Goal: Task Accomplishment & Management: Manage account settings

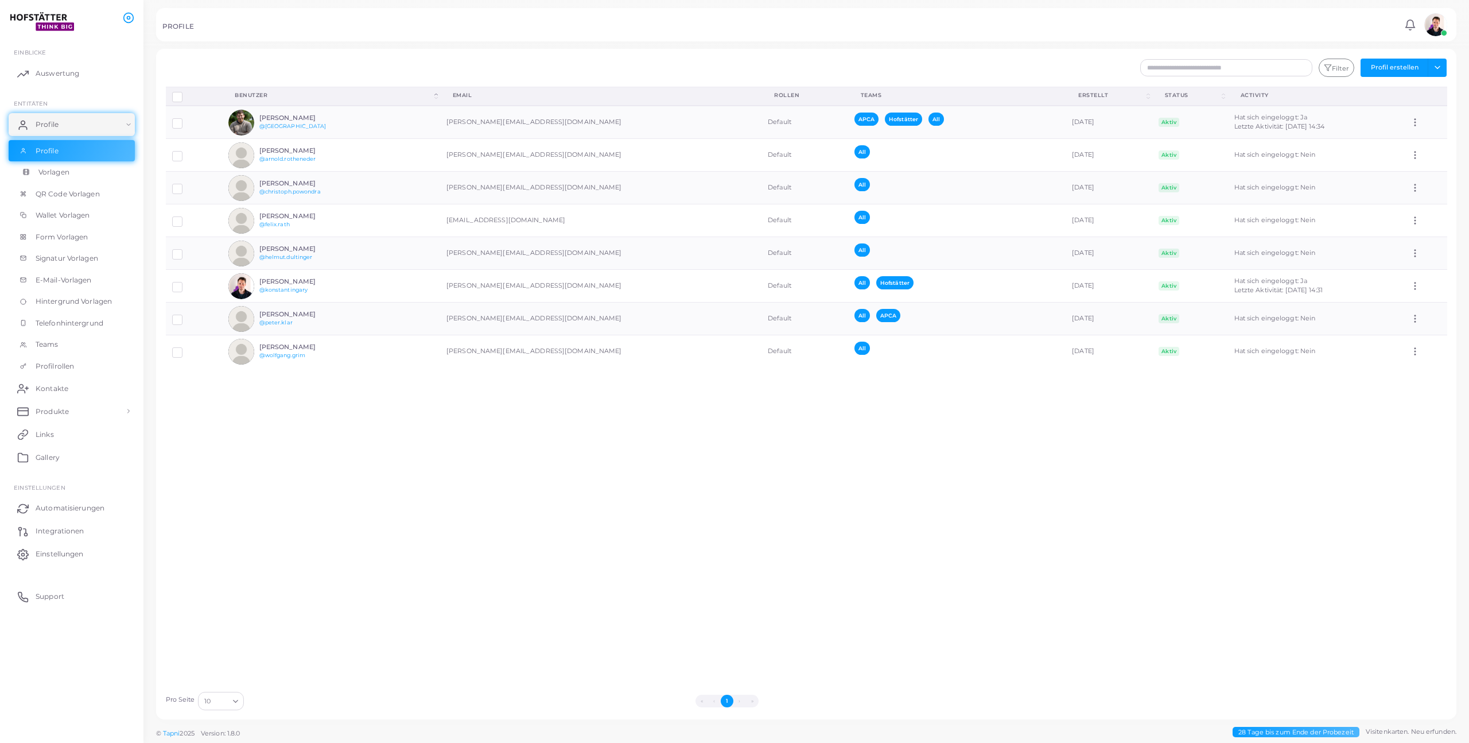
click at [56, 174] on span "Vorlagen" at bounding box center [53, 172] width 31 height 10
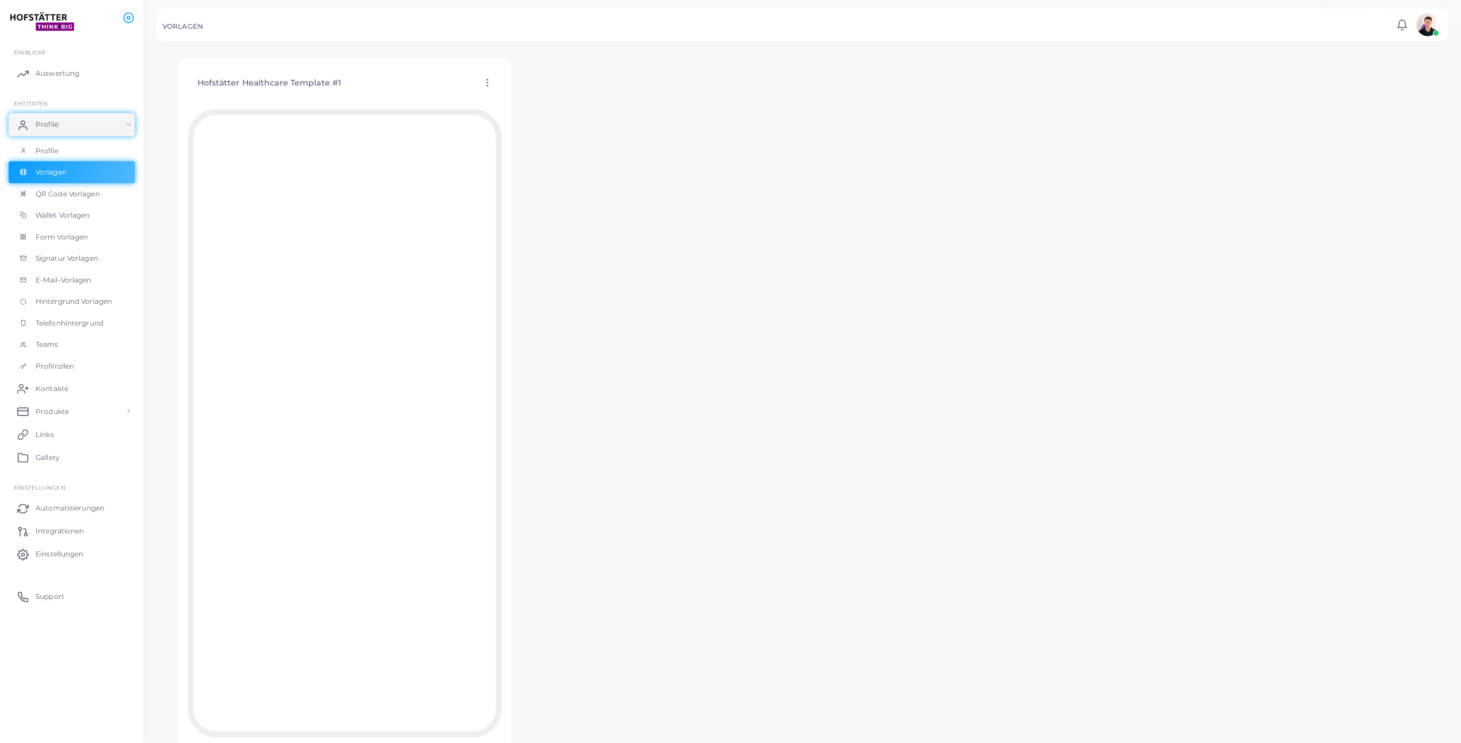
scroll to position [102, 0]
click at [81, 197] on span "QR Code Vorlagen" at bounding box center [70, 194] width 64 height 10
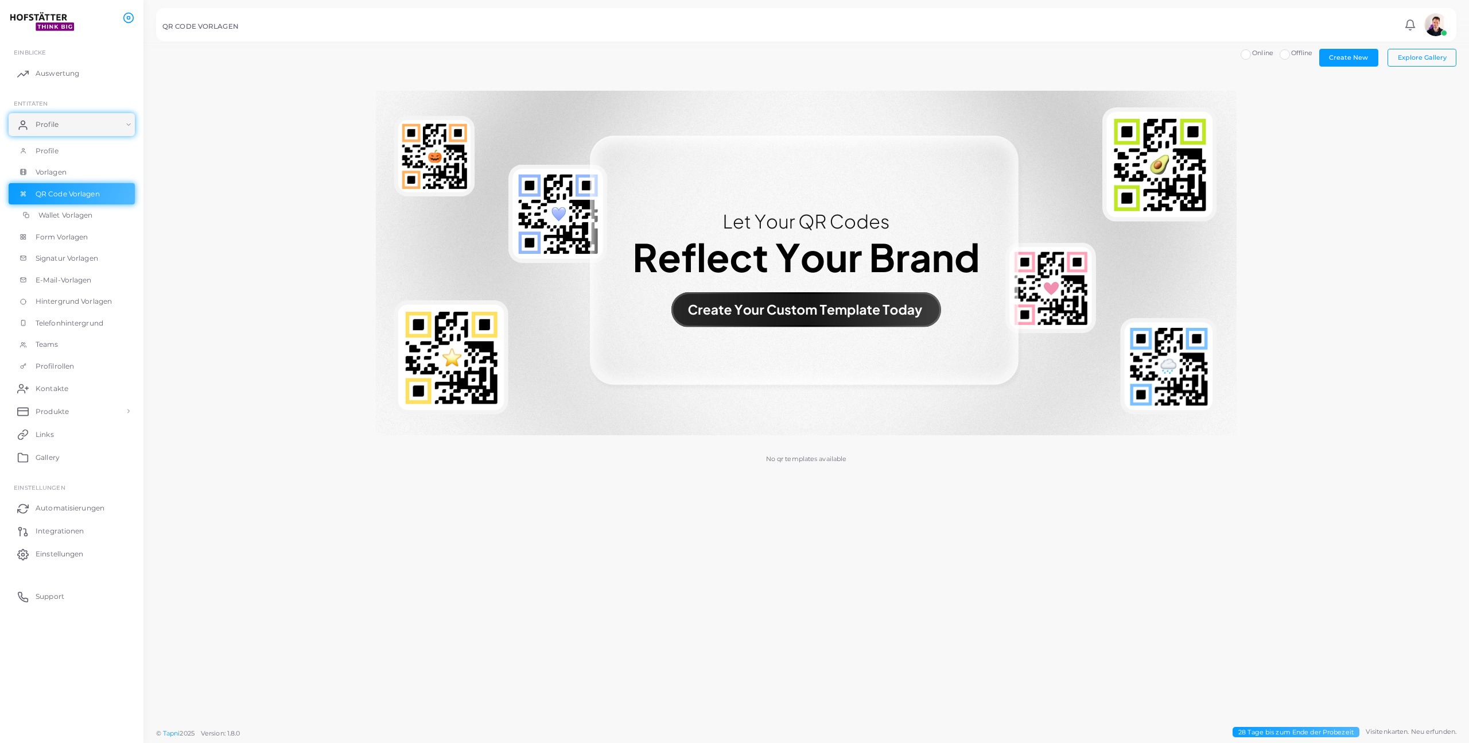
click at [79, 217] on span "Wallet Vorlagen" at bounding box center [65, 215] width 55 height 10
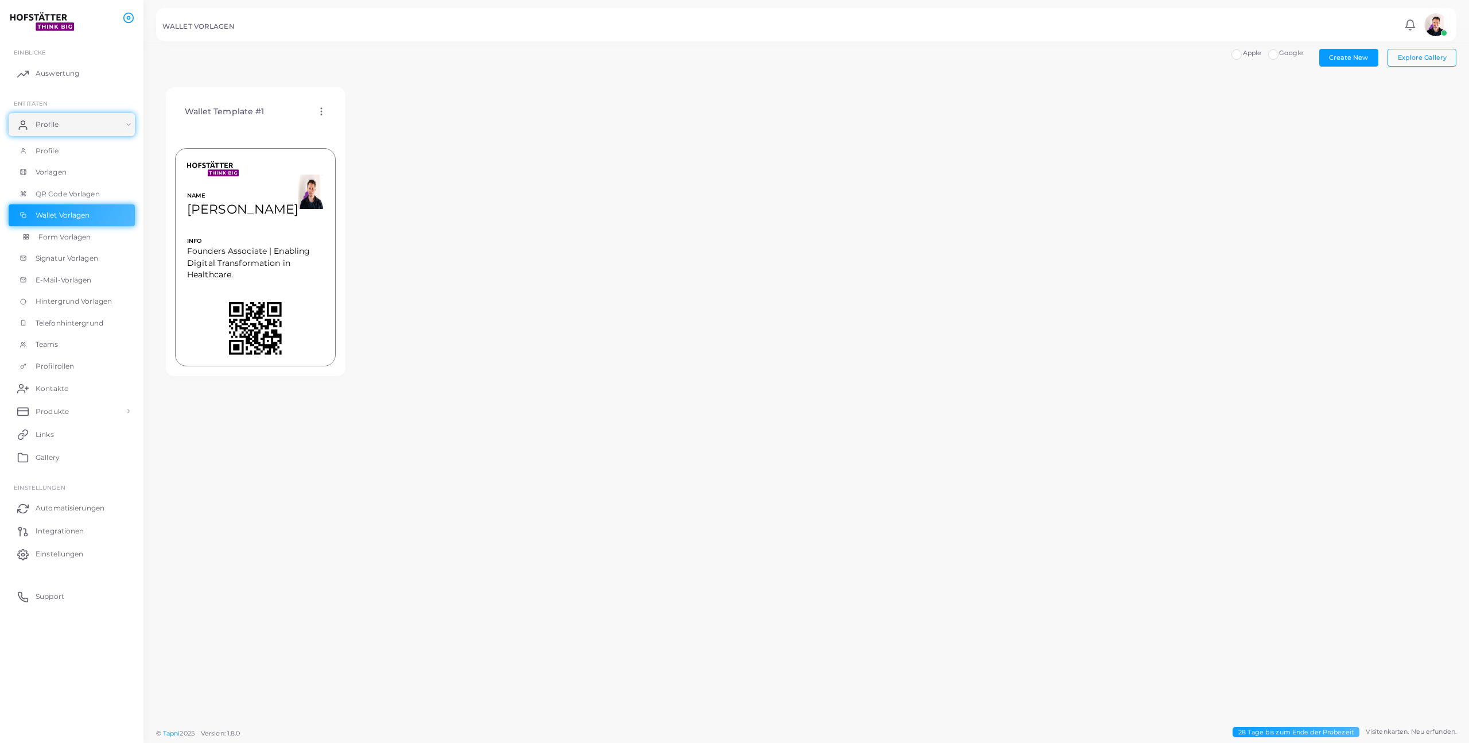
click at [74, 242] on link "Form Vorlagen" at bounding box center [72, 237] width 126 height 22
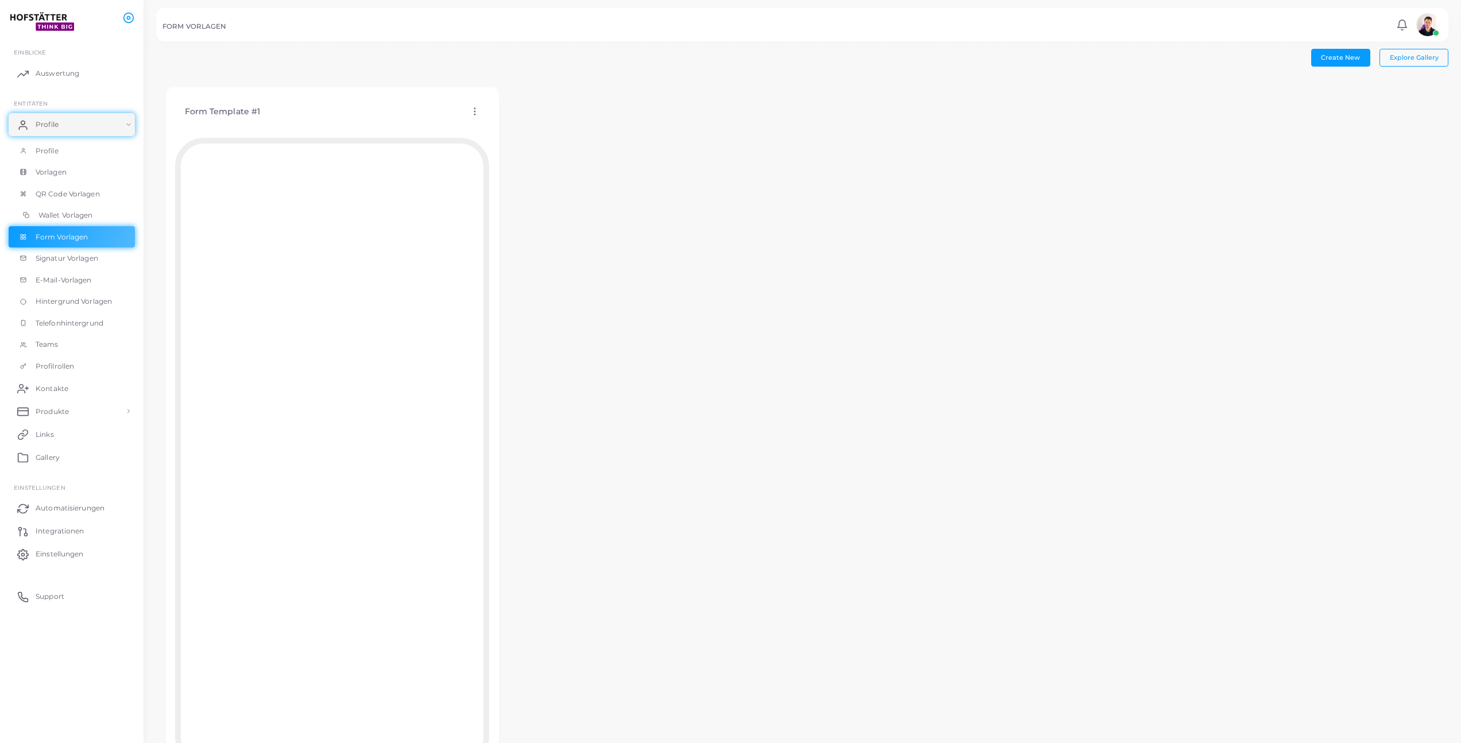
click at [72, 218] on span "Wallet Vorlagen" at bounding box center [65, 215] width 55 height 10
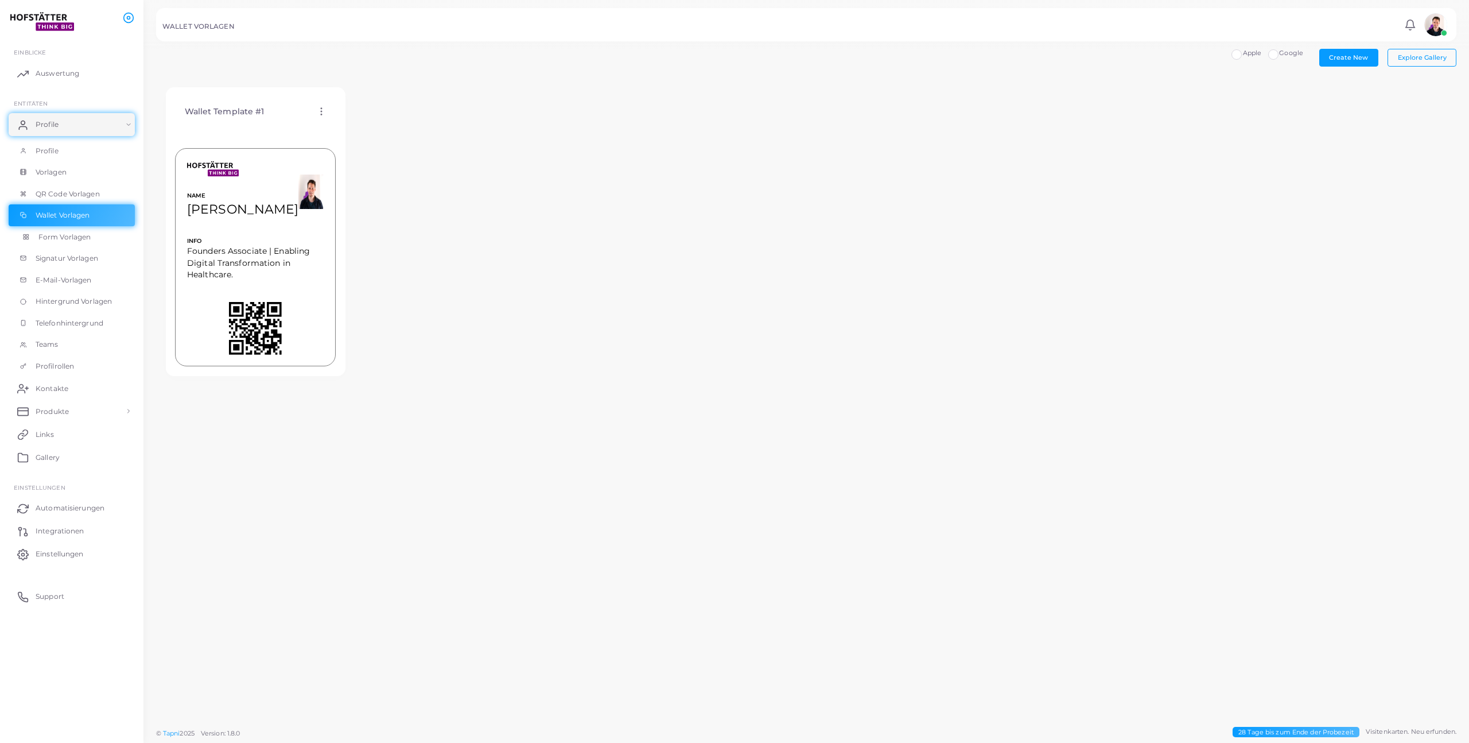
click at [73, 246] on link "Form Vorlagen" at bounding box center [72, 237] width 126 height 22
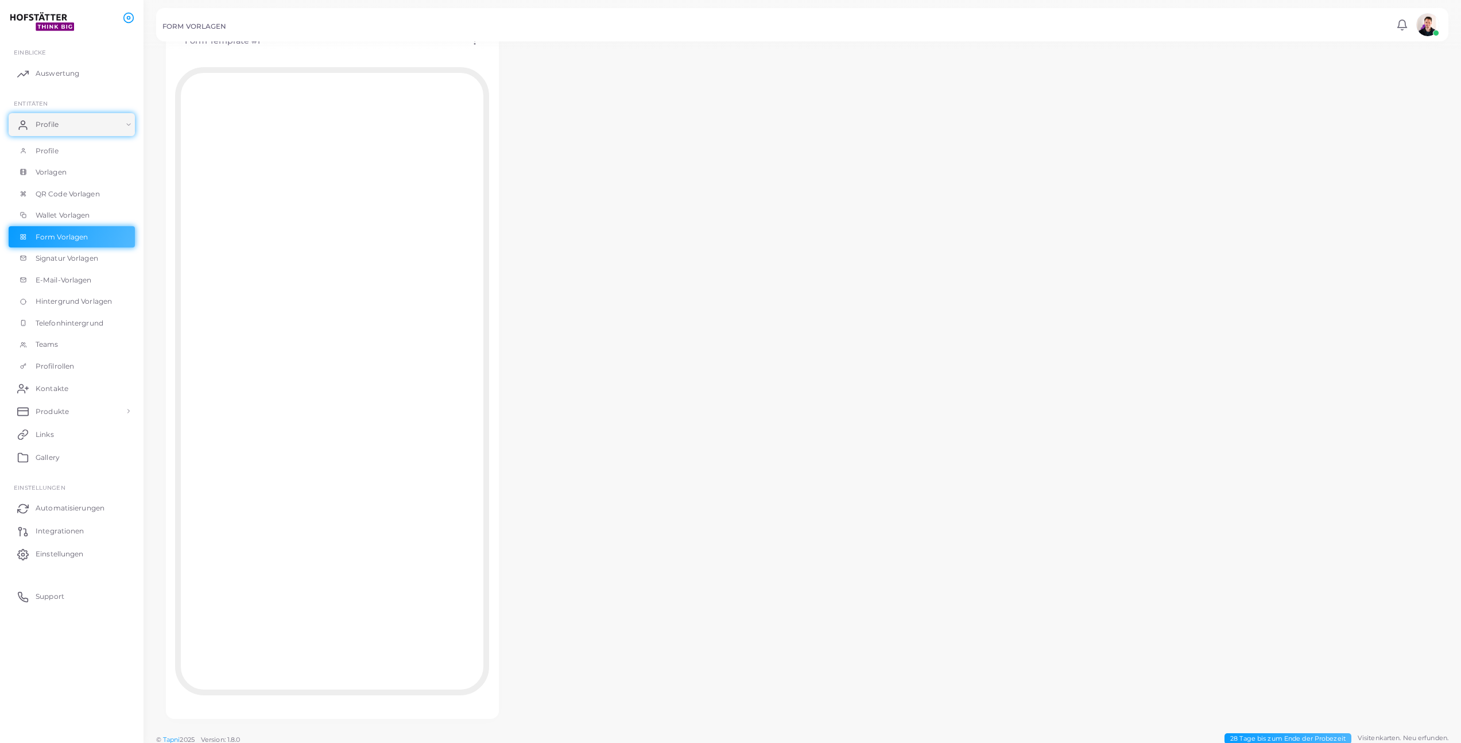
scroll to position [77, 0]
click at [56, 268] on link "Signatur Vorlagen" at bounding box center [72, 258] width 126 height 22
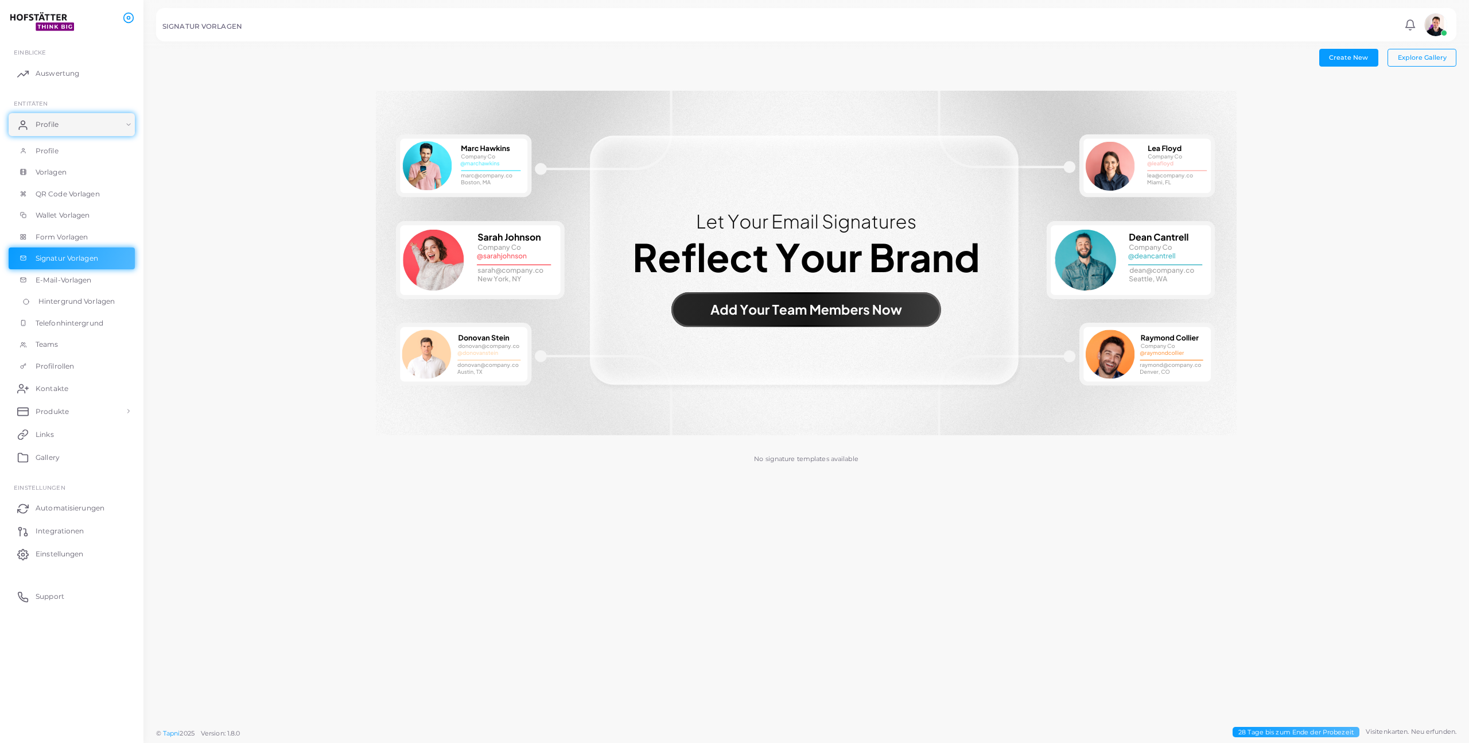
click at [64, 292] on link "Hintergrund Vorlagen" at bounding box center [72, 301] width 126 height 22
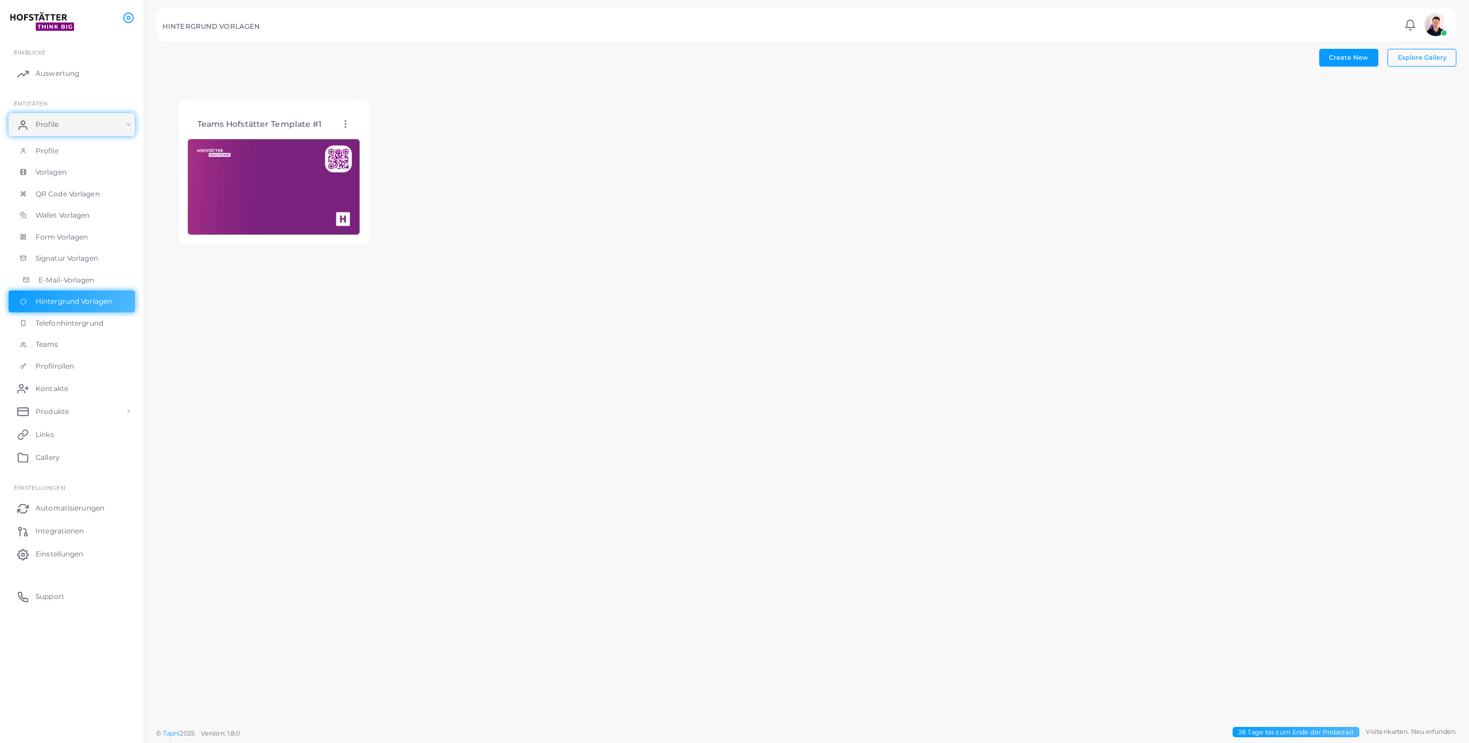
click at [64, 278] on span "E-Mail-Vorlagen" at bounding box center [66, 280] width 56 height 10
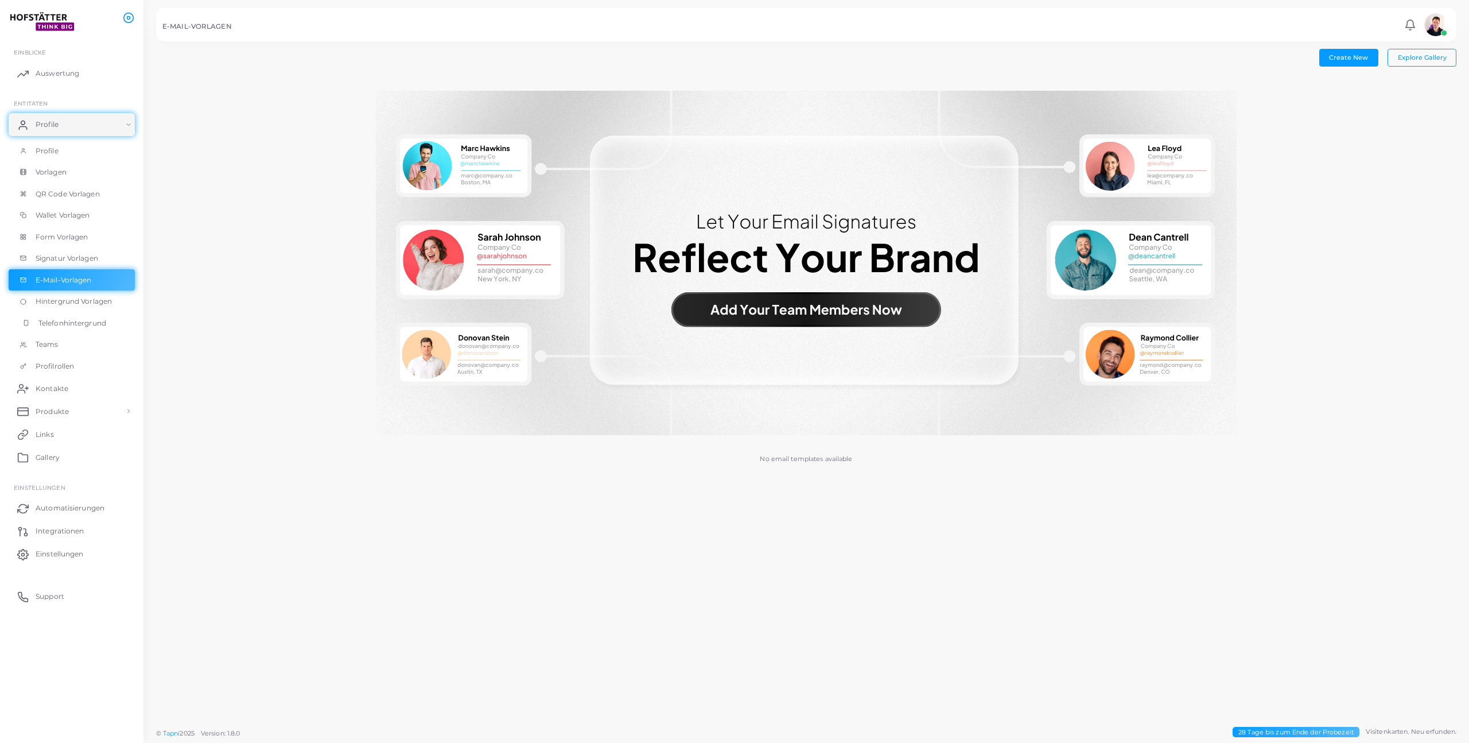
click at [69, 326] on span "Telefonhintergrund" at bounding box center [72, 323] width 68 height 10
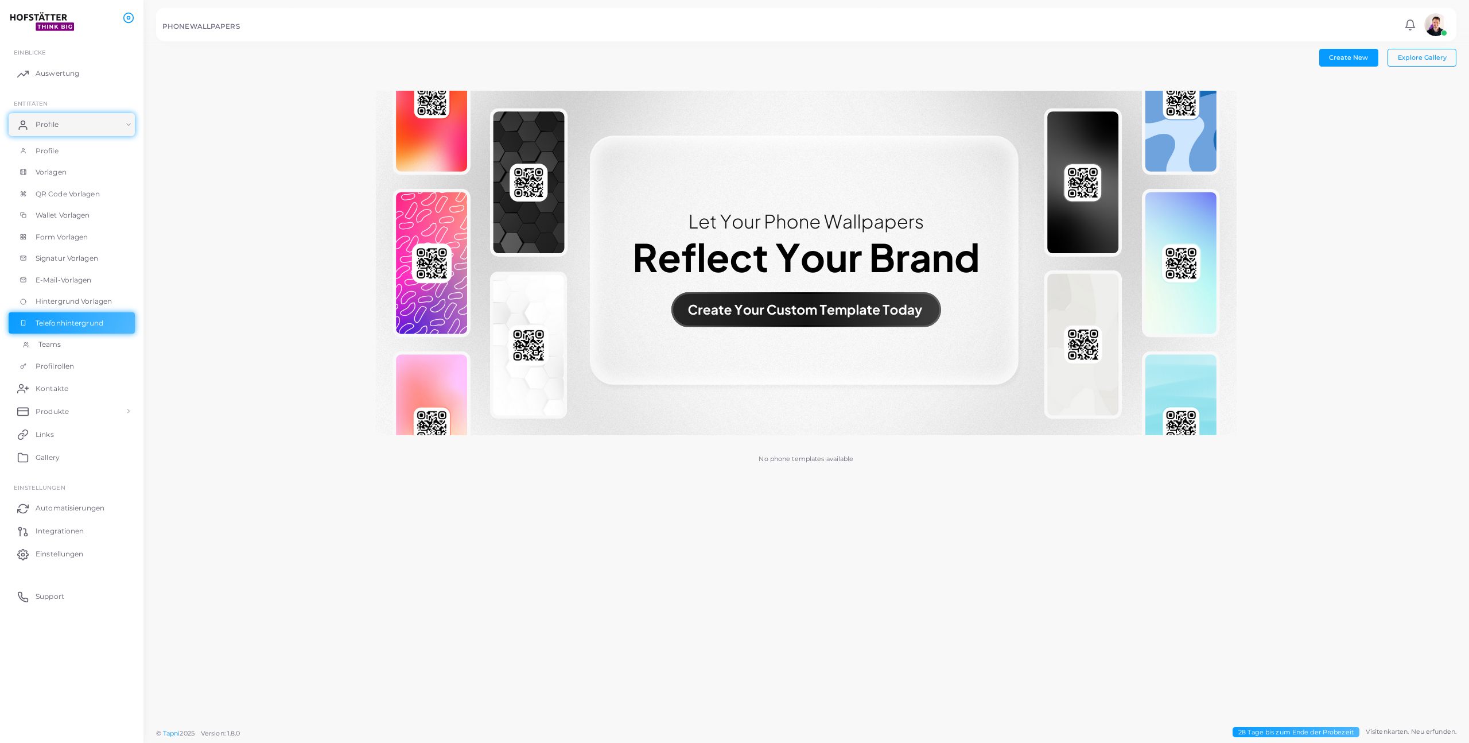
click at [68, 348] on link "Teams" at bounding box center [72, 344] width 126 height 22
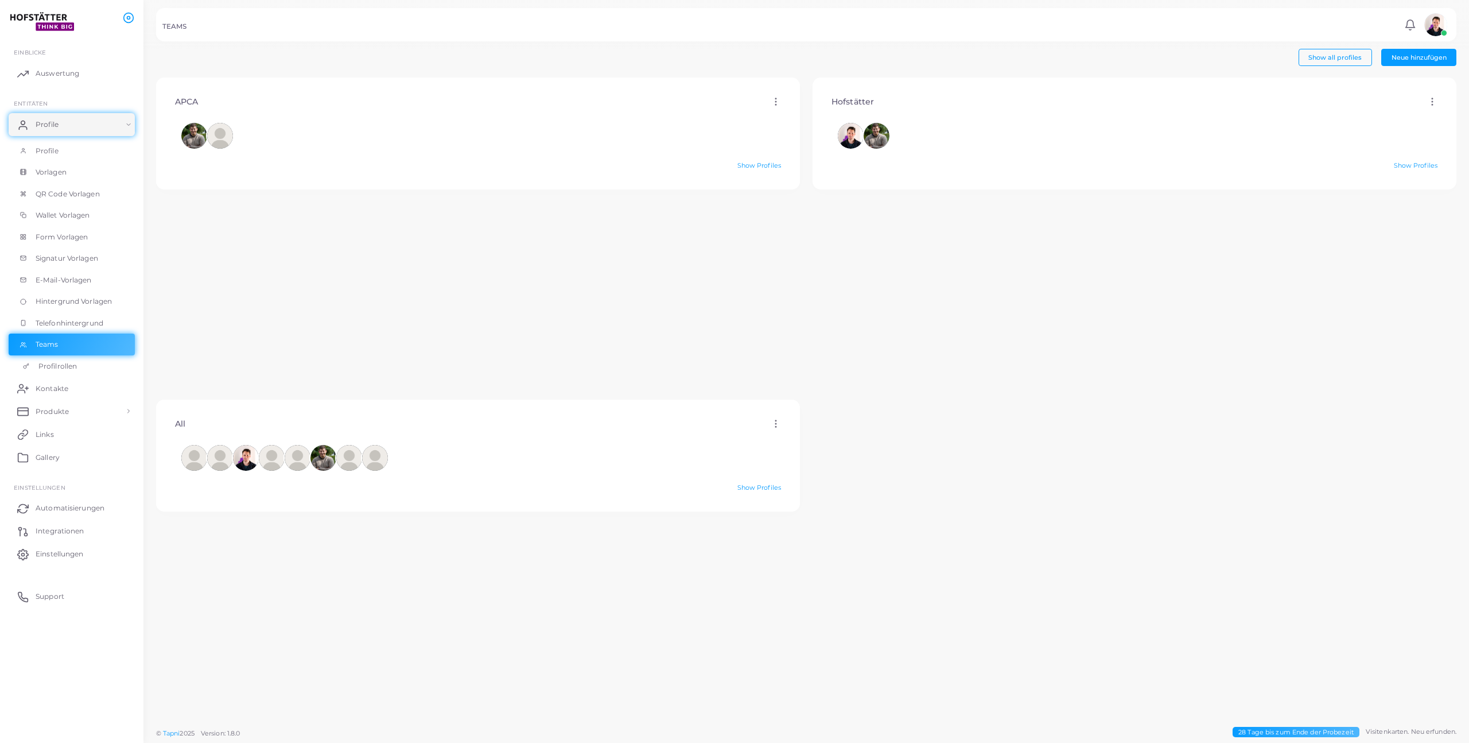
click at [67, 365] on span "Profilrollen" at bounding box center [57, 366] width 38 height 10
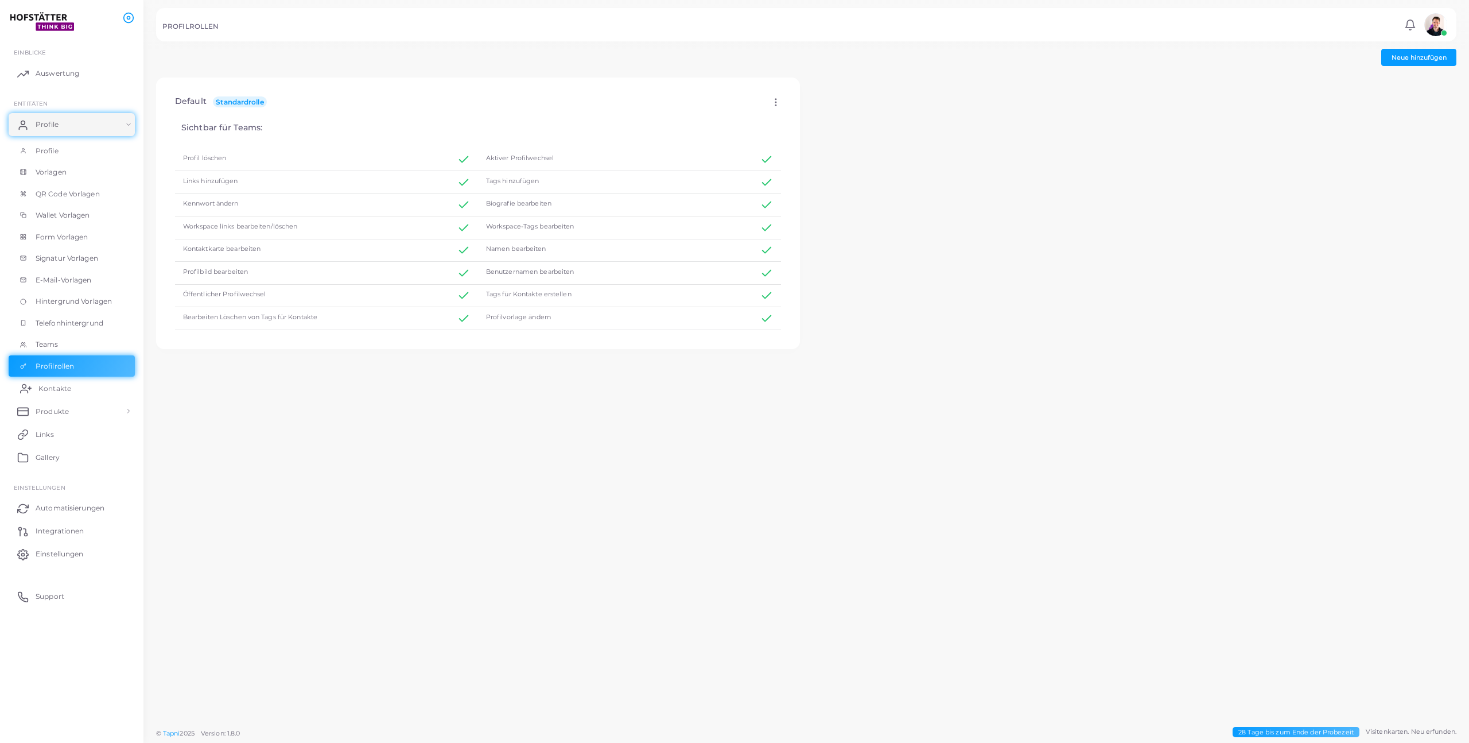
click at [64, 393] on span "Kontakte" at bounding box center [54, 388] width 33 height 10
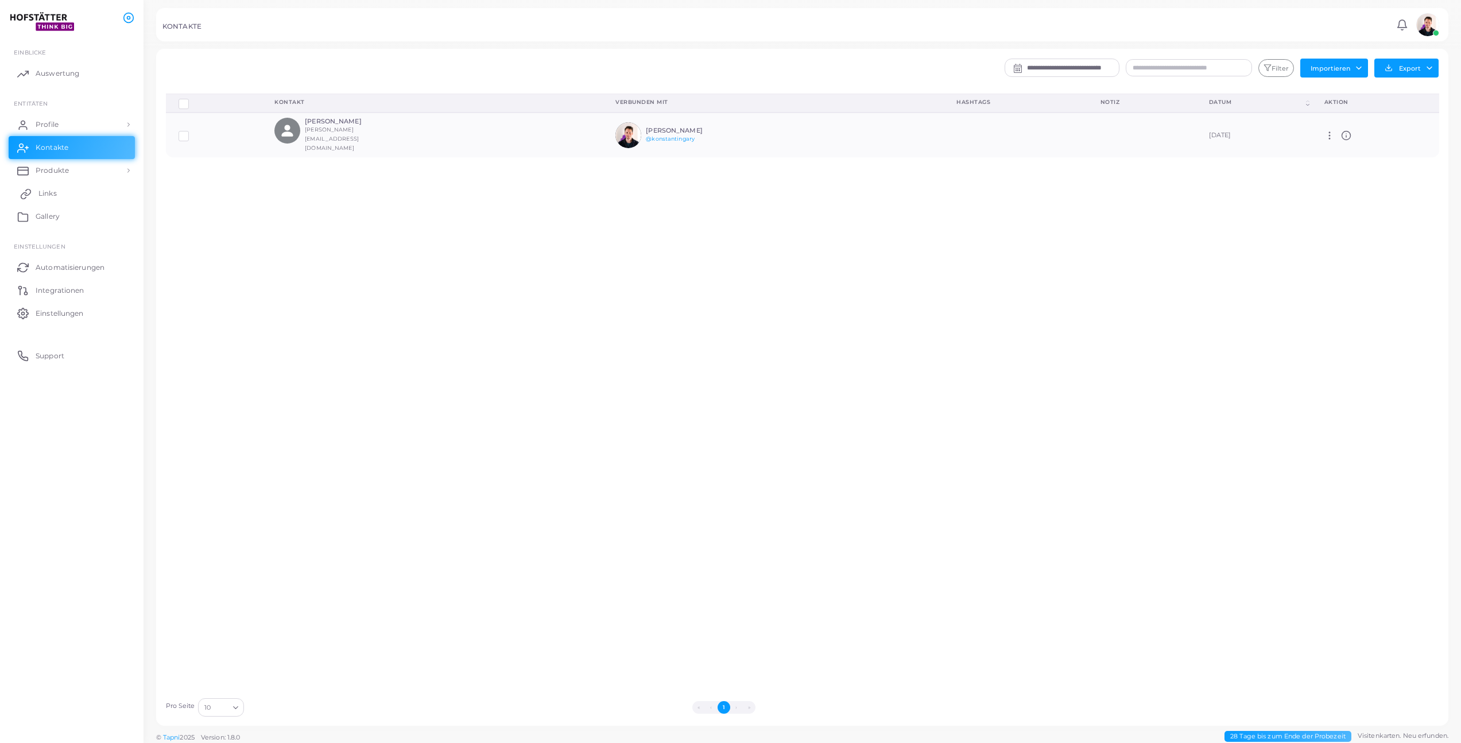
click at [51, 200] on link "Links" at bounding box center [72, 193] width 126 height 23
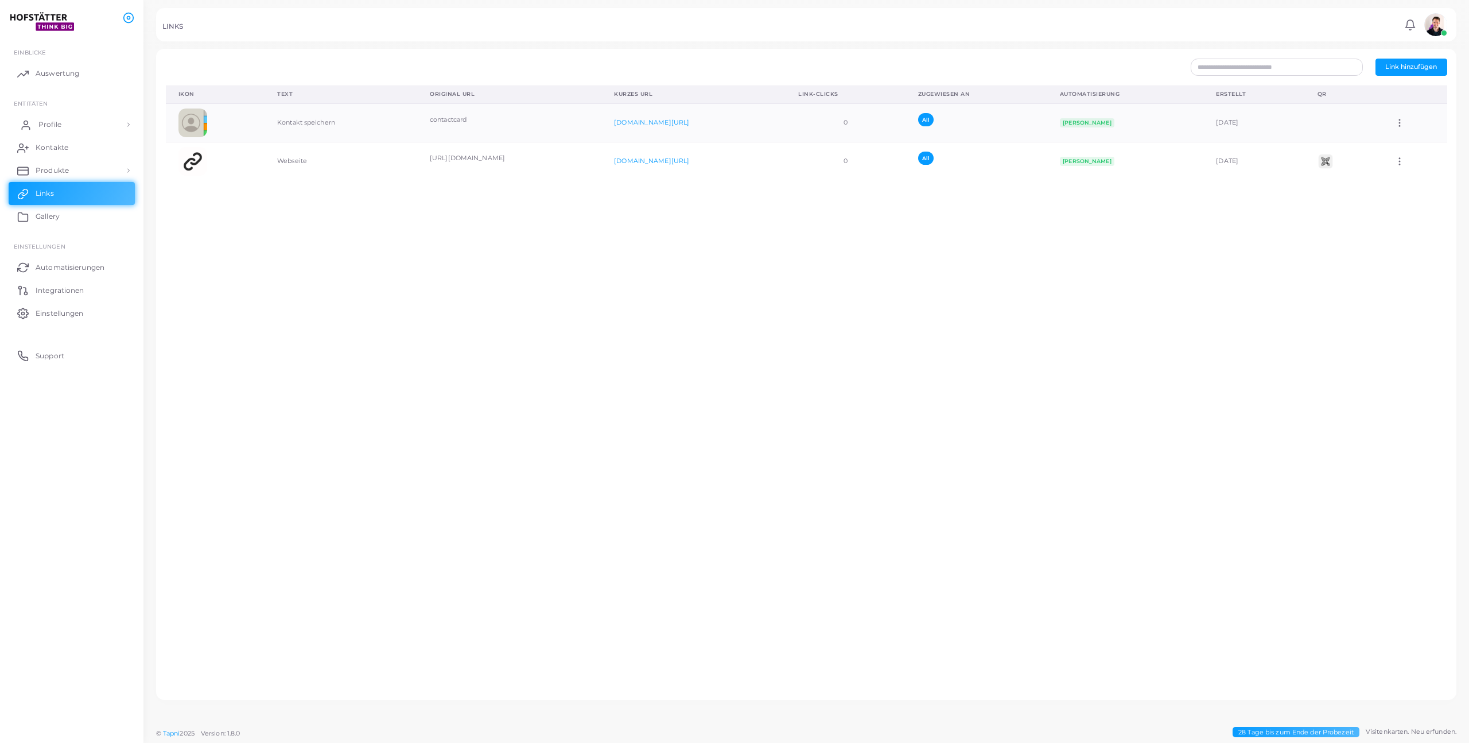
click at [53, 130] on link "Profile" at bounding box center [72, 124] width 126 height 23
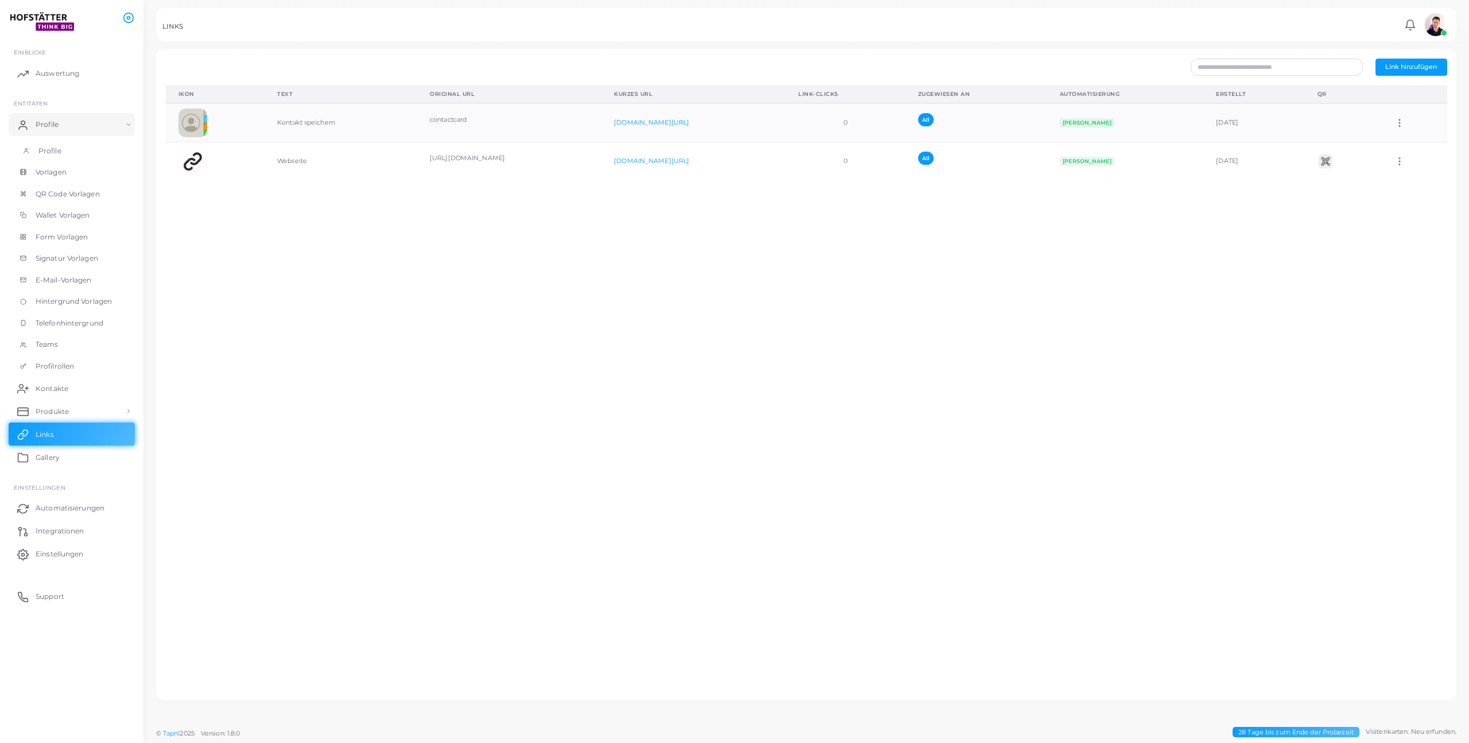
click at [57, 148] on span "Profile" at bounding box center [49, 151] width 23 height 10
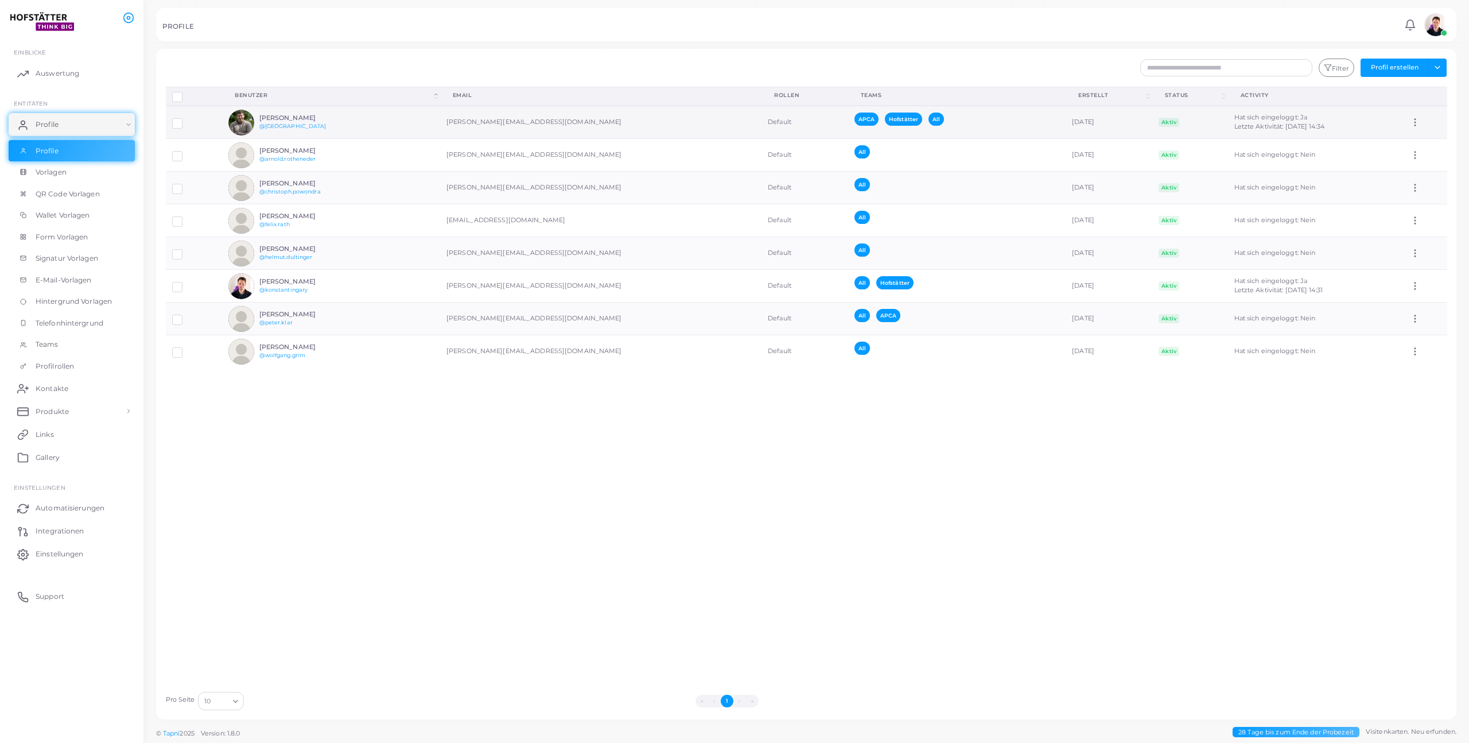
click at [348, 123] on td "[PERSON_NAME] @alexanderhofstaetter" at bounding box center [331, 122] width 218 height 33
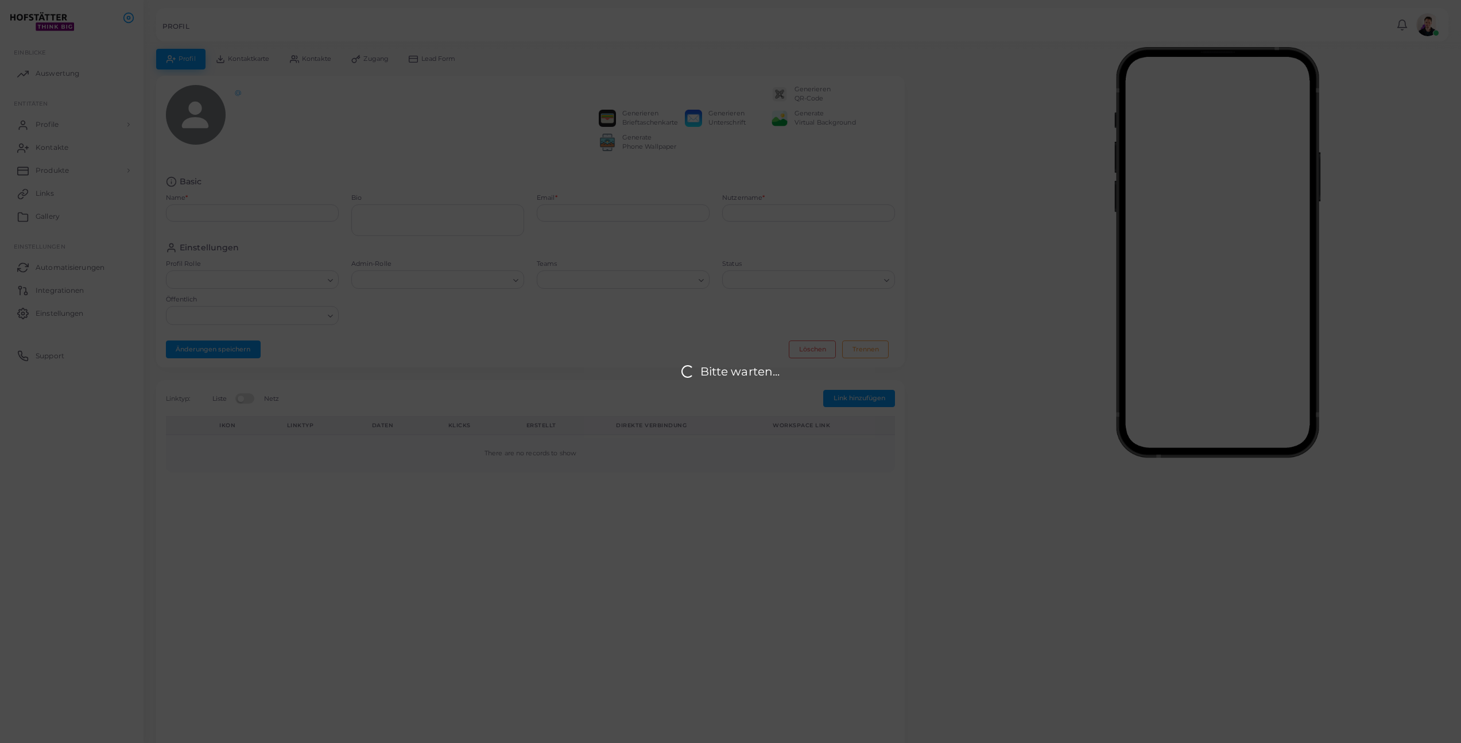
type input "**********"
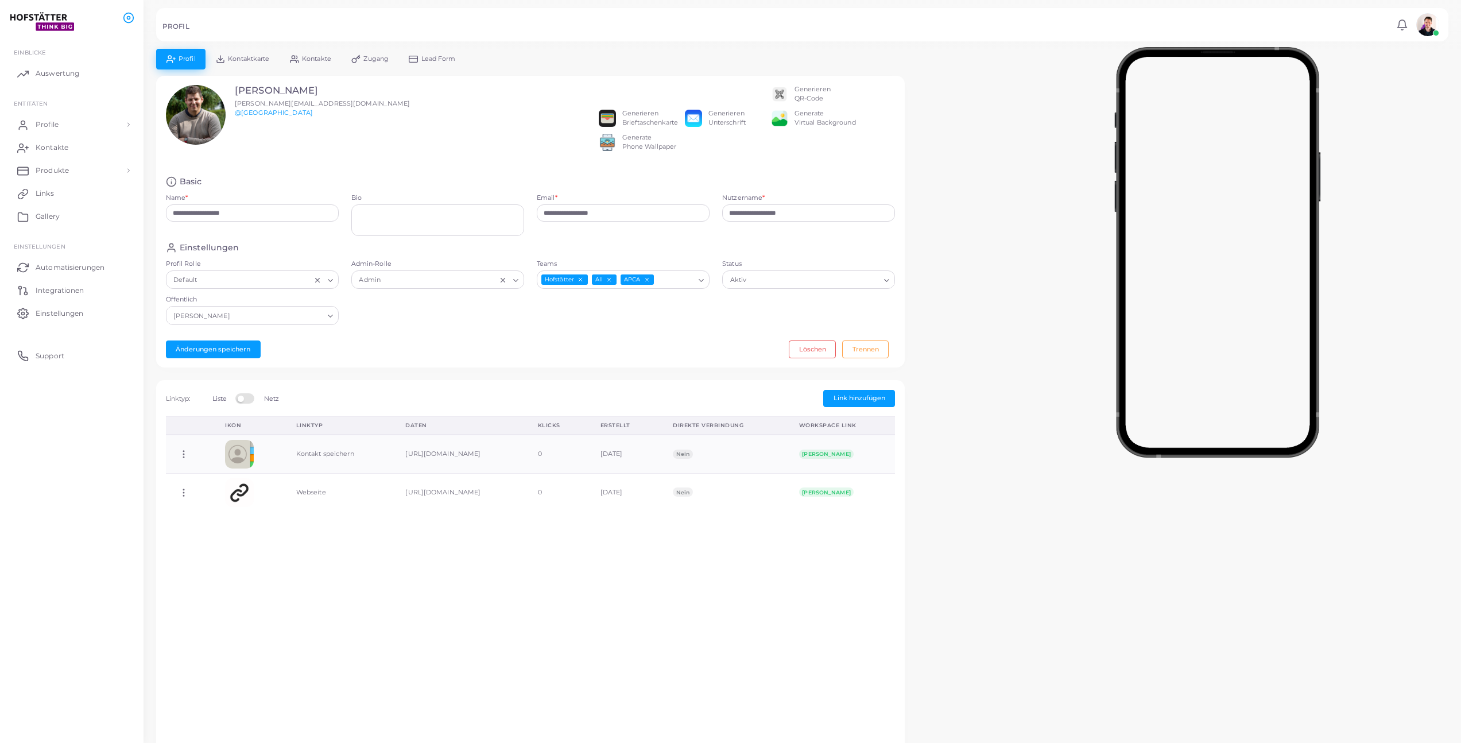
click at [435, 60] on span "Lead Form" at bounding box center [438, 59] width 34 height 6
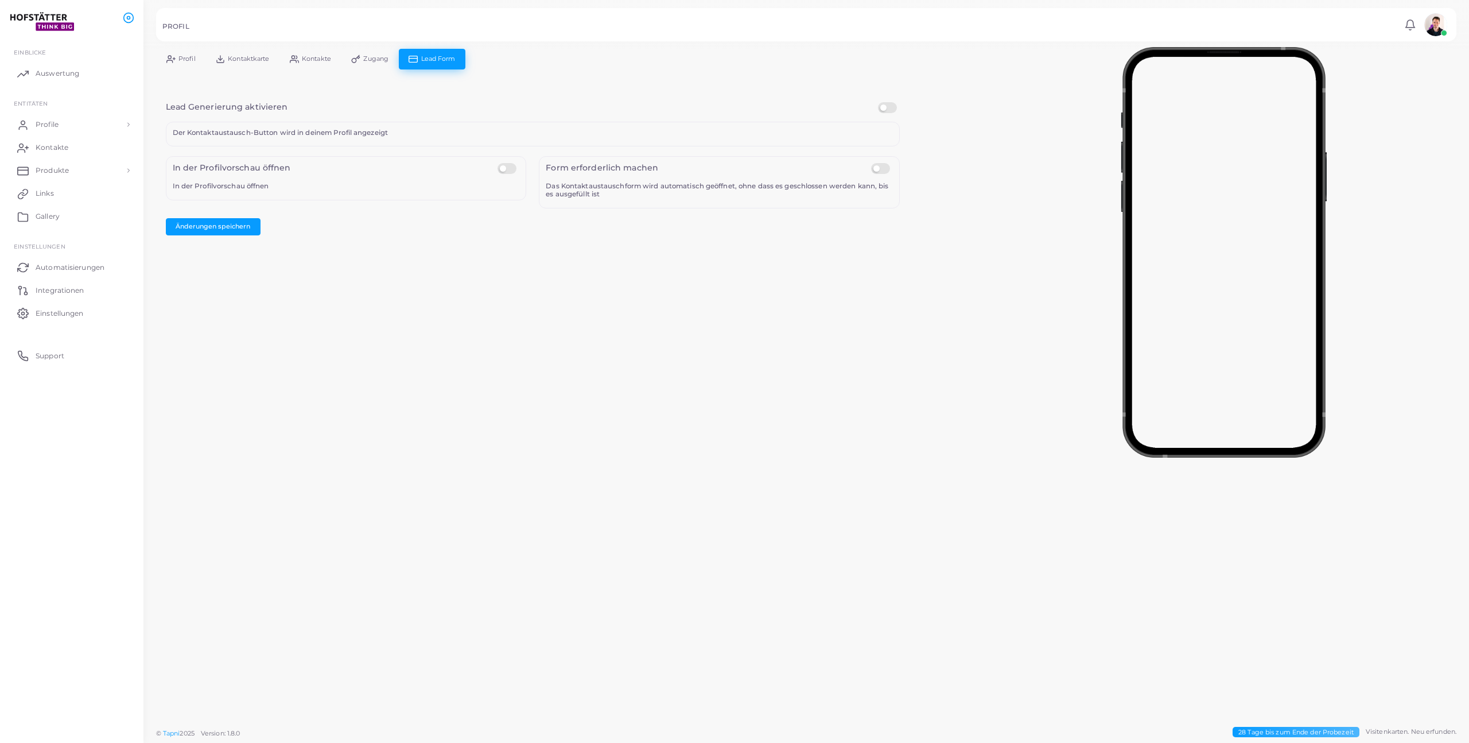
click at [189, 56] on span "Profil" at bounding box center [186, 59] width 17 height 6
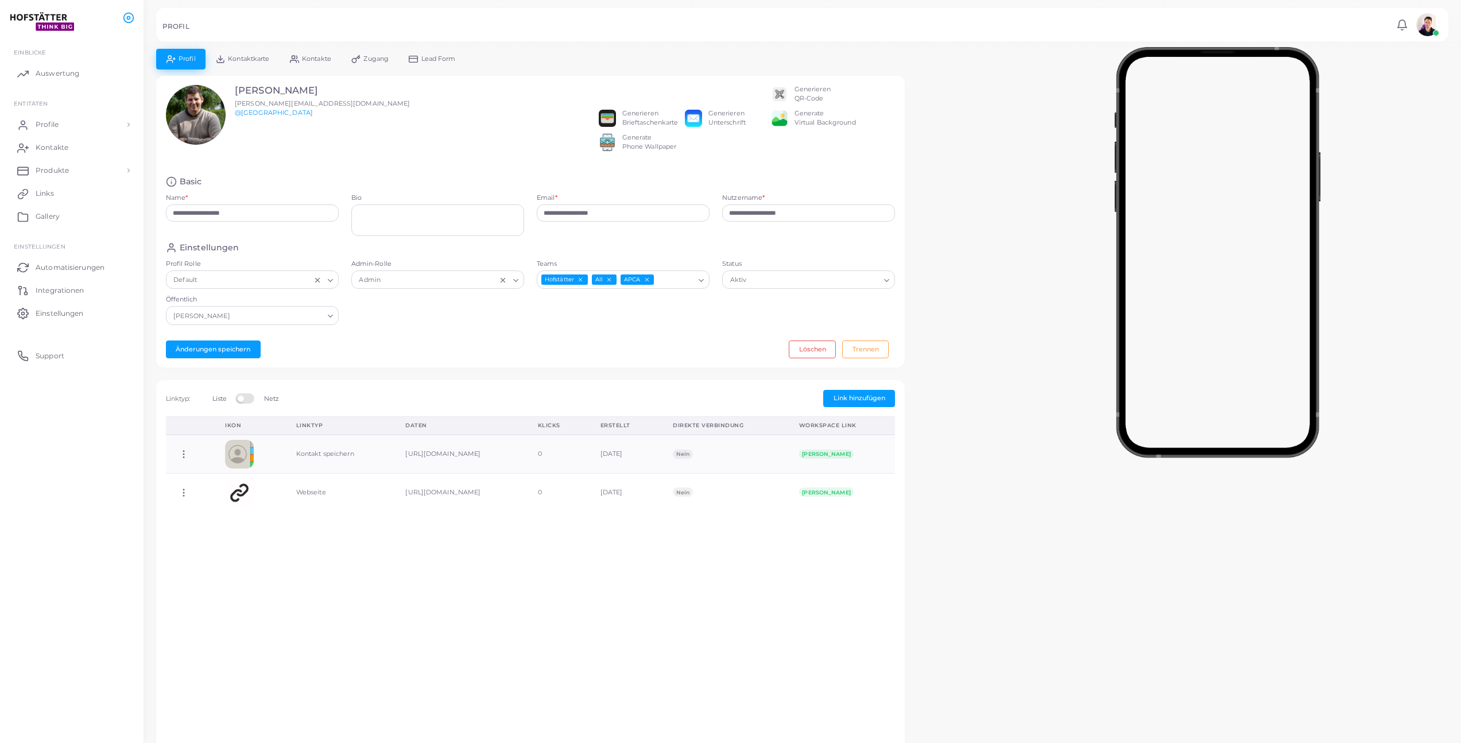
click at [822, 92] on div "Generieren QR-Code" at bounding box center [812, 94] width 36 height 18
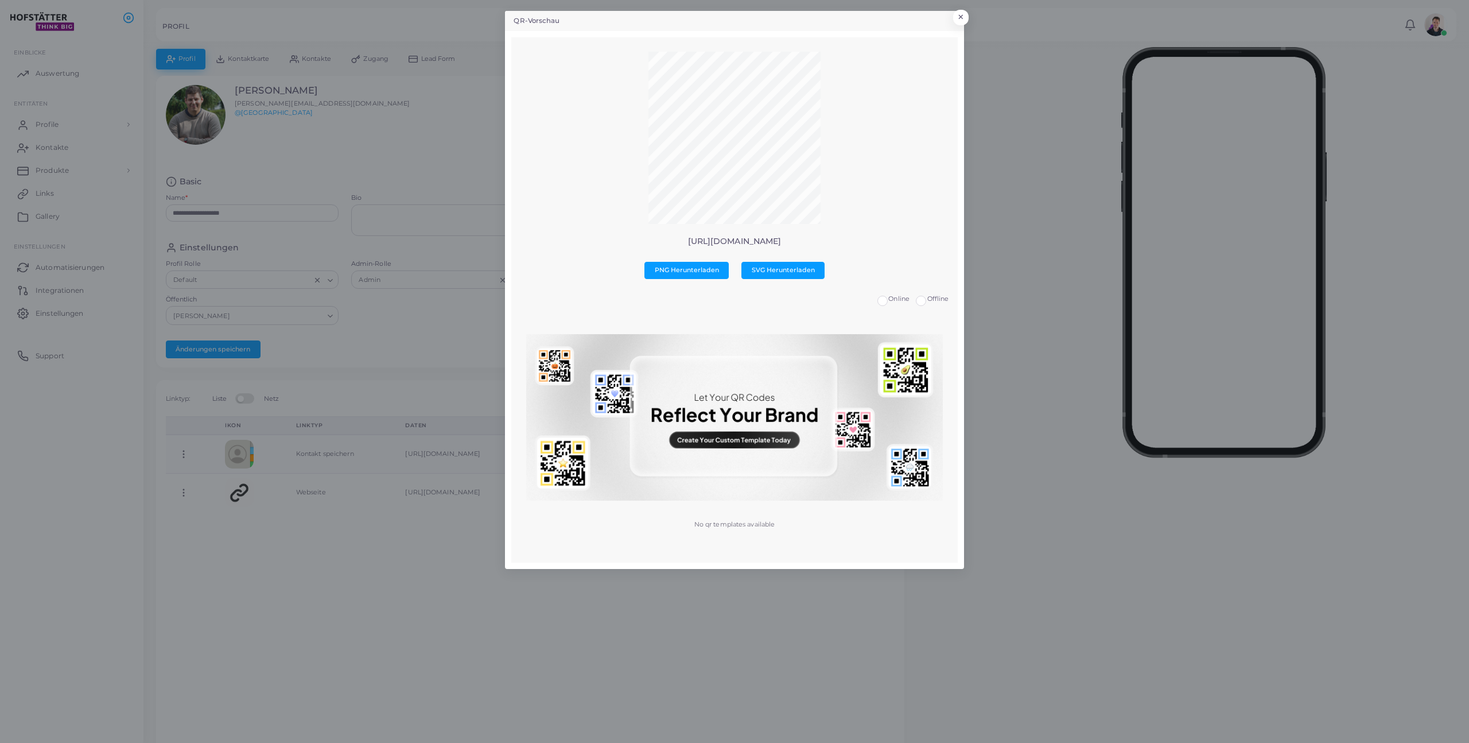
click at [786, 240] on p "[URL][DOMAIN_NAME]" at bounding box center [734, 241] width 429 height 10
click at [409, 590] on div "QR-Vorschau × [URL][DOMAIN_NAME] PNG Herunterladen SVG Herunterladen Online Off…" at bounding box center [734, 371] width 1469 height 743
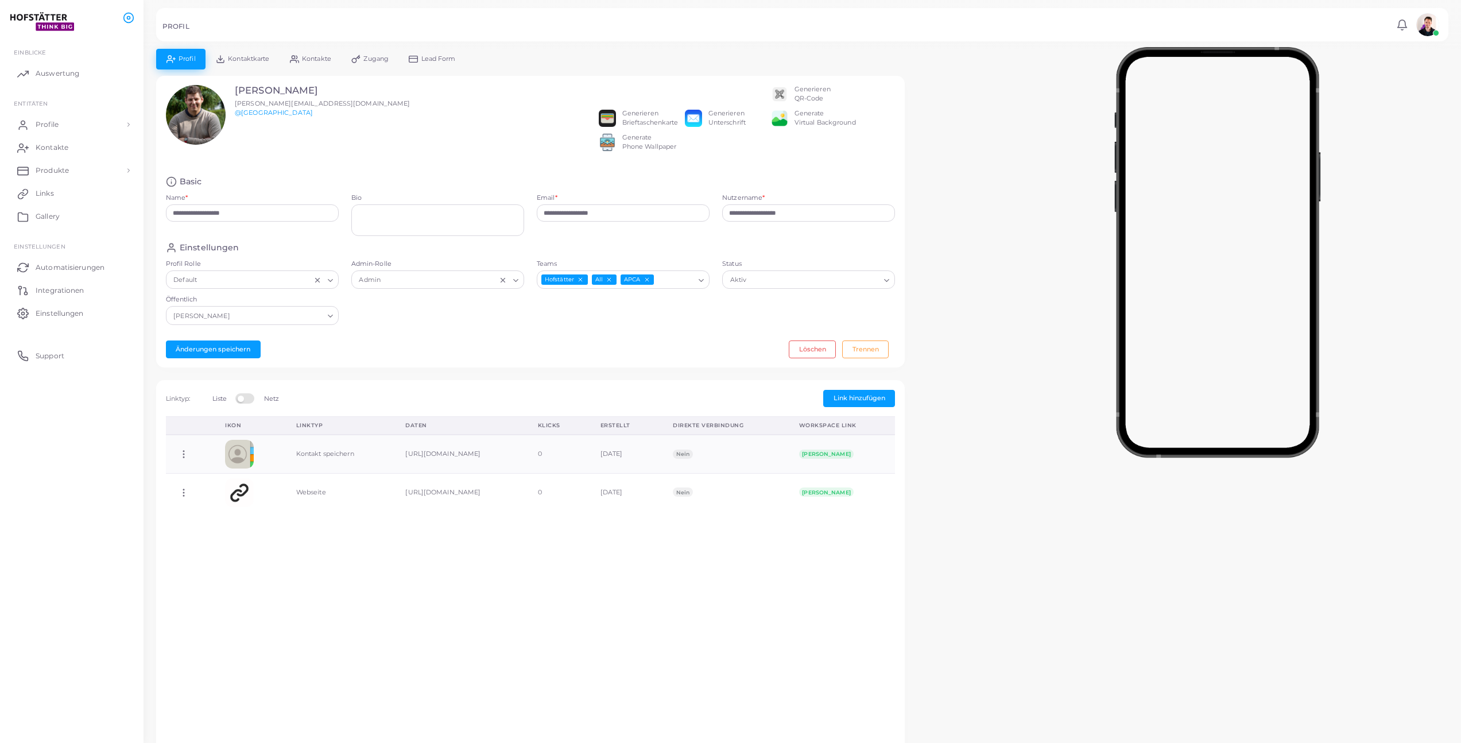
click at [254, 57] on span "Kontaktkarte" at bounding box center [248, 59] width 41 height 6
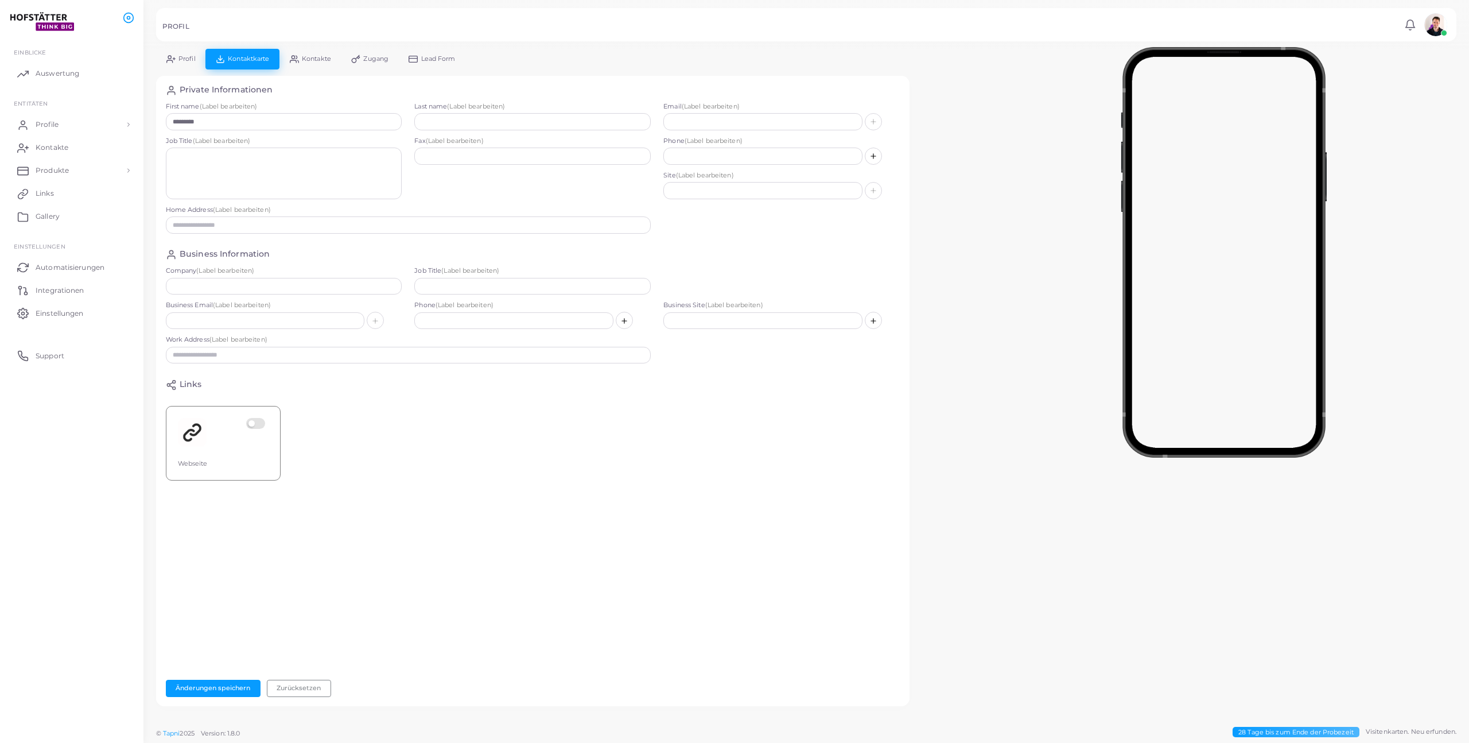
click at [314, 58] on span "Kontakte" at bounding box center [316, 59] width 29 height 6
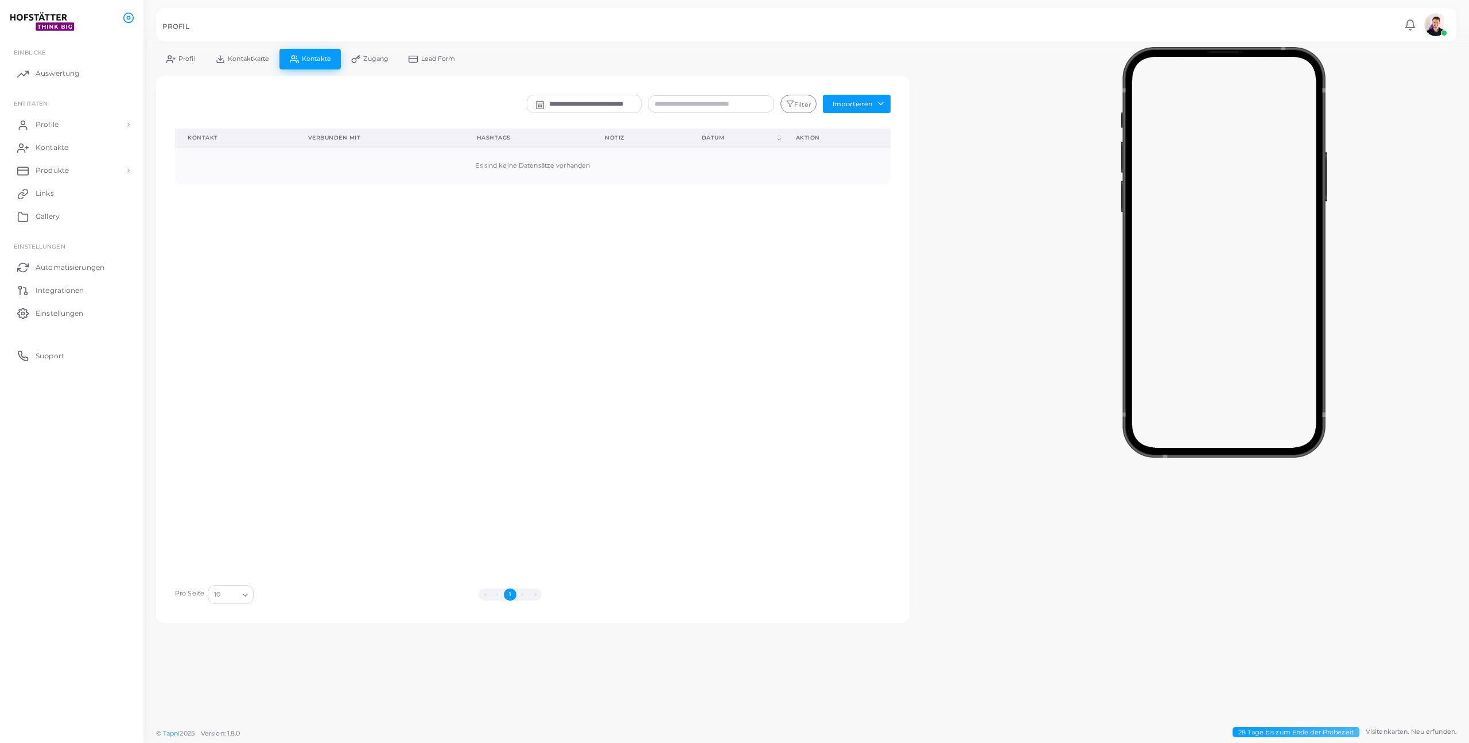
click at [366, 57] on span "Zugang" at bounding box center [375, 59] width 25 height 6
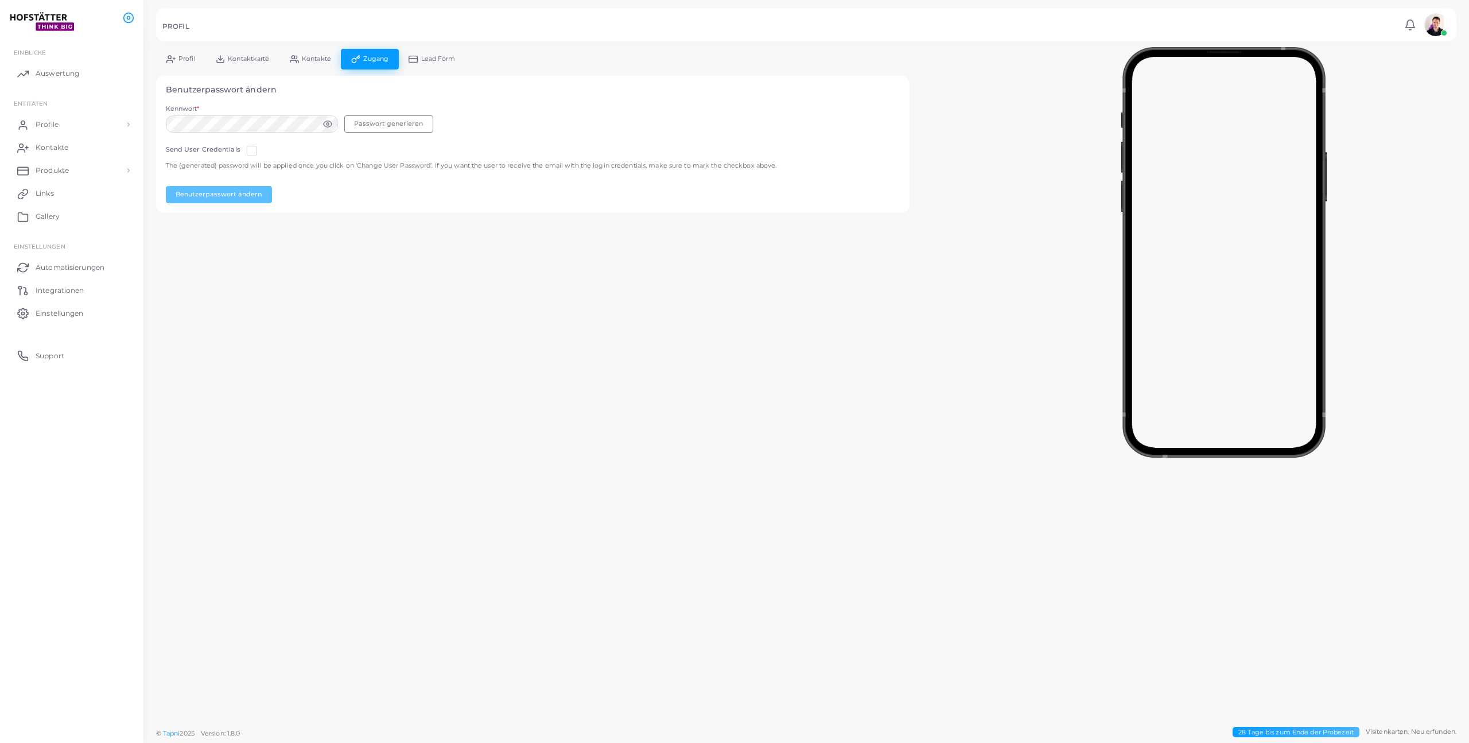
click at [412, 57] on icon at bounding box center [413, 59] width 9 height 9
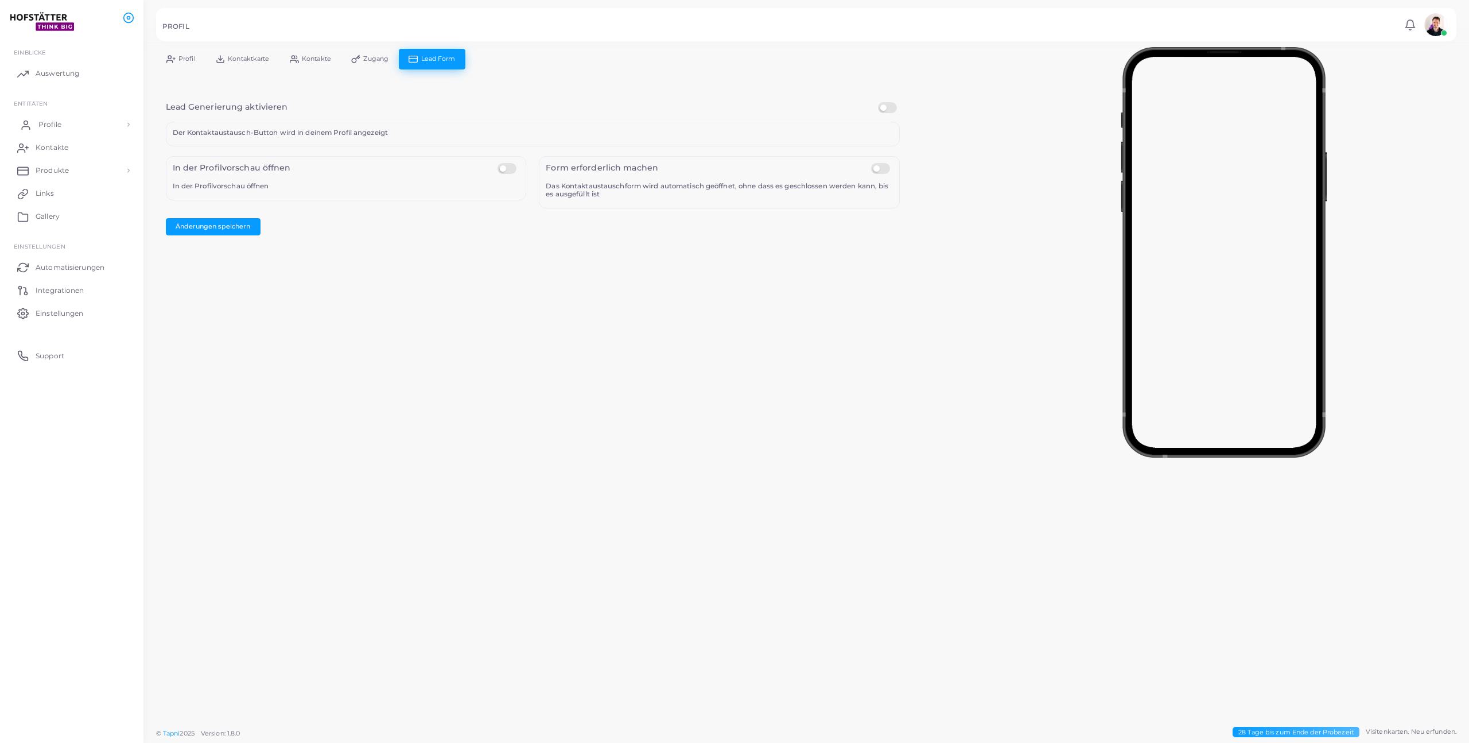
click at [61, 127] on span "Profile" at bounding box center [49, 124] width 23 height 10
click at [58, 147] on span "Profile" at bounding box center [49, 151] width 23 height 10
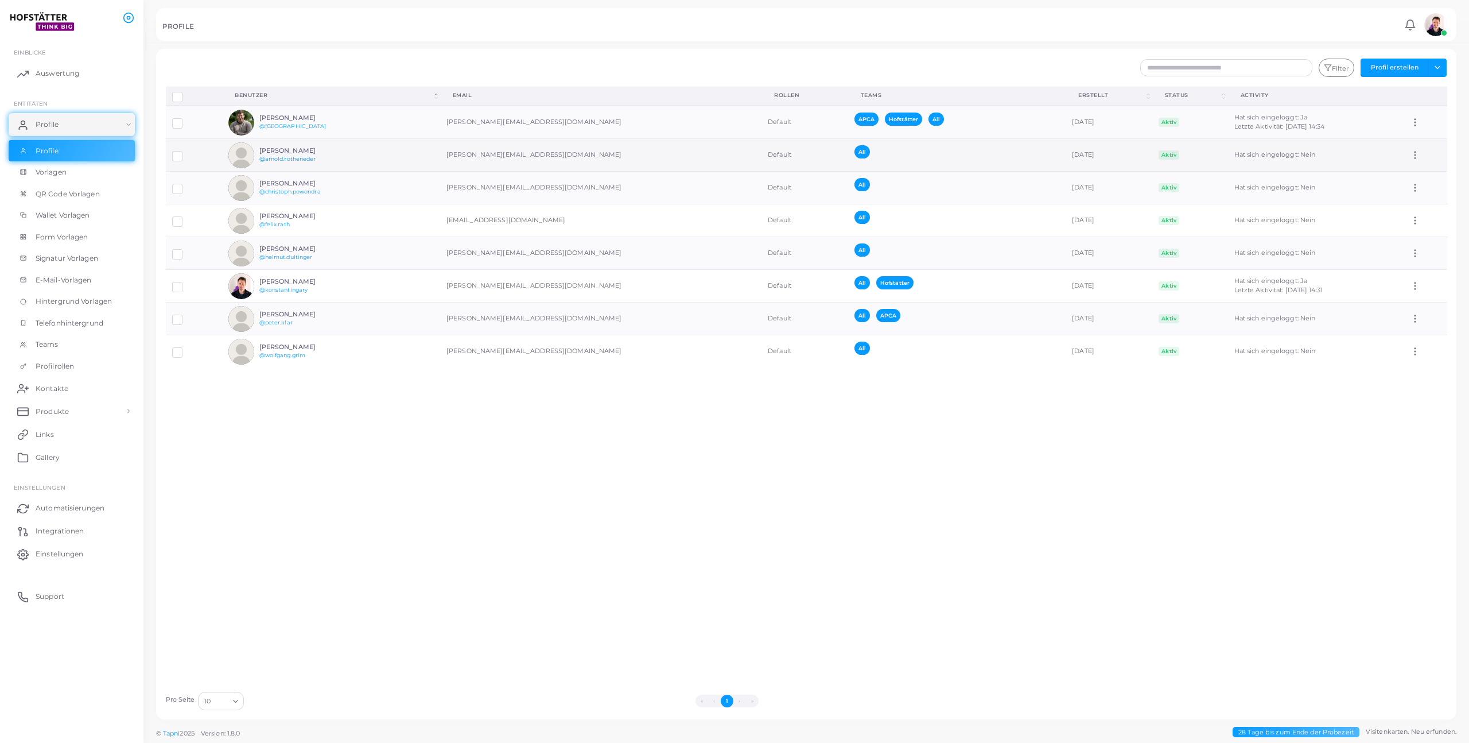
click at [310, 158] on link "@arnold.rotheneder" at bounding box center [287, 159] width 57 height 6
click at [73, 238] on span "Form Vorlagen" at bounding box center [64, 237] width 52 height 10
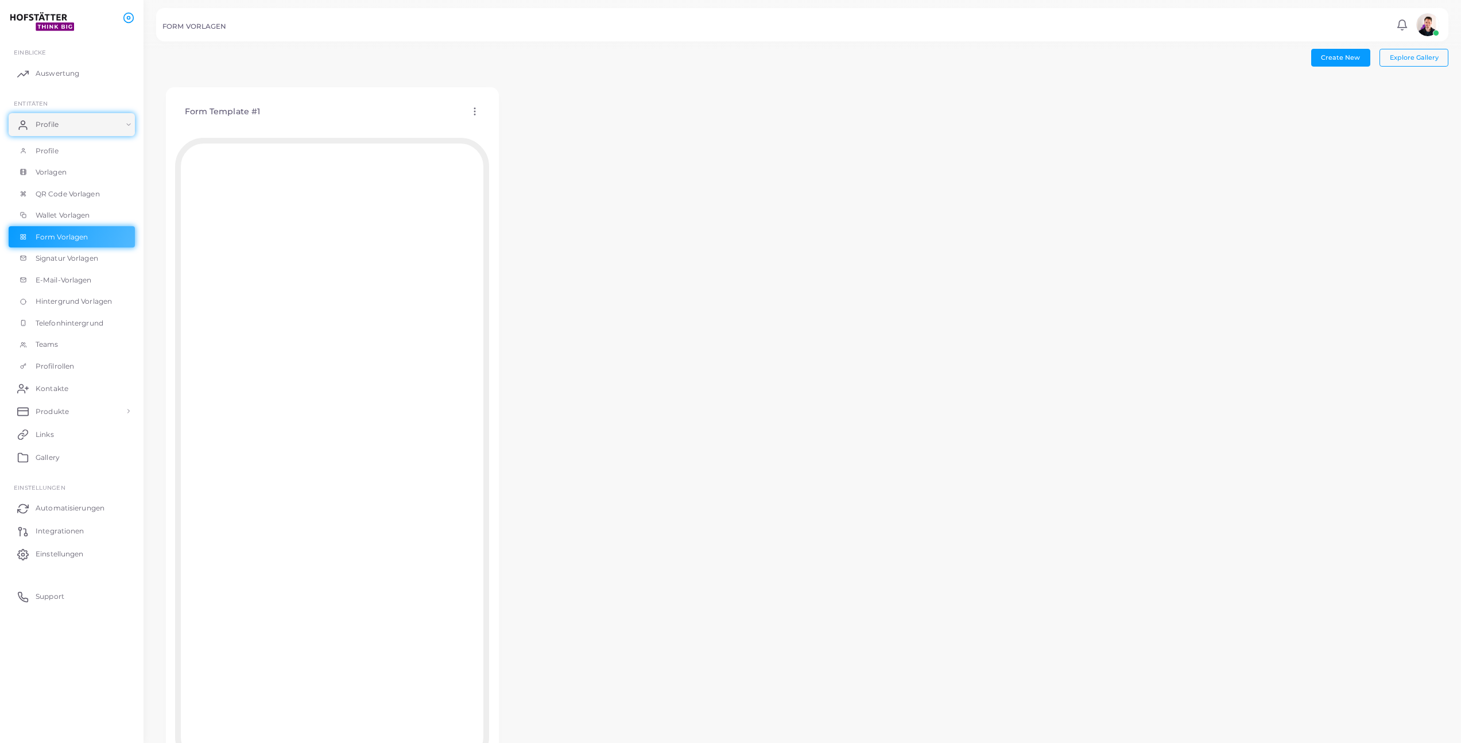
click at [475, 112] on icon at bounding box center [474, 111] width 10 height 10
click at [524, 141] on span "Vorlage zuordnen" at bounding box center [527, 142] width 57 height 9
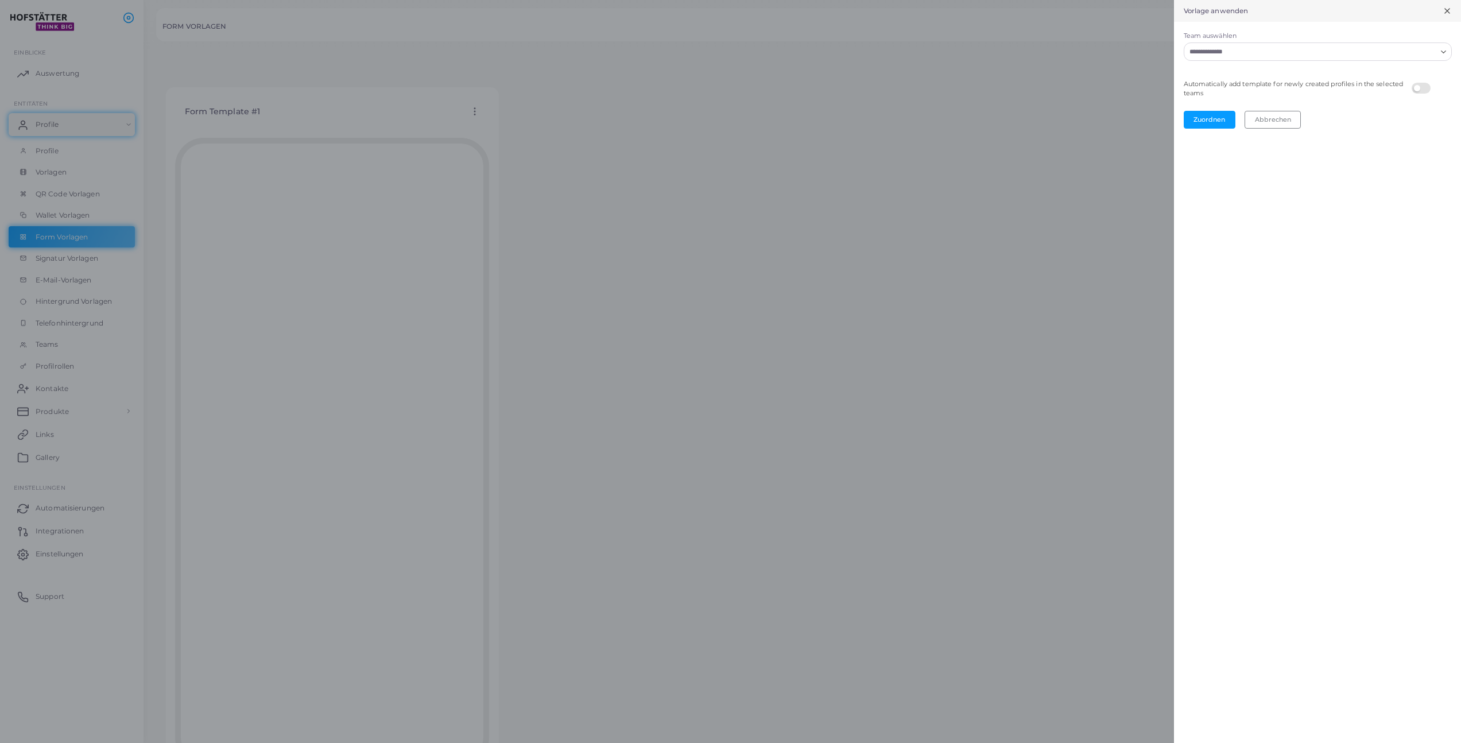
click at [1303, 55] on input "Team auswählen" at bounding box center [1310, 51] width 251 height 13
click at [1284, 103] on li "All" at bounding box center [1317, 109] width 268 height 17
click at [1210, 118] on button "Zuordnen" at bounding box center [1209, 119] width 52 height 17
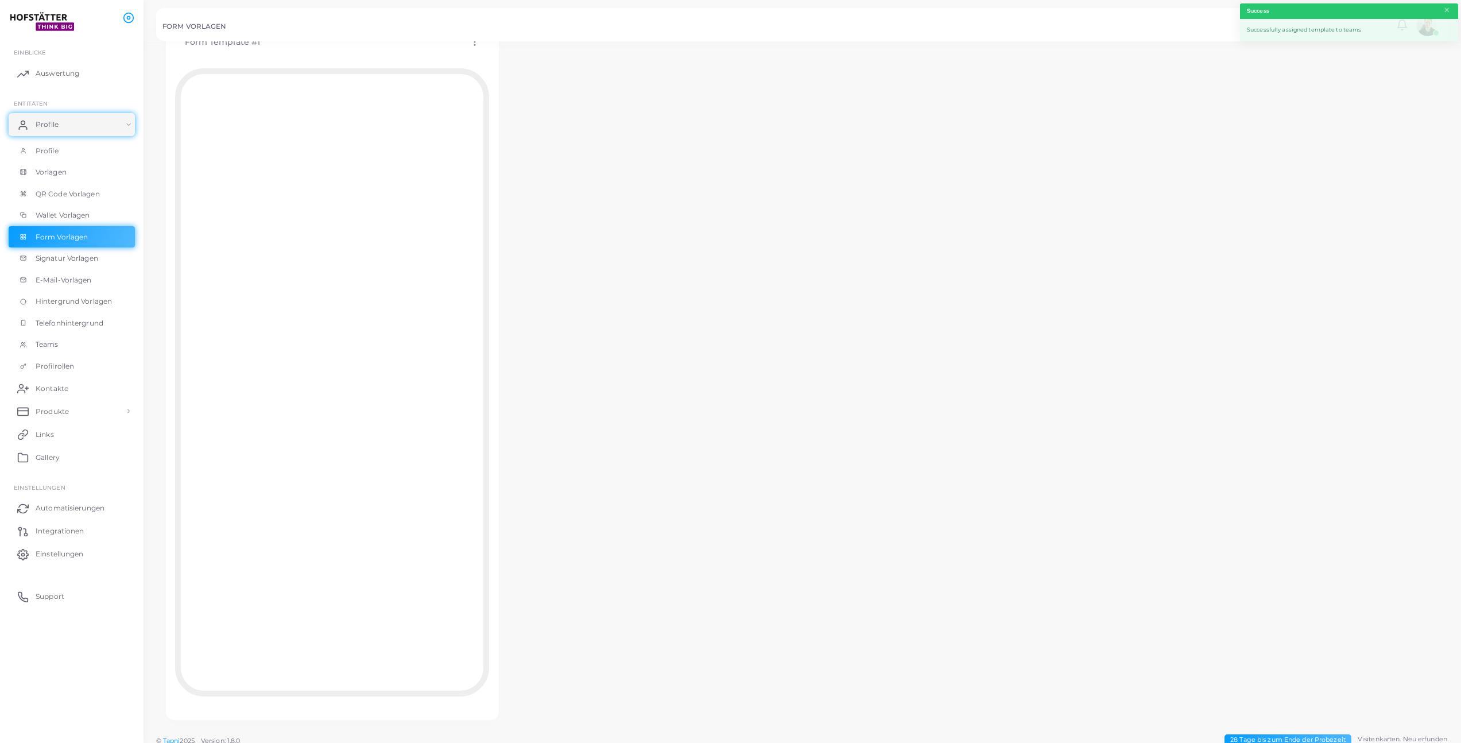
scroll to position [77, 0]
click at [42, 151] on span "Profile" at bounding box center [49, 151] width 23 height 10
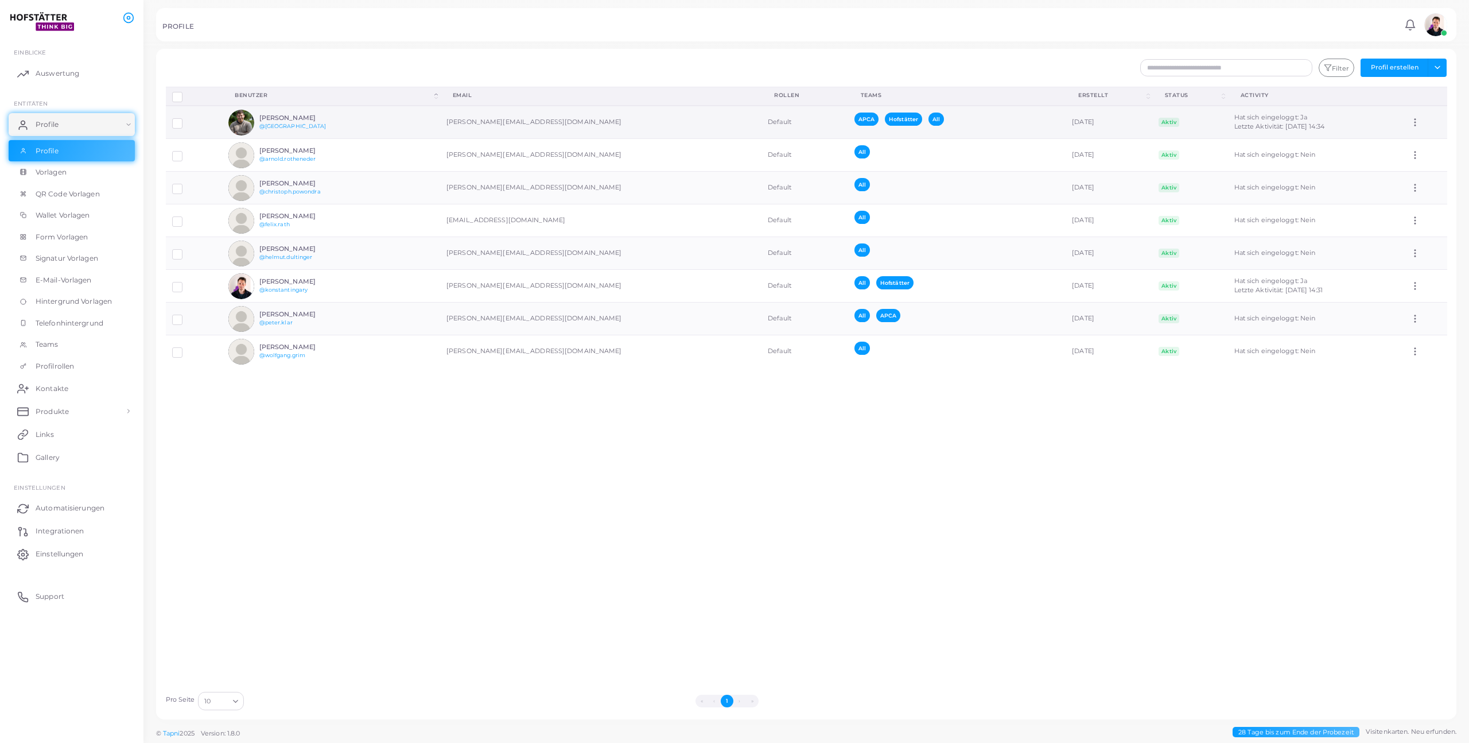
click at [315, 114] on h6 "[PERSON_NAME]" at bounding box center [301, 117] width 84 height 7
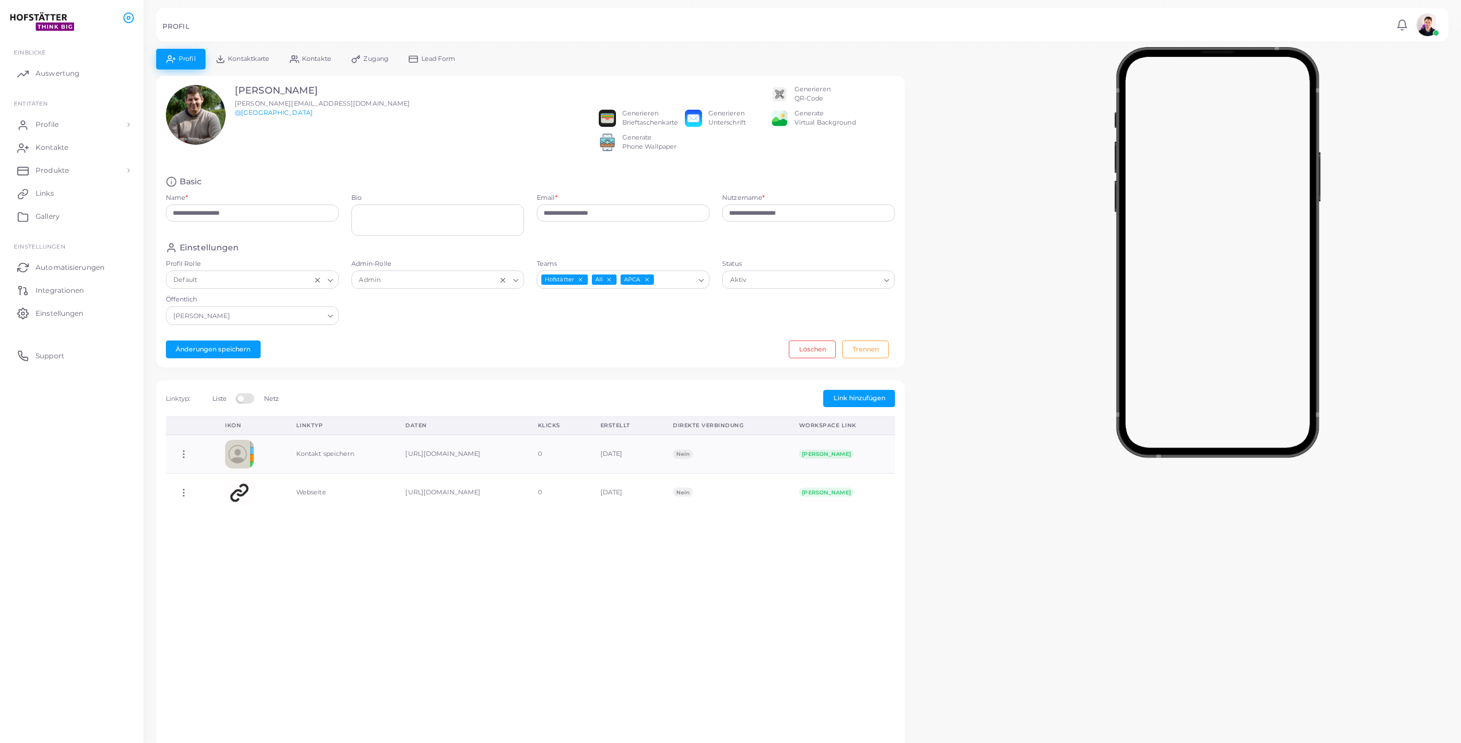
click at [809, 95] on div "Generieren QR-Code" at bounding box center [812, 94] width 36 height 18
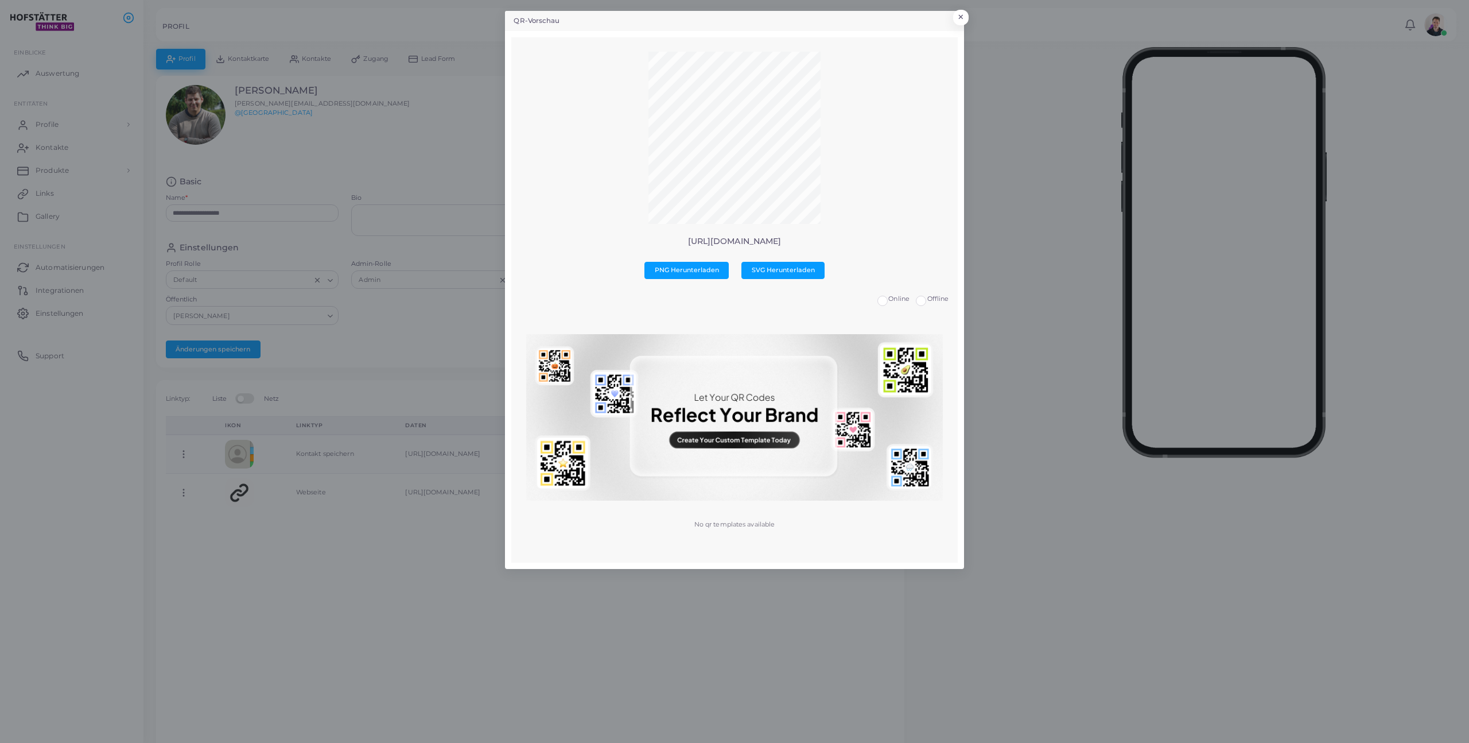
click at [764, 240] on p "[URL][DOMAIN_NAME]" at bounding box center [734, 241] width 429 height 10
click at [429, 624] on div "QR-Vorschau × [URL][DOMAIN_NAME] PNG Herunterladen SVG Herunterladen Online Off…" at bounding box center [734, 371] width 1469 height 743
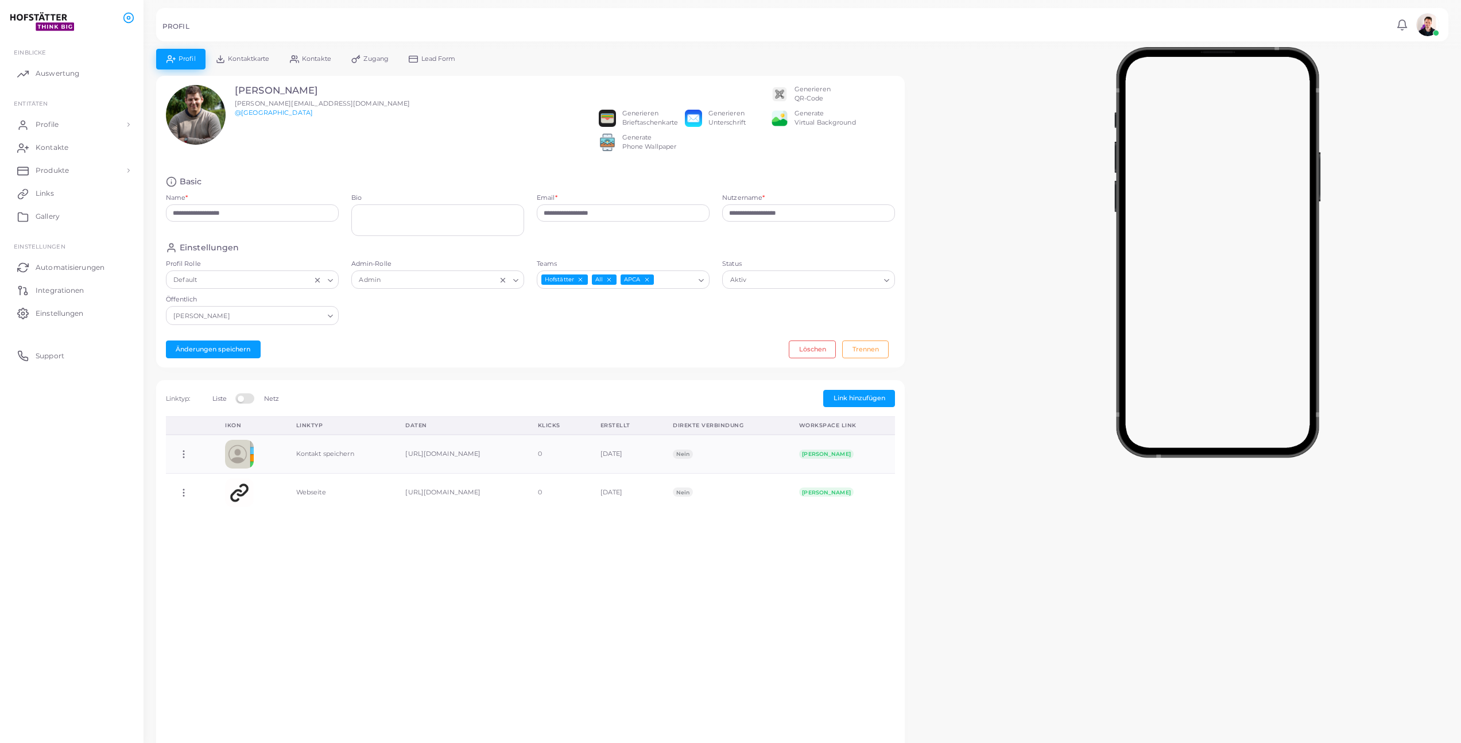
click at [434, 63] on link "Lead Form" at bounding box center [432, 59] width 67 height 20
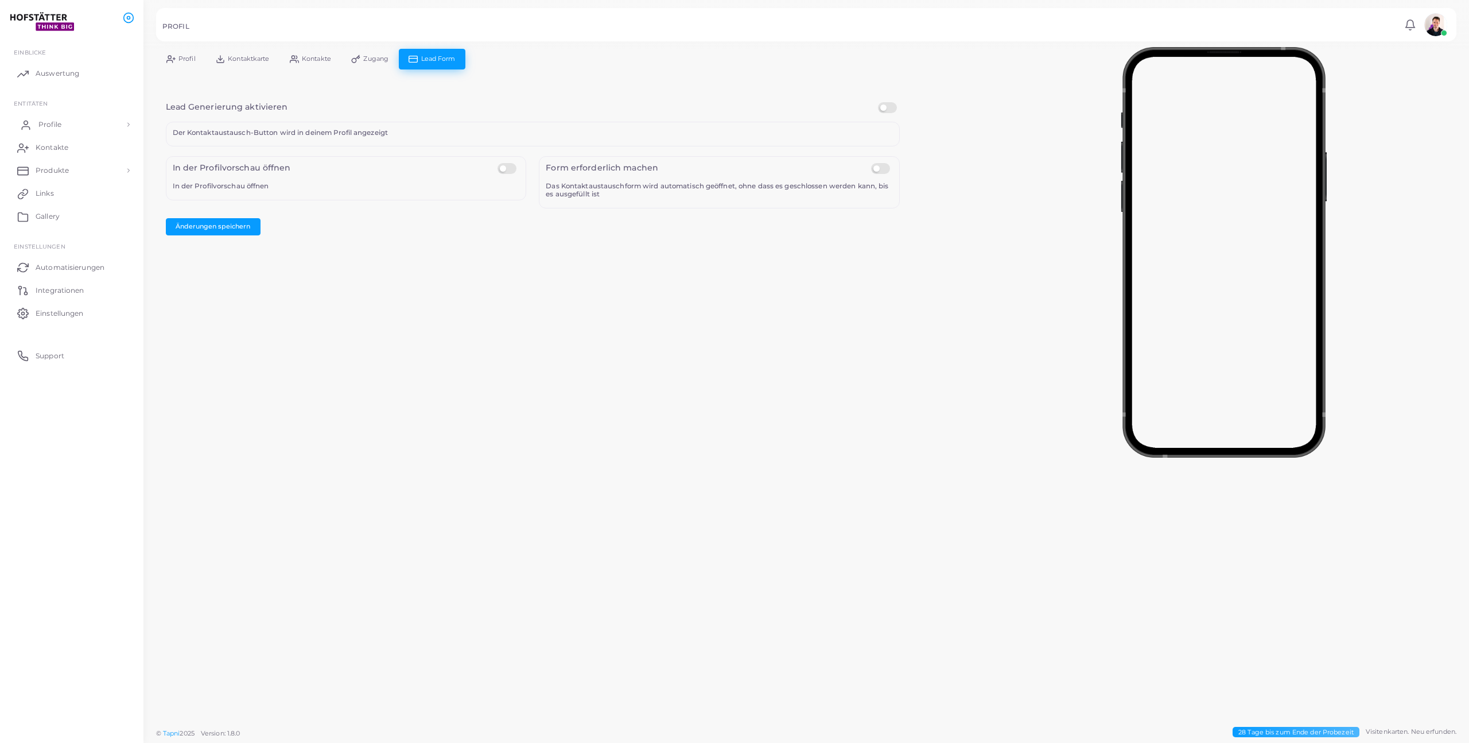
click at [59, 122] on span "Profile" at bounding box center [49, 124] width 23 height 10
click at [72, 156] on link "Profile" at bounding box center [72, 151] width 126 height 22
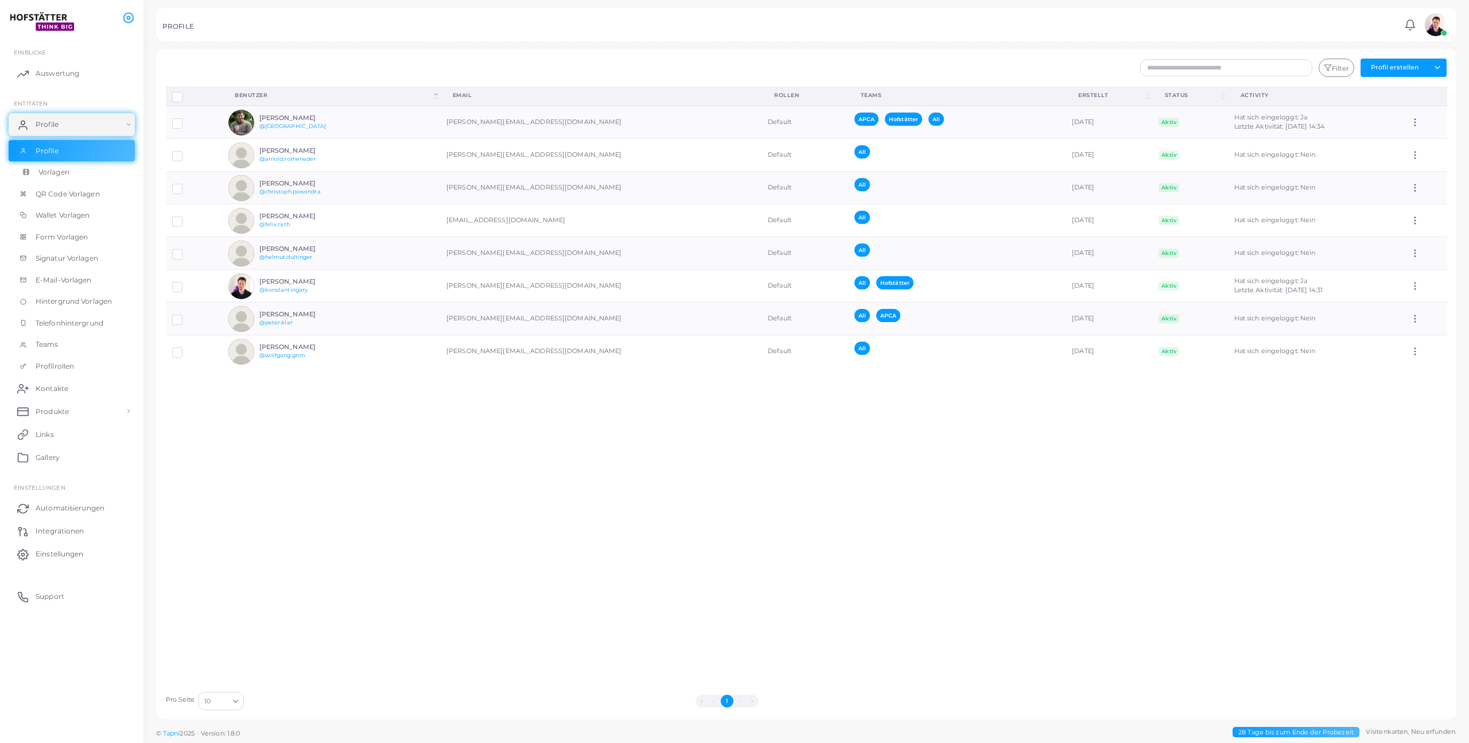
click at [68, 178] on link "Vorlagen" at bounding box center [72, 172] width 126 height 22
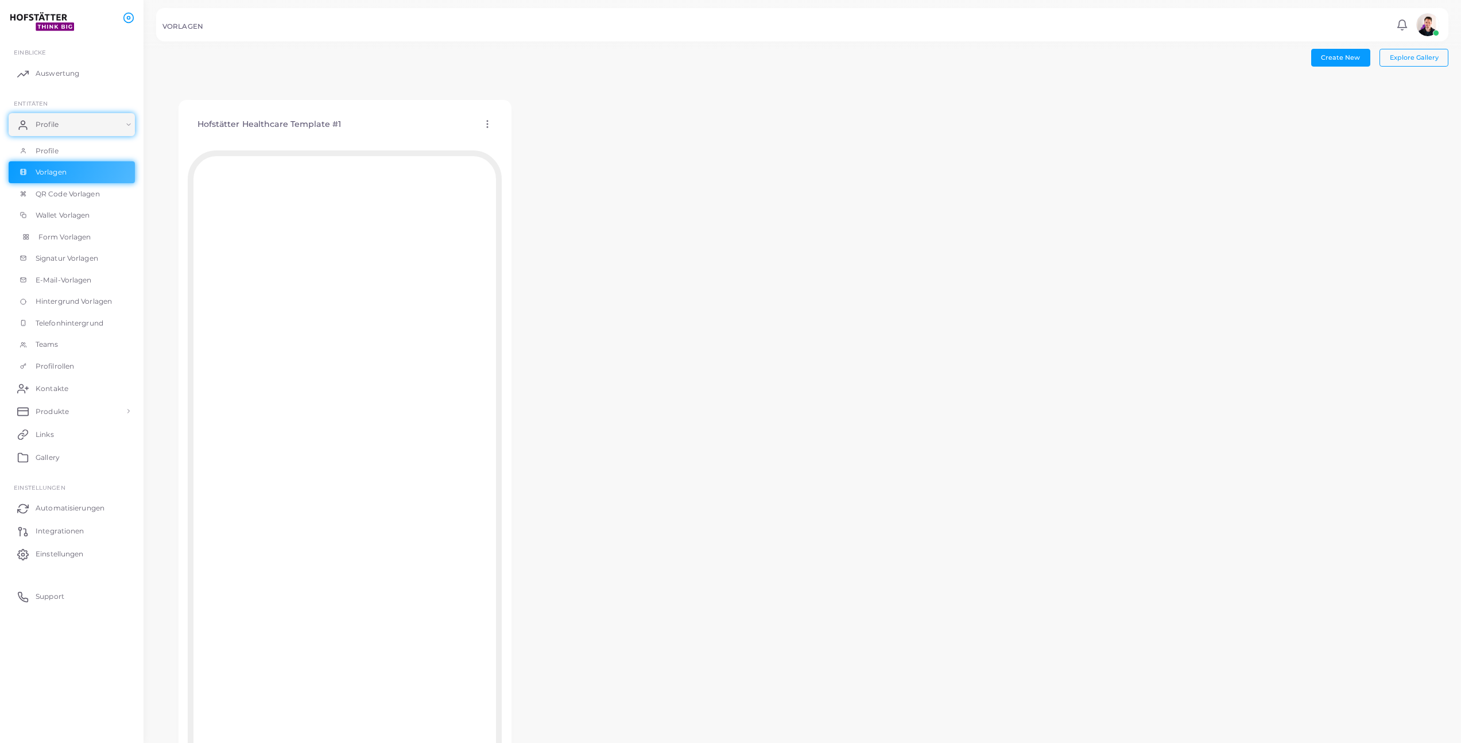
click at [64, 230] on link "Form Vorlagen" at bounding box center [72, 237] width 126 height 22
click at [471, 113] on icon at bounding box center [474, 111] width 10 height 10
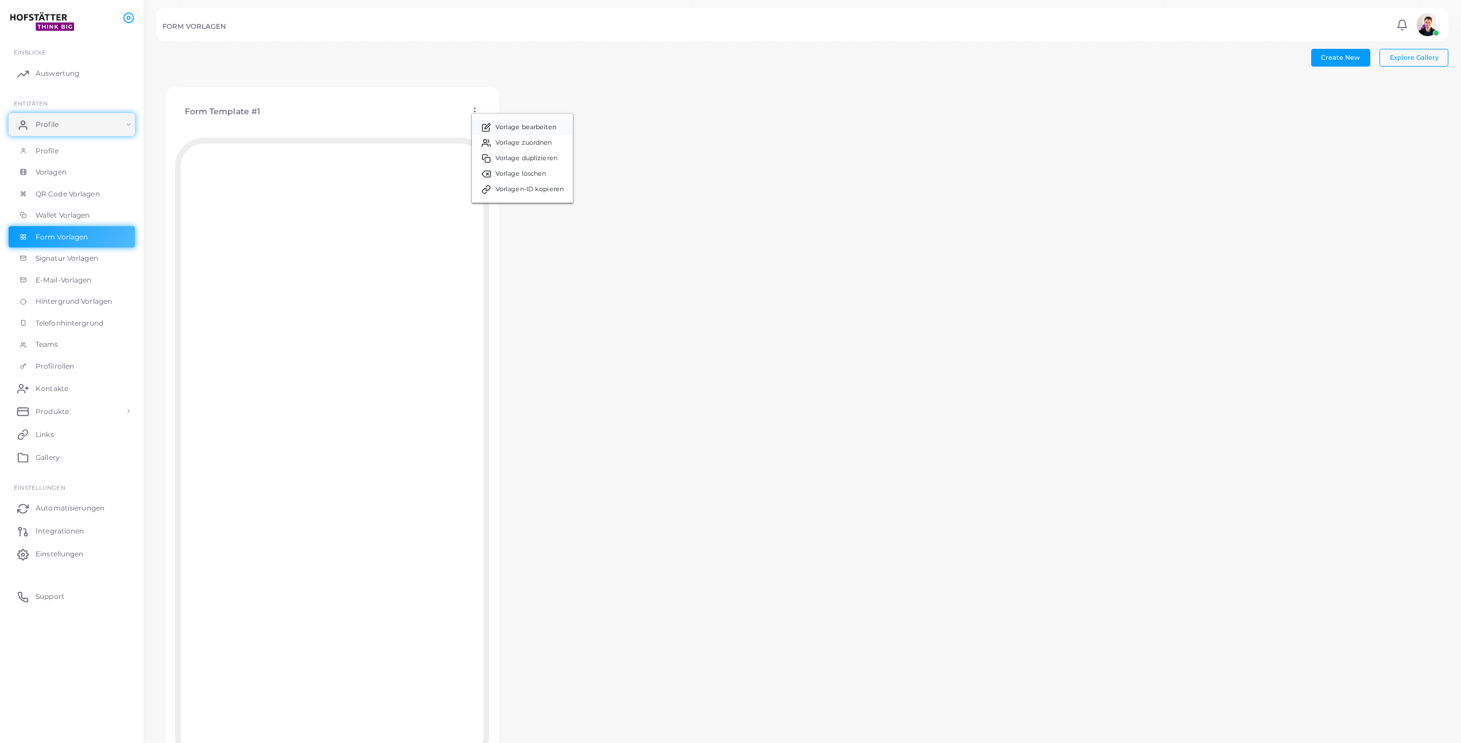
click at [503, 125] on span "Vorlage bearbeiten" at bounding box center [525, 127] width 61 height 9
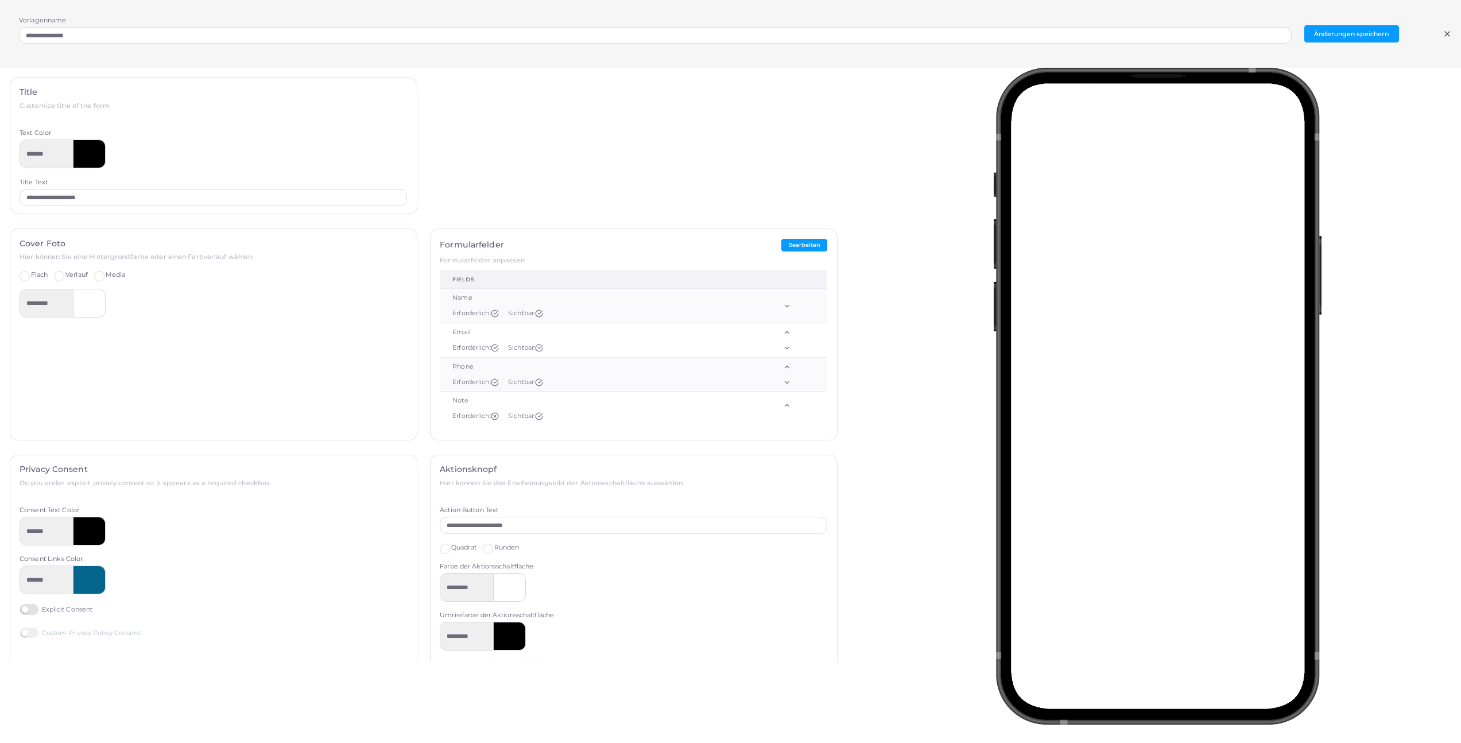
click at [1452, 30] on div "**********" at bounding box center [730, 34] width 1461 height 68
click at [1449, 32] on icon at bounding box center [1446, 33] width 9 height 9
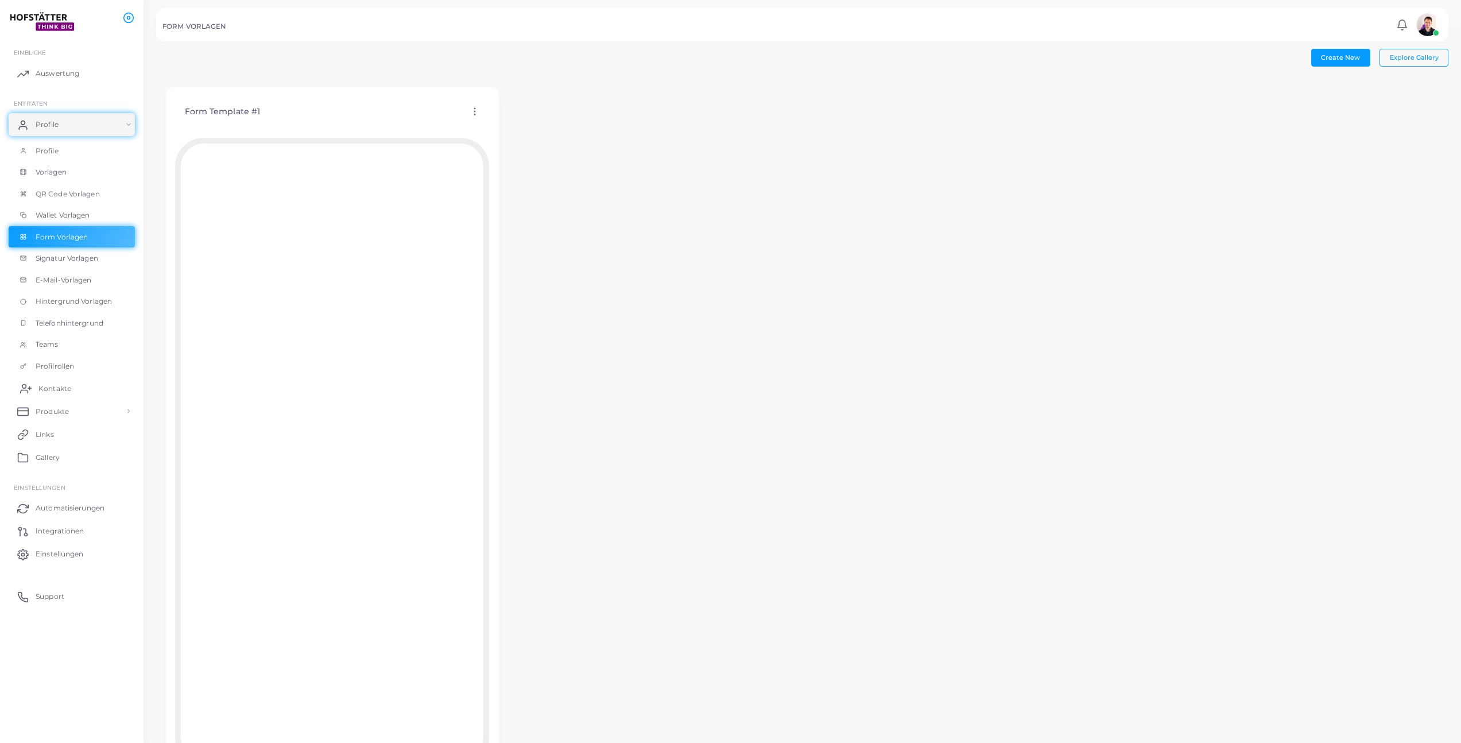
click at [55, 394] on link "Kontakte" at bounding box center [72, 388] width 126 height 23
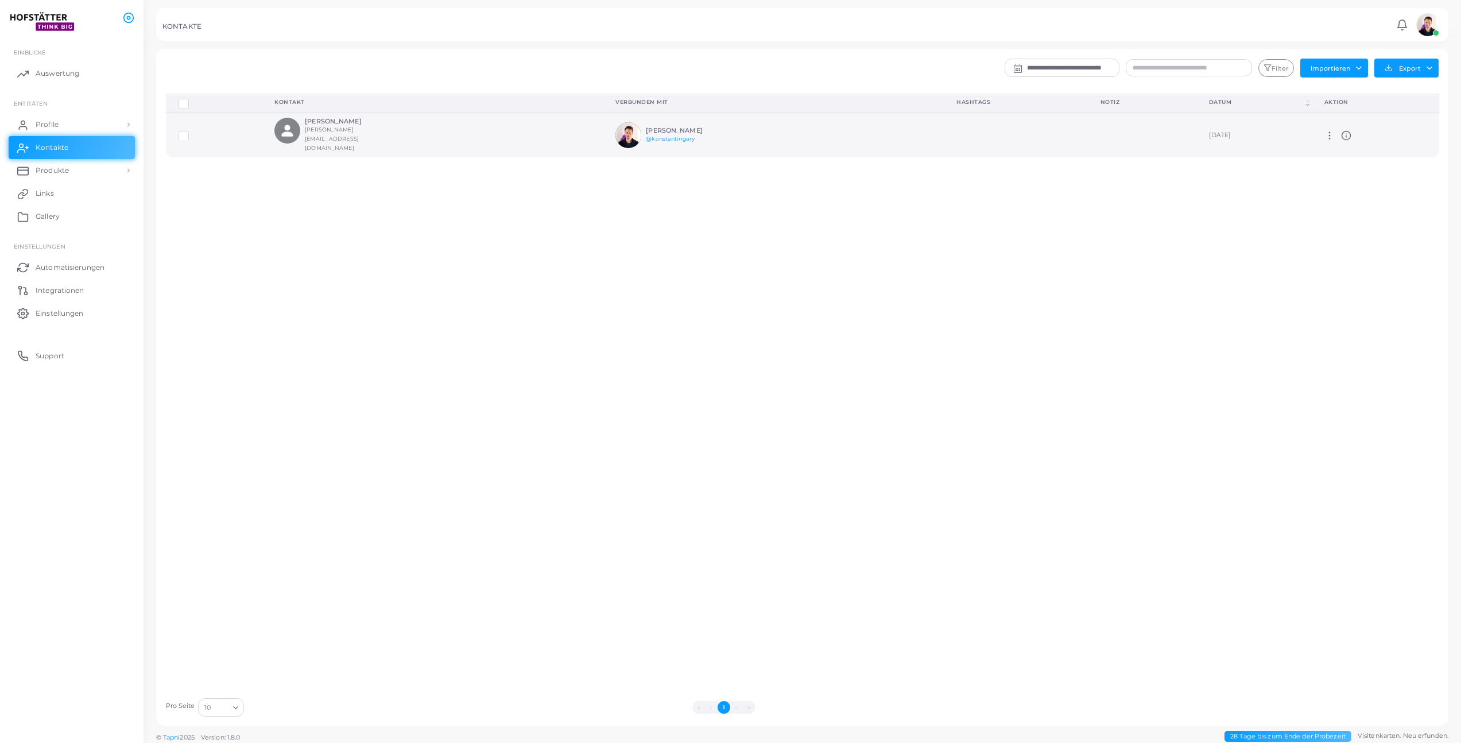
click at [480, 140] on div "Konstantin Gary [EMAIL_ADDRESS][DOMAIN_NAME]" at bounding box center [432, 135] width 316 height 35
click at [336, 125] on h6 "[PERSON_NAME]" at bounding box center [347, 121] width 84 height 7
click at [281, 125] on icon "person fill" at bounding box center [286, 130] width 11 height 11
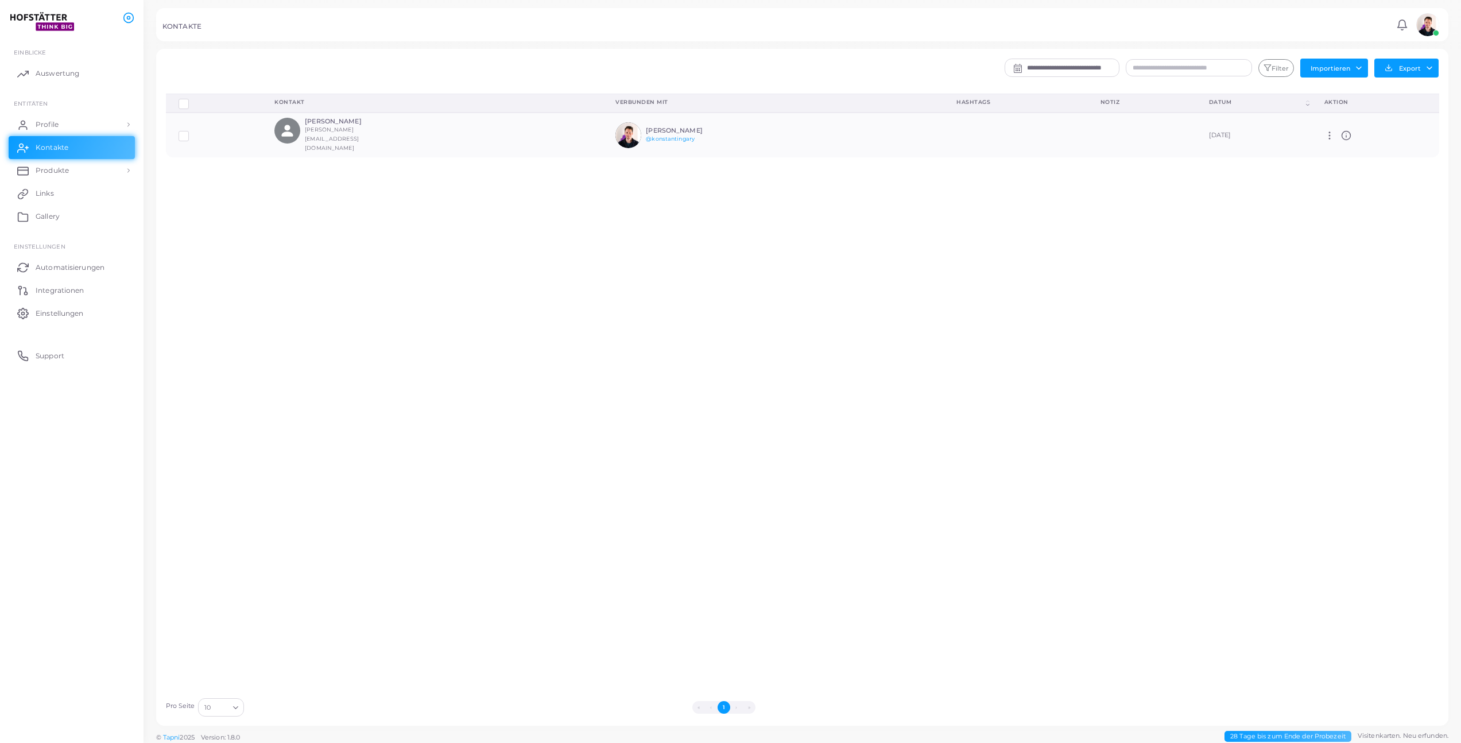
click at [1134, 228] on div "Verbindungen löschen Verwalten von Verbindungen Auswahl anzeigen Kontakt Verbun…" at bounding box center [803, 393] width 1286 height 598
click at [1333, 130] on icon at bounding box center [1329, 135] width 10 height 10
click at [1347, 139] on icon at bounding box center [1348, 140] width 5 height 5
type input "**********"
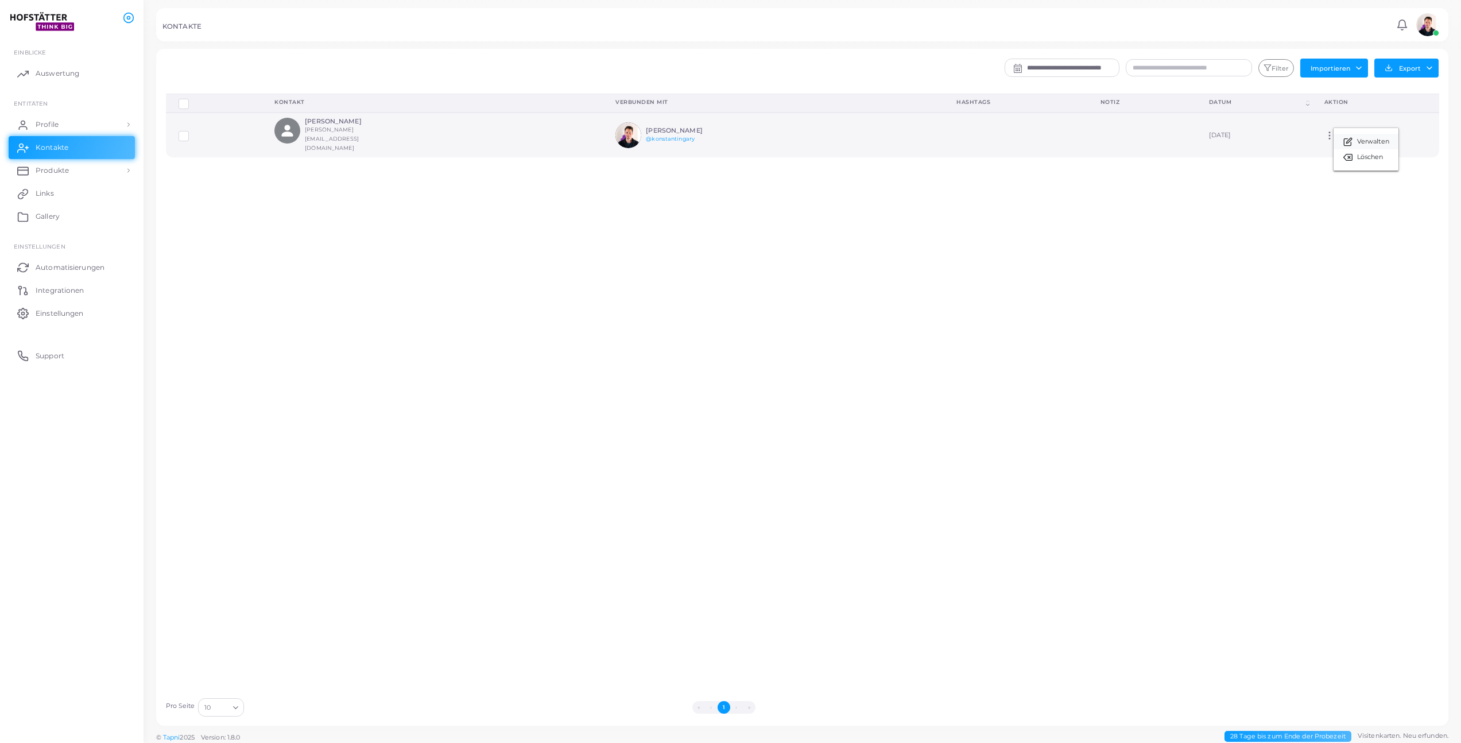
type input "**********"
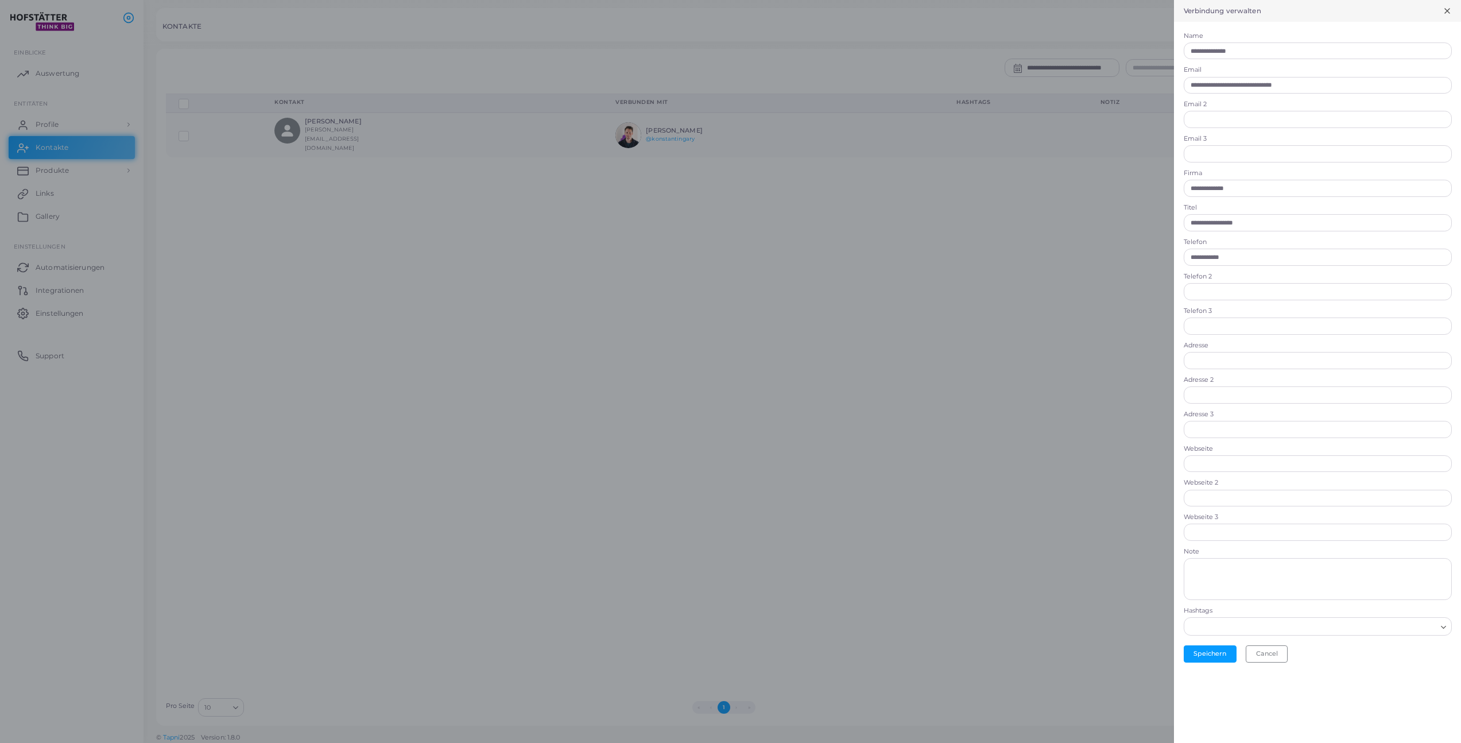
click at [875, 281] on div at bounding box center [730, 371] width 1461 height 743
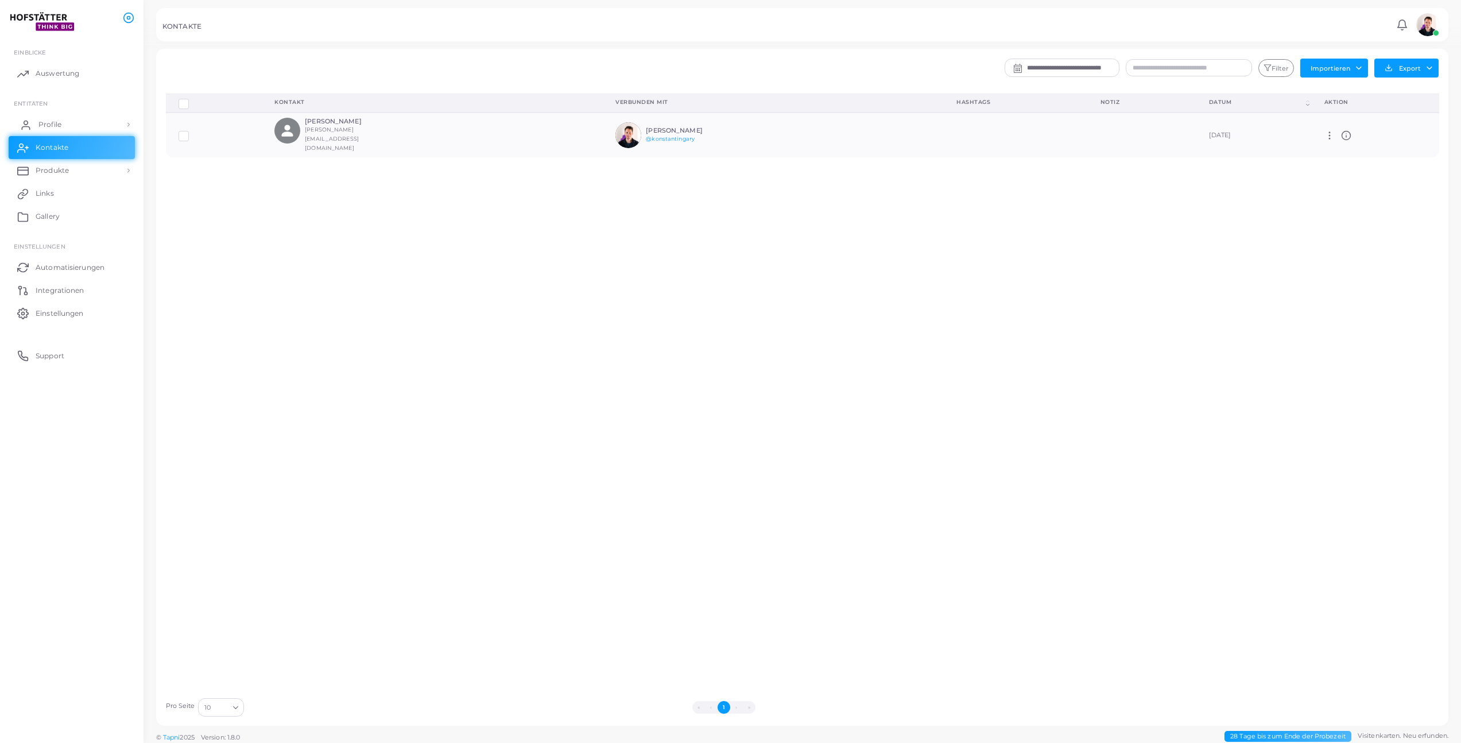
click at [72, 118] on link "Profile" at bounding box center [72, 124] width 126 height 23
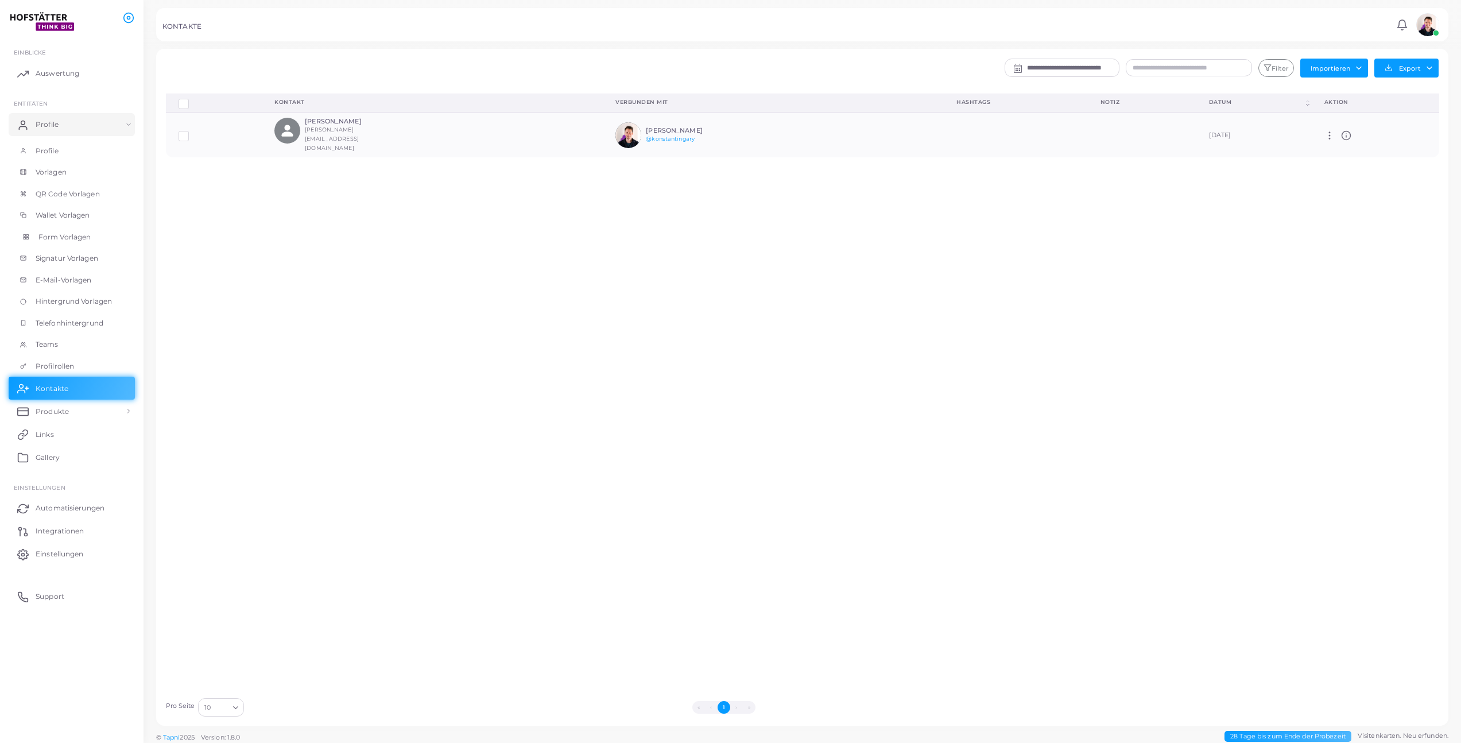
click at [75, 236] on span "Form Vorlagen" at bounding box center [64, 237] width 52 height 10
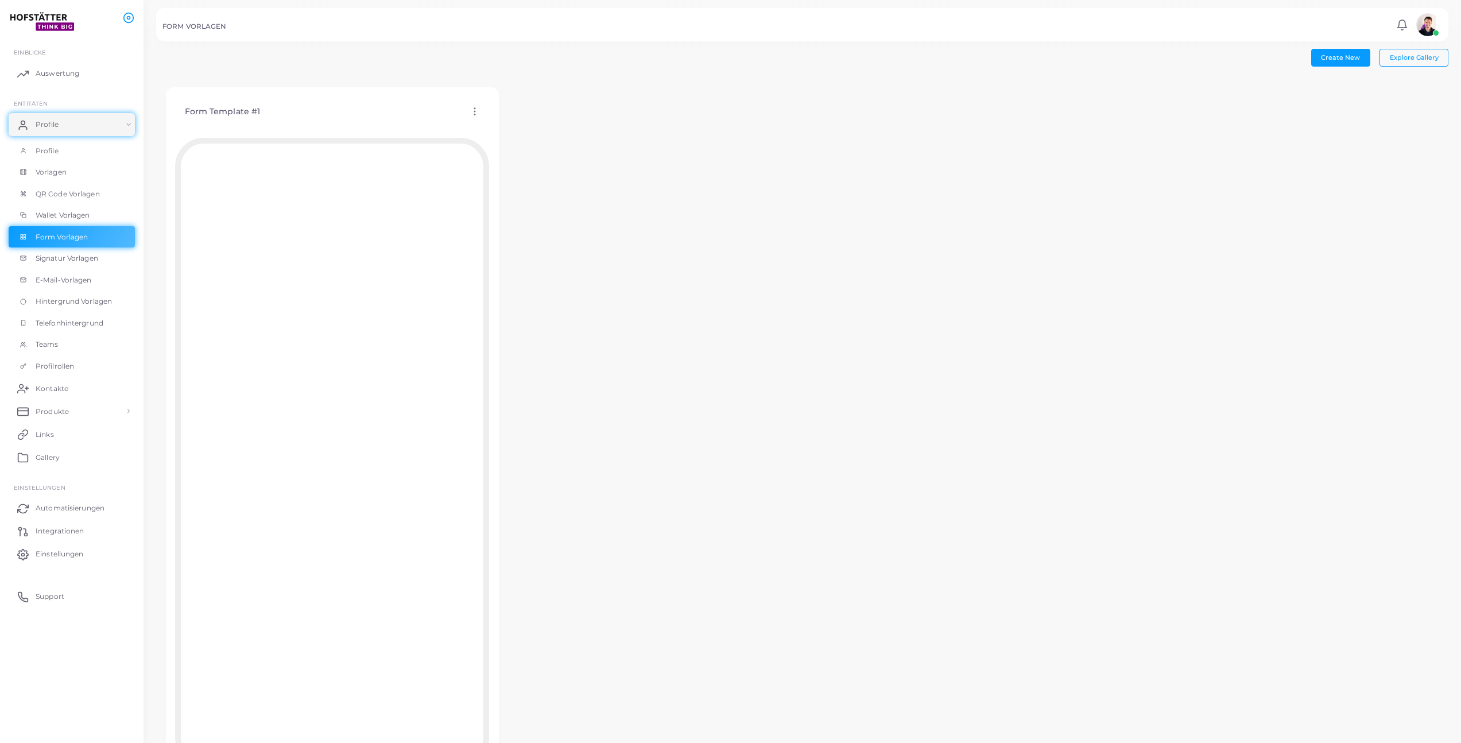
click at [477, 112] on icon at bounding box center [474, 111] width 10 height 10
click at [513, 126] on span "Vorlage bearbeiten" at bounding box center [531, 126] width 61 height 9
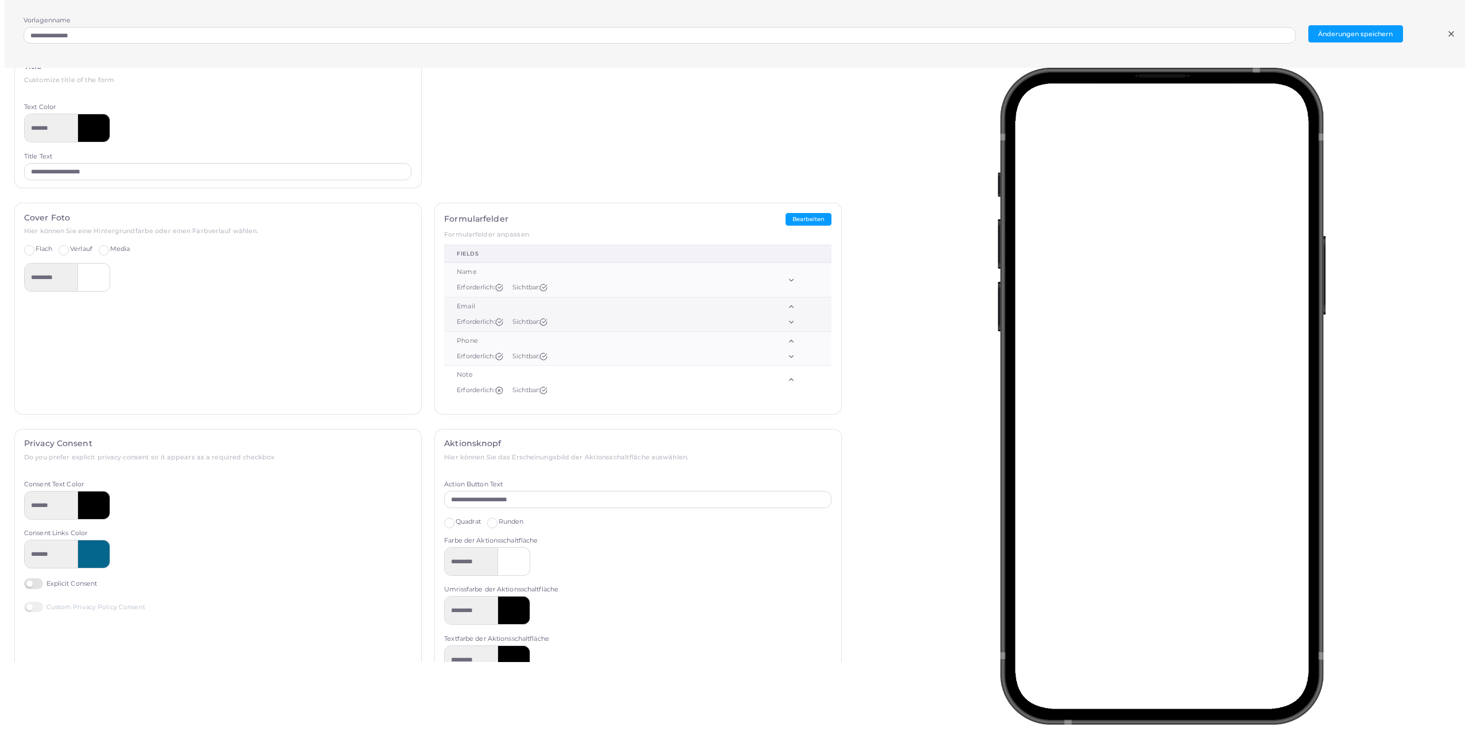
scroll to position [49, 0]
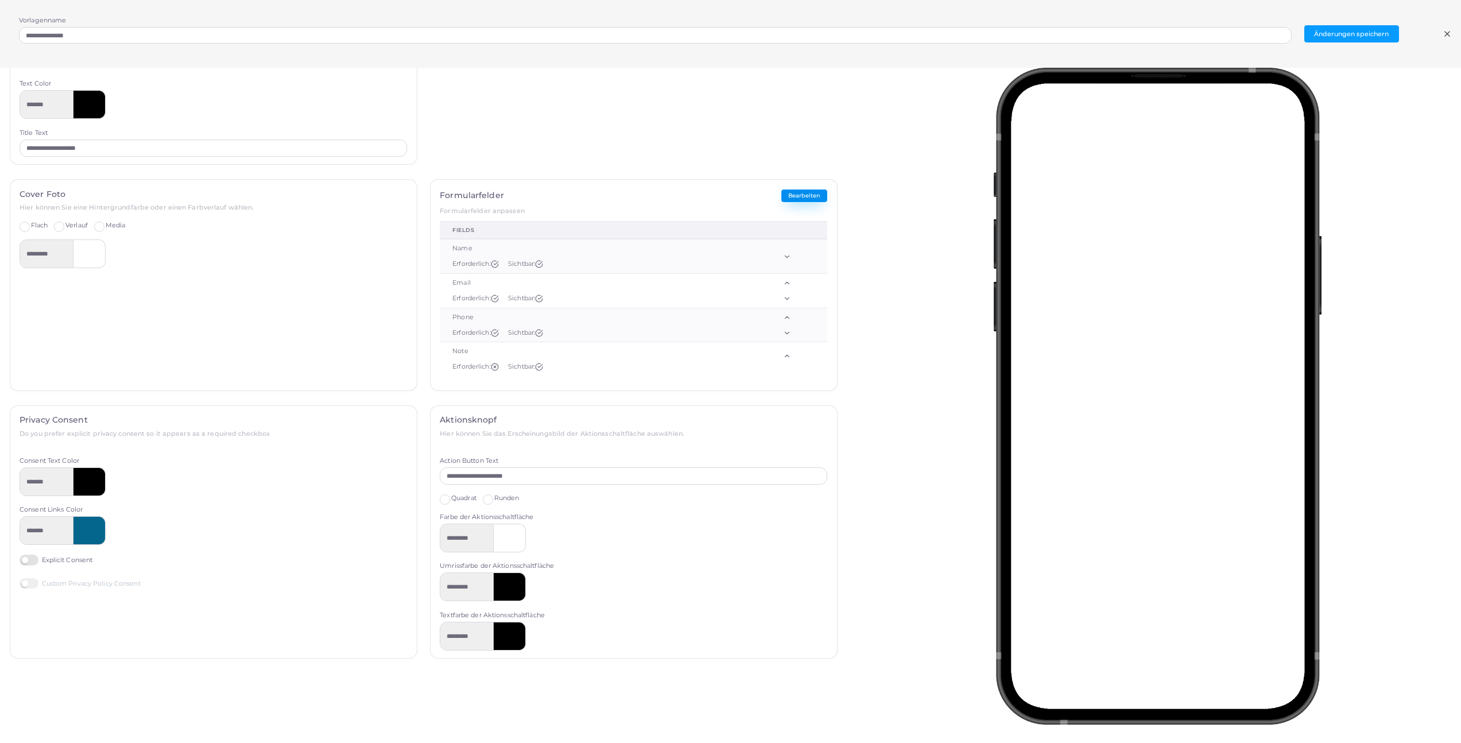
click at [789, 196] on button "Bearbeiten" at bounding box center [804, 195] width 46 height 13
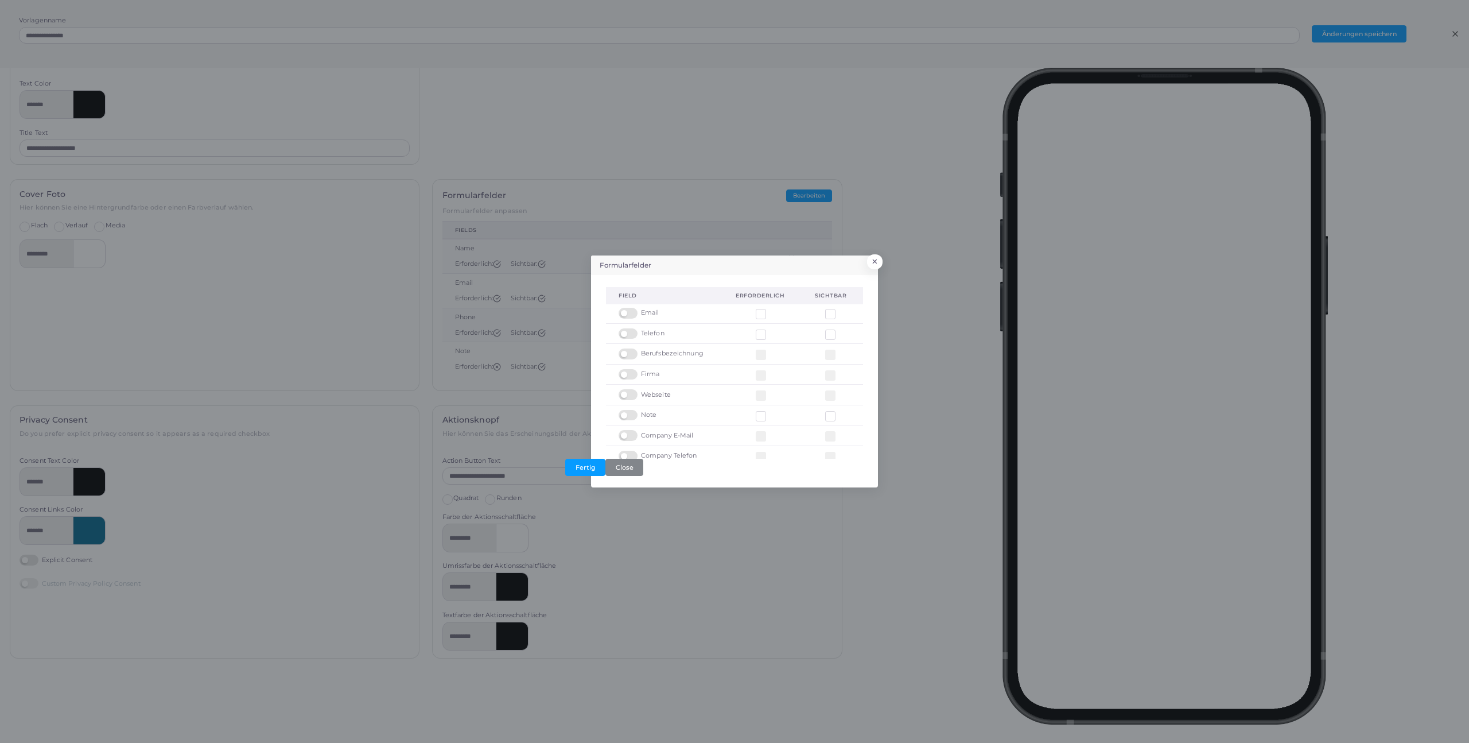
scroll to position [36, 0]
click at [630, 356] on label at bounding box center [630, 356] width 22 height 0
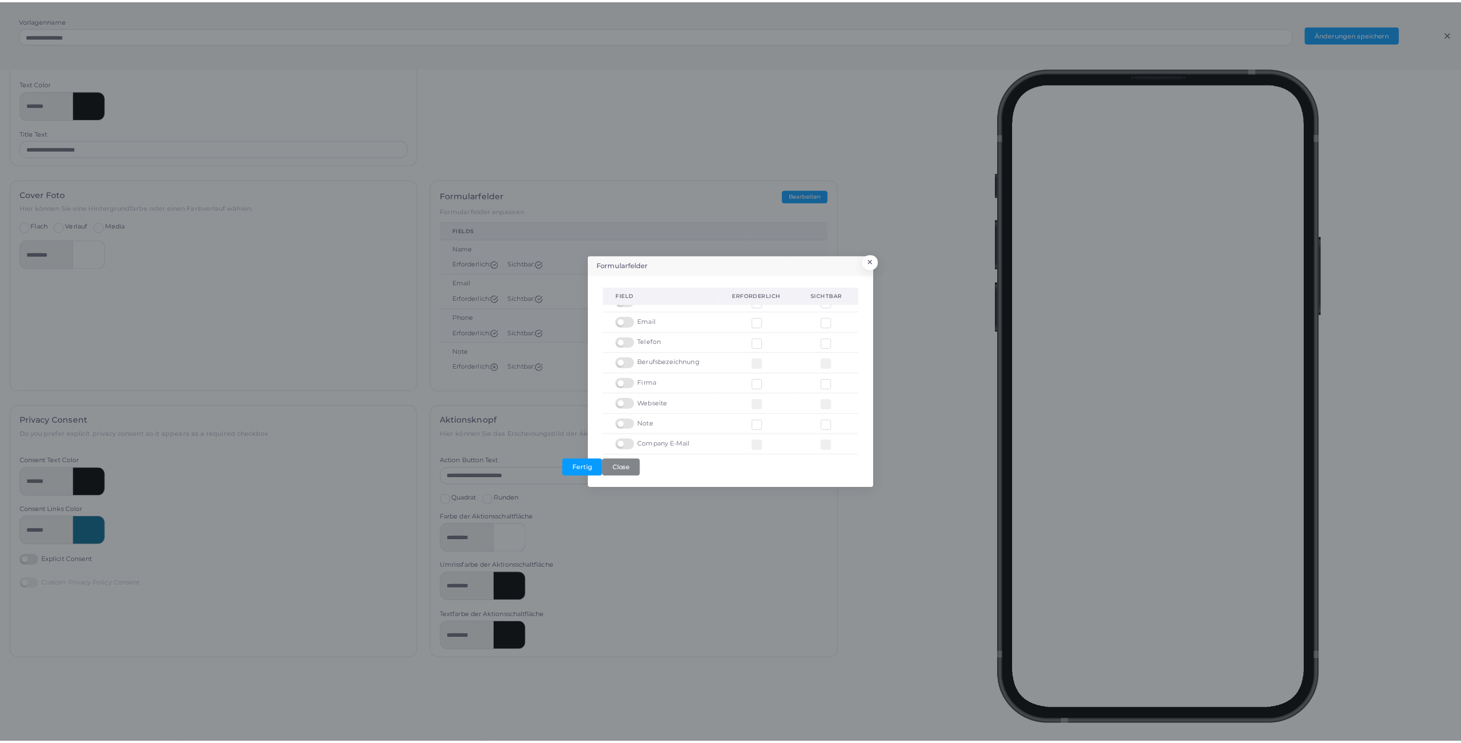
scroll to position [0, 0]
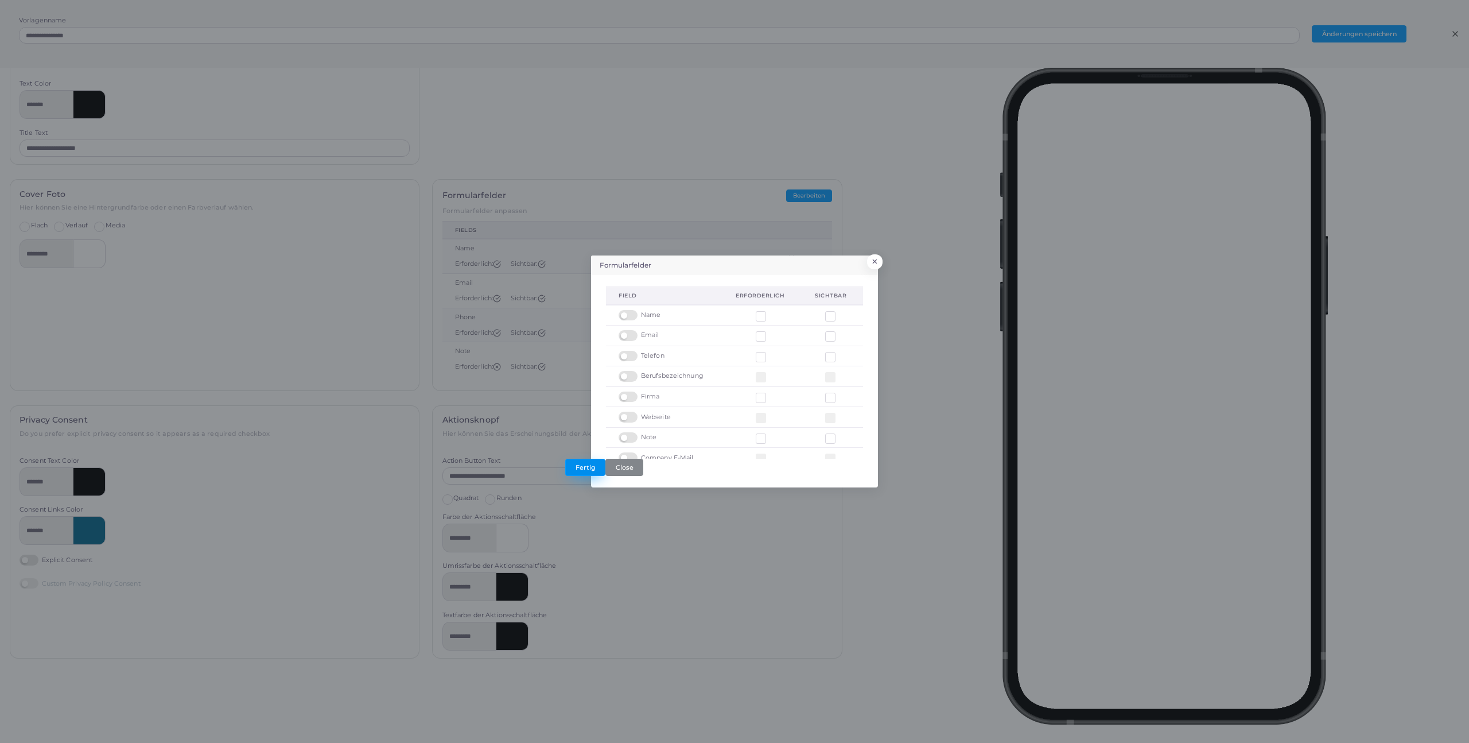
click at [587, 465] on button "Fertig" at bounding box center [585, 467] width 40 height 17
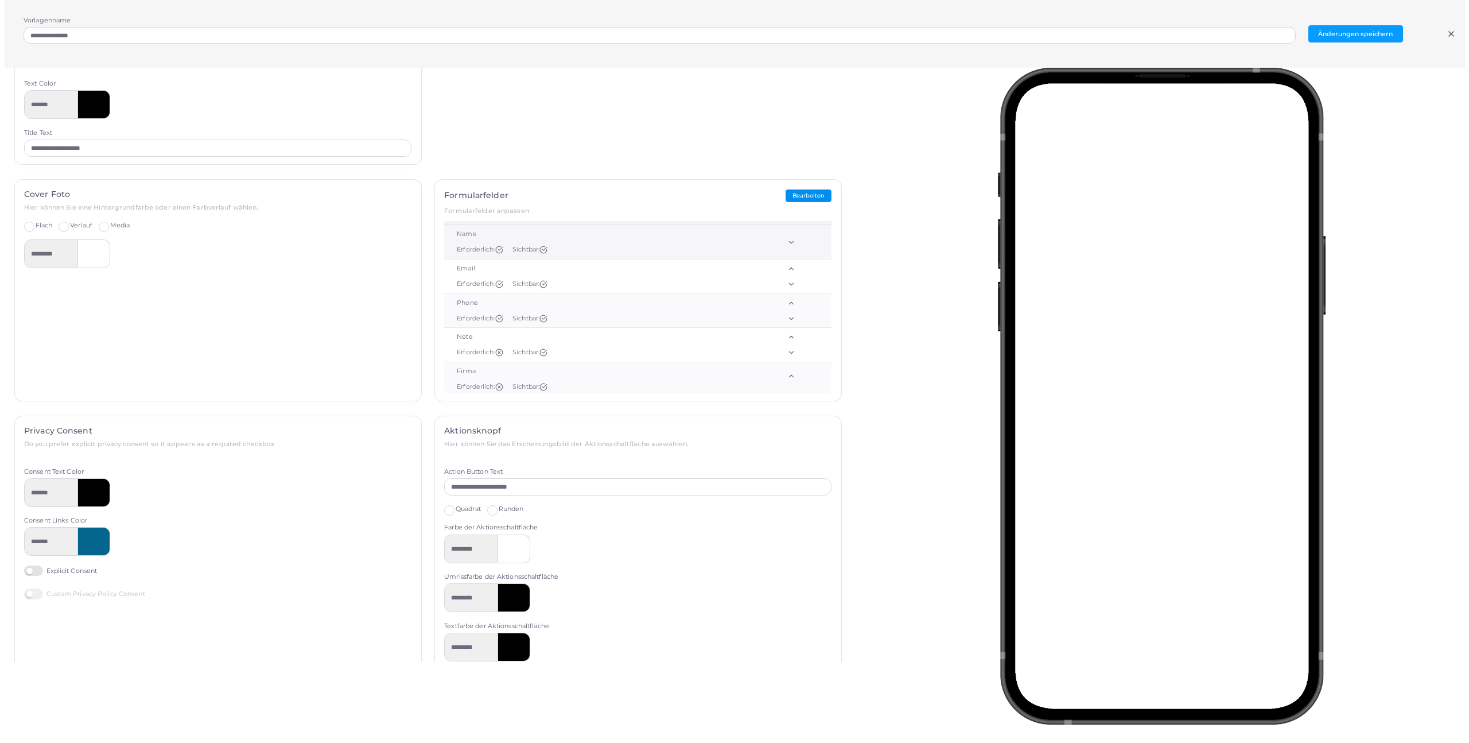
scroll to position [24, 0]
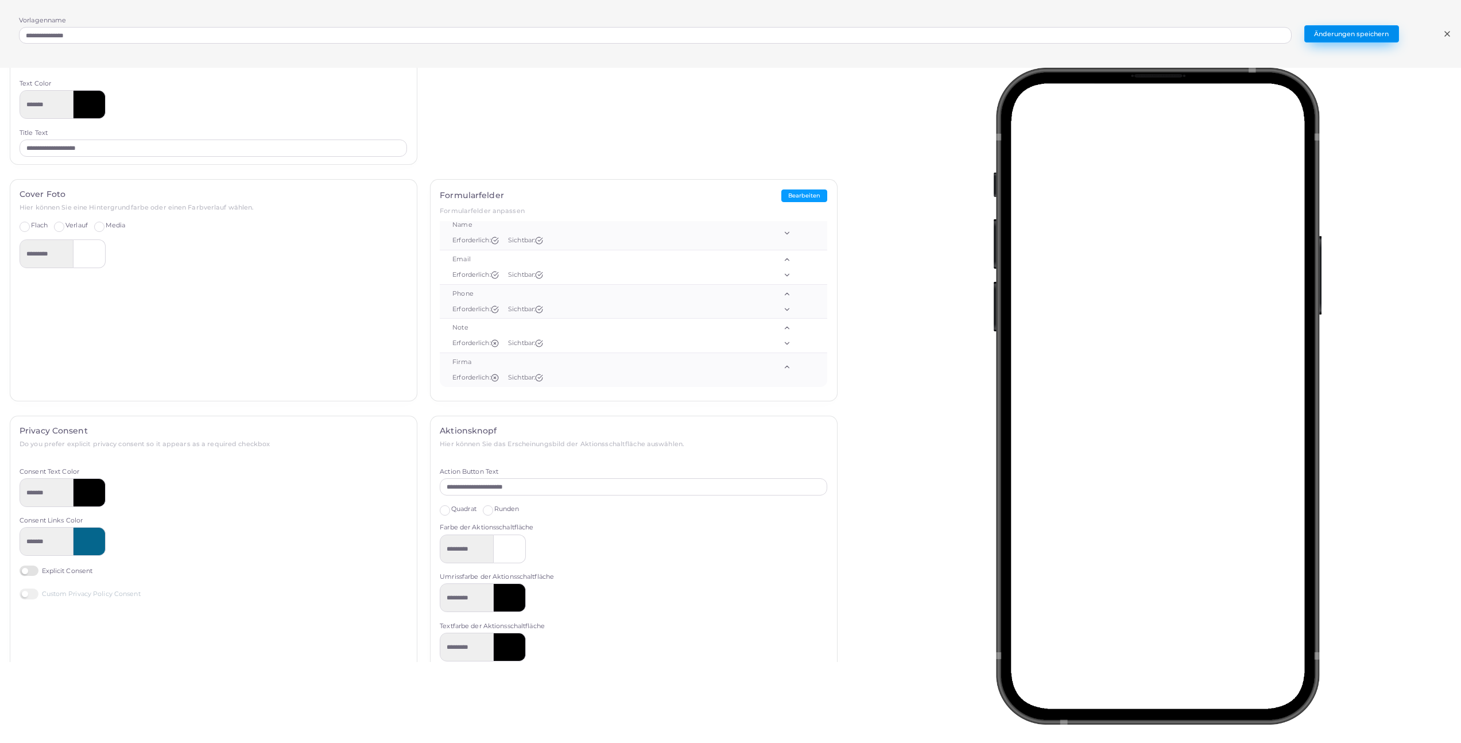
click at [1335, 32] on button "Änderungen speichern" at bounding box center [1351, 33] width 95 height 17
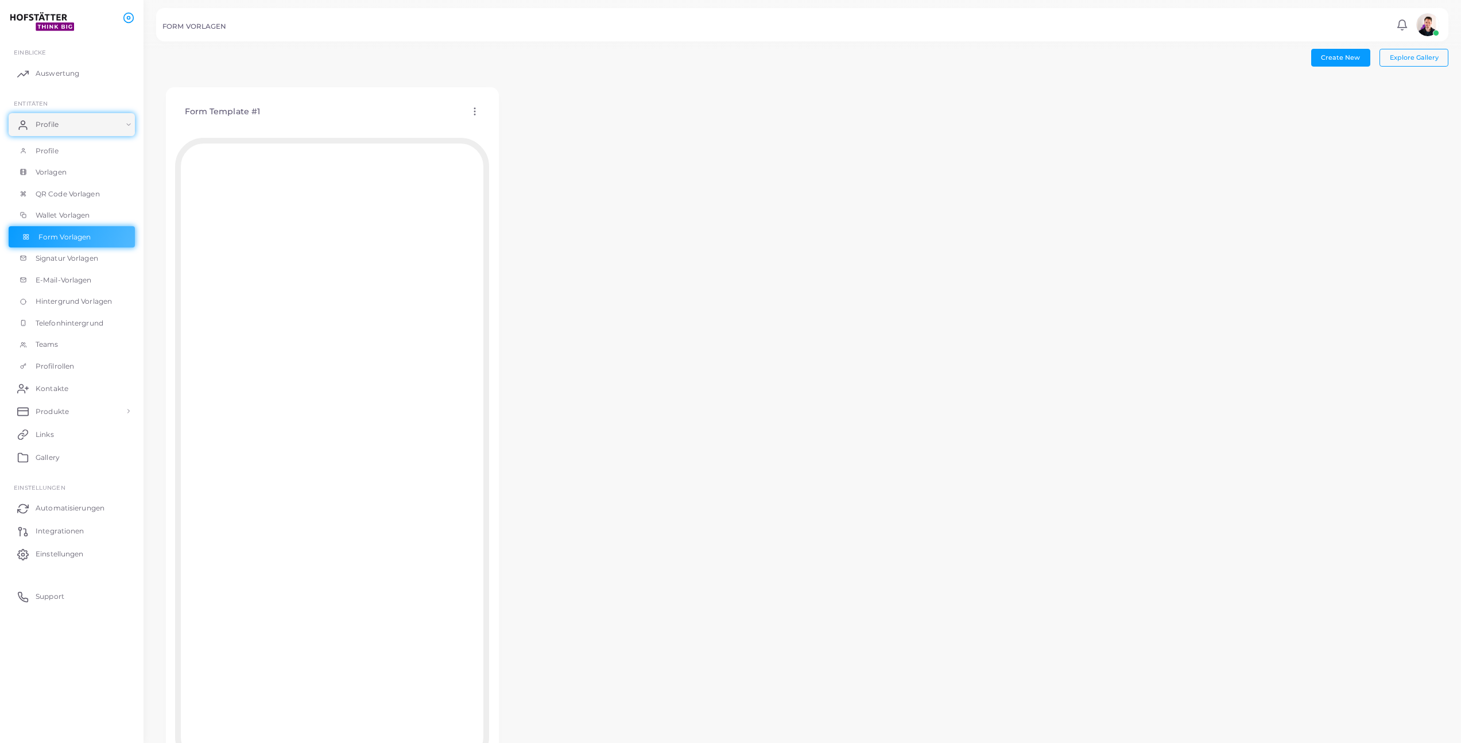
click at [59, 234] on span "Form Vorlagen" at bounding box center [64, 237] width 52 height 10
click at [476, 111] on icon at bounding box center [474, 111] width 10 height 10
click at [528, 123] on span "Vorlage bearbeiten" at bounding box center [530, 125] width 61 height 9
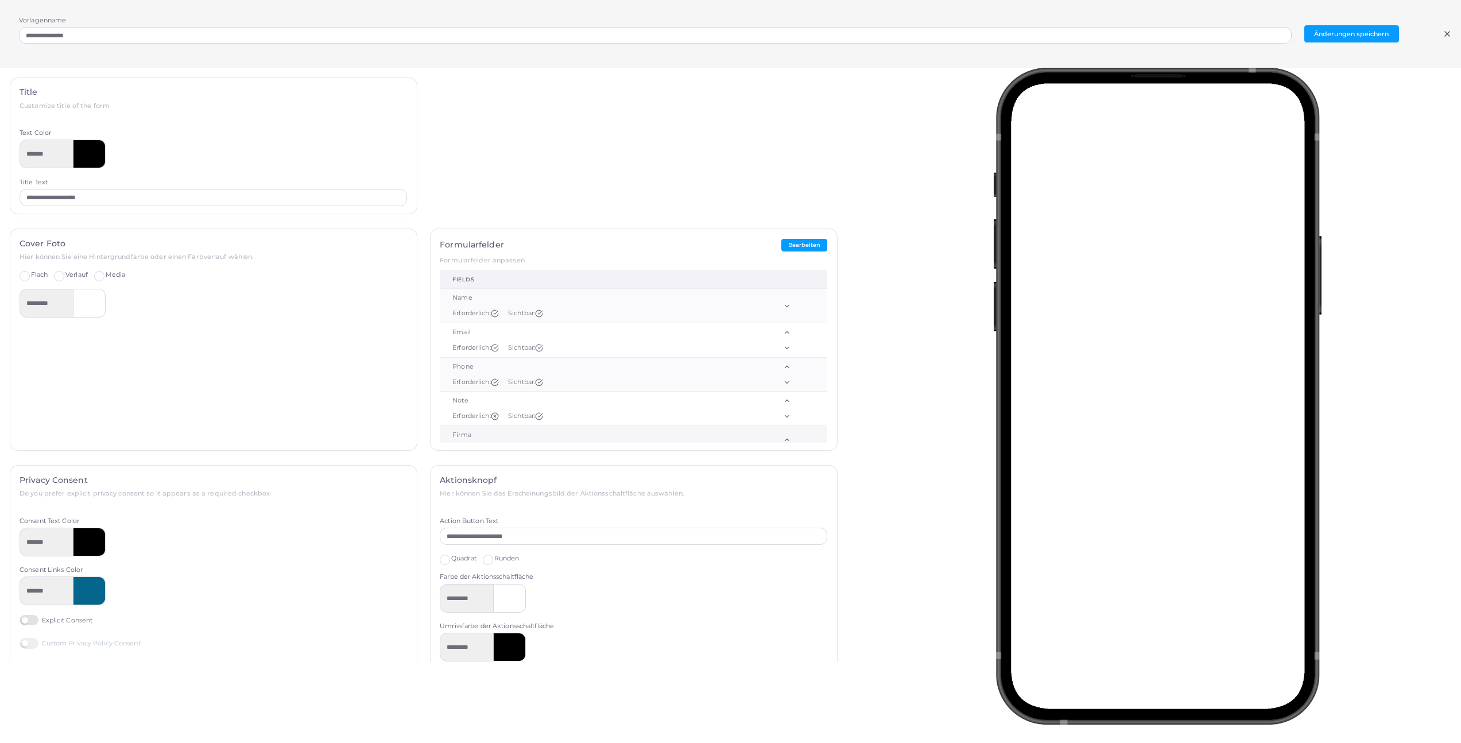
click at [783, 439] on icon at bounding box center [787, 440] width 8 height 8
click at [800, 244] on button "Bearbeiten" at bounding box center [804, 245] width 46 height 13
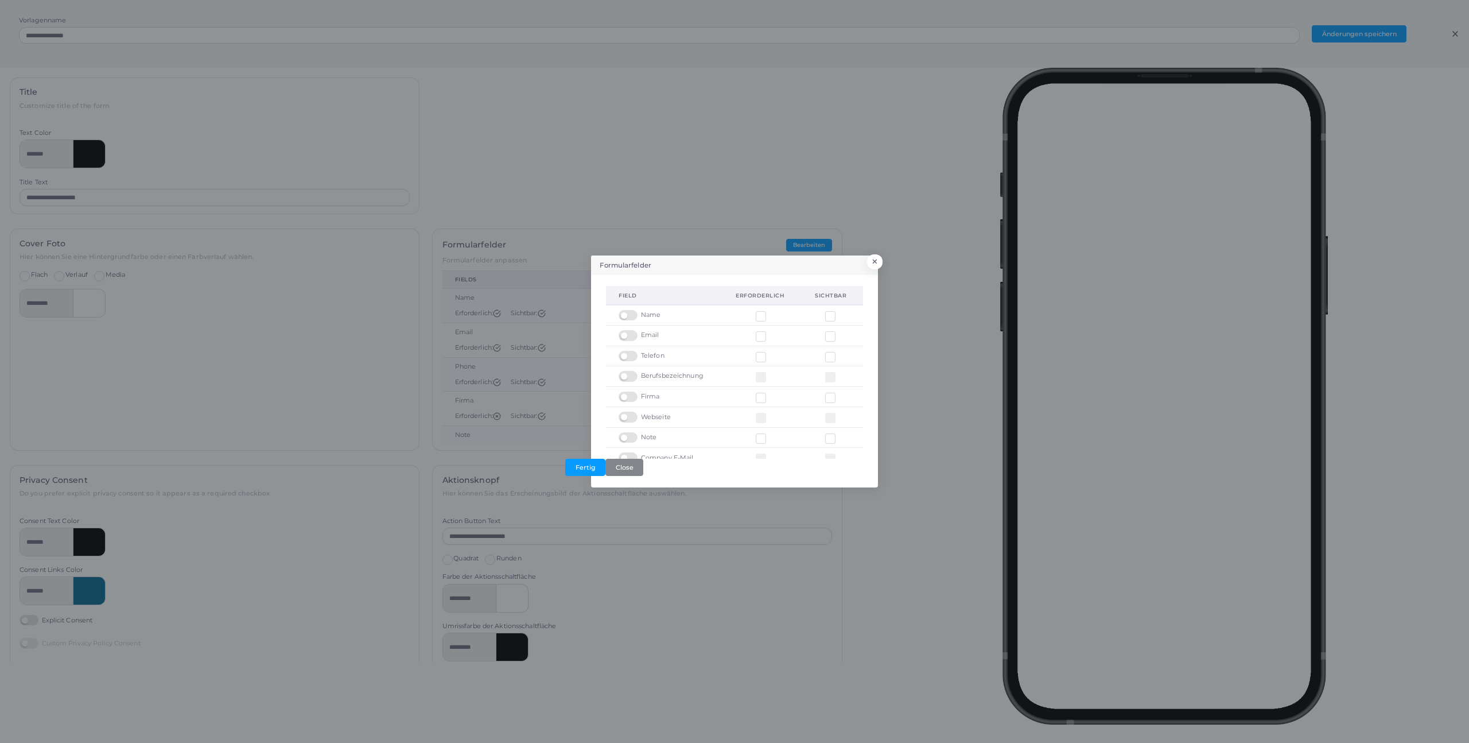
click at [657, 398] on span "Firma" at bounding box center [650, 396] width 19 height 9
click at [875, 263] on button "×" at bounding box center [873, 264] width 15 height 15
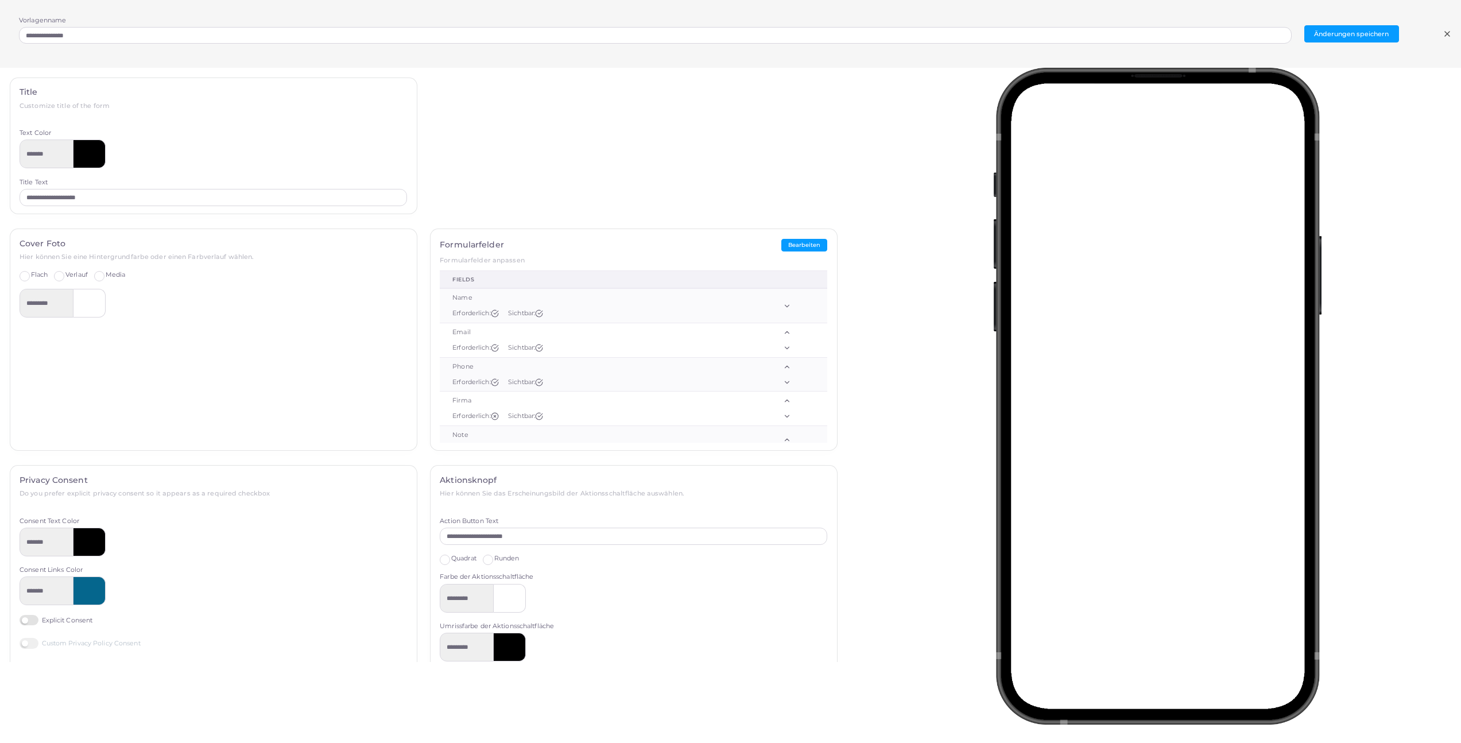
click at [1446, 34] on line at bounding box center [1447, 34] width 5 height 5
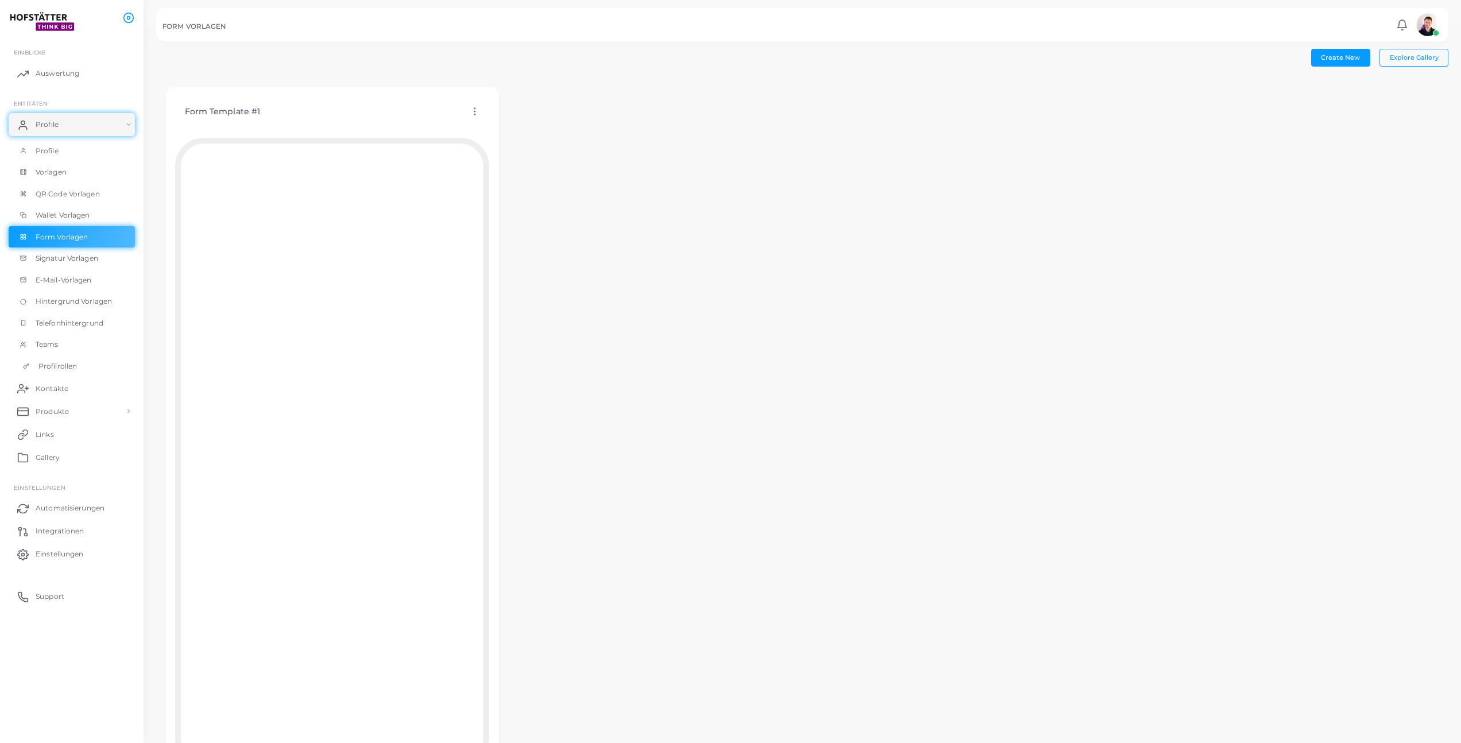
click at [52, 356] on link "Profilrollen" at bounding box center [72, 366] width 126 height 22
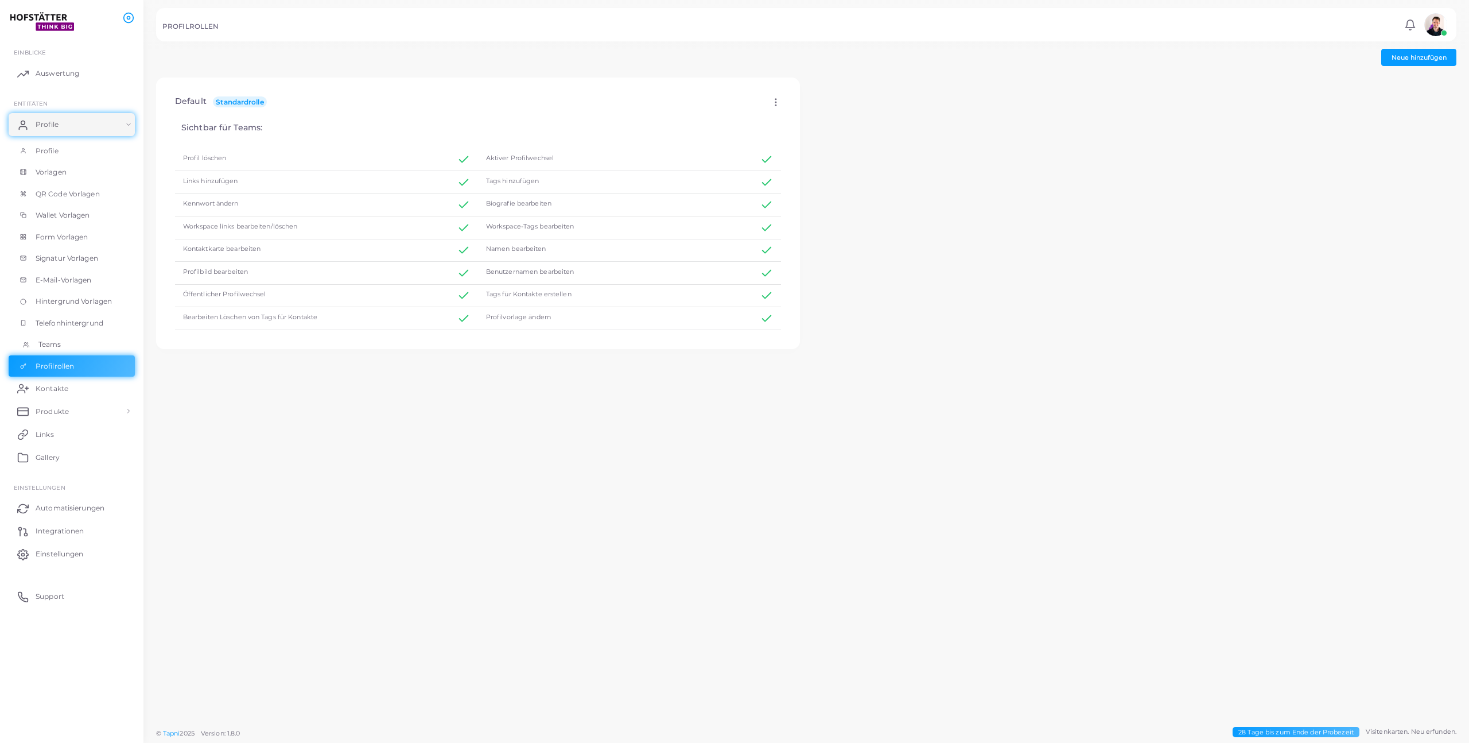
click at [55, 347] on span "Teams" at bounding box center [49, 344] width 23 height 10
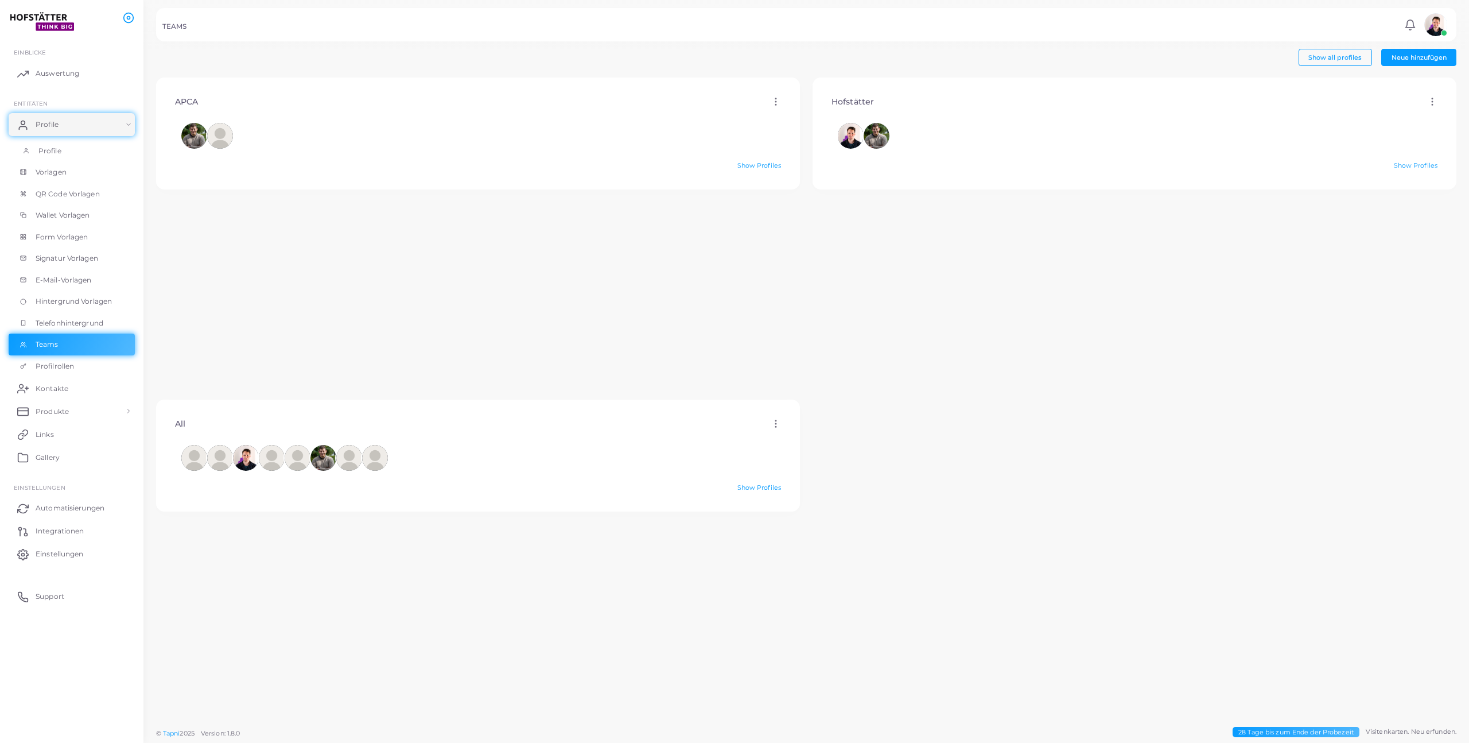
click at [60, 153] on span "Profile" at bounding box center [49, 151] width 23 height 10
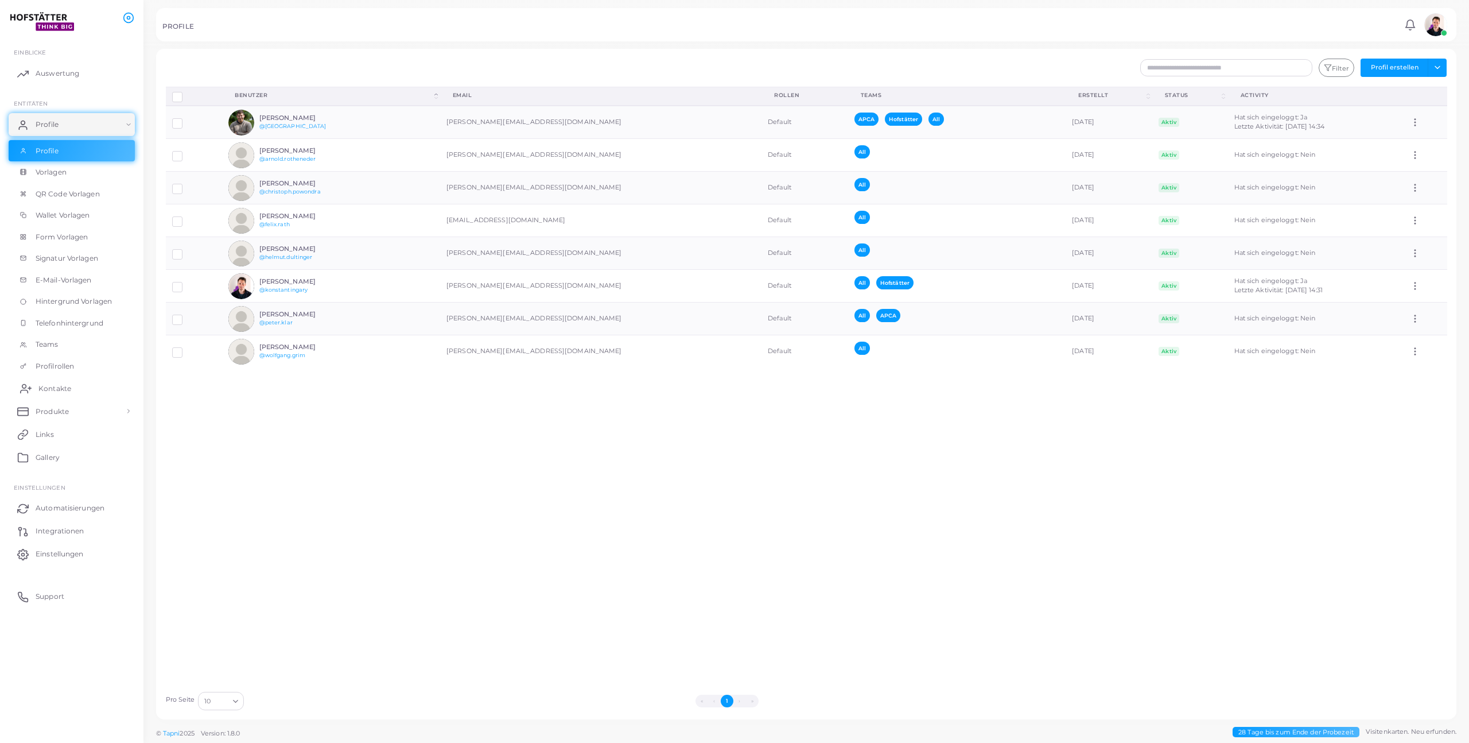
click at [64, 392] on span "Kontakte" at bounding box center [54, 388] width 33 height 10
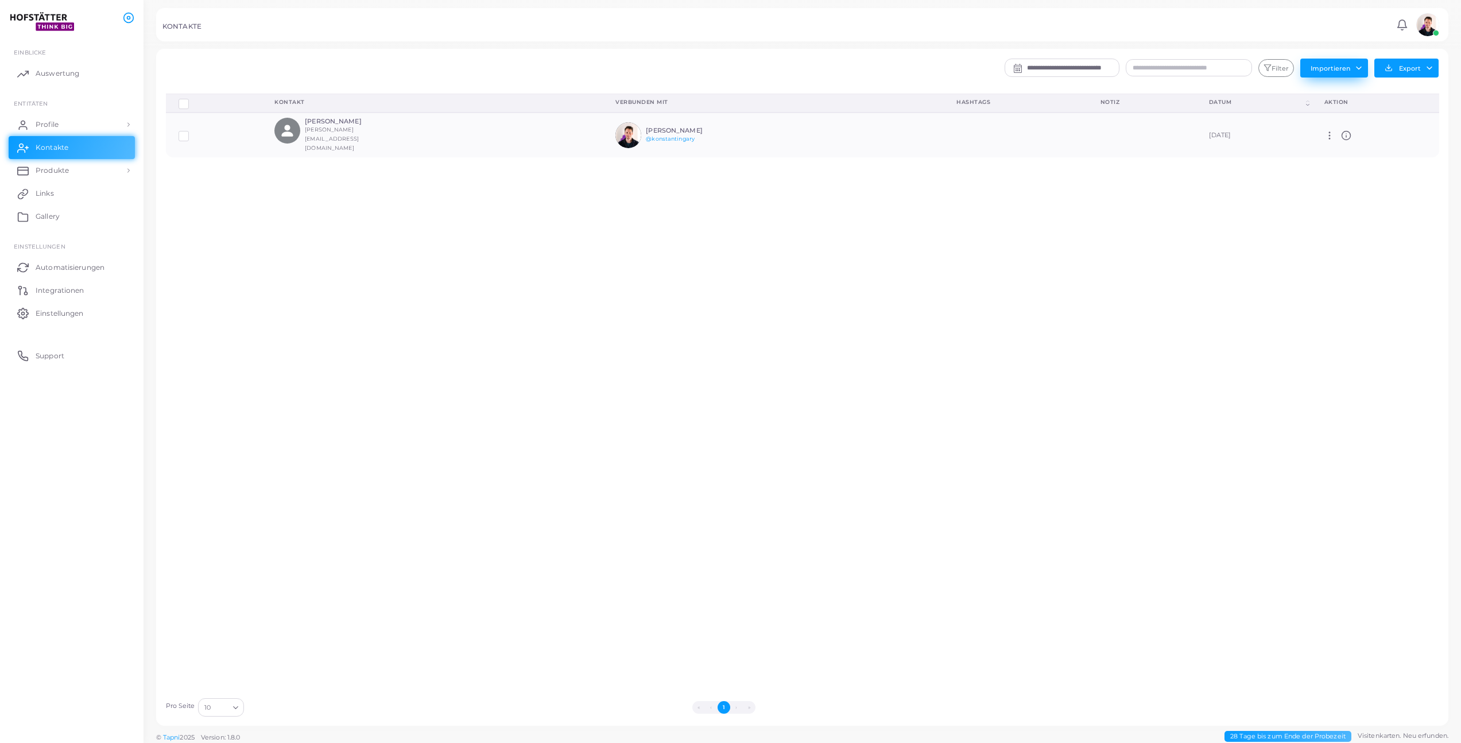
click at [1355, 67] on button "Importieren" at bounding box center [1334, 68] width 68 height 18
click at [933, 263] on div "Verbindungen löschen Verwalten von Verbindungen Auswahl anzeigen Kontakt Verbun…" at bounding box center [803, 393] width 1286 height 598
click at [428, 138] on div "Konstantin Gary [EMAIL_ADDRESS][DOMAIN_NAME]" at bounding box center [432, 135] width 316 height 35
click at [319, 122] on h6 "[PERSON_NAME]" at bounding box center [347, 121] width 84 height 7
click at [1330, 130] on icon at bounding box center [1329, 135] width 10 height 10
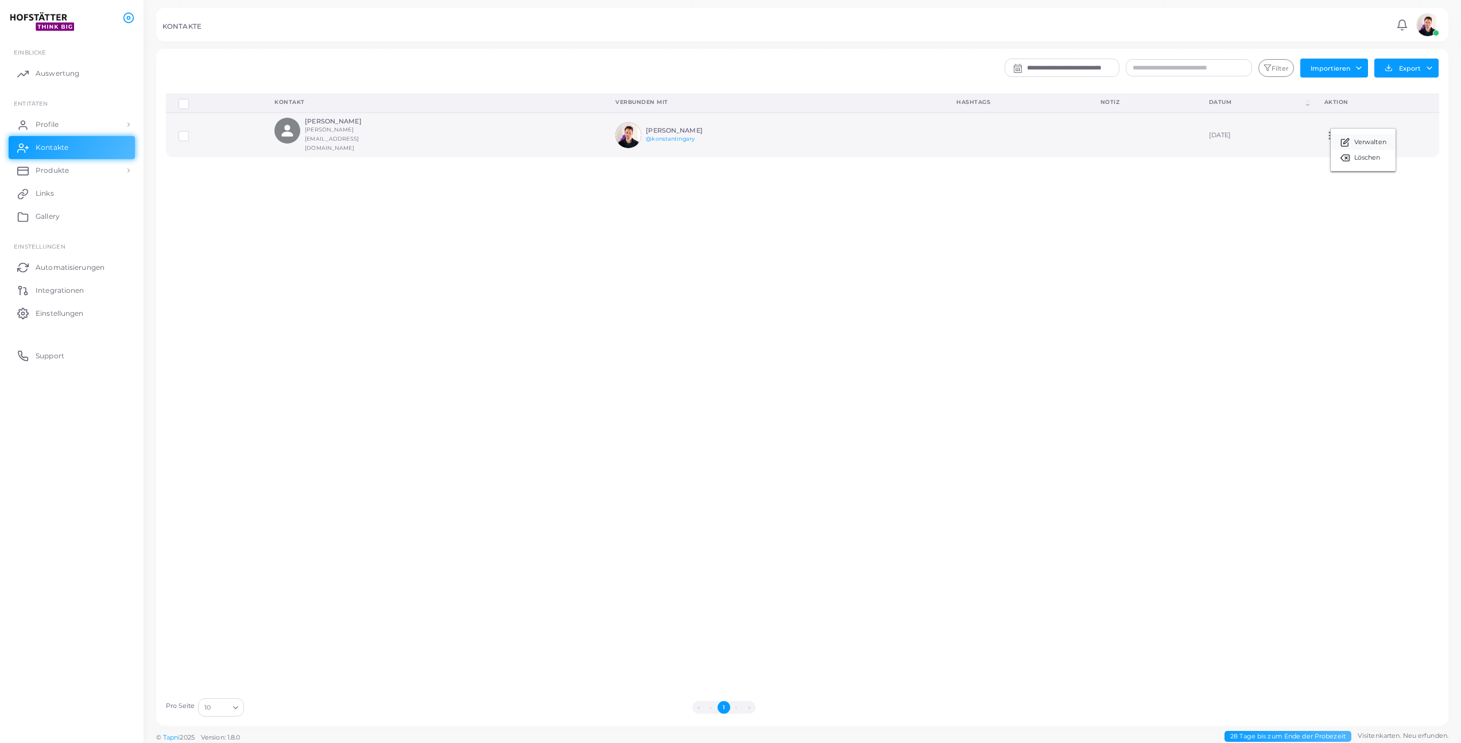
click at [1358, 143] on span "Verwalten" at bounding box center [1370, 142] width 32 height 9
type input "**********"
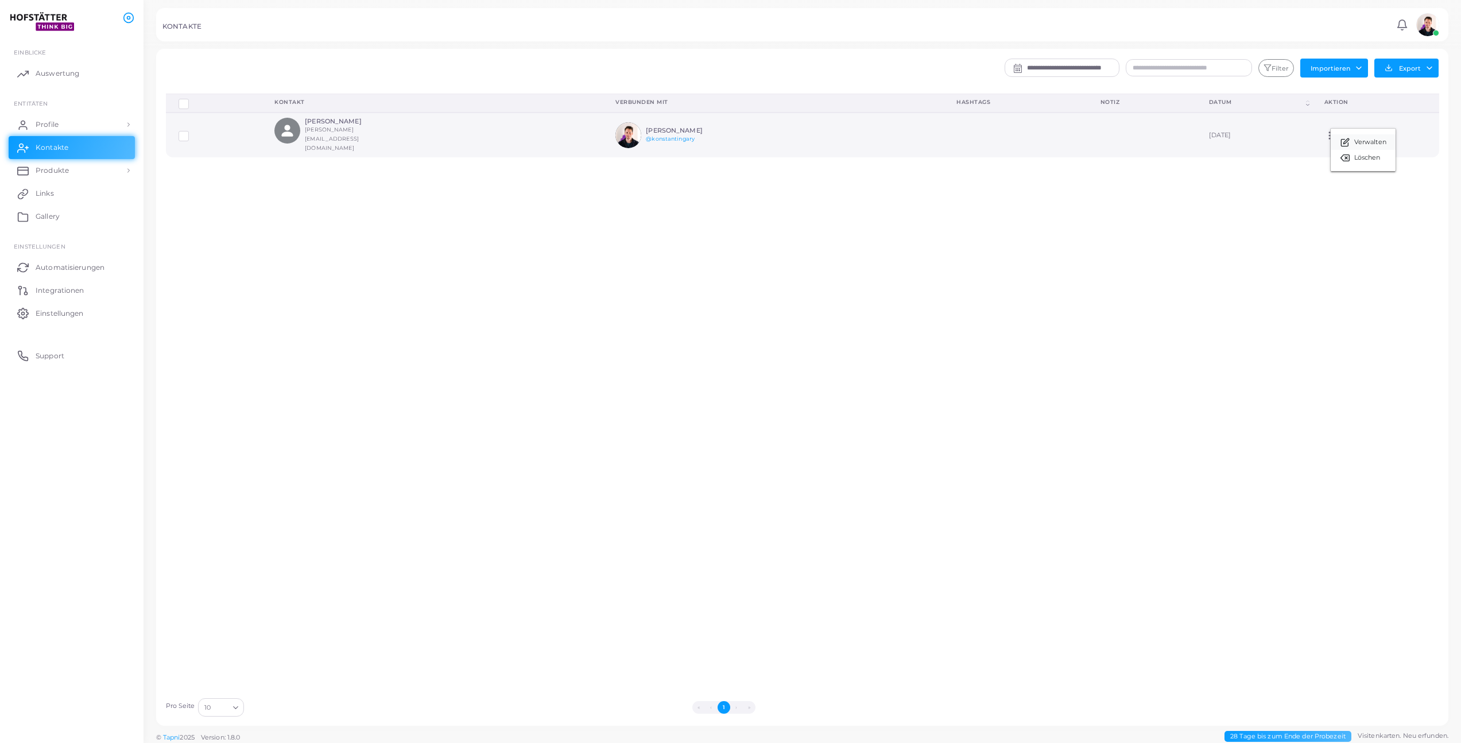
type input "**********"
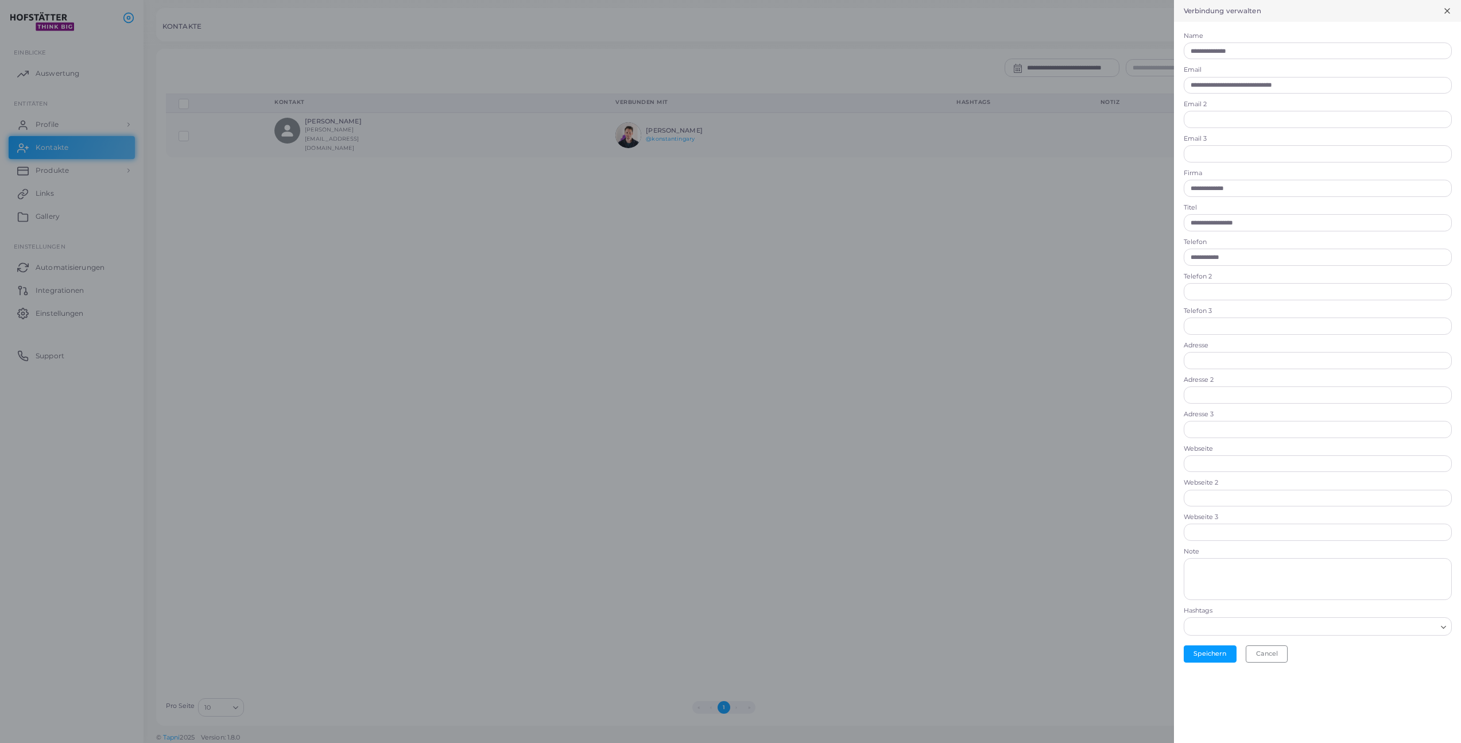
click at [989, 300] on div at bounding box center [730, 371] width 1461 height 743
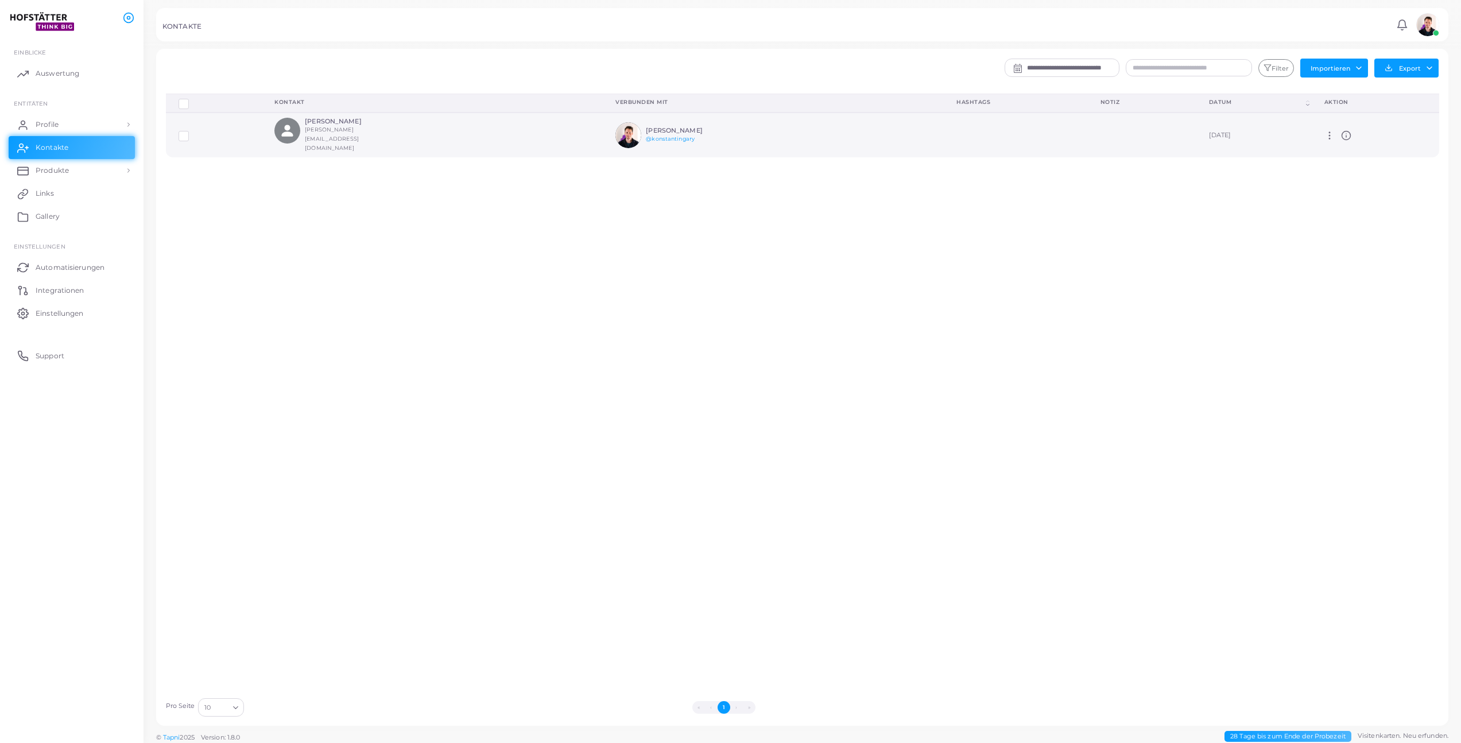
click at [192, 132] on label at bounding box center [192, 132] width 0 height 0
click at [73, 306] on link "Einstellungen" at bounding box center [72, 312] width 126 height 23
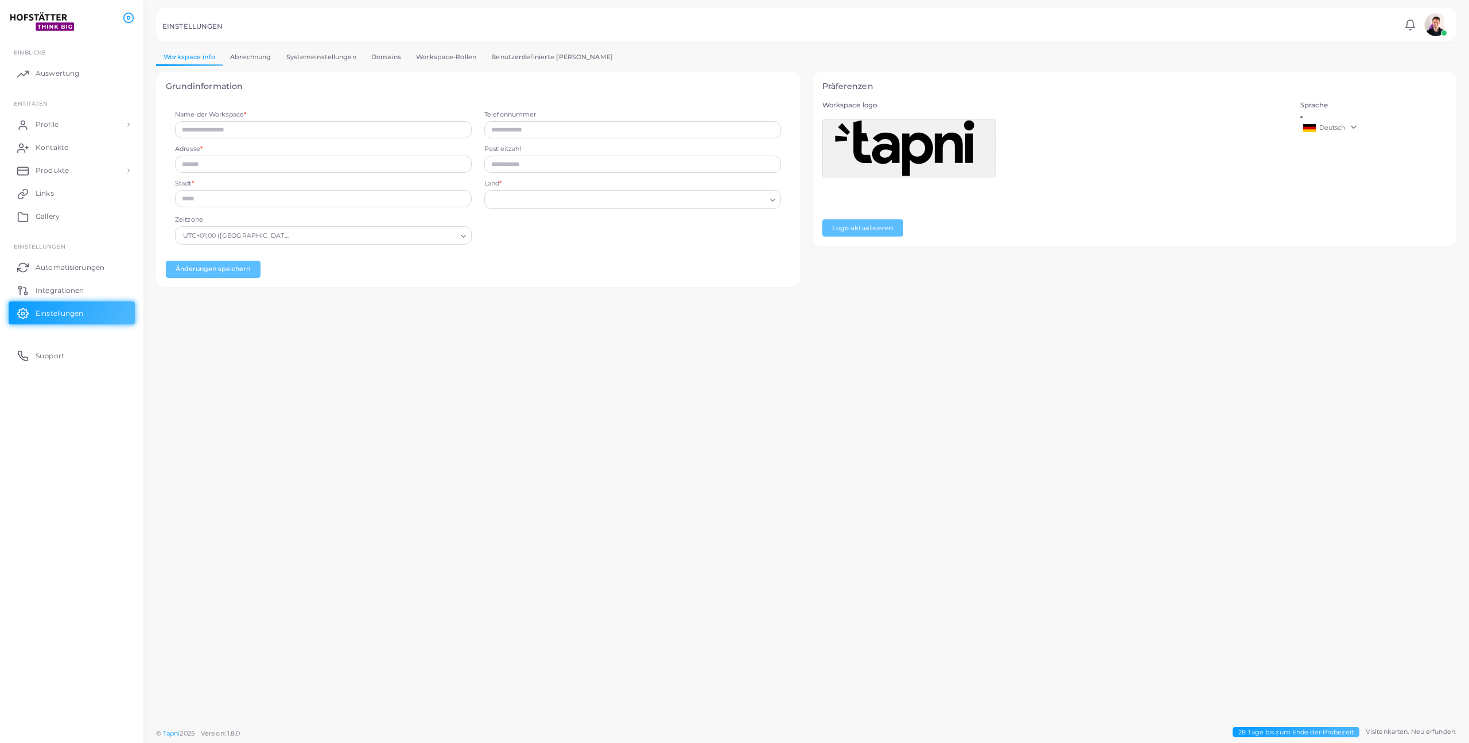
type input "**********"
type input "****"
type input "**********"
click at [522, 59] on link "Benutzerdefinierte [PERSON_NAME]" at bounding box center [552, 57] width 137 height 17
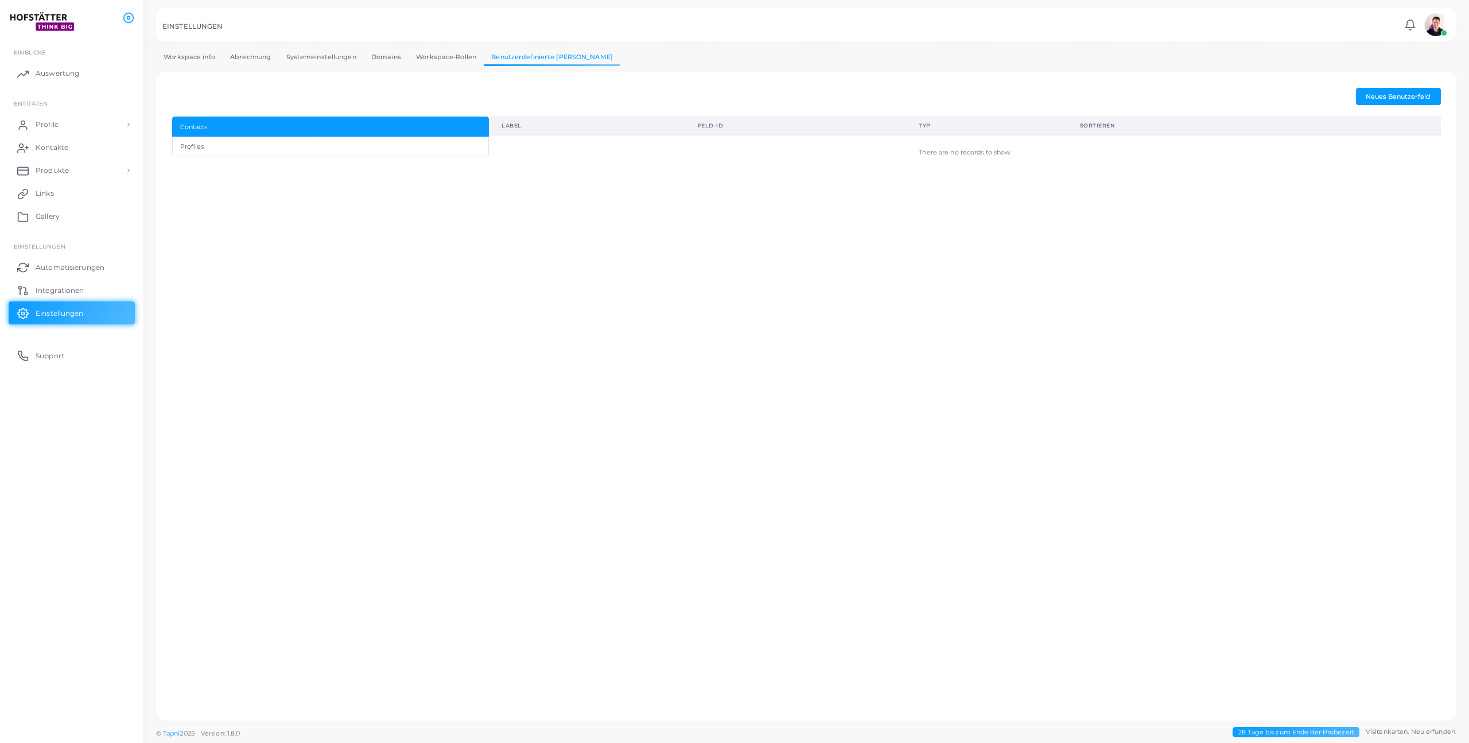
click at [459, 56] on link "Workspace-Rollen" at bounding box center [446, 57] width 75 height 17
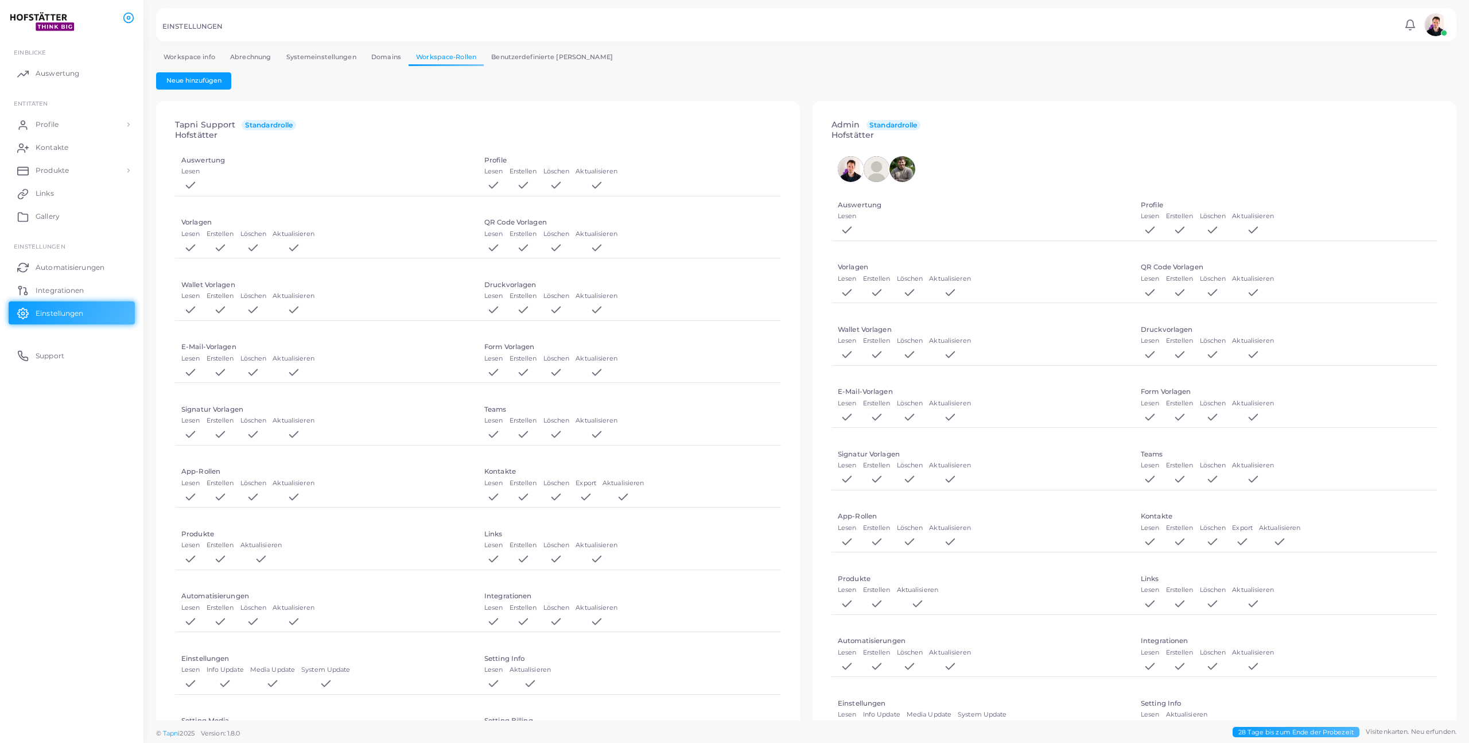
click at [377, 54] on link "Domains" at bounding box center [386, 57] width 45 height 17
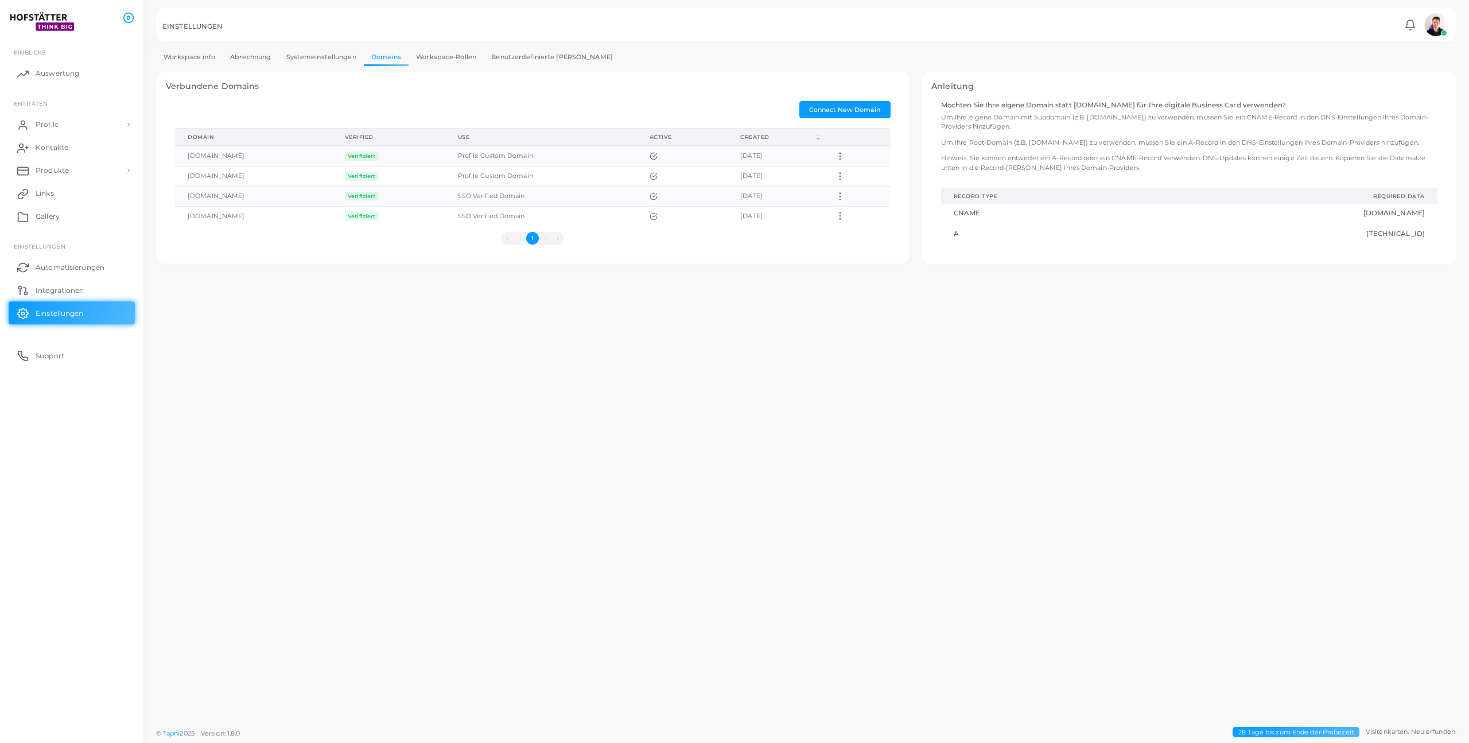
click at [315, 58] on link "Systemeinstellungen" at bounding box center [320, 57] width 85 height 17
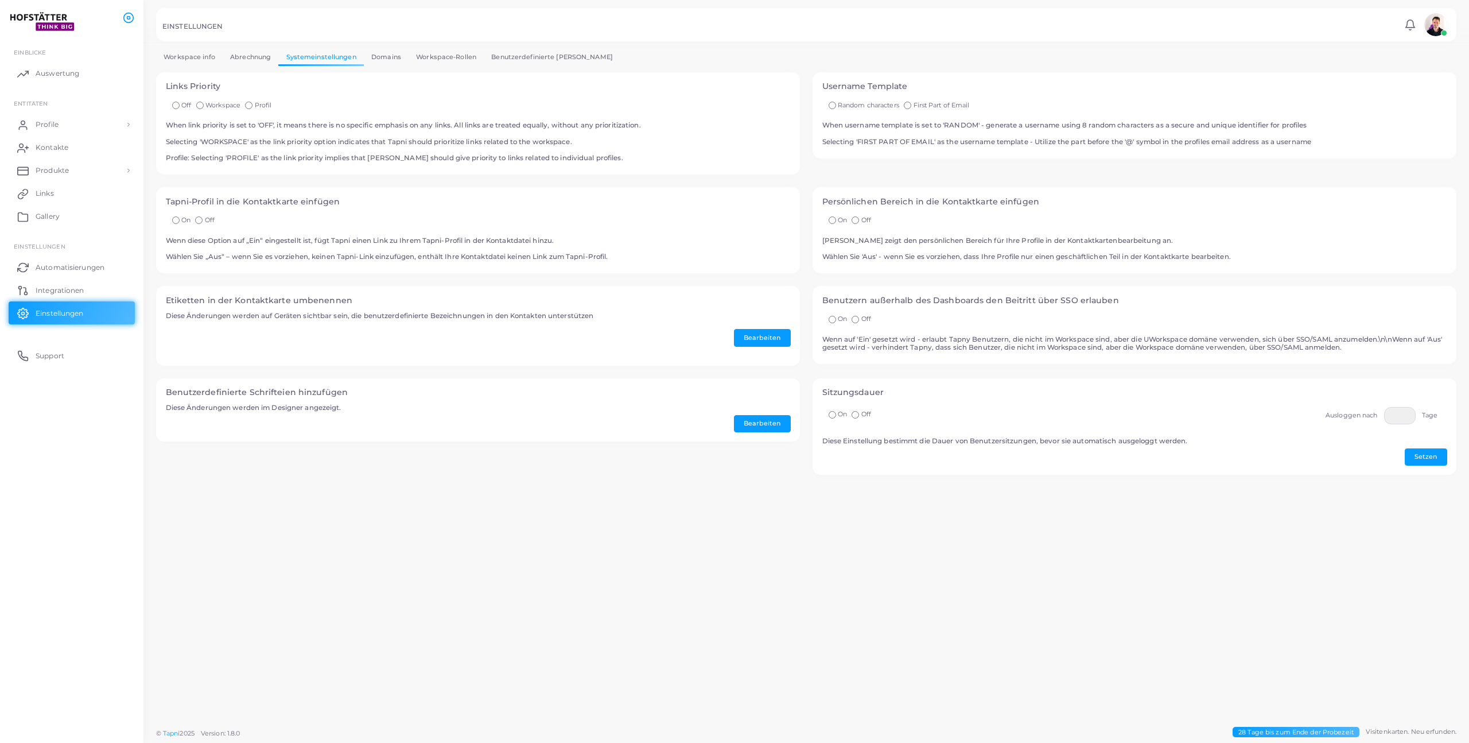
click at [388, 57] on link "Domains" at bounding box center [386, 57] width 45 height 17
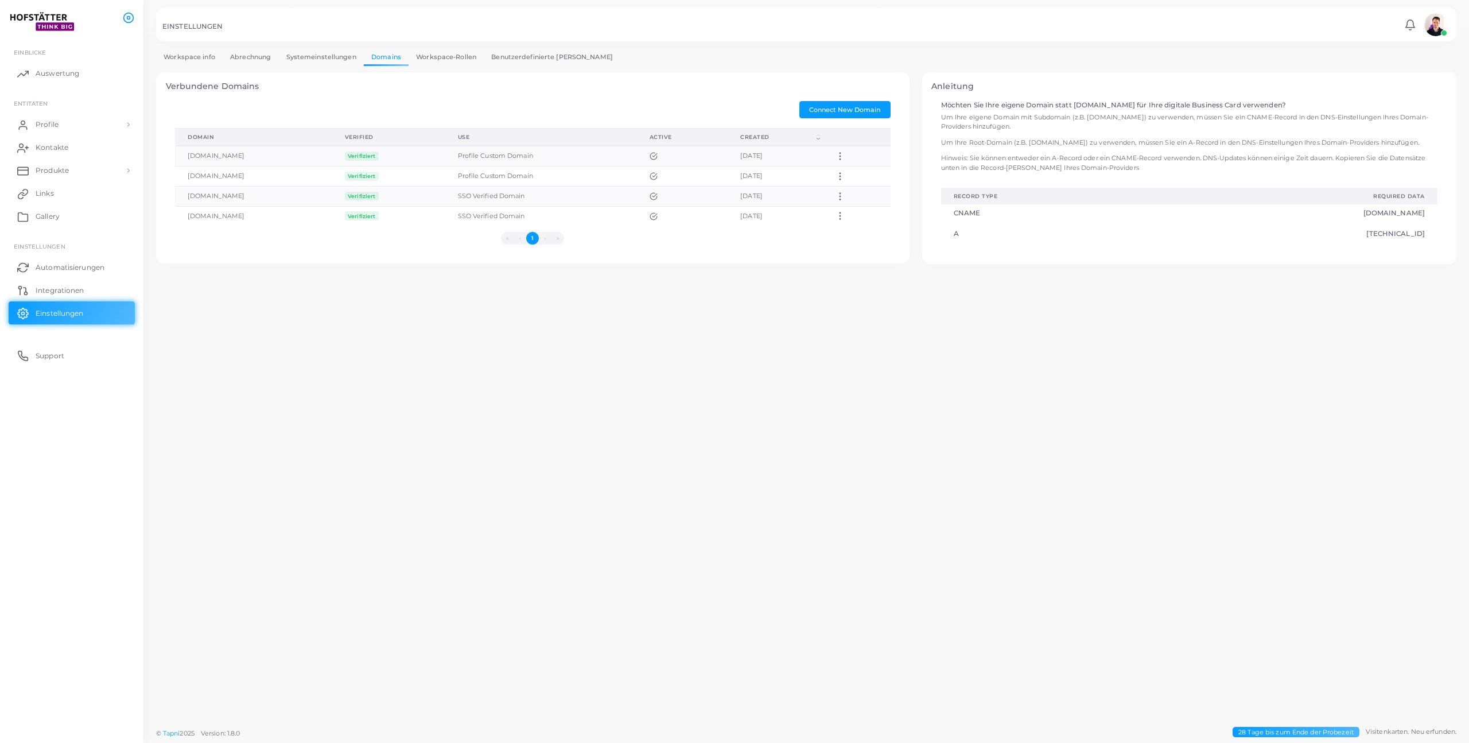
click at [328, 56] on link "Systemeinstellungen" at bounding box center [320, 57] width 85 height 17
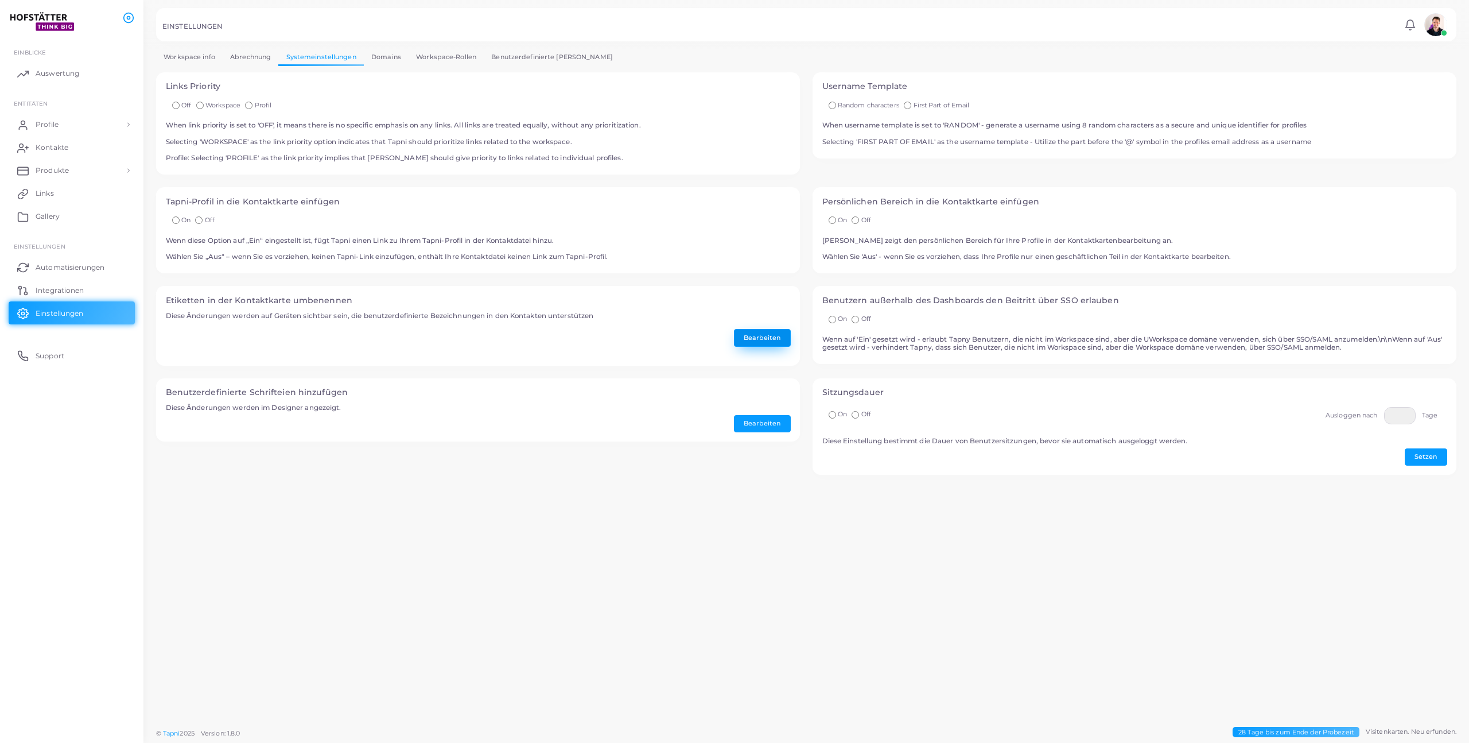
click at [760, 344] on button "Bearbeiten" at bounding box center [762, 337] width 57 height 17
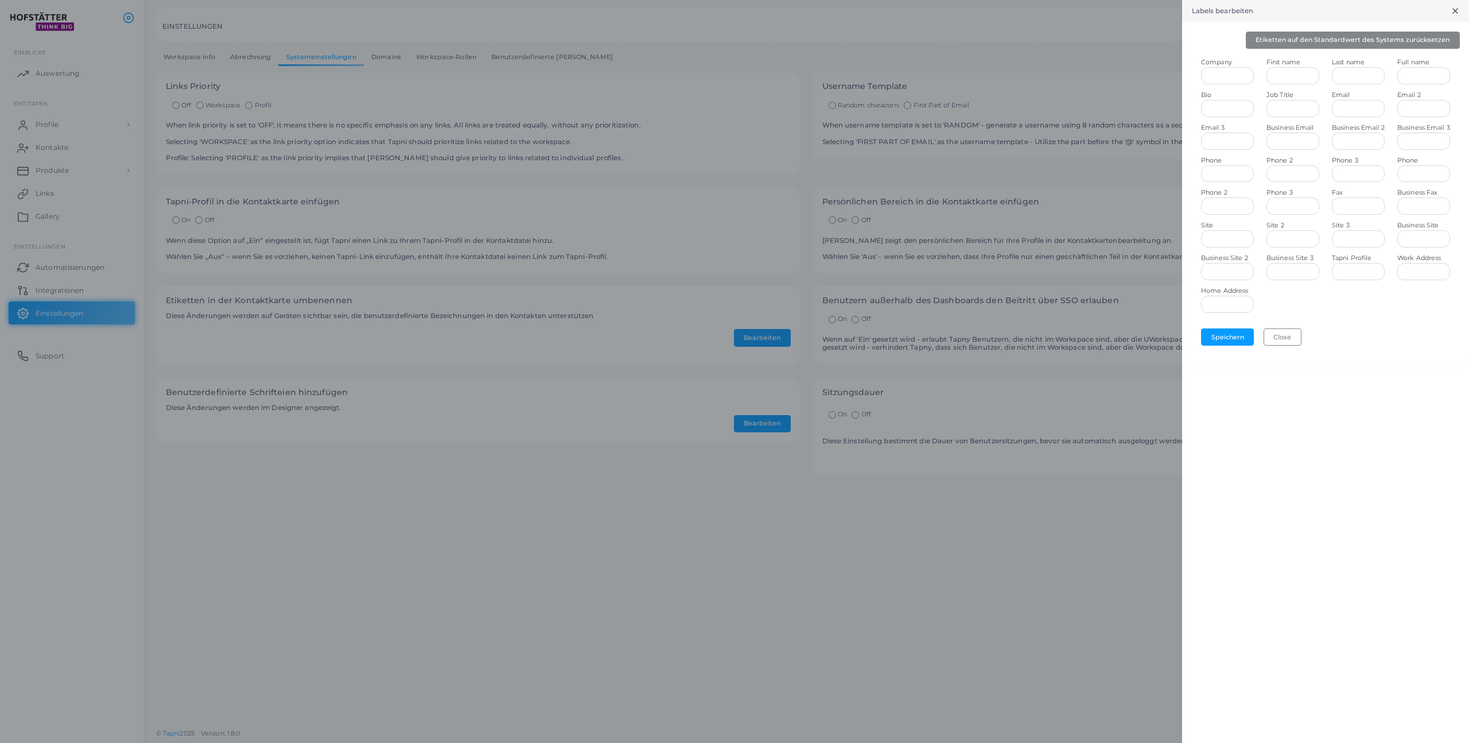
click at [521, 352] on div at bounding box center [734, 371] width 1469 height 743
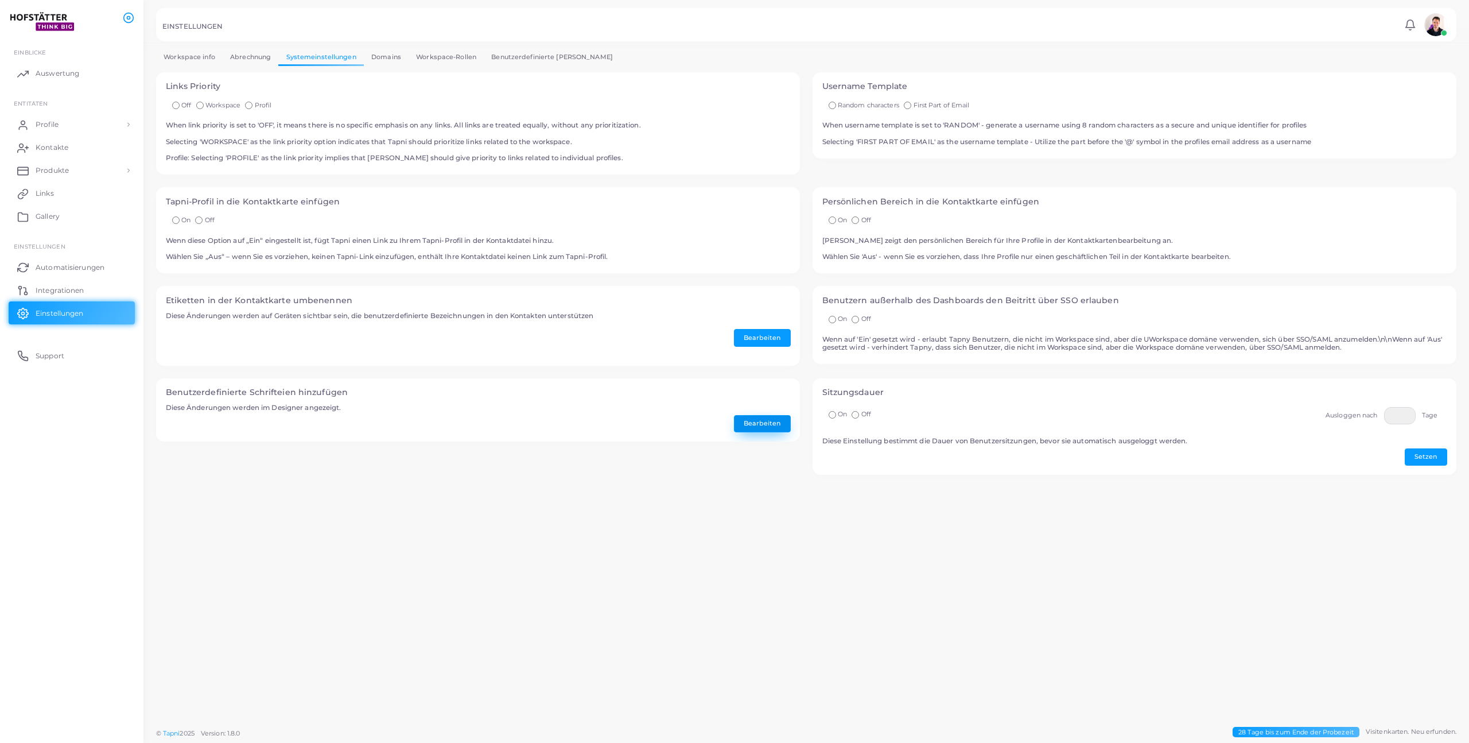
click at [767, 424] on button "Bearbeiten" at bounding box center [762, 423] width 57 height 17
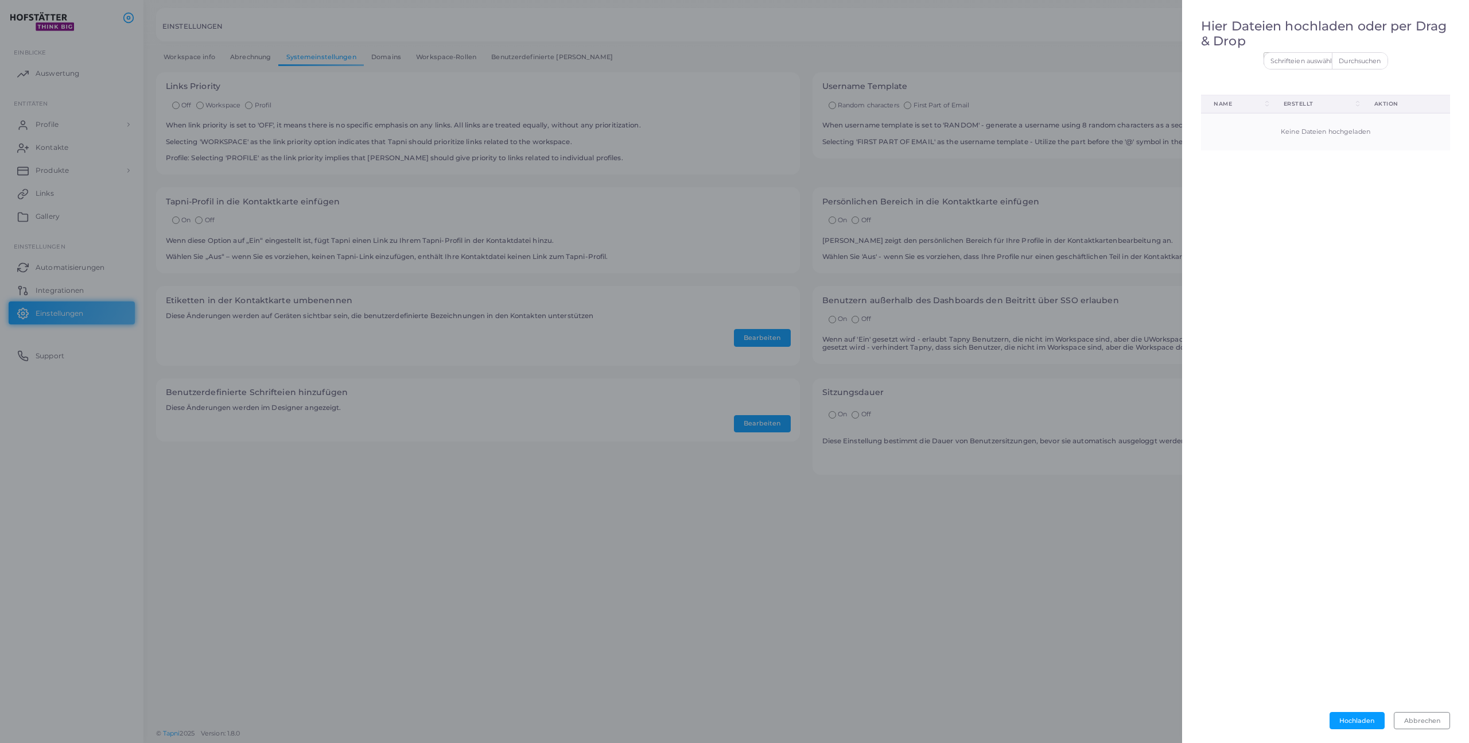
click at [528, 444] on div at bounding box center [734, 371] width 1469 height 743
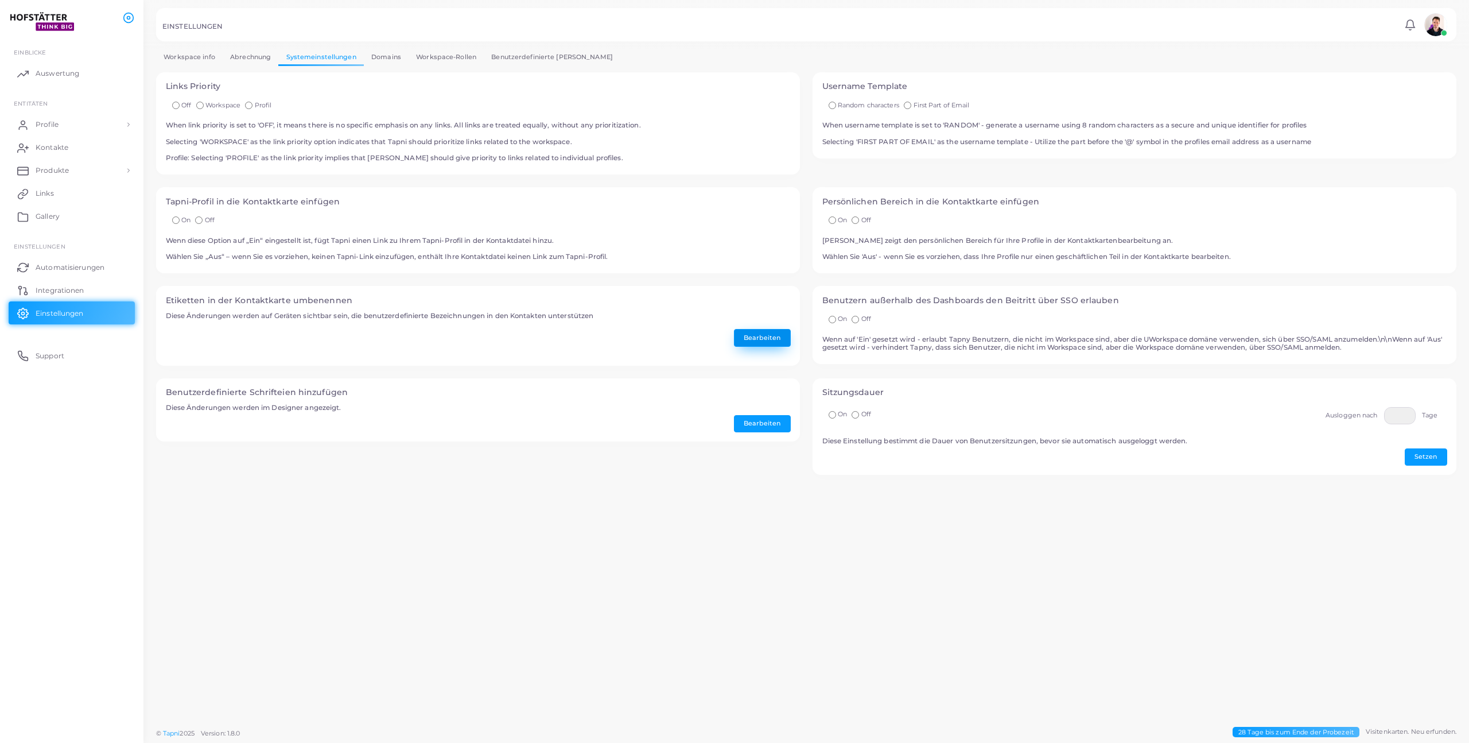
click at [751, 333] on button "Bearbeiten" at bounding box center [762, 337] width 57 height 17
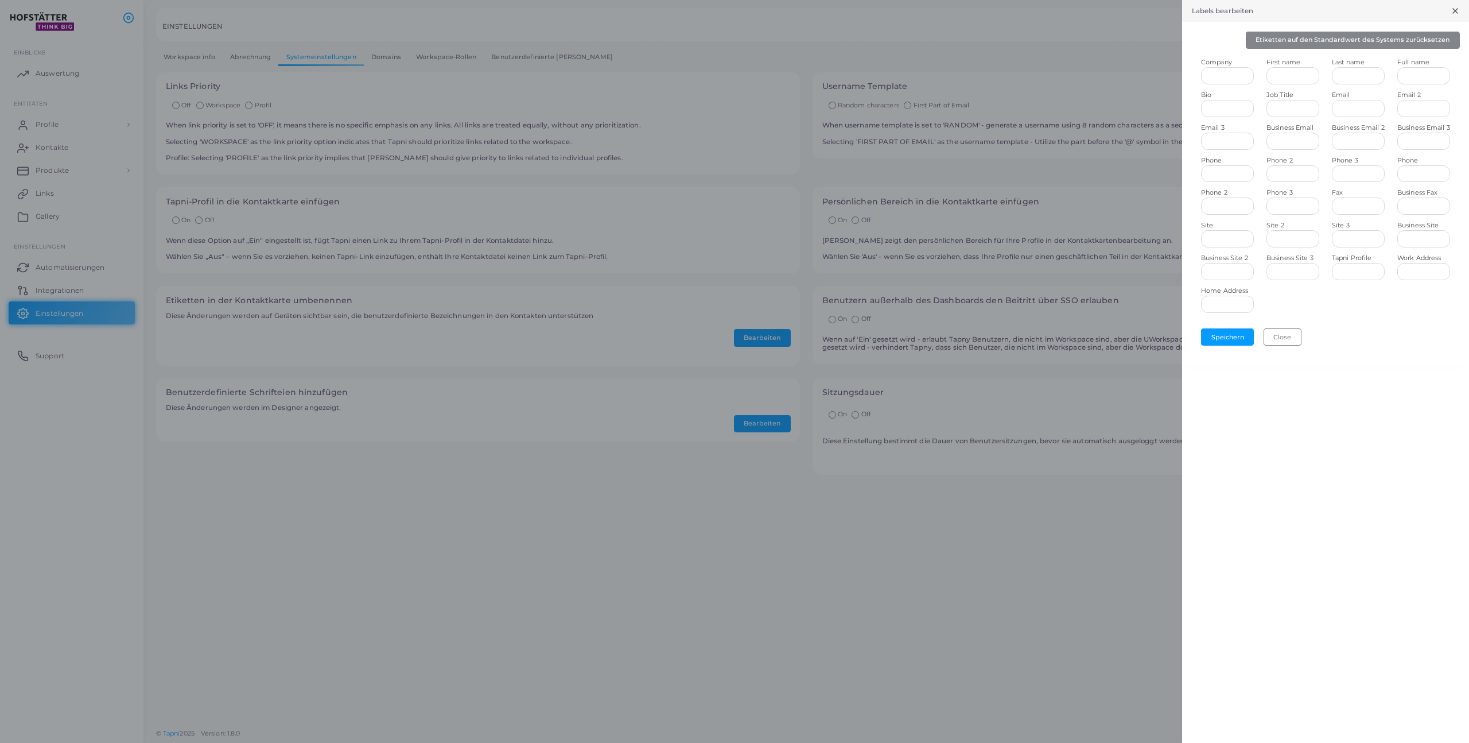
click at [453, 437] on div at bounding box center [734, 371] width 1469 height 743
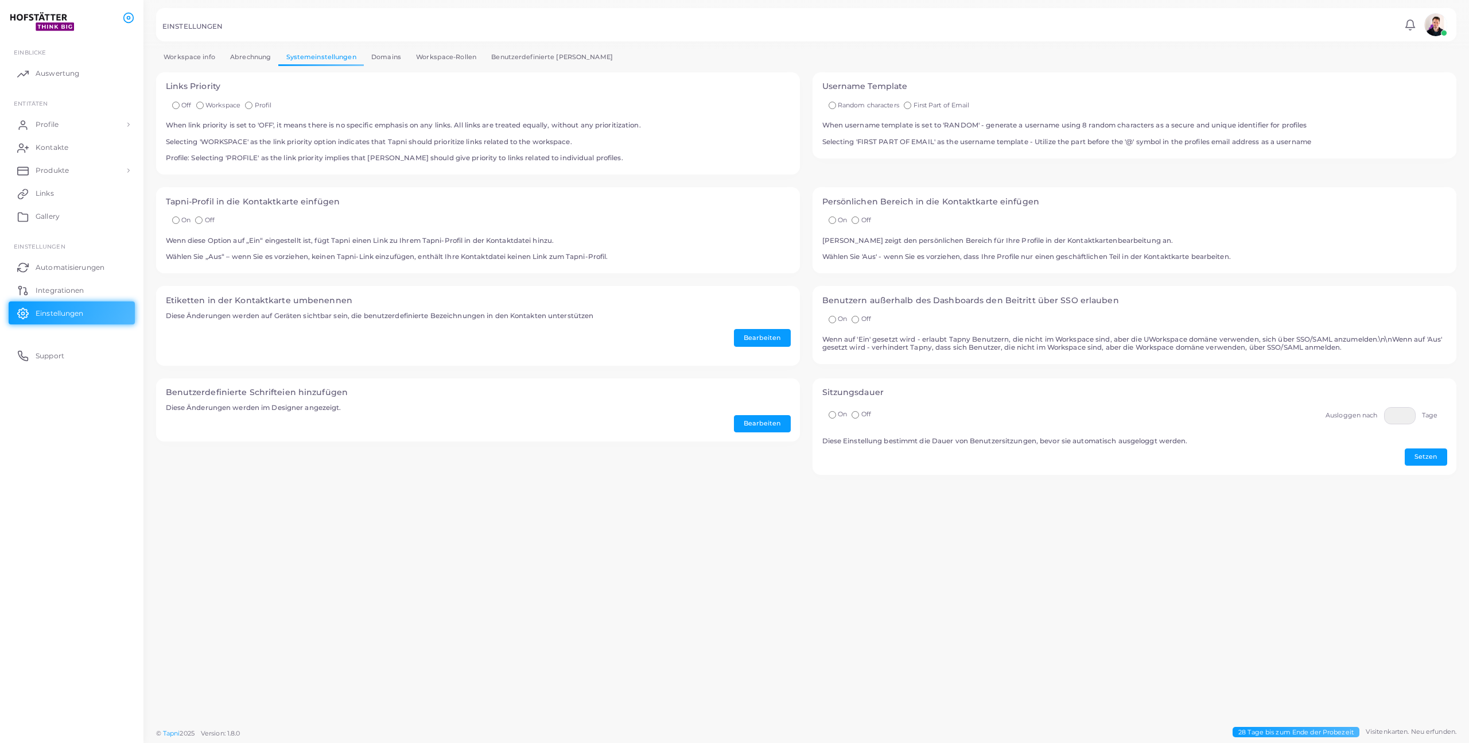
click at [200, 56] on link "Workspace info" at bounding box center [189, 57] width 67 height 17
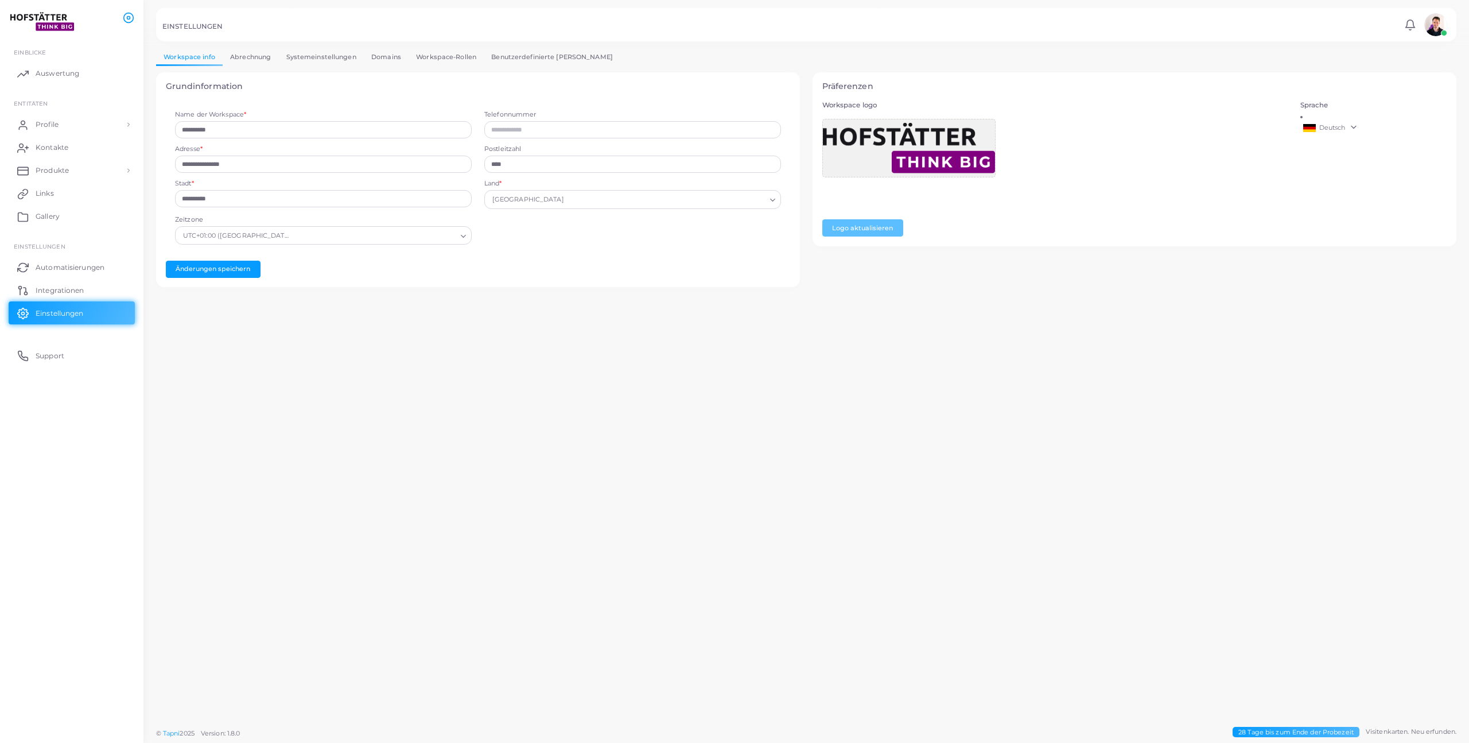
click at [243, 61] on link "Abrechnung" at bounding box center [251, 57] width 56 height 17
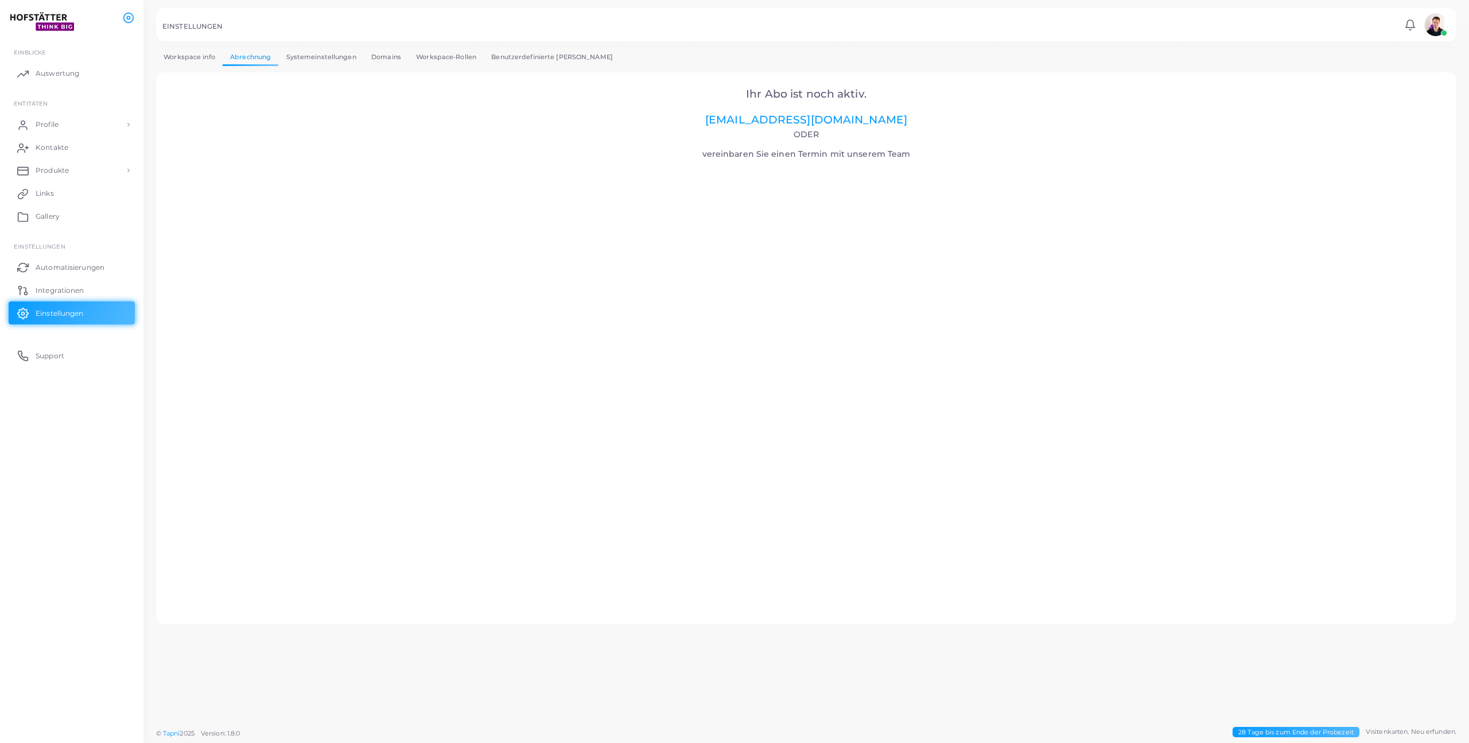
click at [311, 53] on link "Systemeinstellungen" at bounding box center [320, 57] width 85 height 17
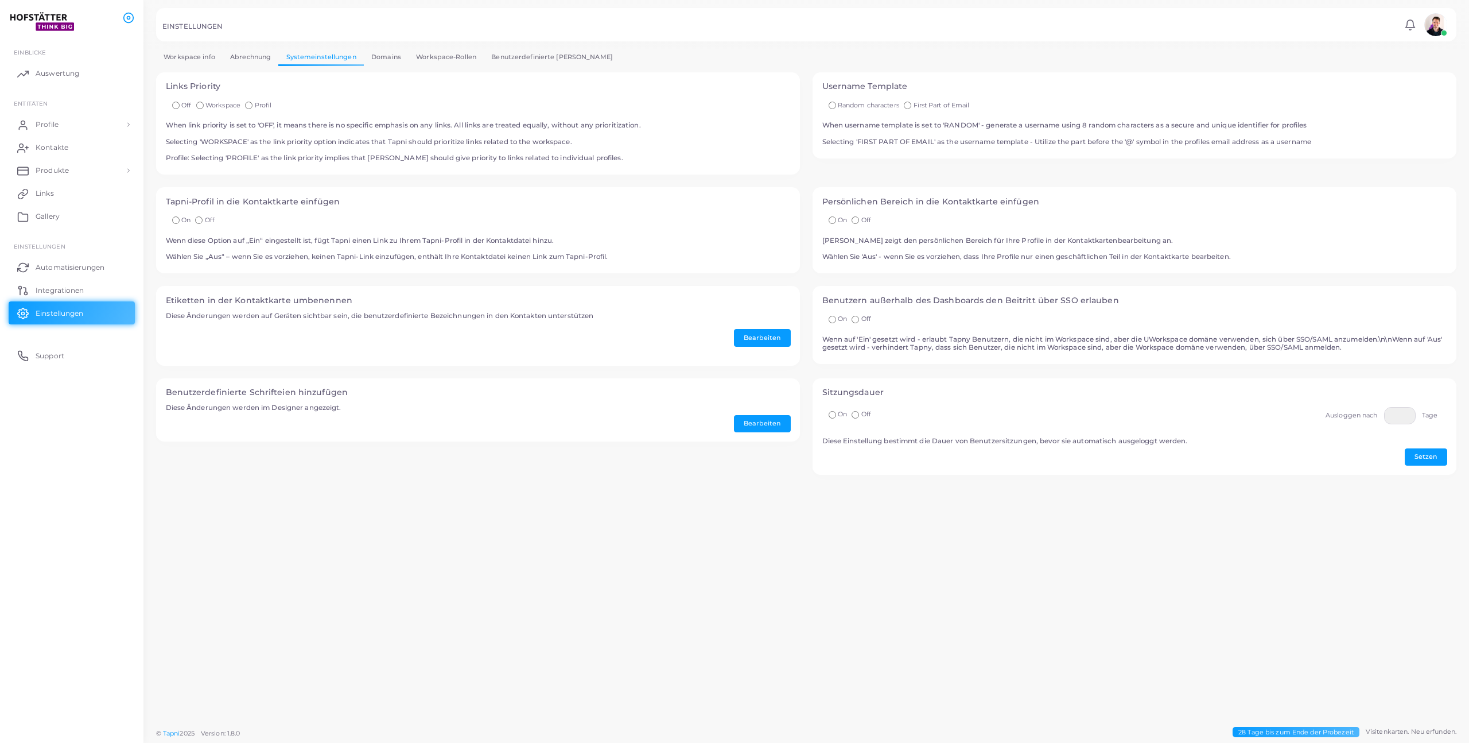
click at [382, 51] on link "Domains" at bounding box center [386, 57] width 45 height 17
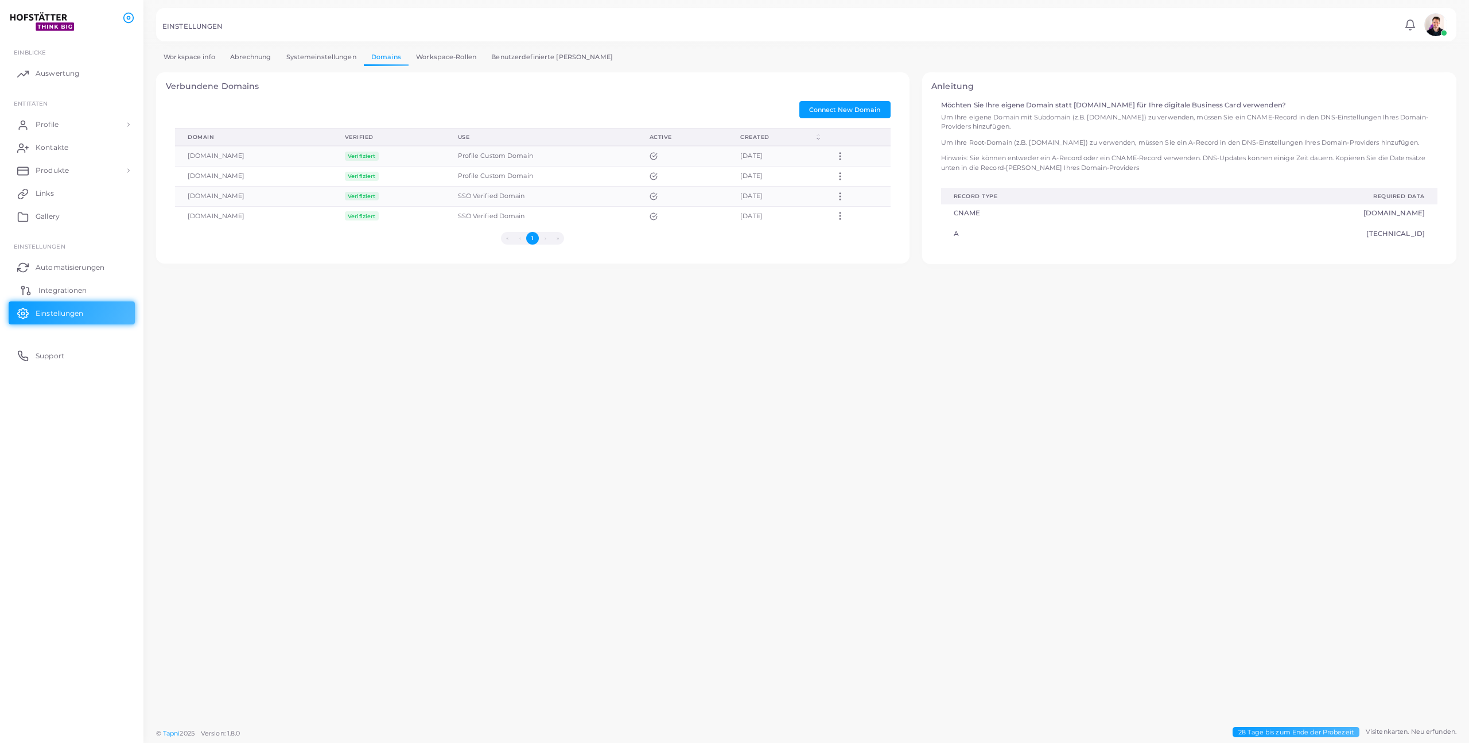
click at [47, 290] on span "Integrationen" at bounding box center [62, 290] width 48 height 10
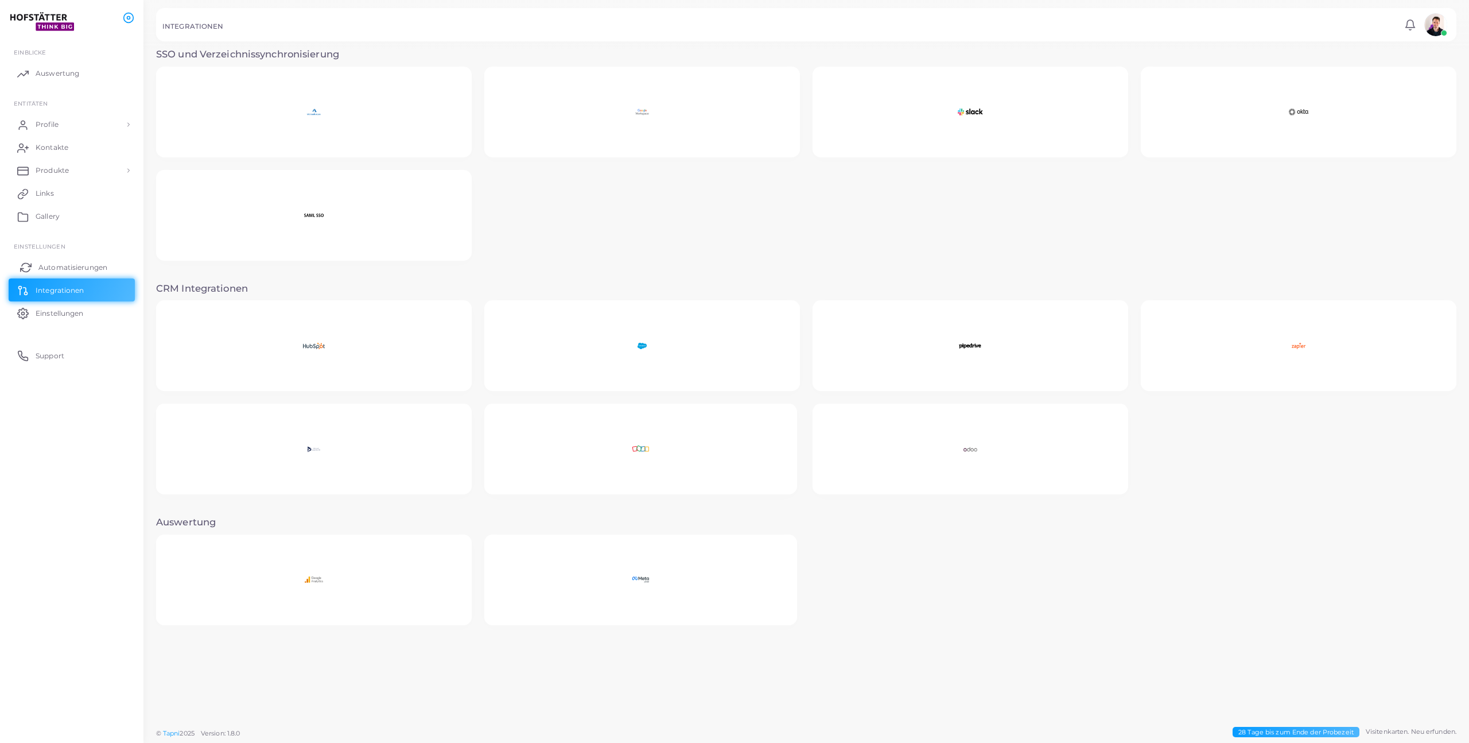
click at [57, 265] on span "Automatisierungen" at bounding box center [72, 267] width 69 height 10
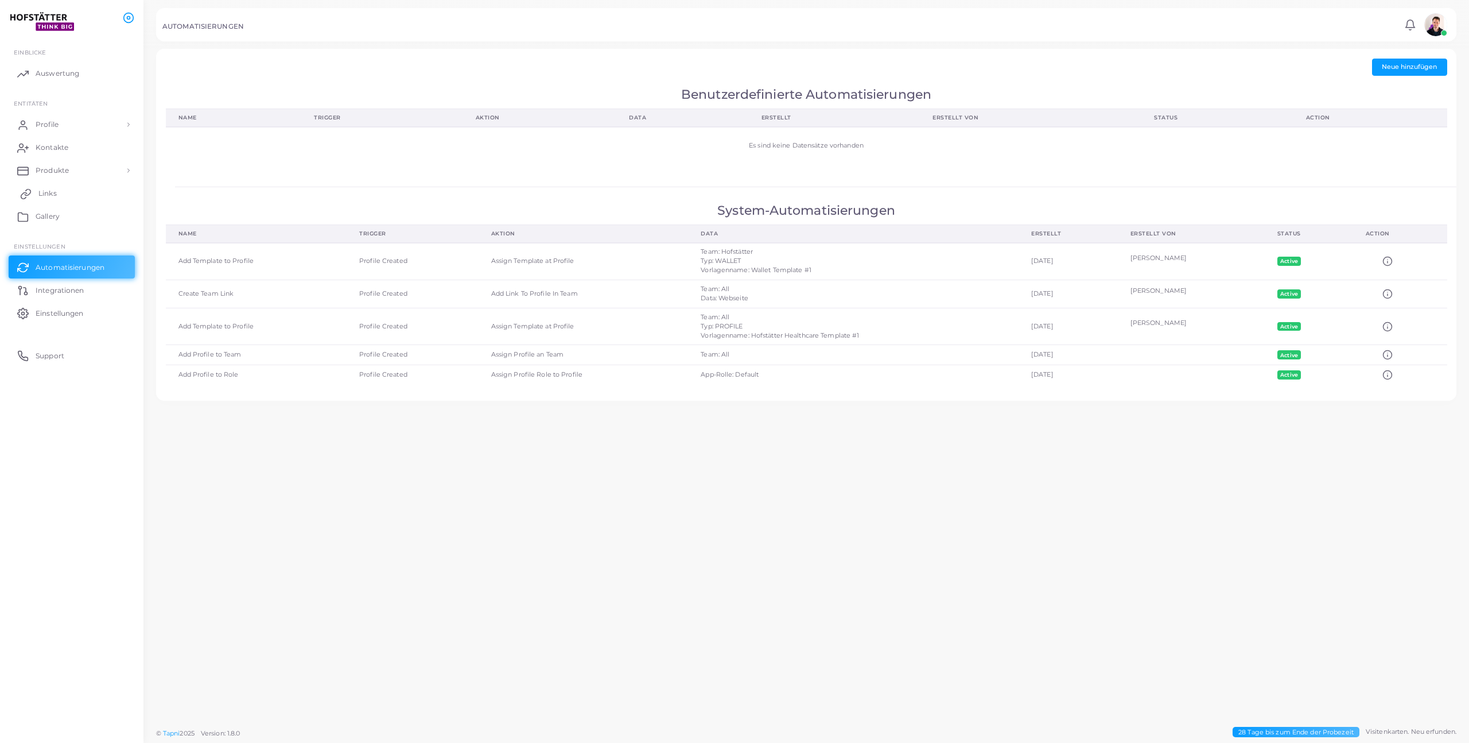
click at [61, 196] on link "Links" at bounding box center [72, 193] width 126 height 23
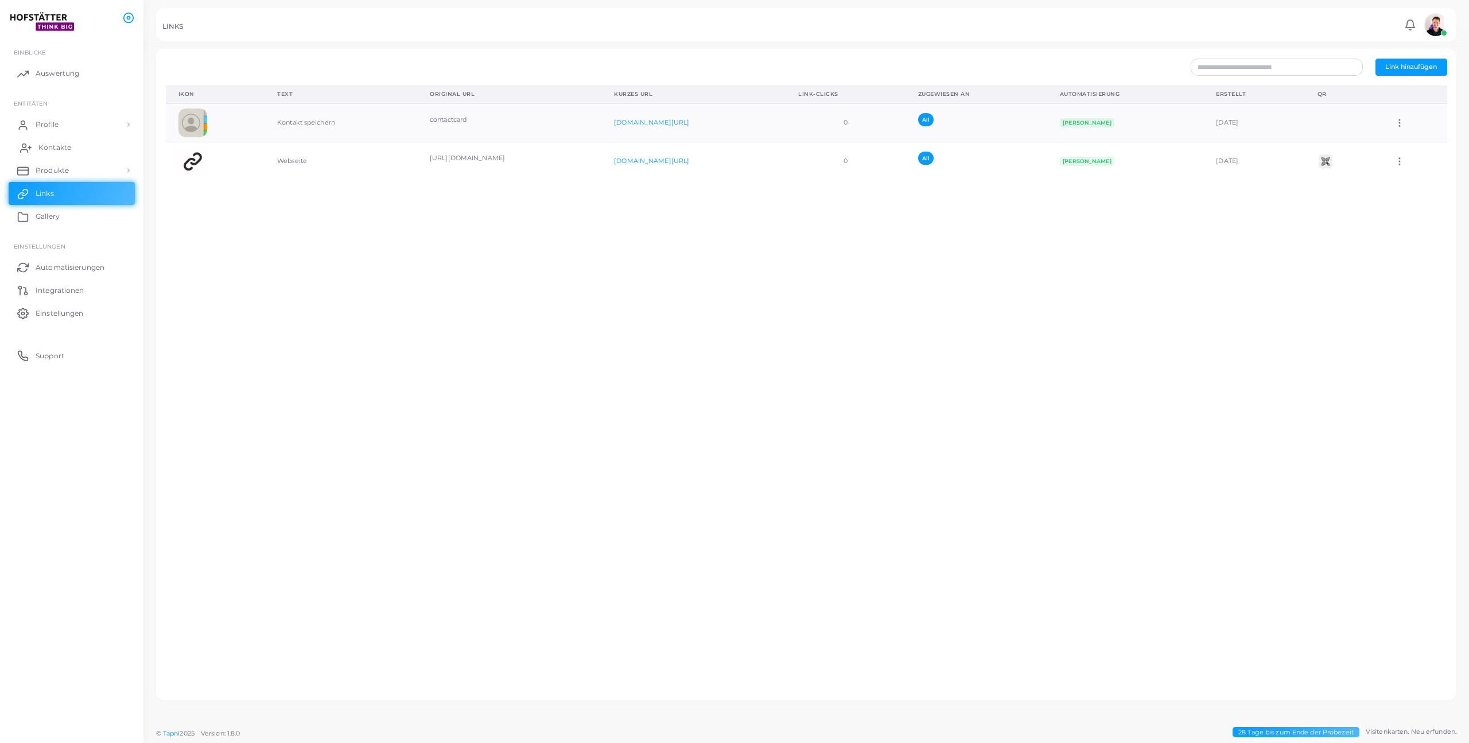
click at [59, 148] on span "Kontakte" at bounding box center [54, 147] width 33 height 10
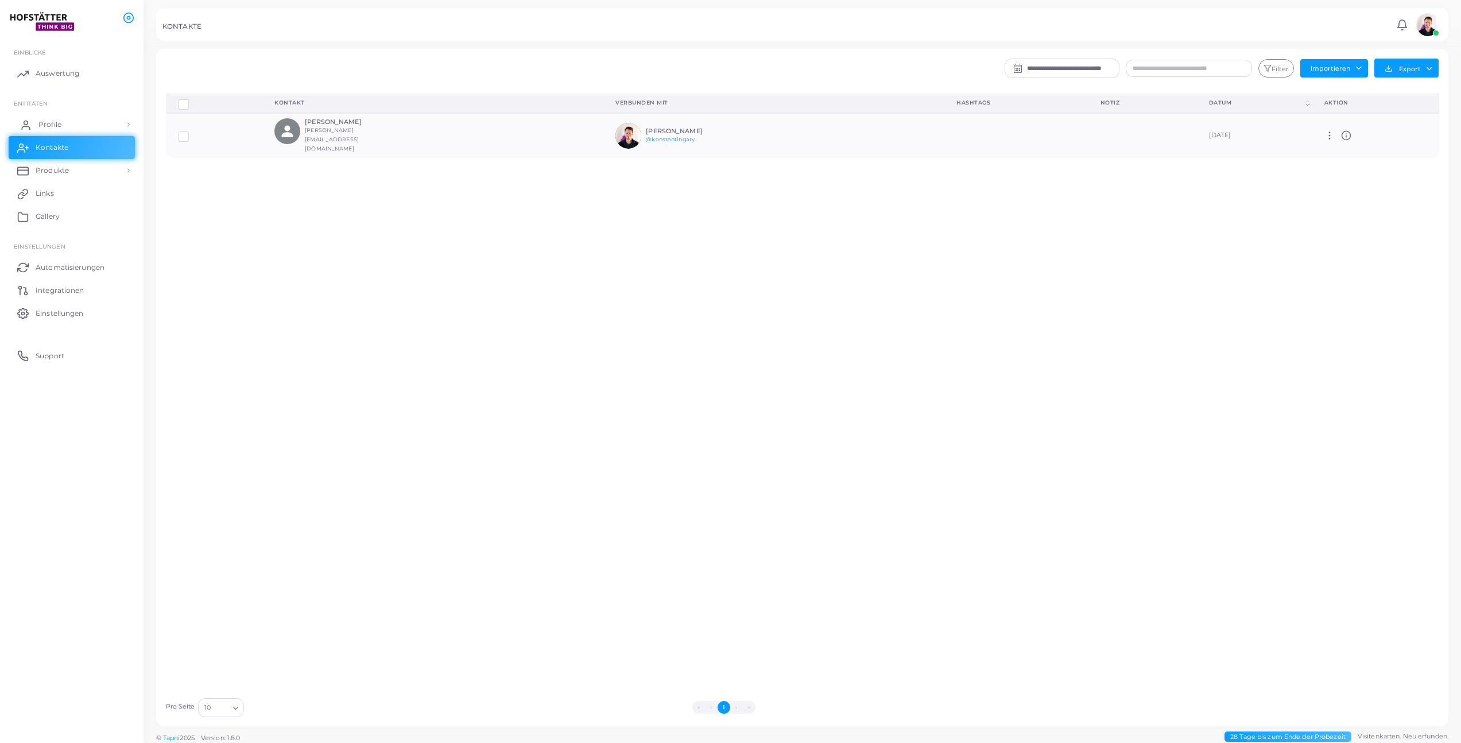
click at [62, 131] on link "Profile" at bounding box center [72, 124] width 126 height 23
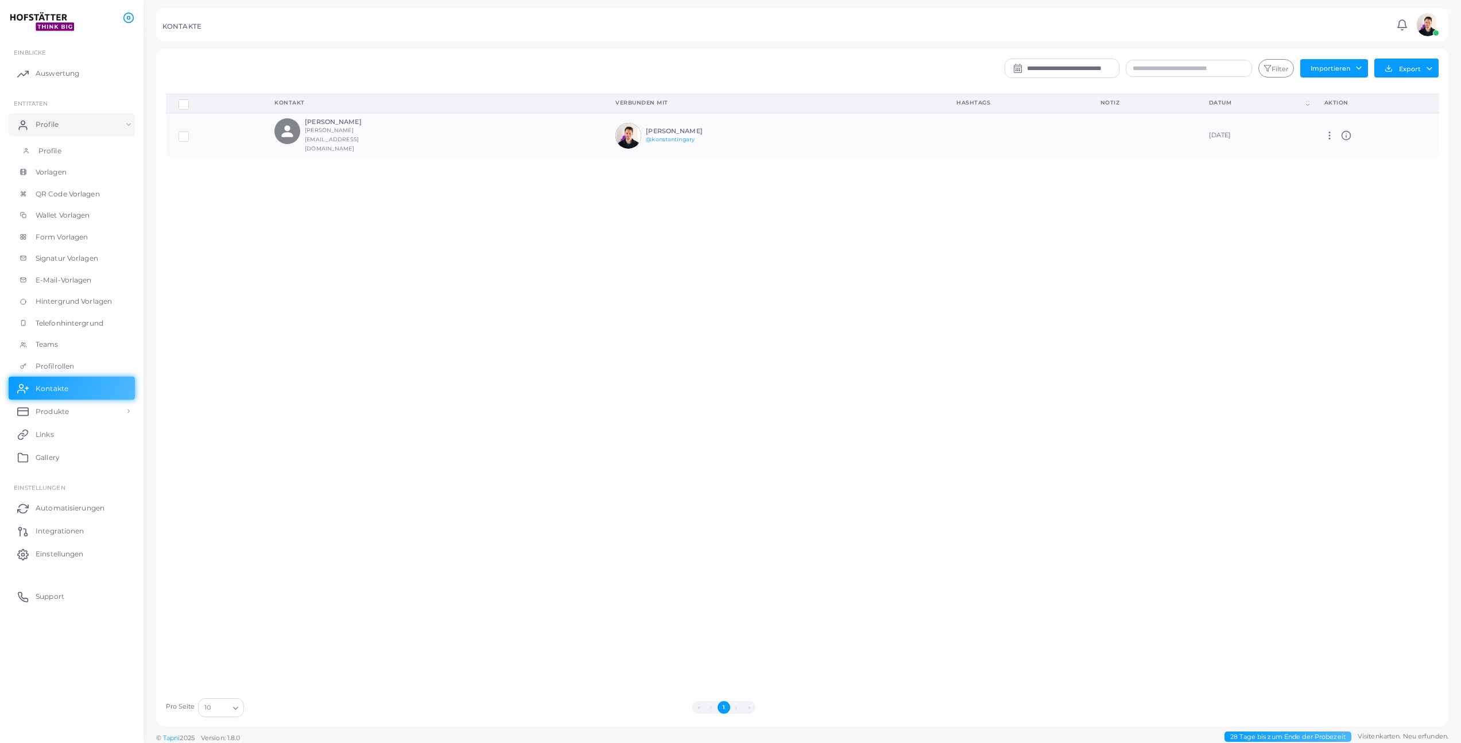
click at [52, 157] on link "Profile" at bounding box center [72, 151] width 126 height 22
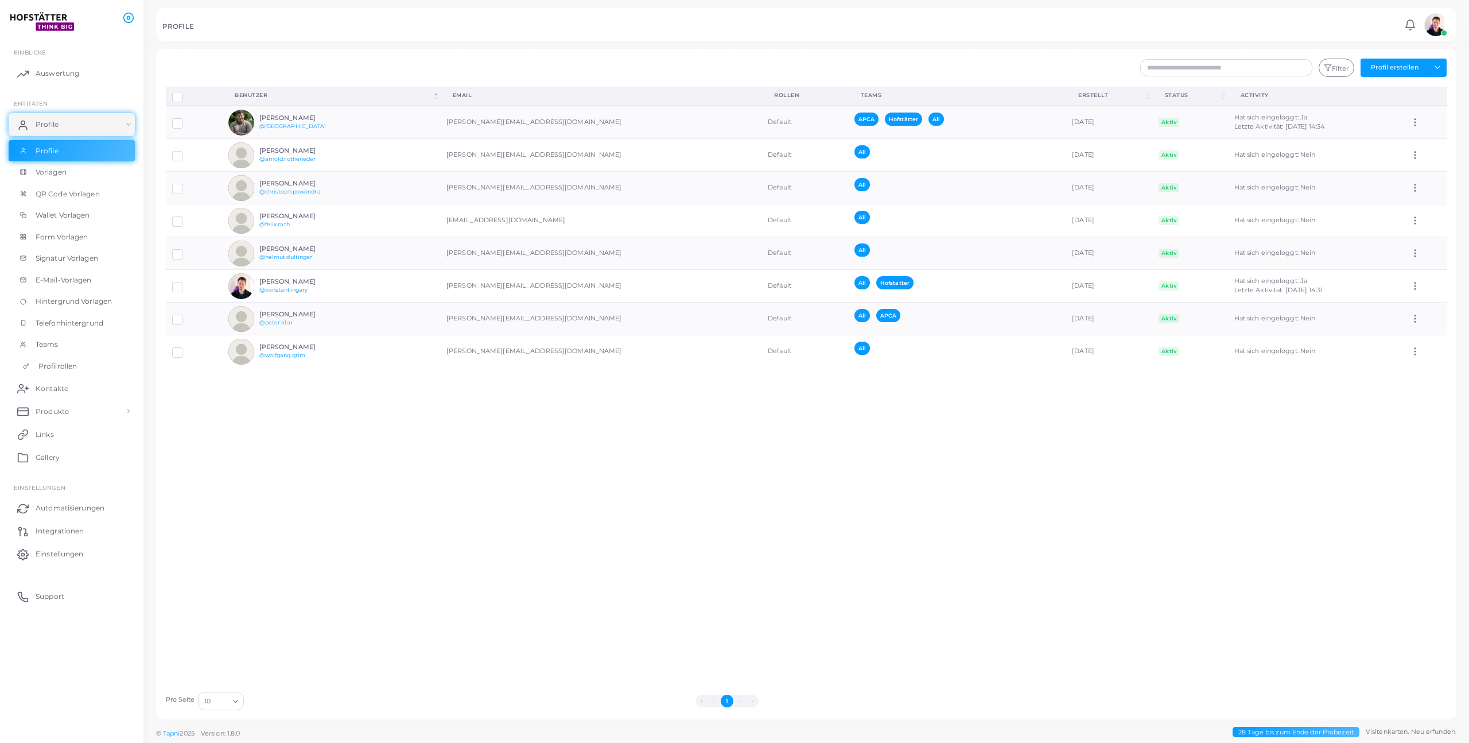
click at [55, 361] on span "Profilrollen" at bounding box center [57, 366] width 38 height 10
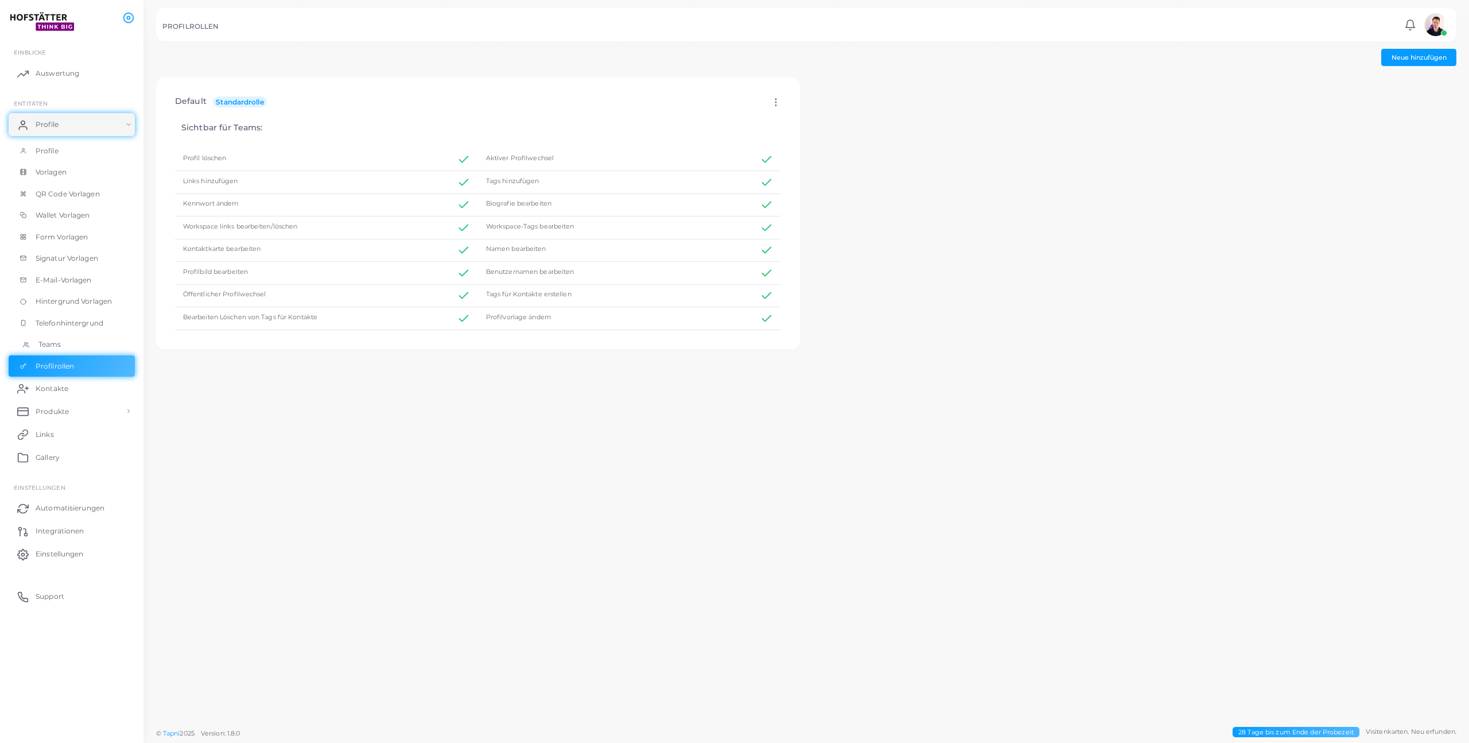
click at [67, 336] on link "Teams" at bounding box center [72, 344] width 126 height 22
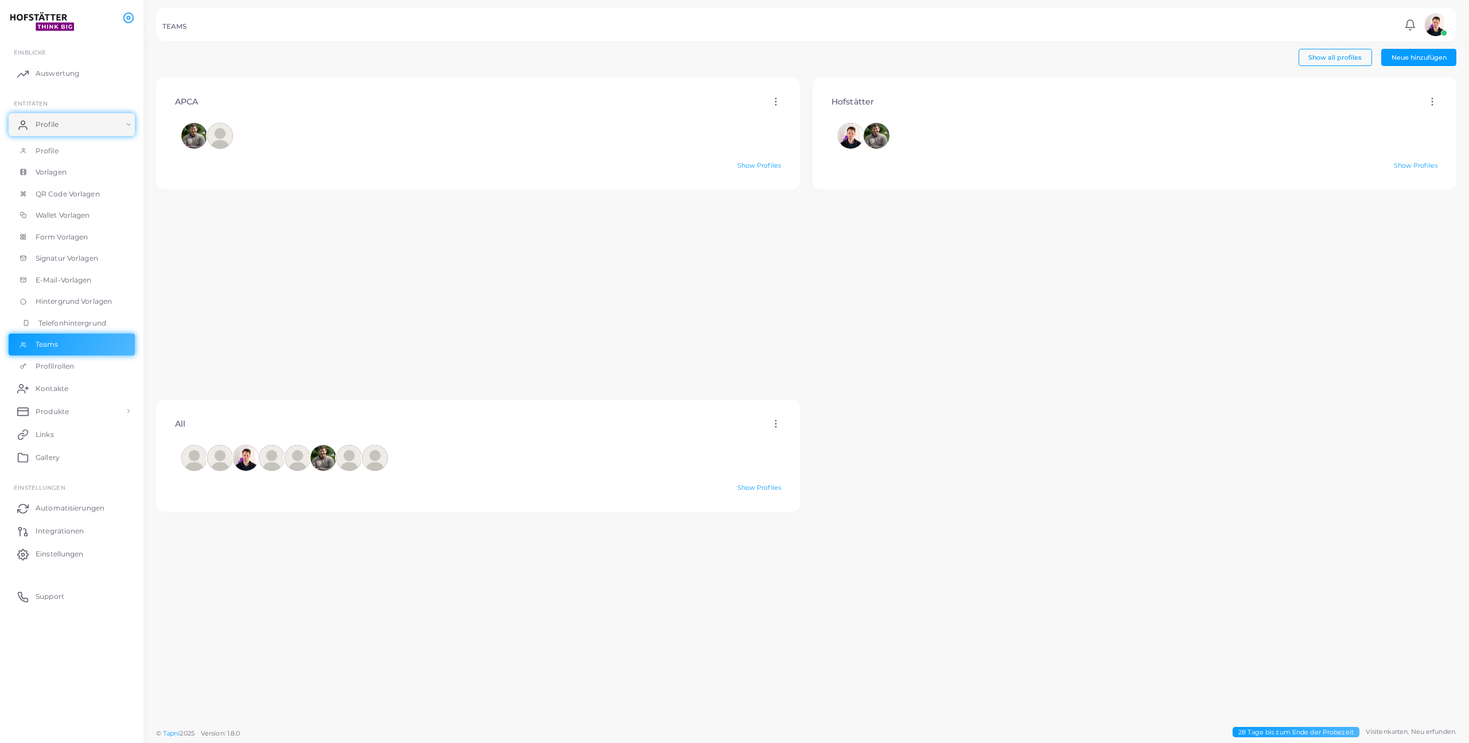
click at [68, 323] on span "Telefonhintergrund" at bounding box center [72, 323] width 68 height 10
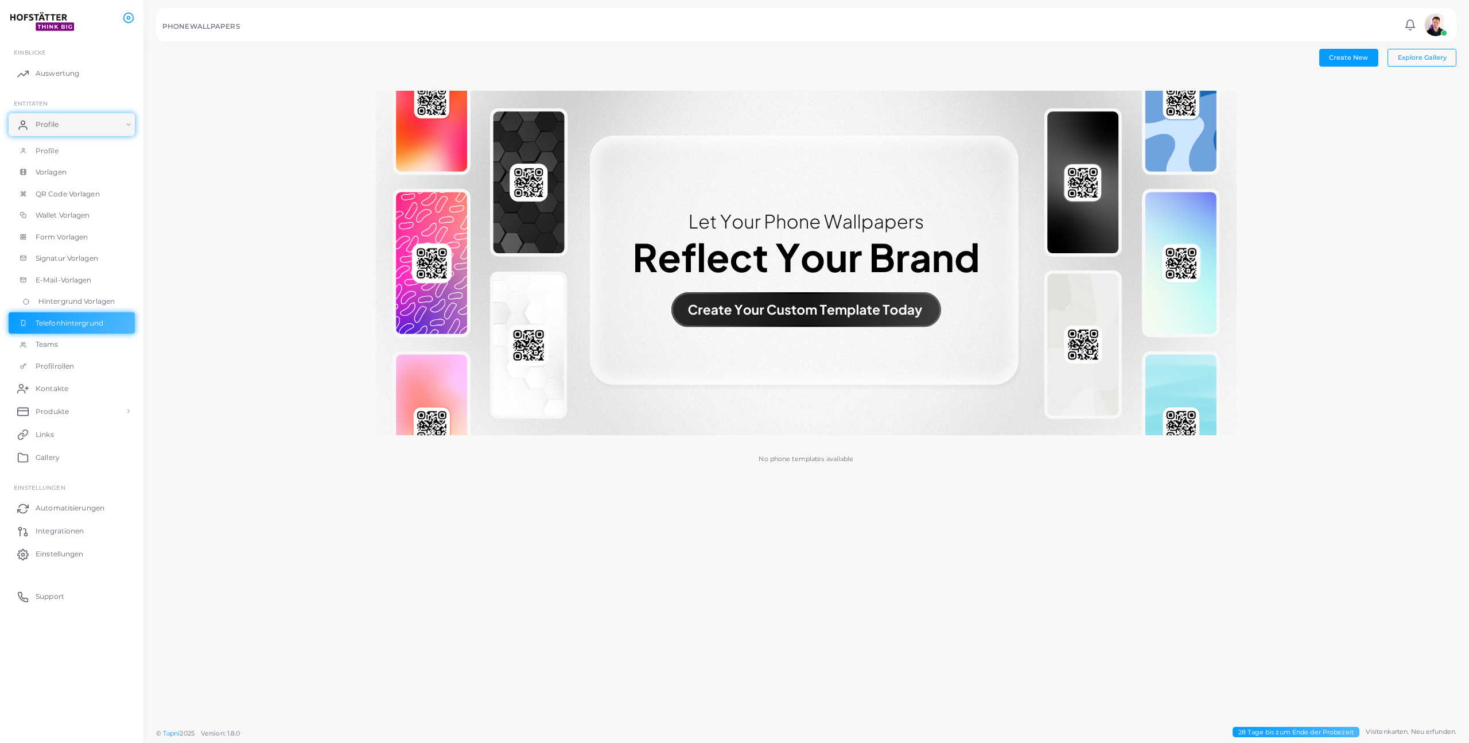
click at [71, 301] on span "Hintergrund Vorlagen" at bounding box center [76, 301] width 76 height 10
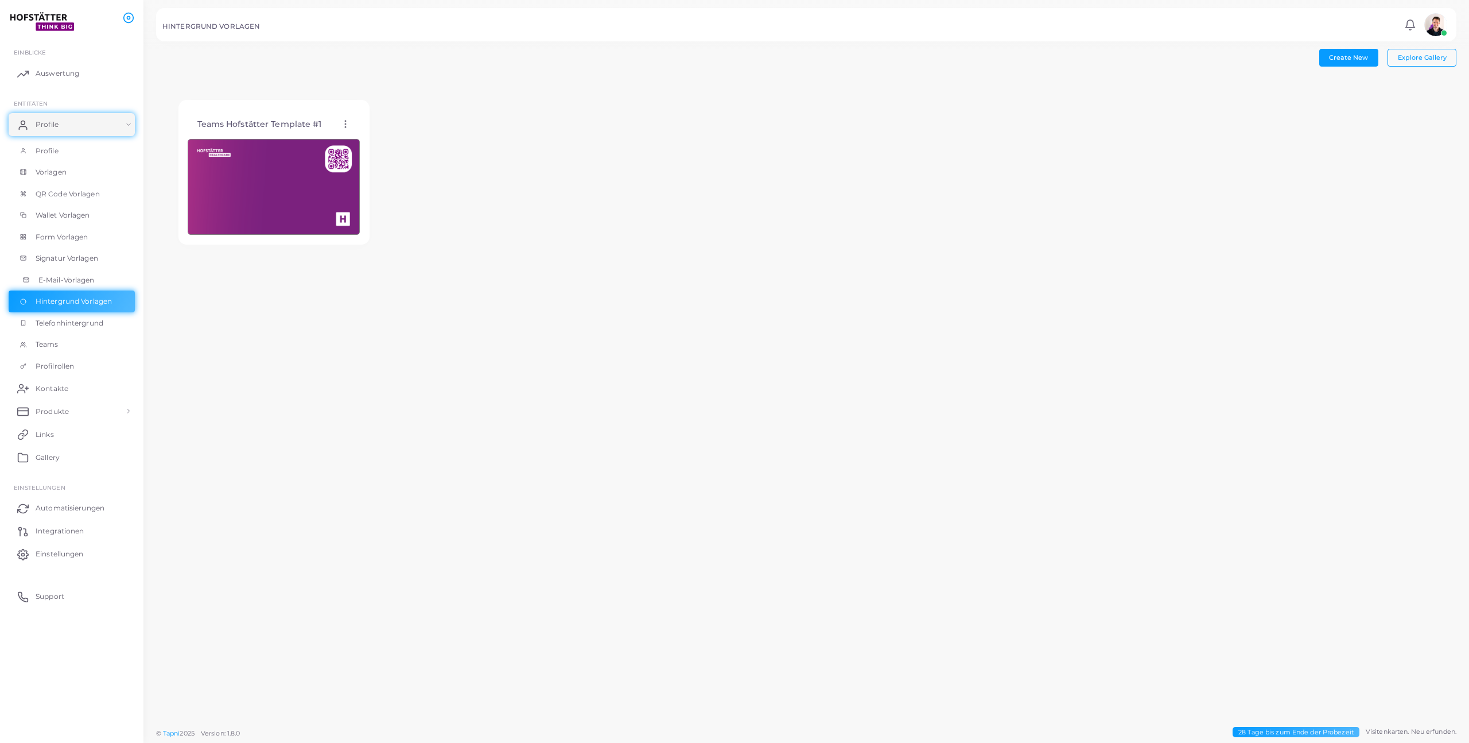
click at [69, 279] on span "E-Mail-Vorlagen" at bounding box center [66, 280] width 56 height 10
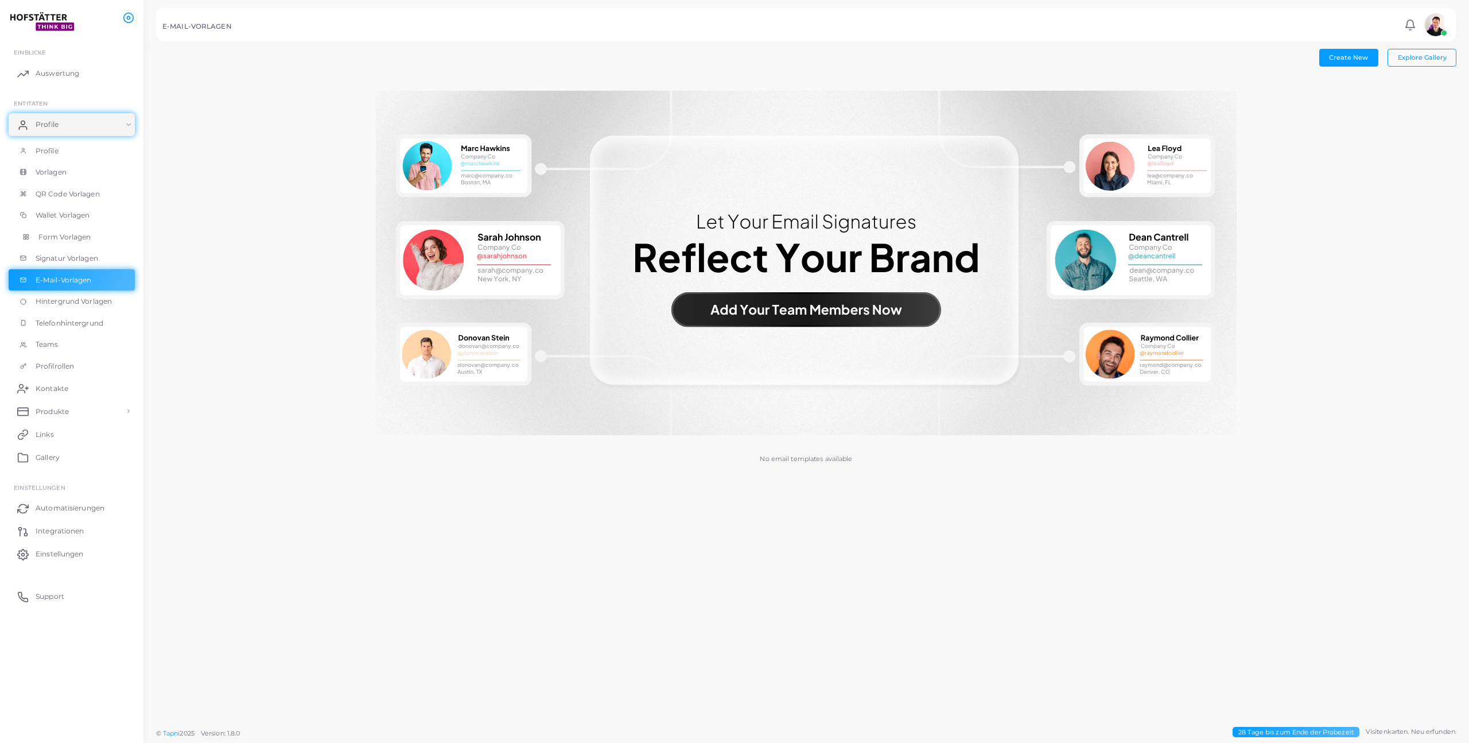
click at [73, 234] on span "Form Vorlagen" at bounding box center [64, 237] width 52 height 10
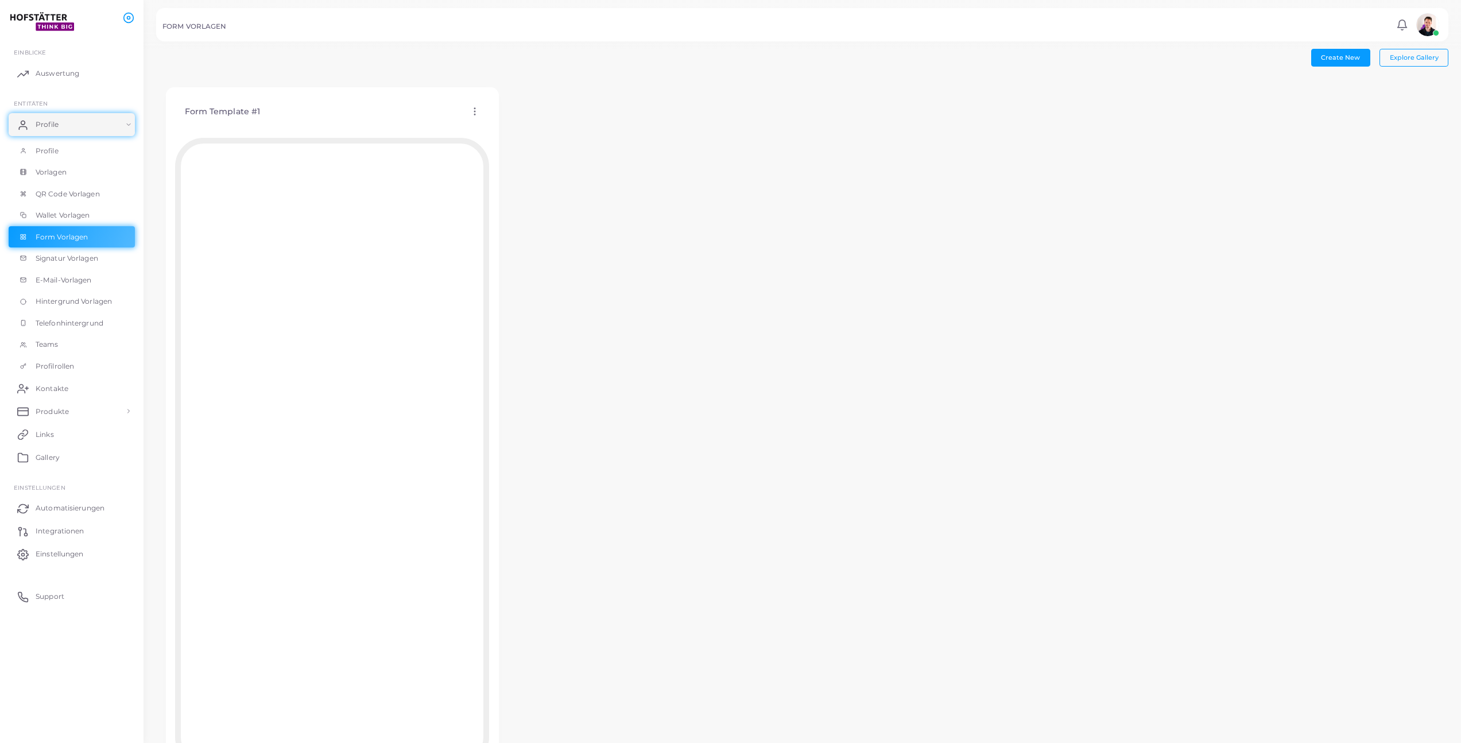
click at [475, 113] on icon at bounding box center [474, 111] width 10 height 10
click at [522, 130] on span "Vorlage bearbeiten" at bounding box center [529, 127] width 61 height 9
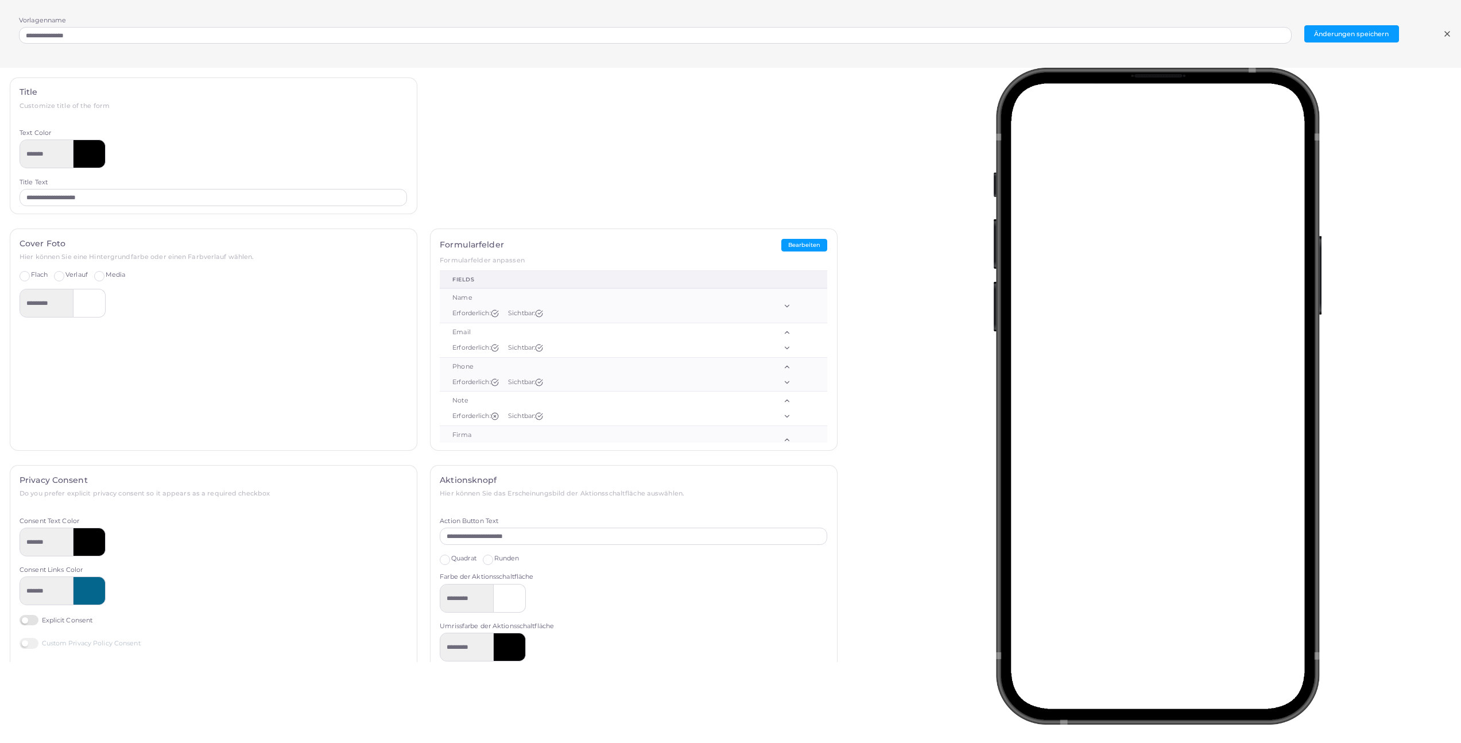
click at [1446, 37] on icon at bounding box center [1446, 33] width 9 height 9
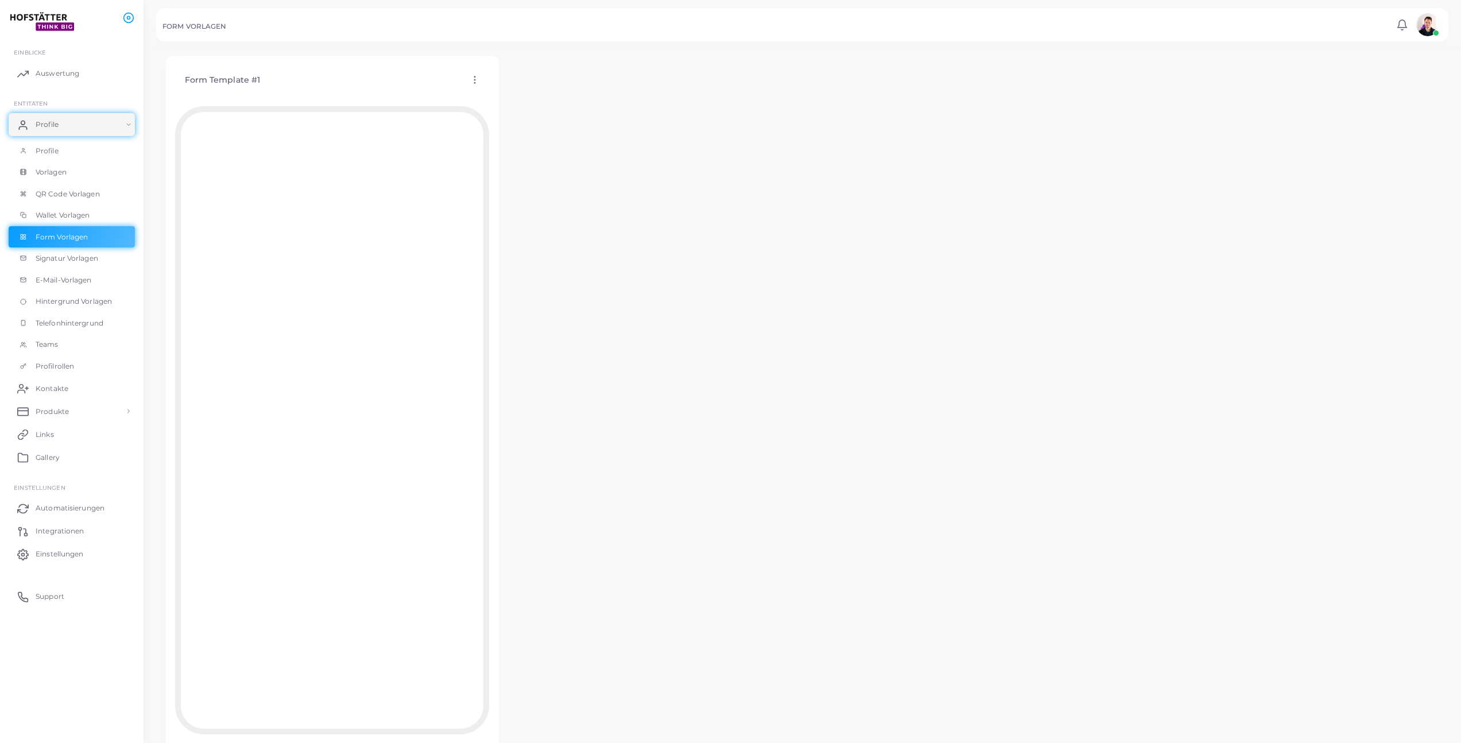
click at [474, 83] on circle at bounding box center [474, 83] width 1 height 1
click at [525, 96] on span "Vorlage bearbeiten" at bounding box center [528, 96] width 61 height 9
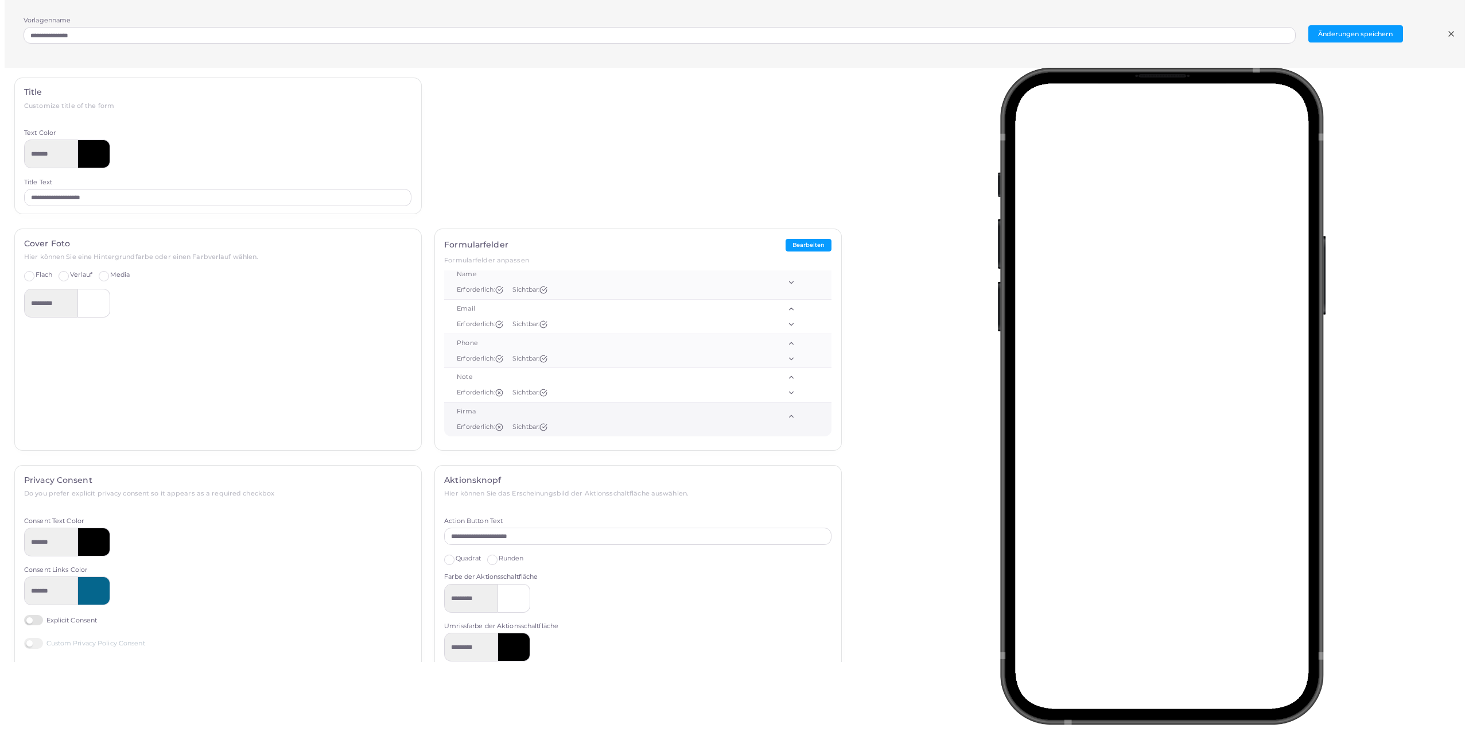
scroll to position [7, 0]
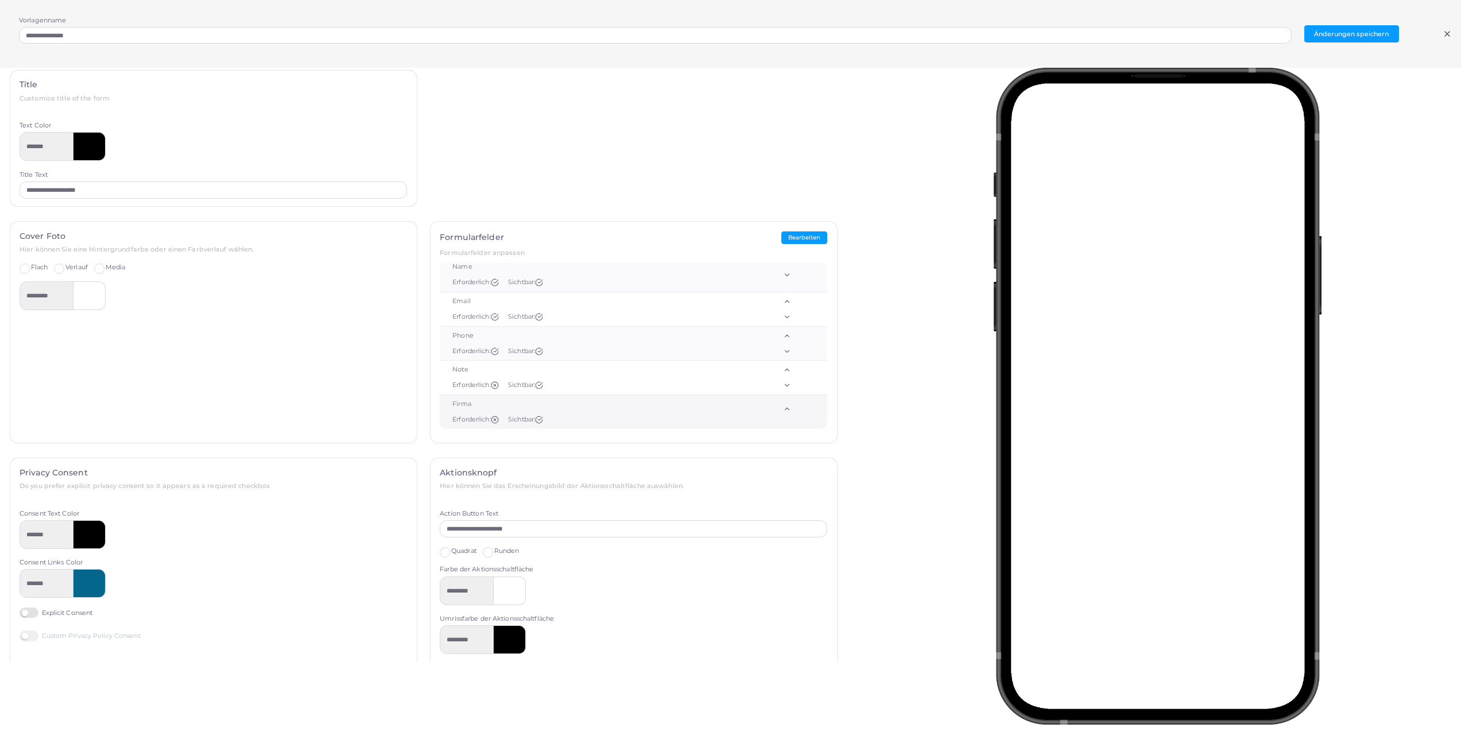
click at [463, 402] on div "Firma" at bounding box center [592, 403] width 281 height 9
click at [795, 238] on button "Bearbeiten" at bounding box center [804, 237] width 46 height 13
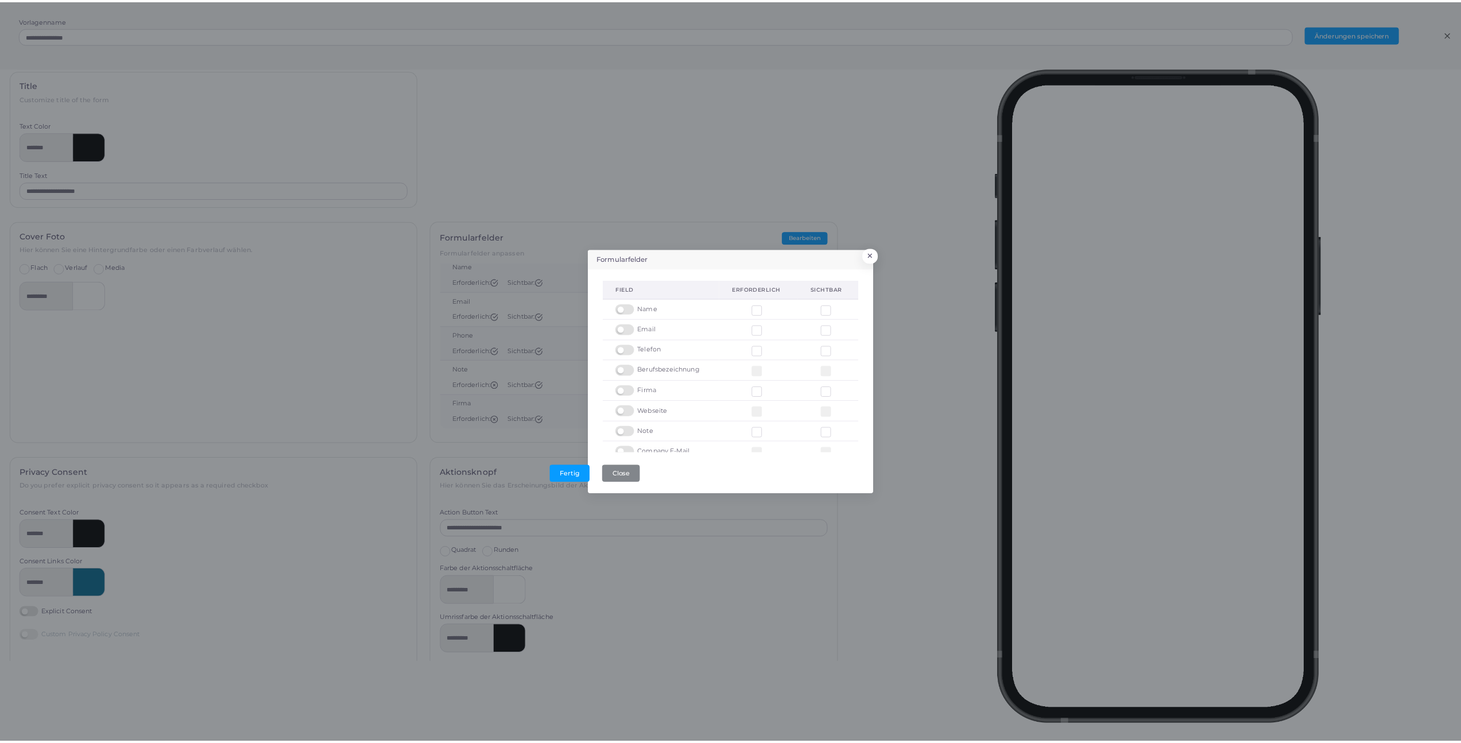
scroll to position [36, 0]
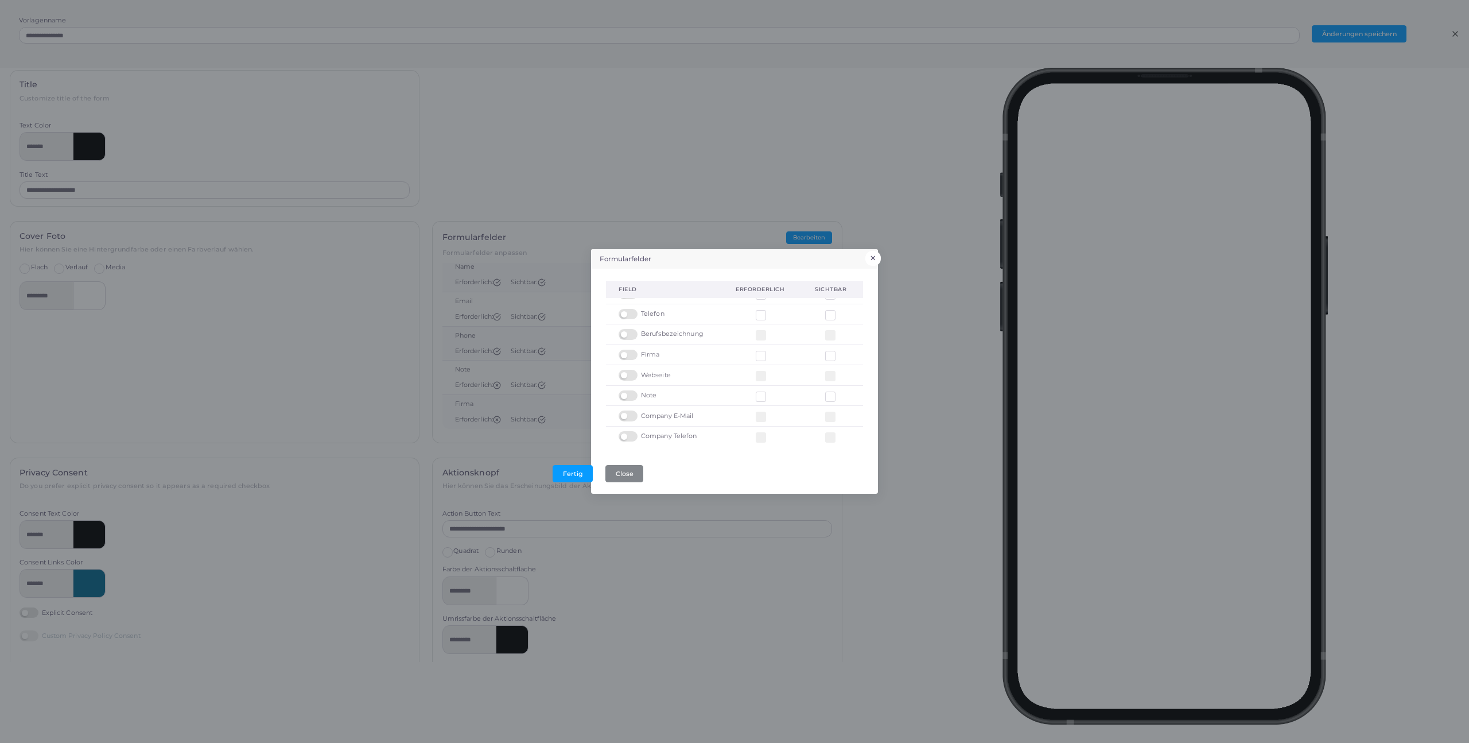
click at [873, 252] on button "×" at bounding box center [873, 258] width 15 height 15
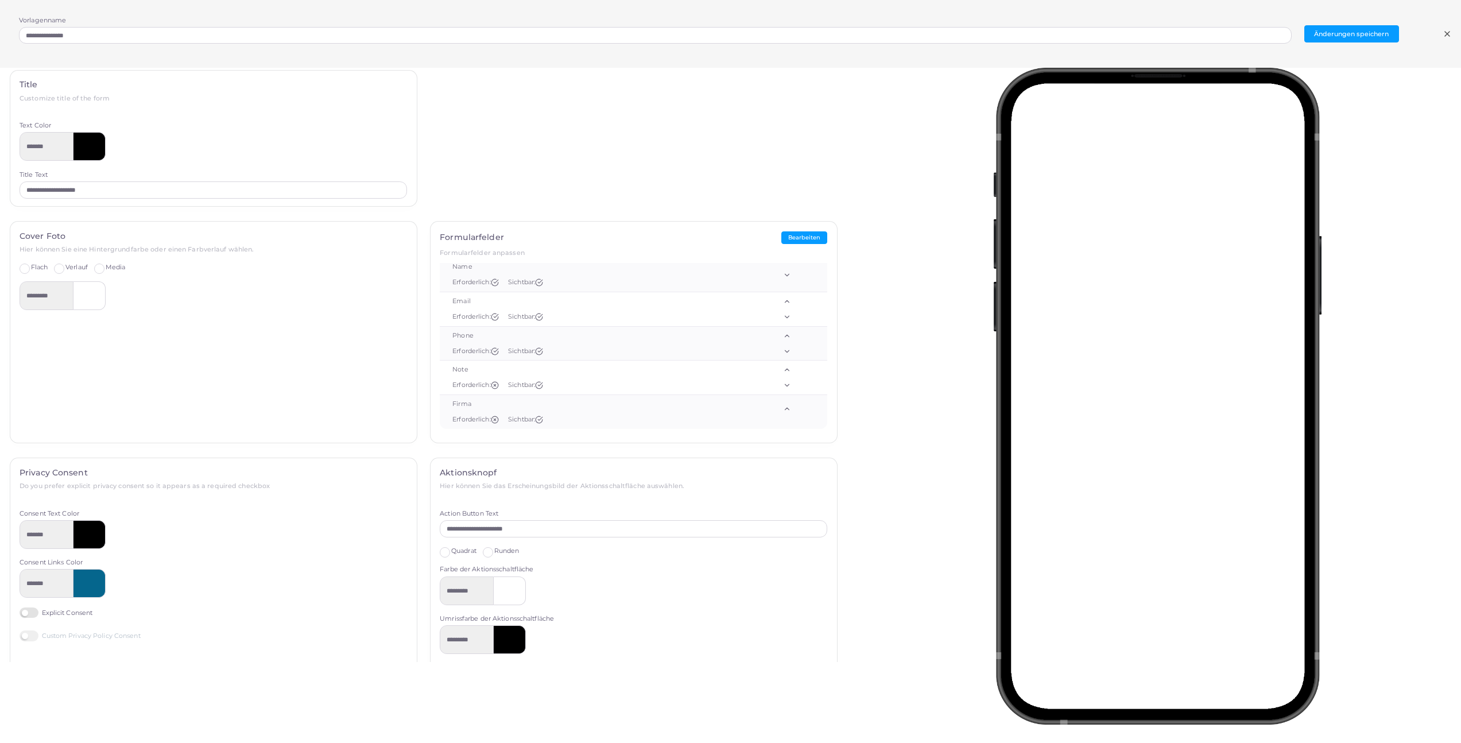
click at [1447, 31] on icon at bounding box center [1446, 33] width 9 height 9
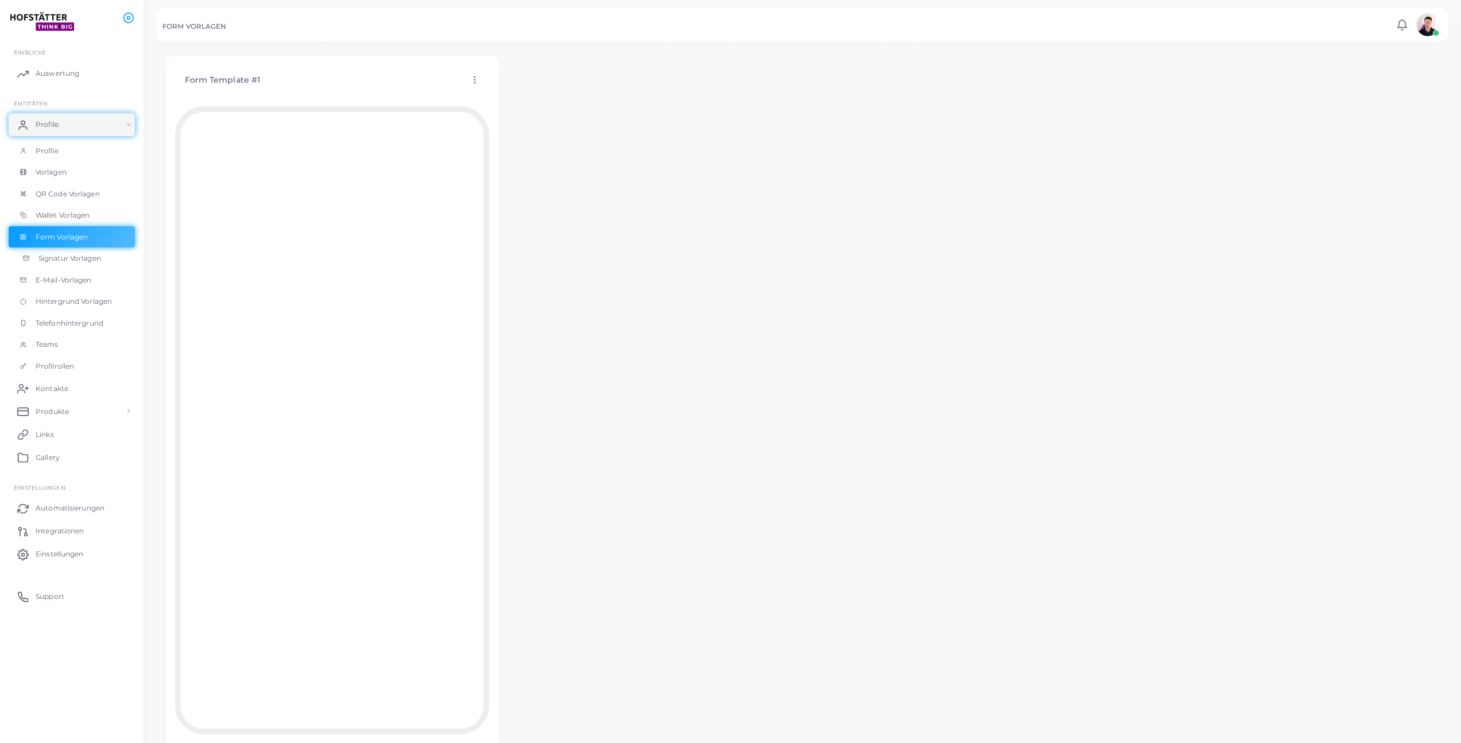
click at [77, 259] on span "Signatur Vorlagen" at bounding box center [69, 258] width 63 height 10
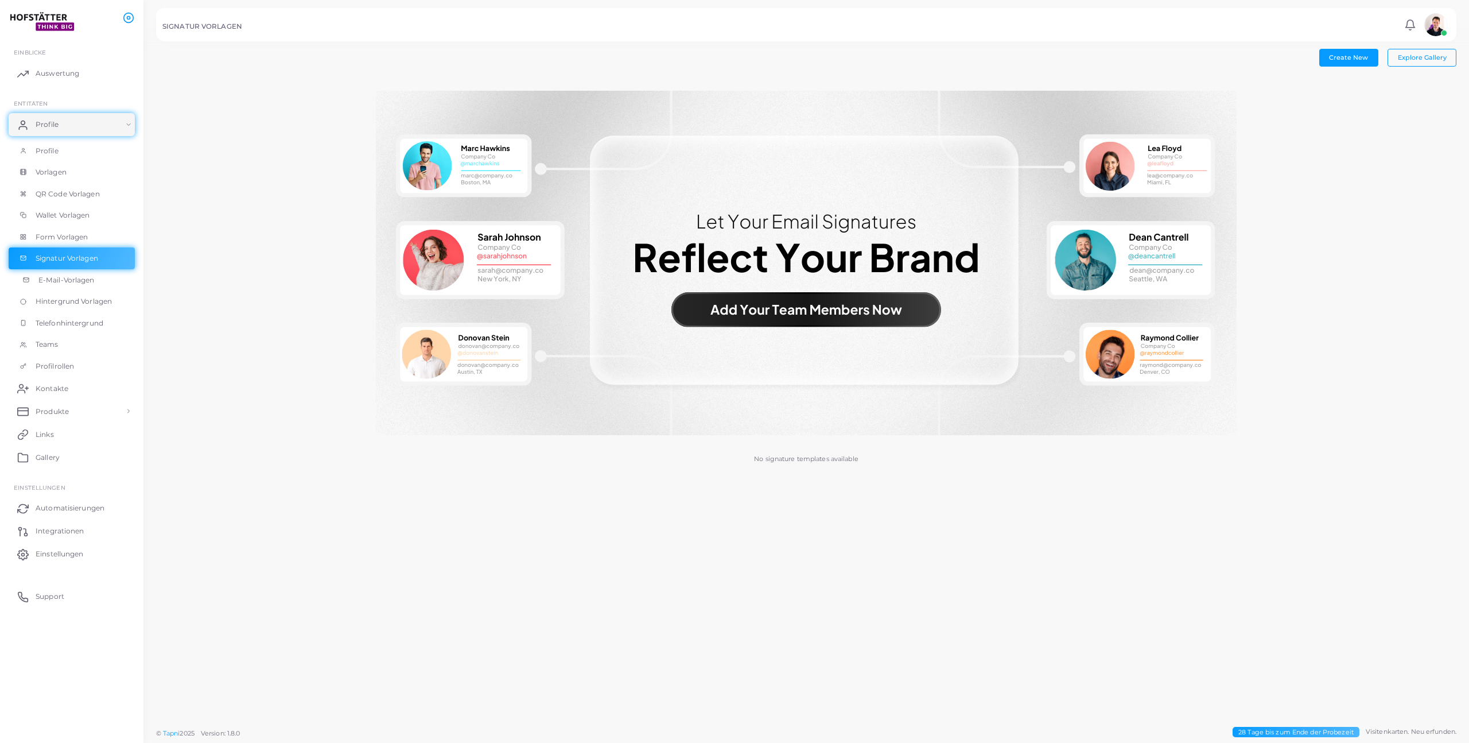
click at [75, 271] on link "E-Mail-Vorlagen" at bounding box center [72, 280] width 126 height 22
click at [75, 294] on link "Hintergrund Vorlagen" at bounding box center [72, 301] width 126 height 22
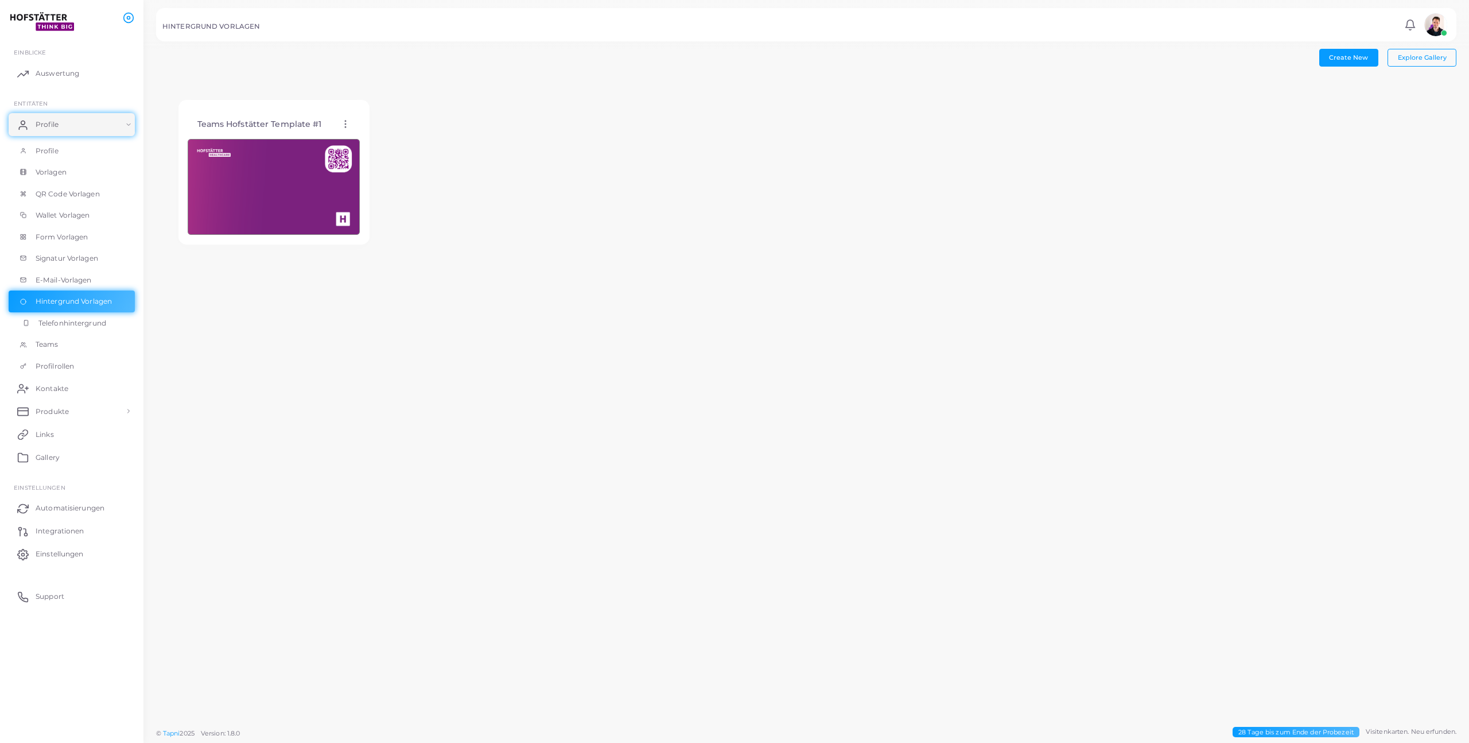
click at [71, 321] on span "Telefonhintergrund" at bounding box center [72, 323] width 68 height 10
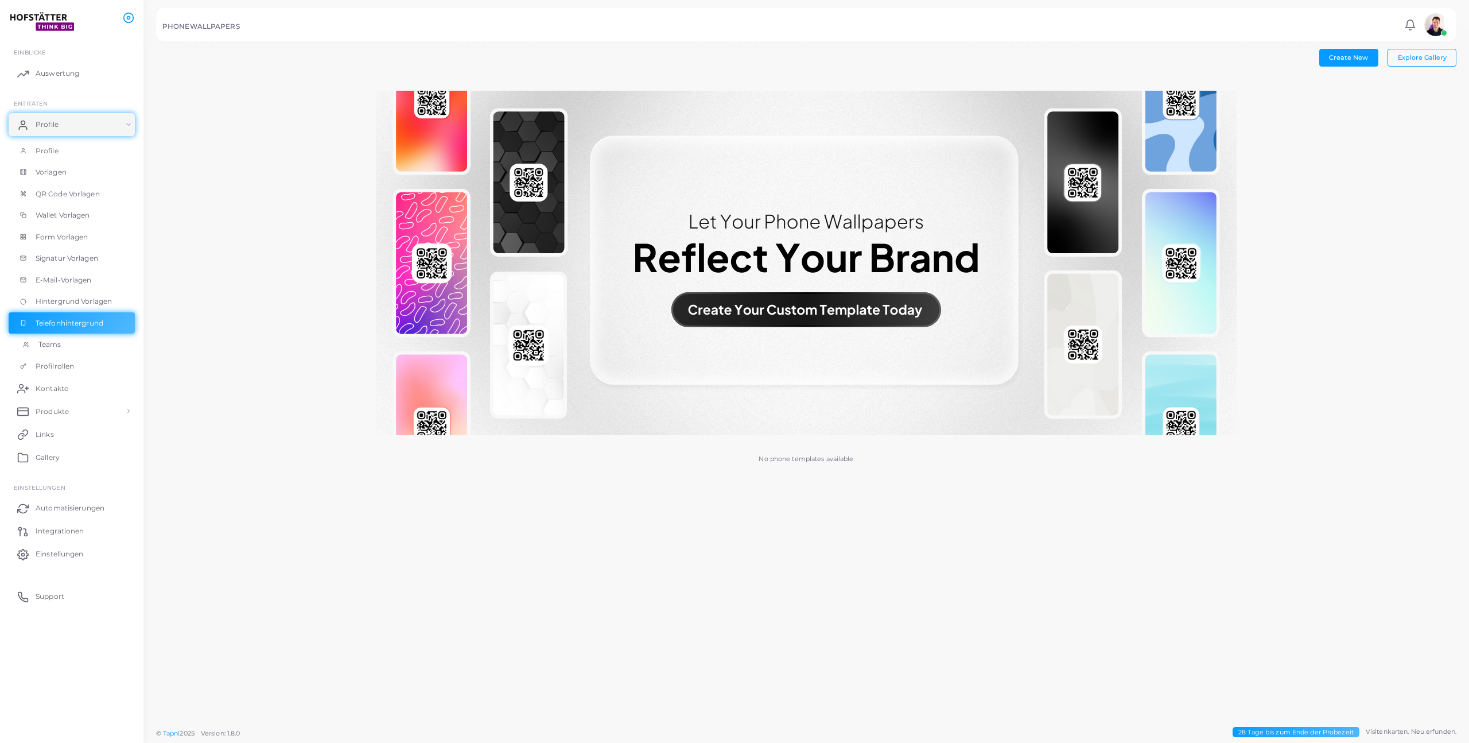
click at [64, 340] on link "Teams" at bounding box center [72, 344] width 126 height 22
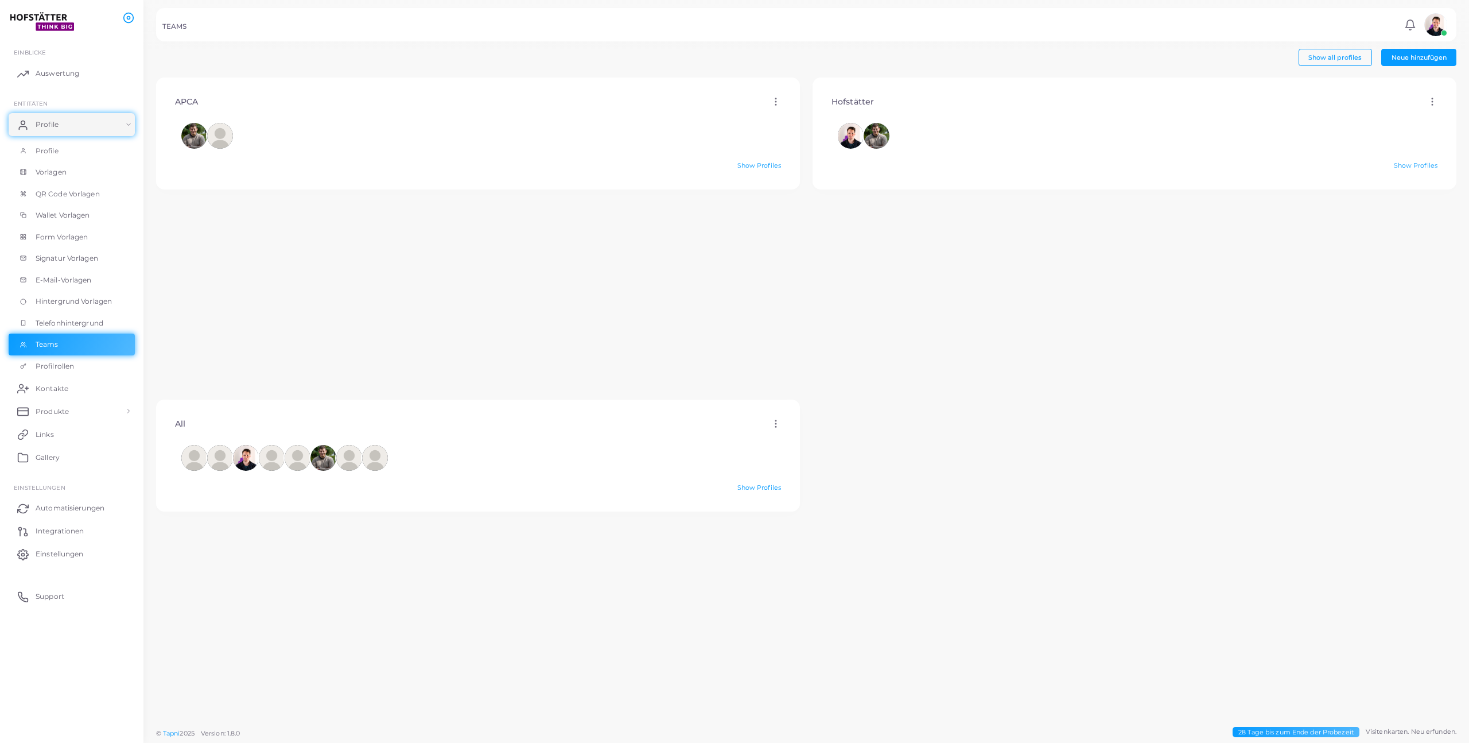
click at [1427, 102] on icon at bounding box center [1432, 101] width 10 height 10
click at [1155, 110] on div "Hofstätter Bearbeiten Löschen" at bounding box center [1134, 101] width 625 height 29
click at [61, 369] on span "Profilrollen" at bounding box center [57, 366] width 38 height 10
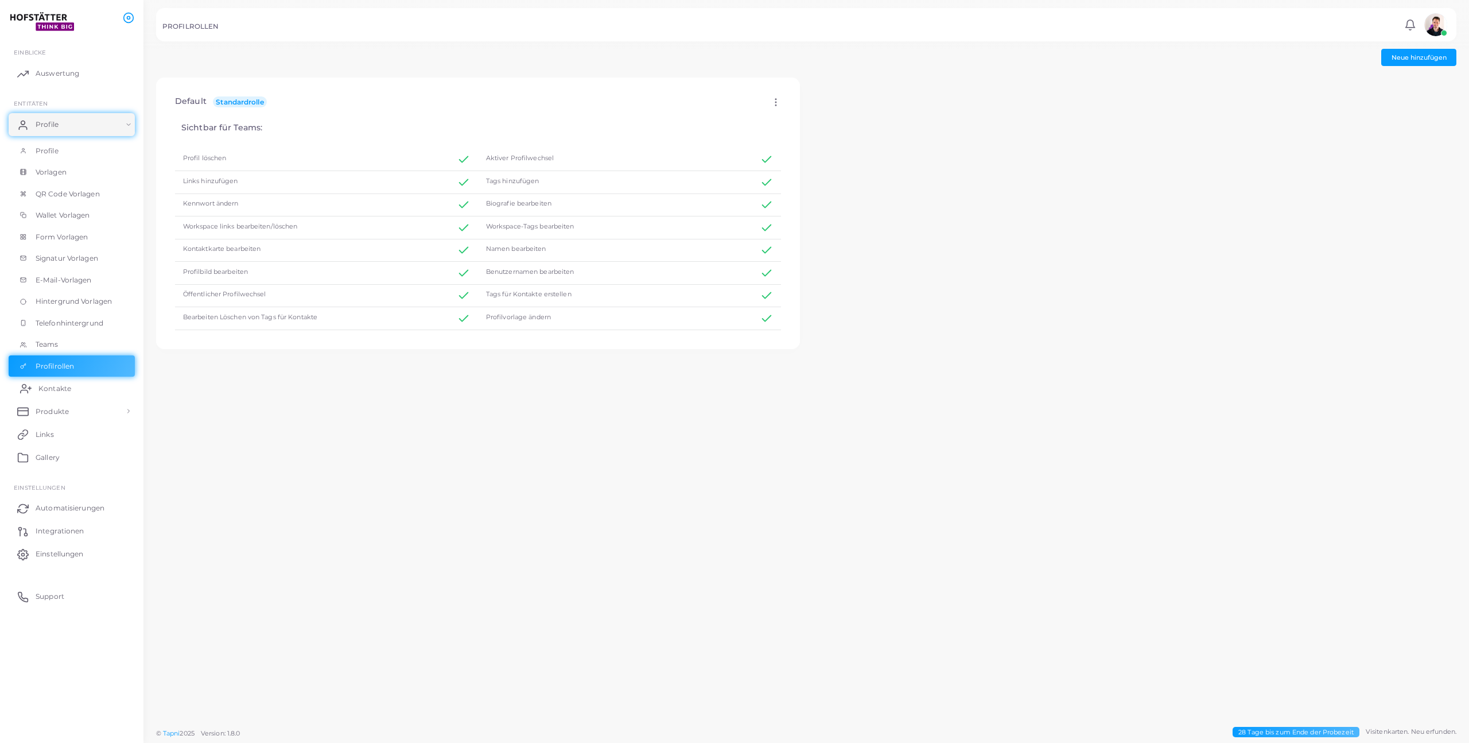
click at [55, 392] on span "Kontakte" at bounding box center [54, 388] width 33 height 10
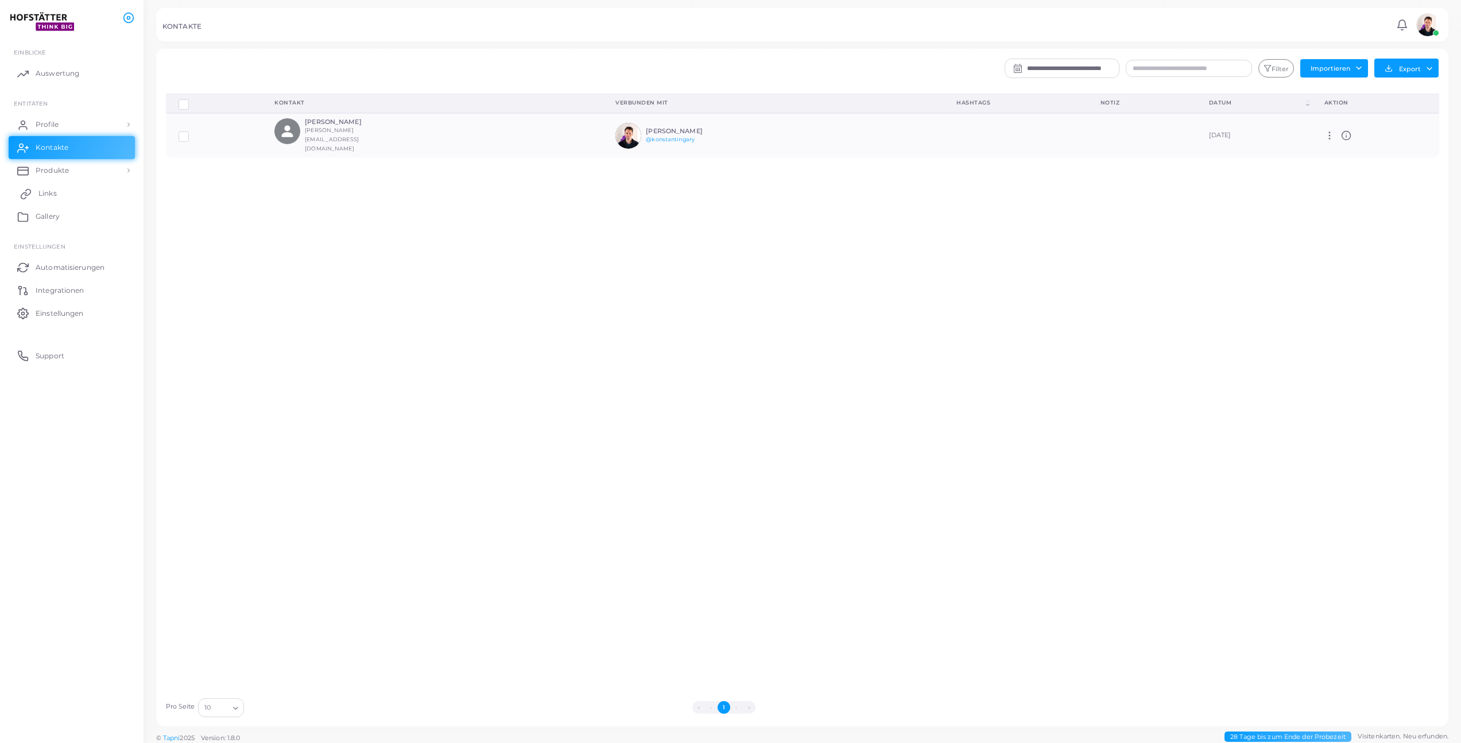
click at [53, 196] on span "Links" at bounding box center [47, 193] width 18 height 10
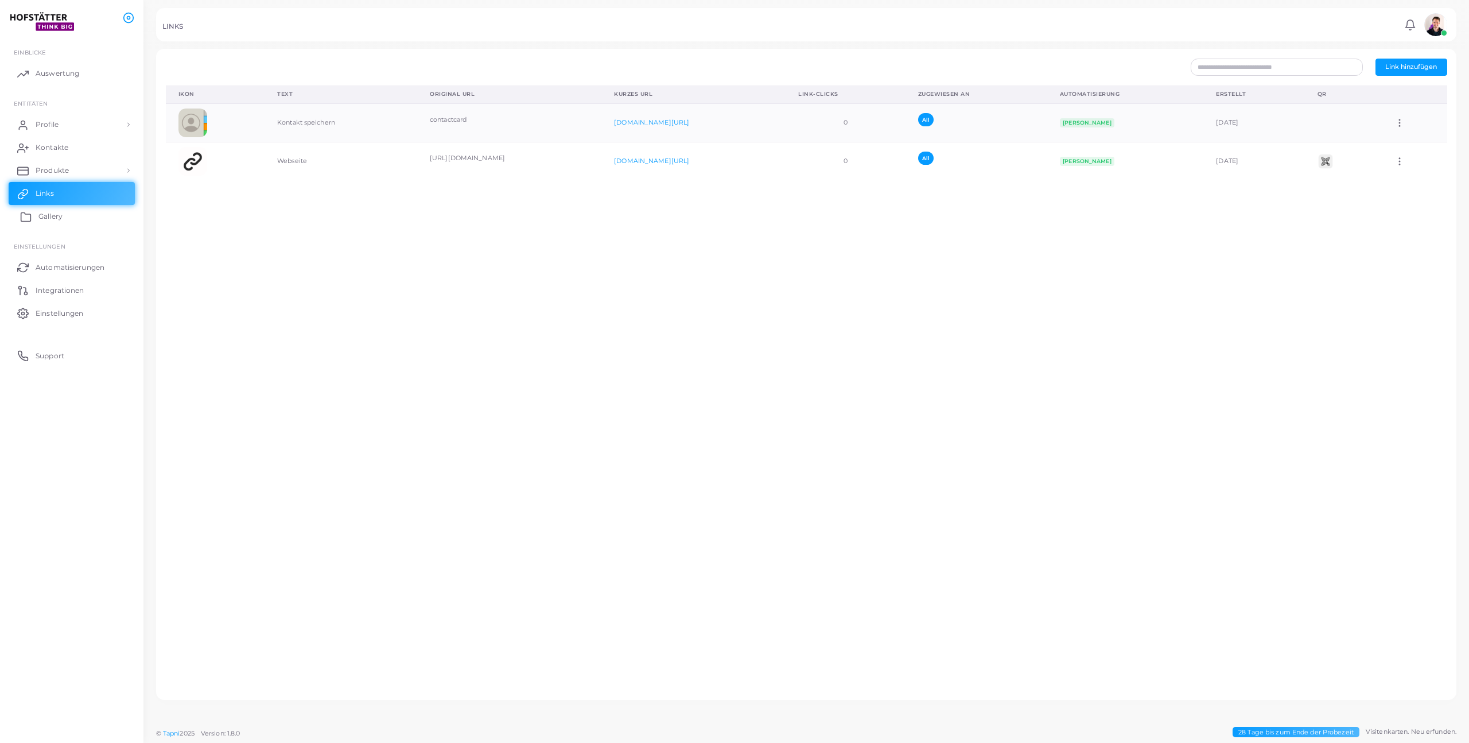
click at [57, 212] on span "Gallery" at bounding box center [50, 216] width 24 height 10
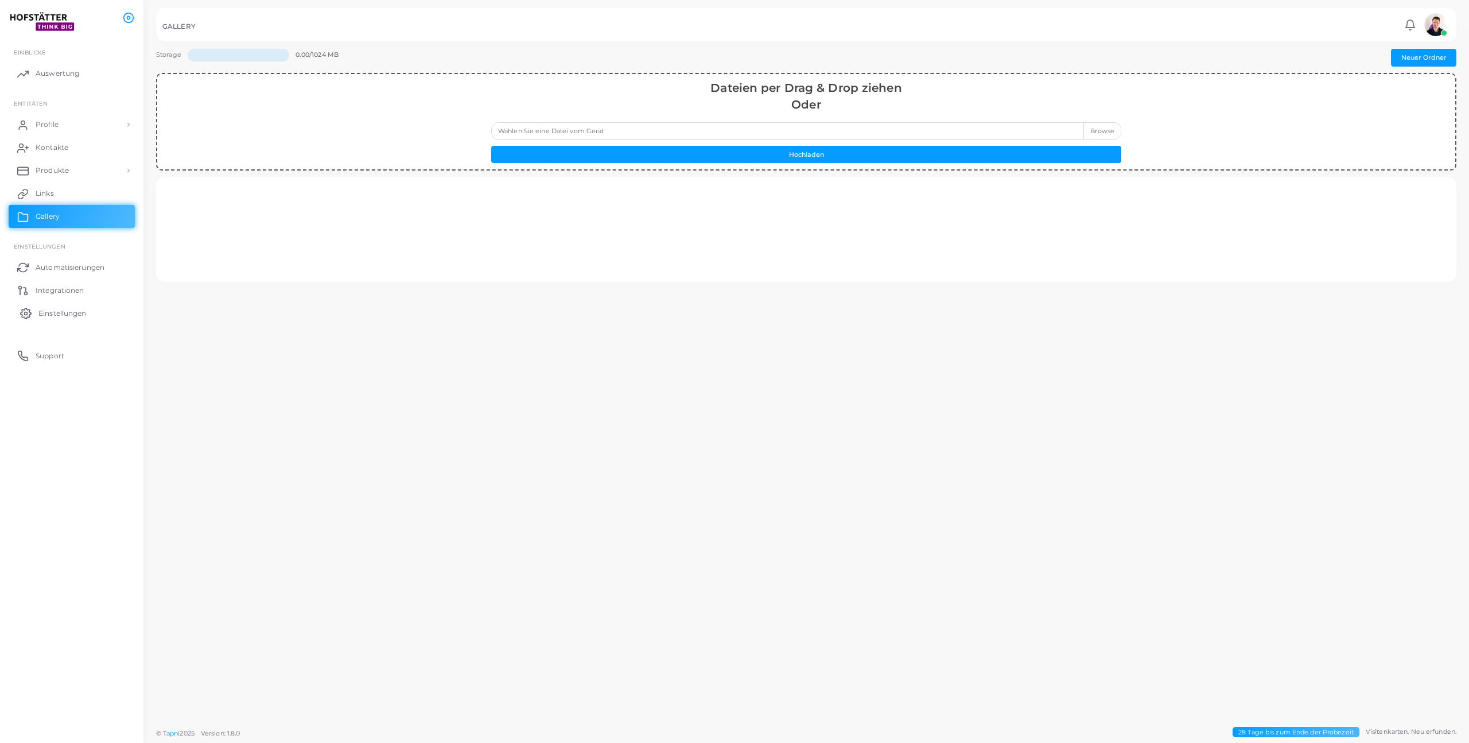
click at [59, 312] on span "Einstellungen" at bounding box center [62, 313] width 48 height 10
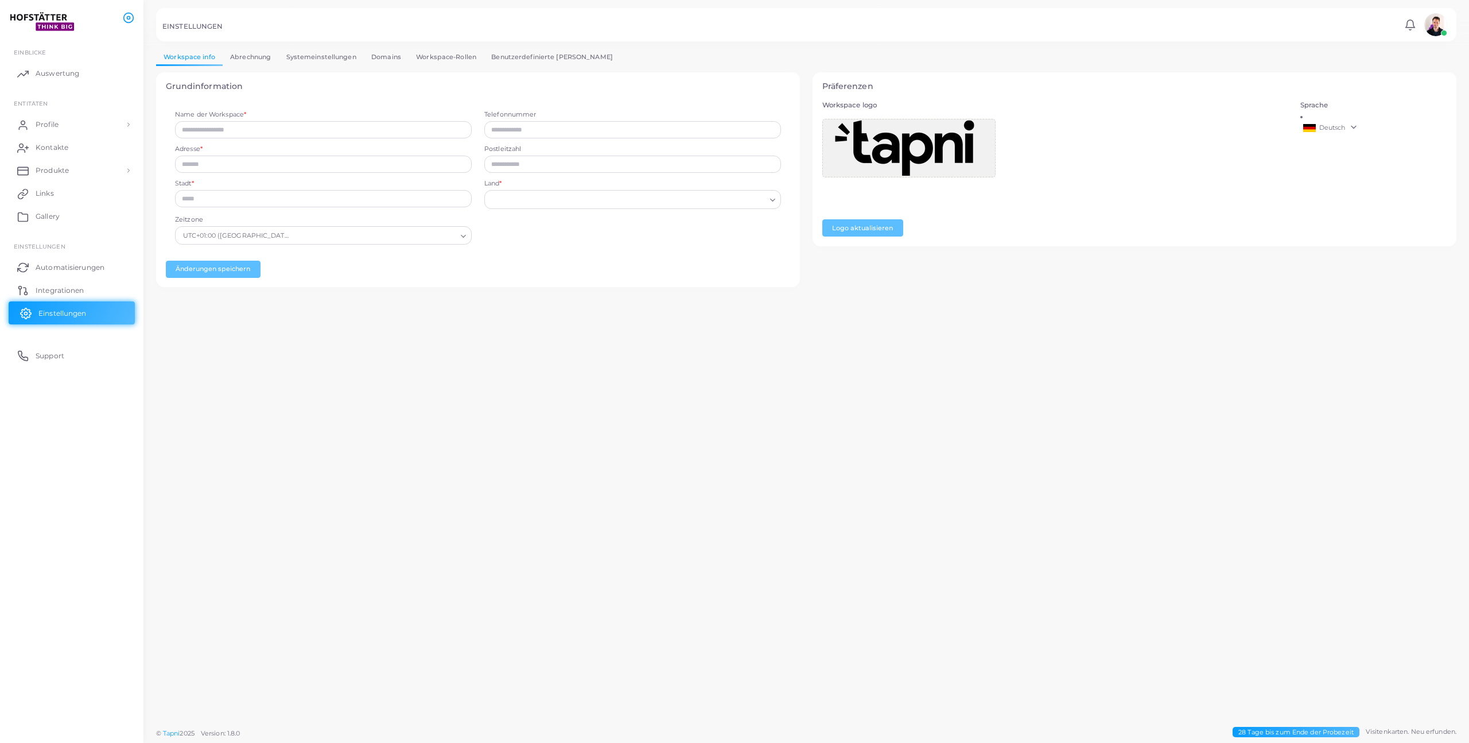
type input "**********"
type input "****"
type input "**********"
click at [258, 54] on link "Abrechnung" at bounding box center [251, 57] width 56 height 17
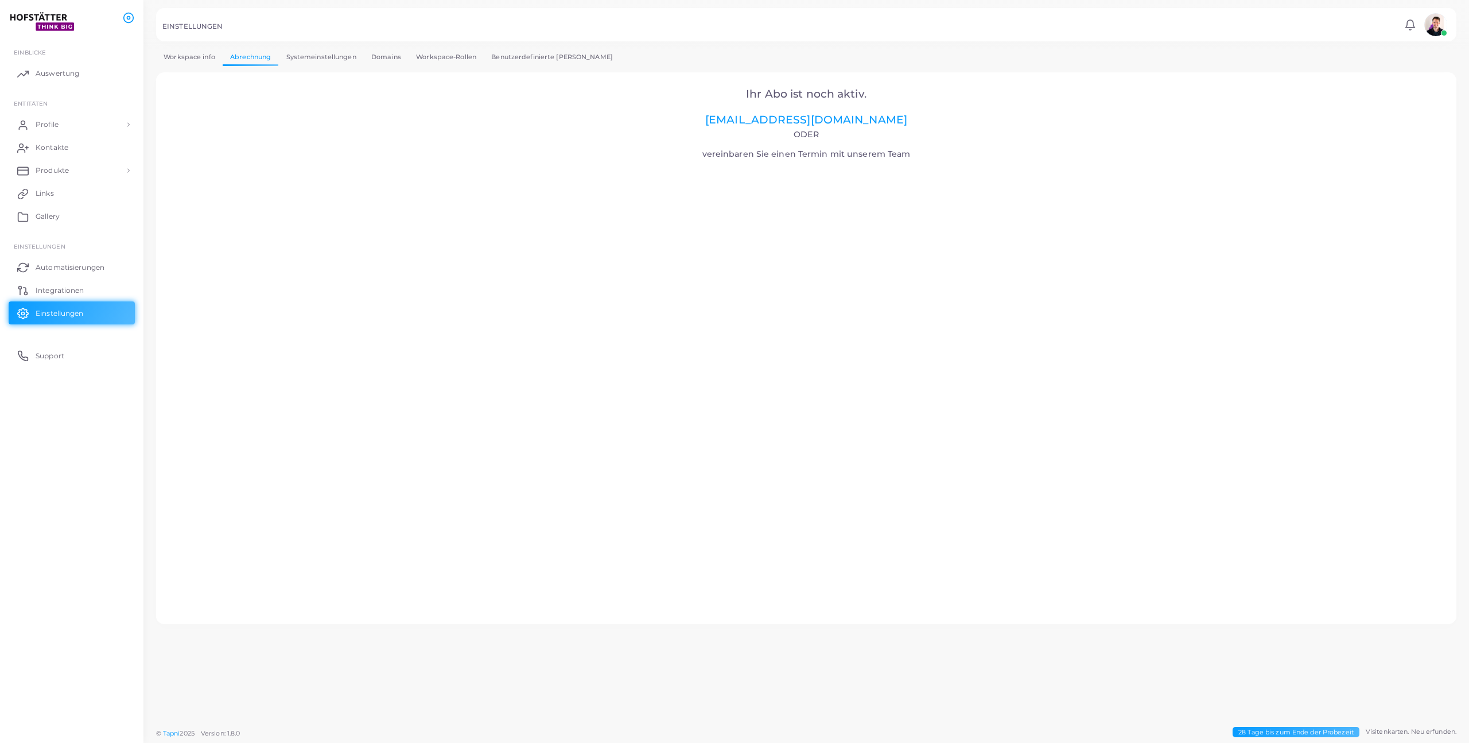
click at [307, 59] on link "Systemeinstellungen" at bounding box center [320, 57] width 85 height 17
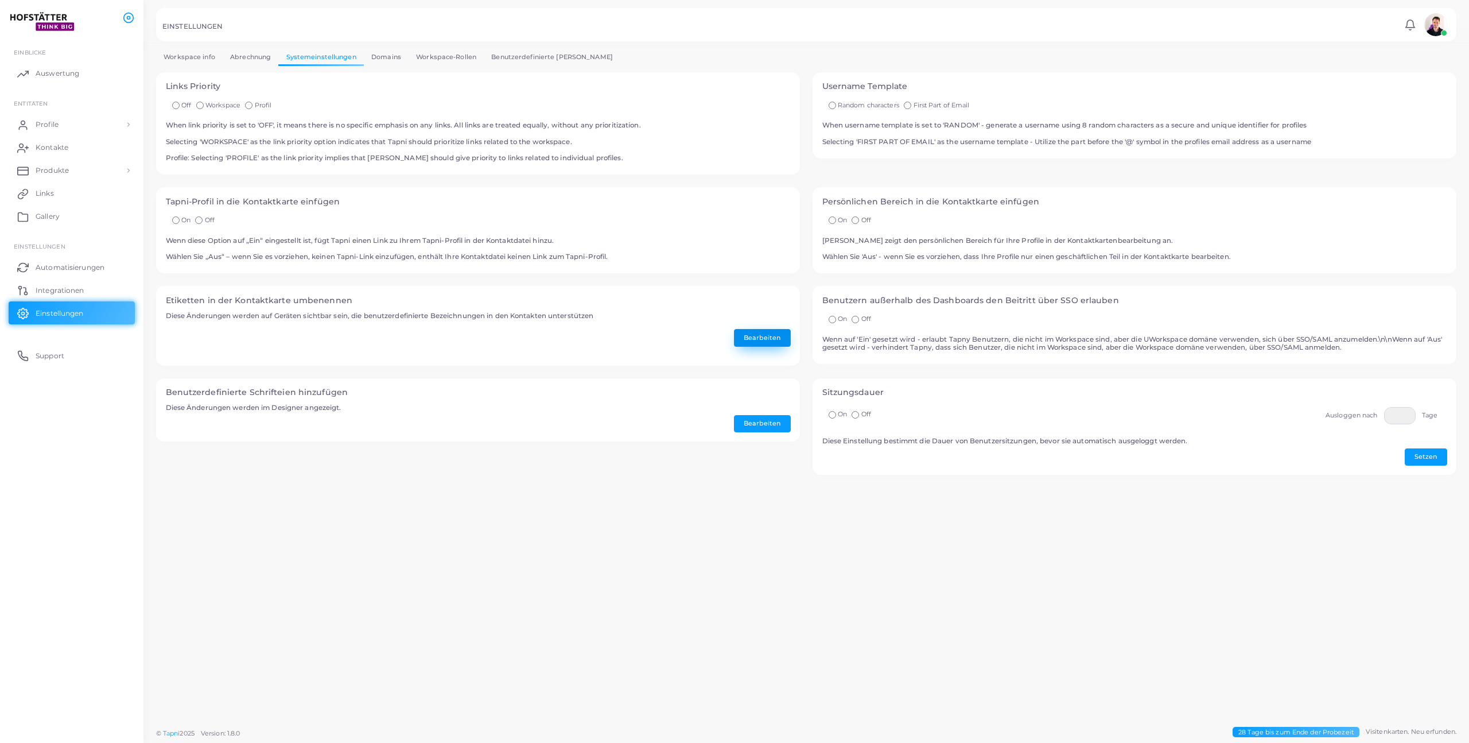
click at [756, 344] on button "Bearbeiten" at bounding box center [762, 337] width 57 height 17
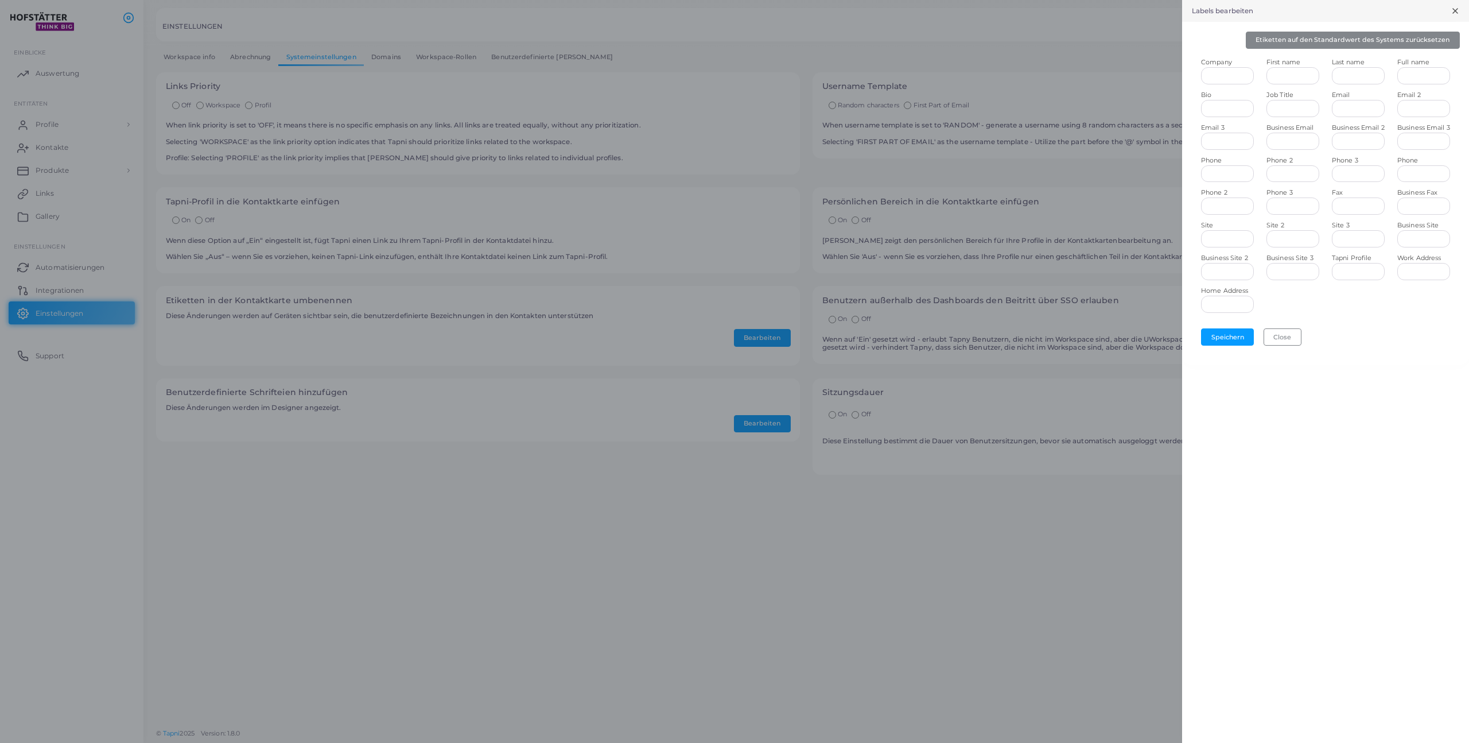
click at [538, 457] on div at bounding box center [734, 371] width 1469 height 743
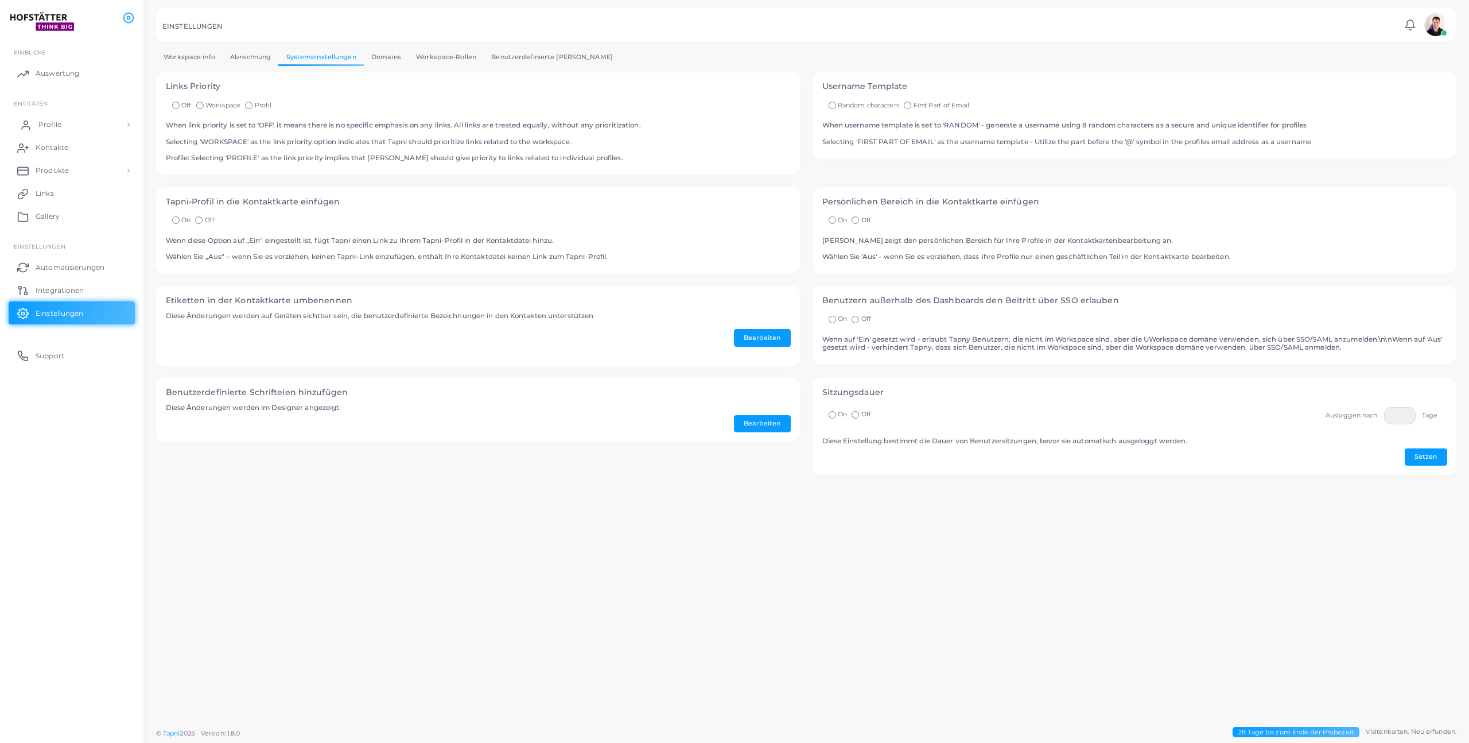
click at [75, 127] on link "Profile" at bounding box center [72, 124] width 126 height 23
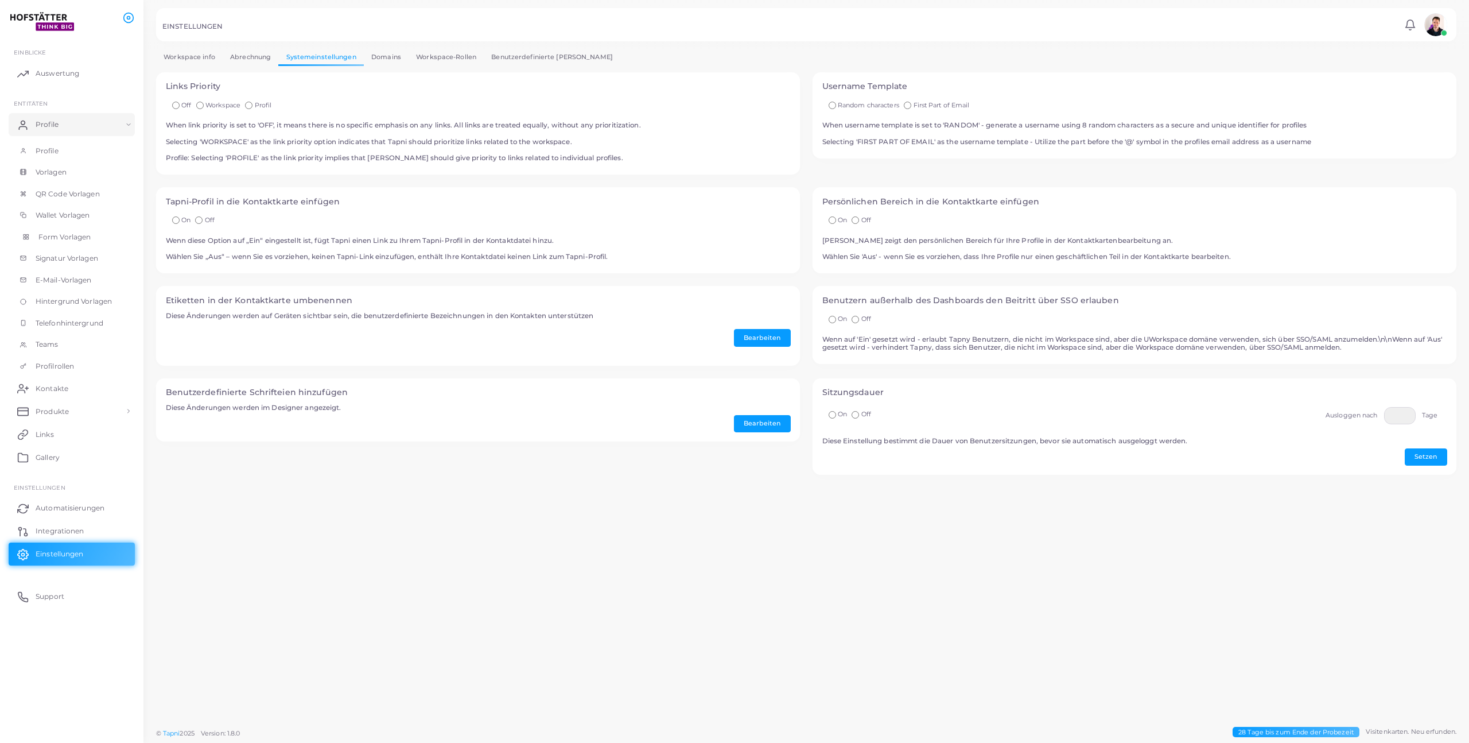
click at [55, 239] on span "Form Vorlagen" at bounding box center [64, 237] width 52 height 10
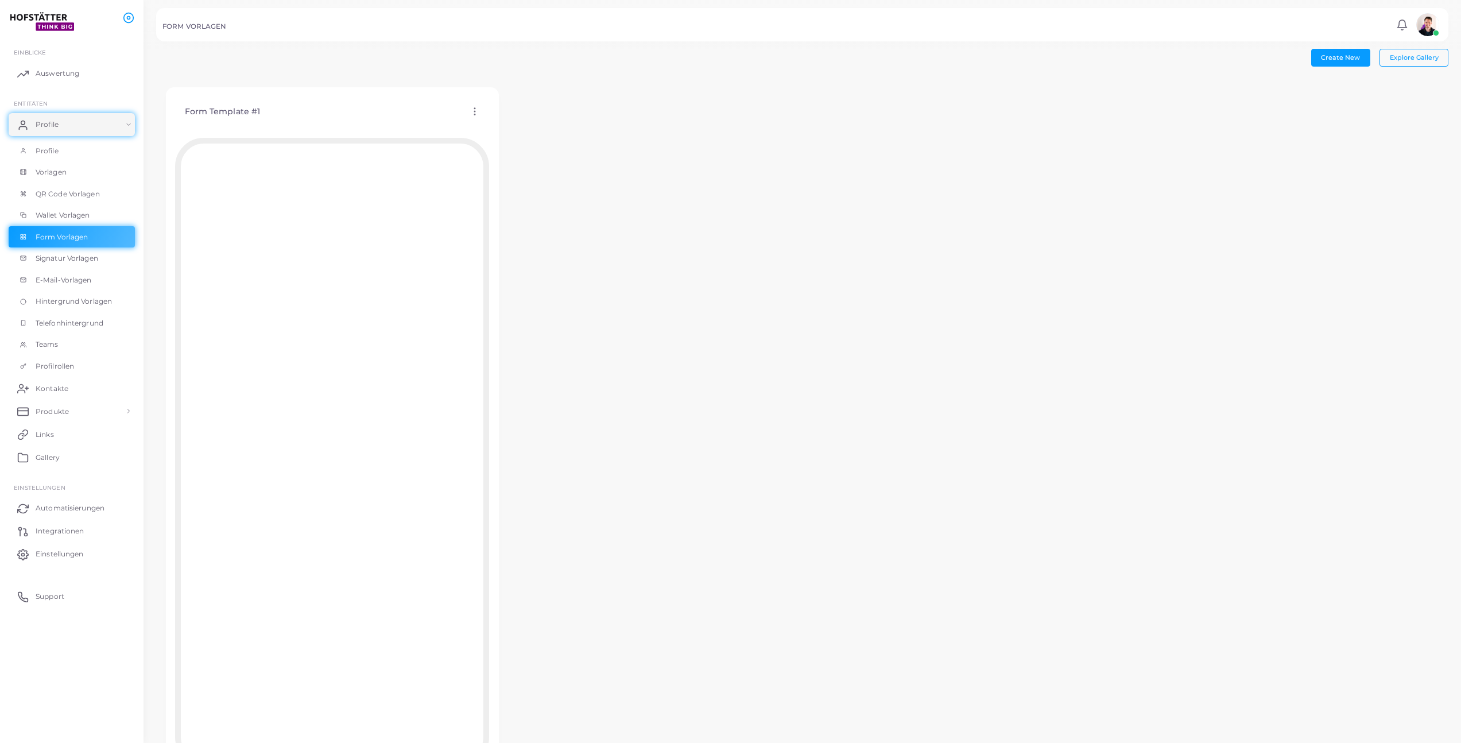
click at [469, 111] on icon at bounding box center [474, 111] width 10 height 10
click at [487, 124] on link "Vorlage bearbeiten" at bounding box center [519, 125] width 101 height 15
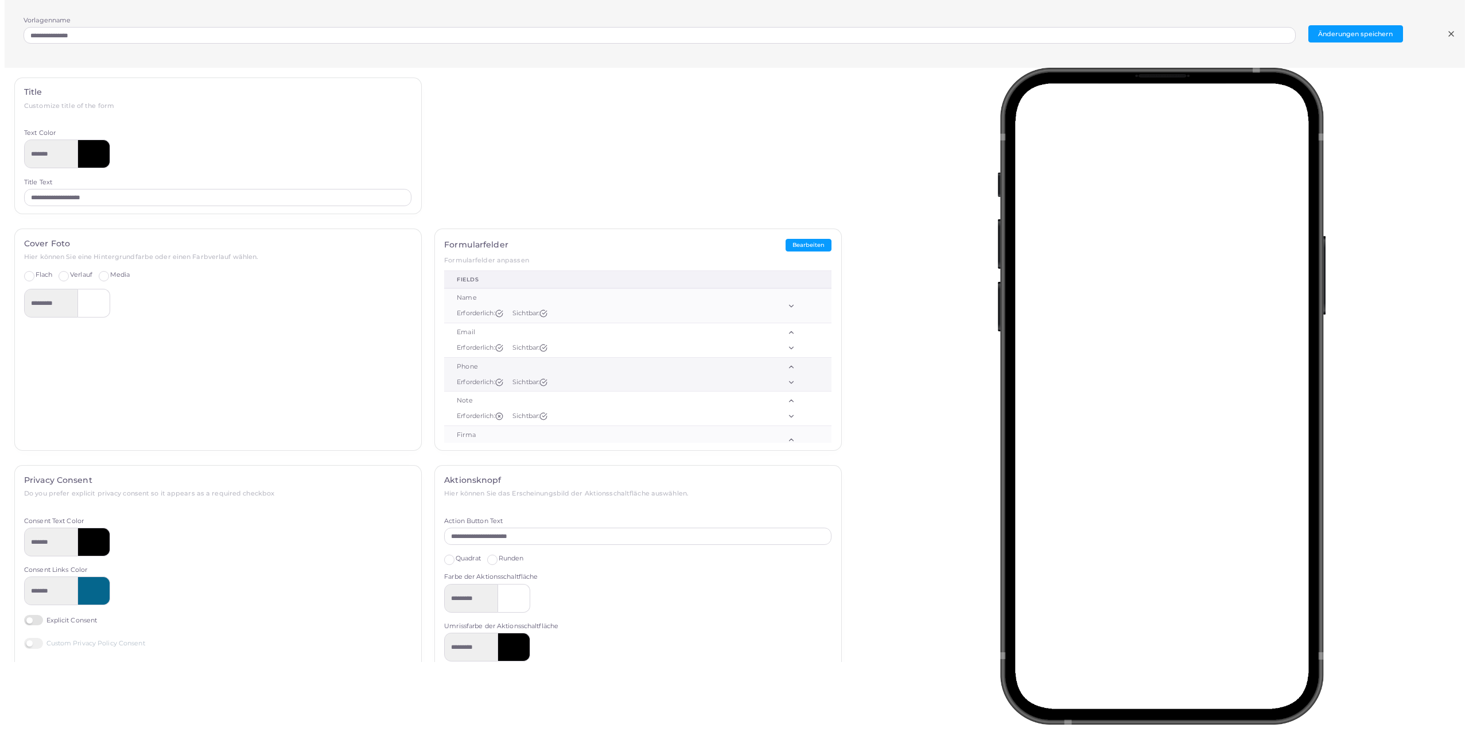
scroll to position [24, 0]
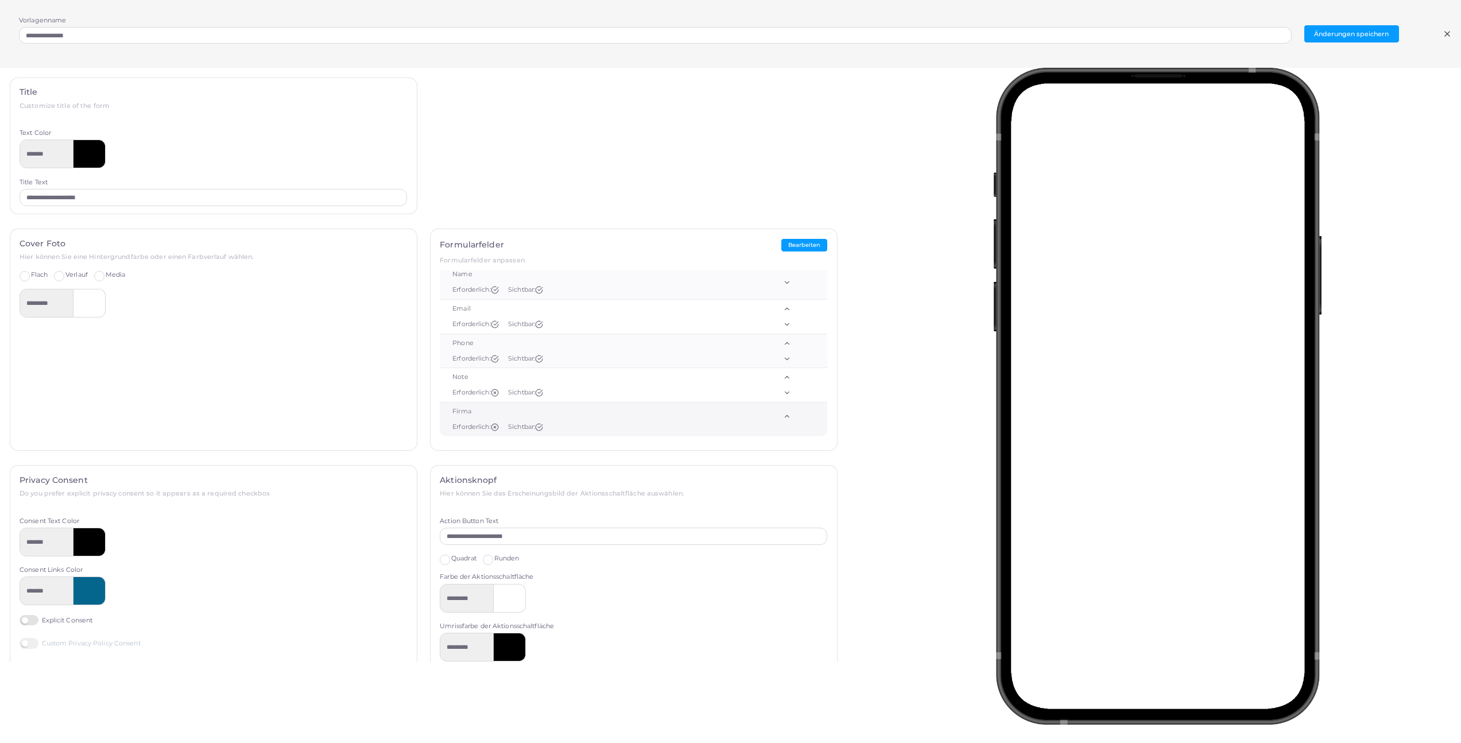
click at [534, 410] on div "Firma" at bounding box center [592, 411] width 281 height 9
click at [801, 244] on button "Bearbeiten" at bounding box center [804, 245] width 46 height 13
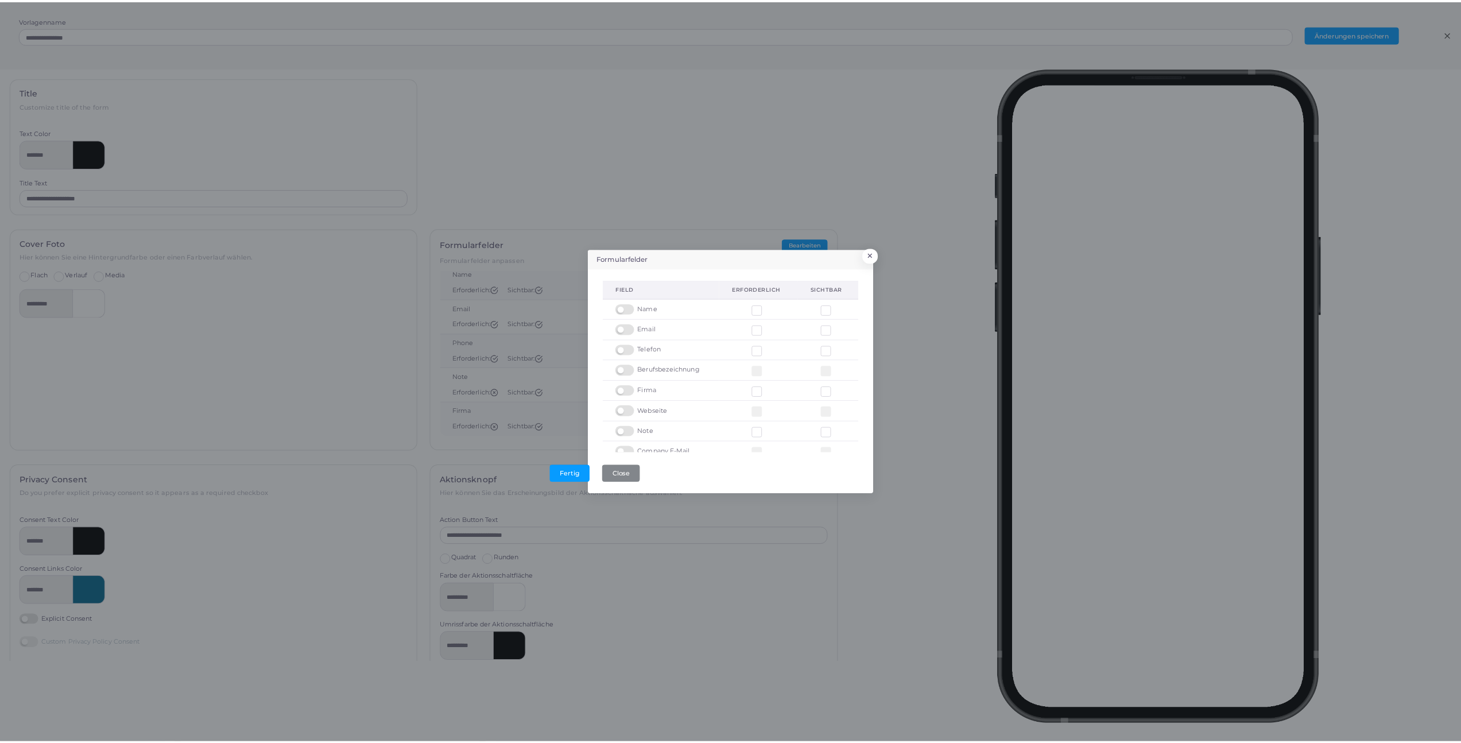
scroll to position [7, 0]
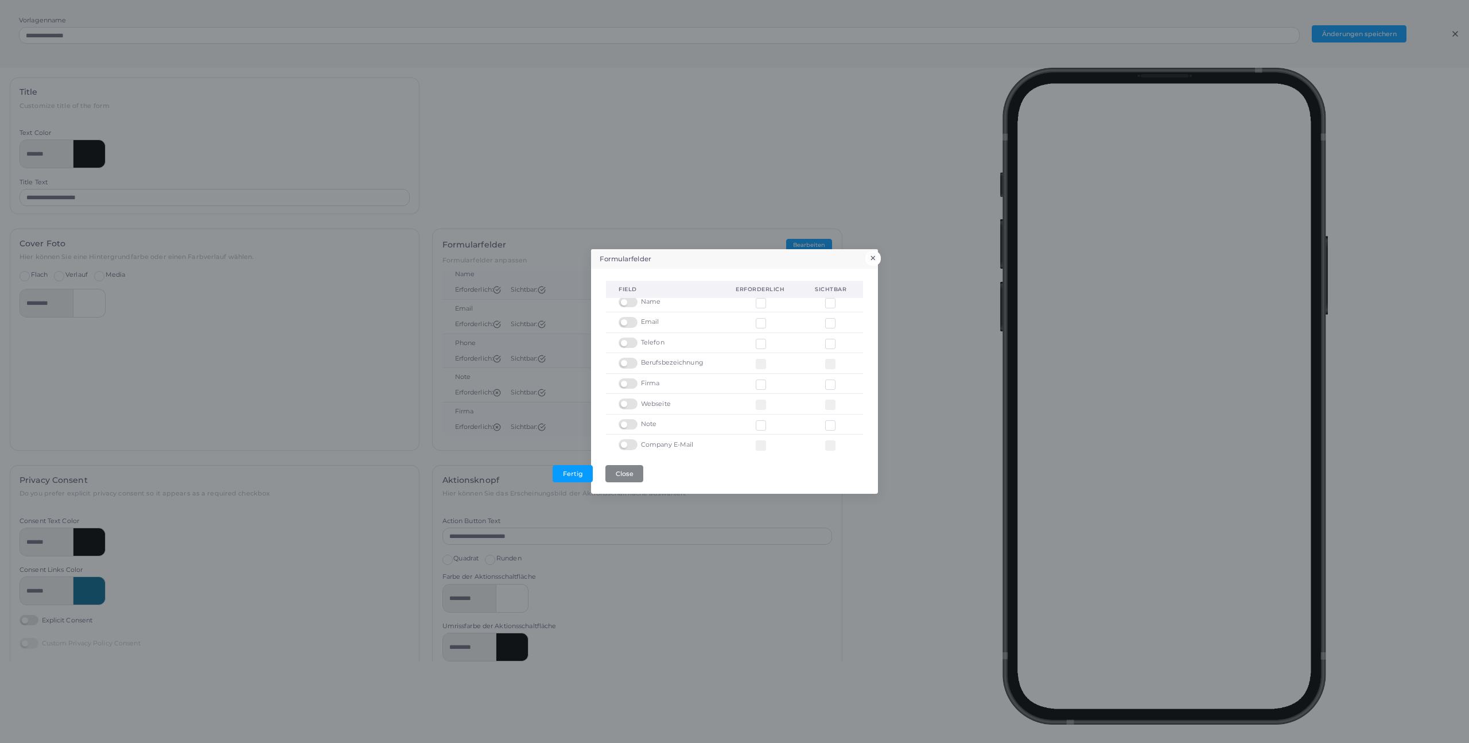
click at [871, 257] on button "×" at bounding box center [873, 258] width 15 height 15
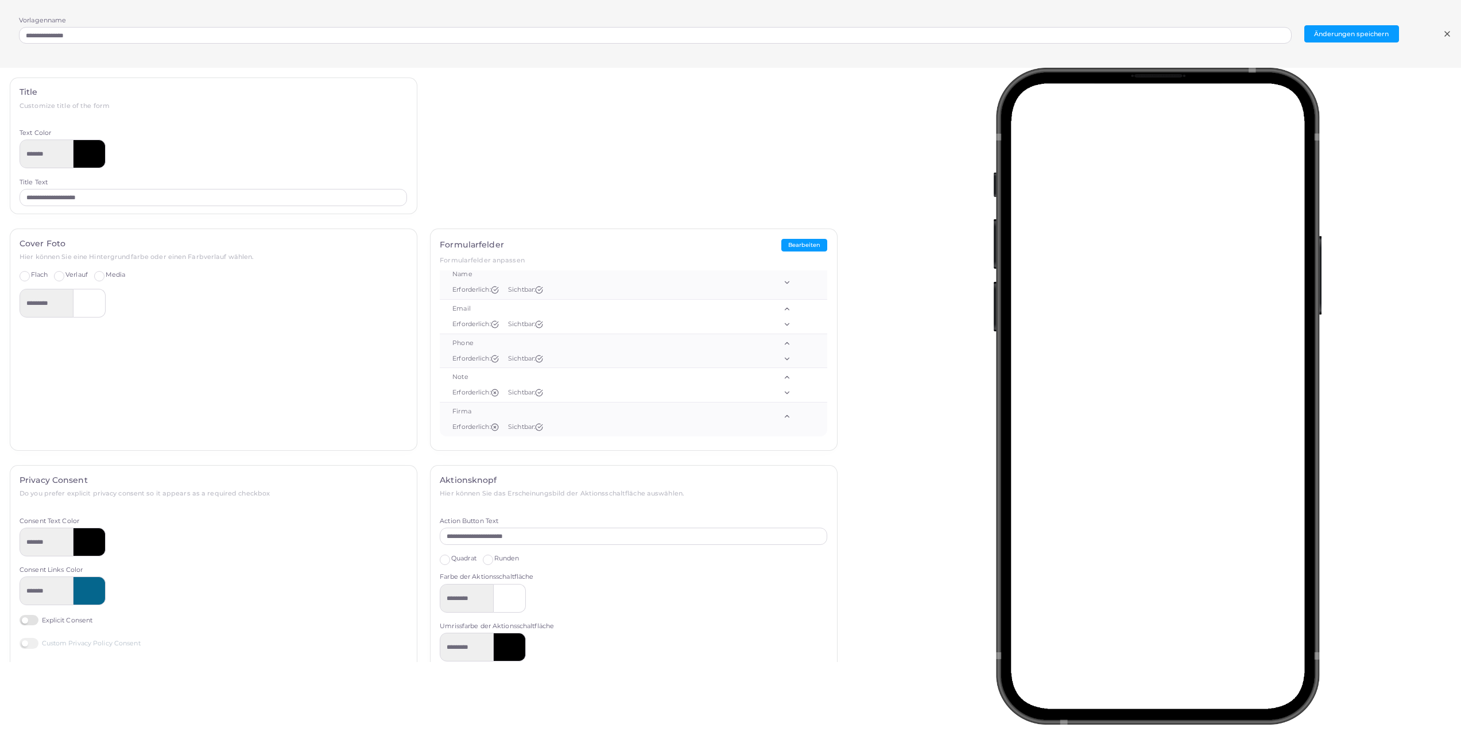
click at [1447, 34] on line at bounding box center [1447, 34] width 5 height 5
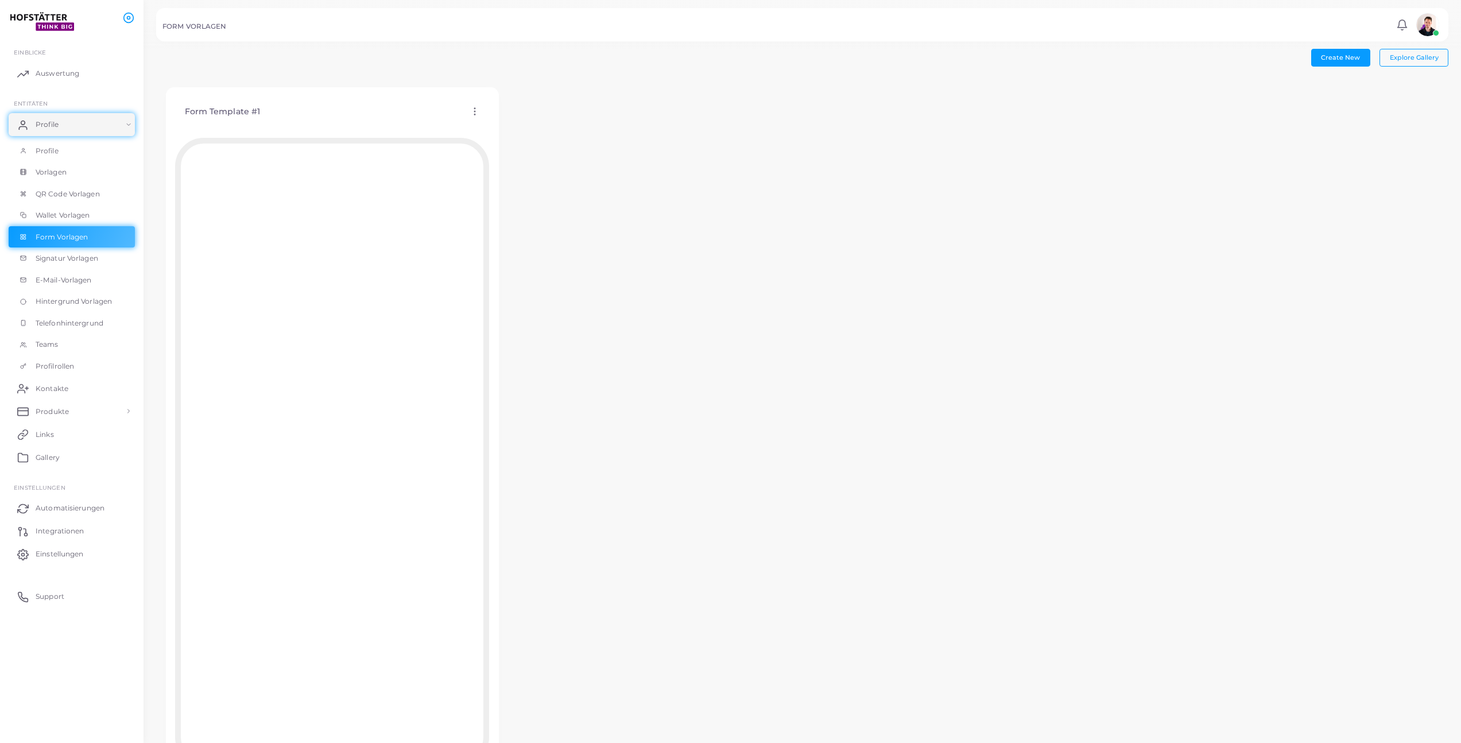
scroll to position [77, 0]
click at [56, 265] on link "Signatur Vorlagen" at bounding box center [72, 258] width 126 height 22
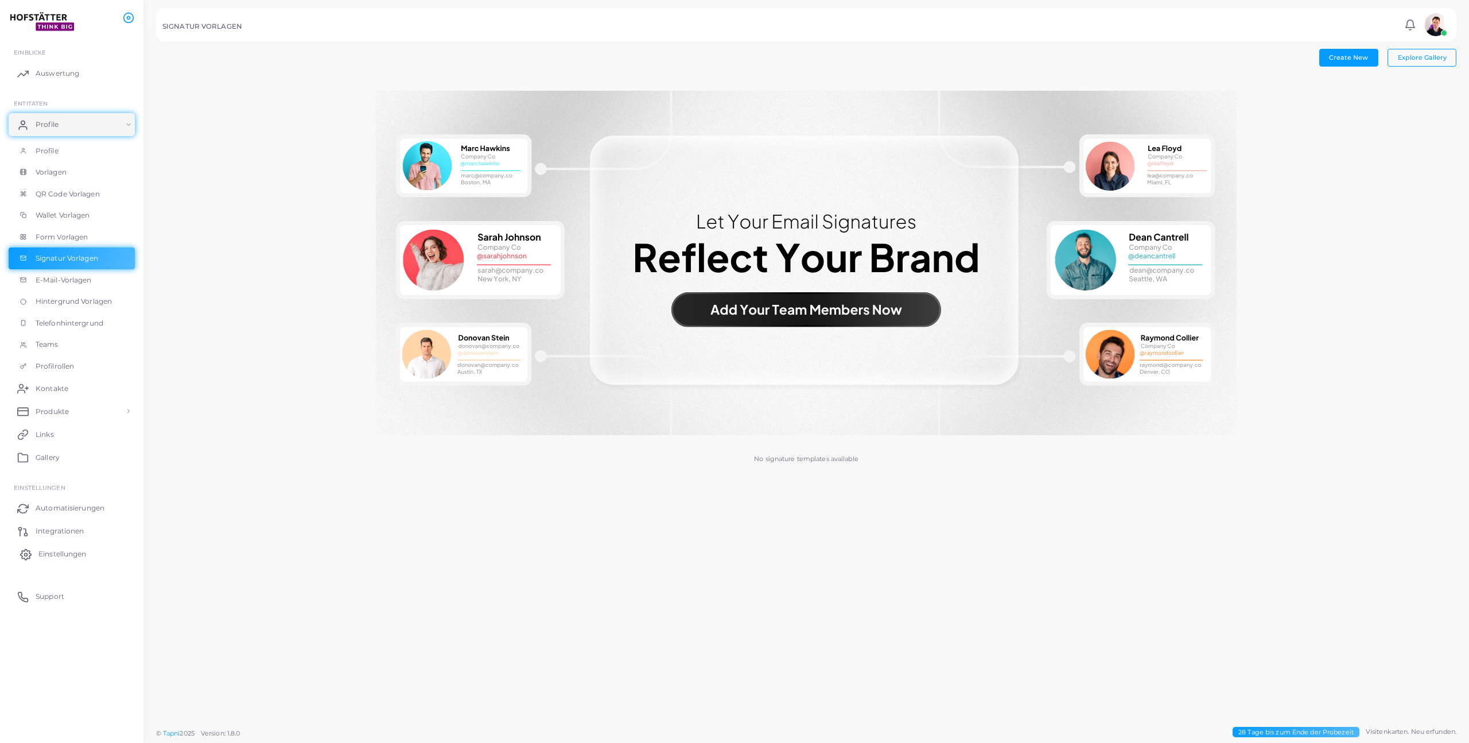
click at [71, 543] on link "Einstellungen" at bounding box center [72, 553] width 126 height 23
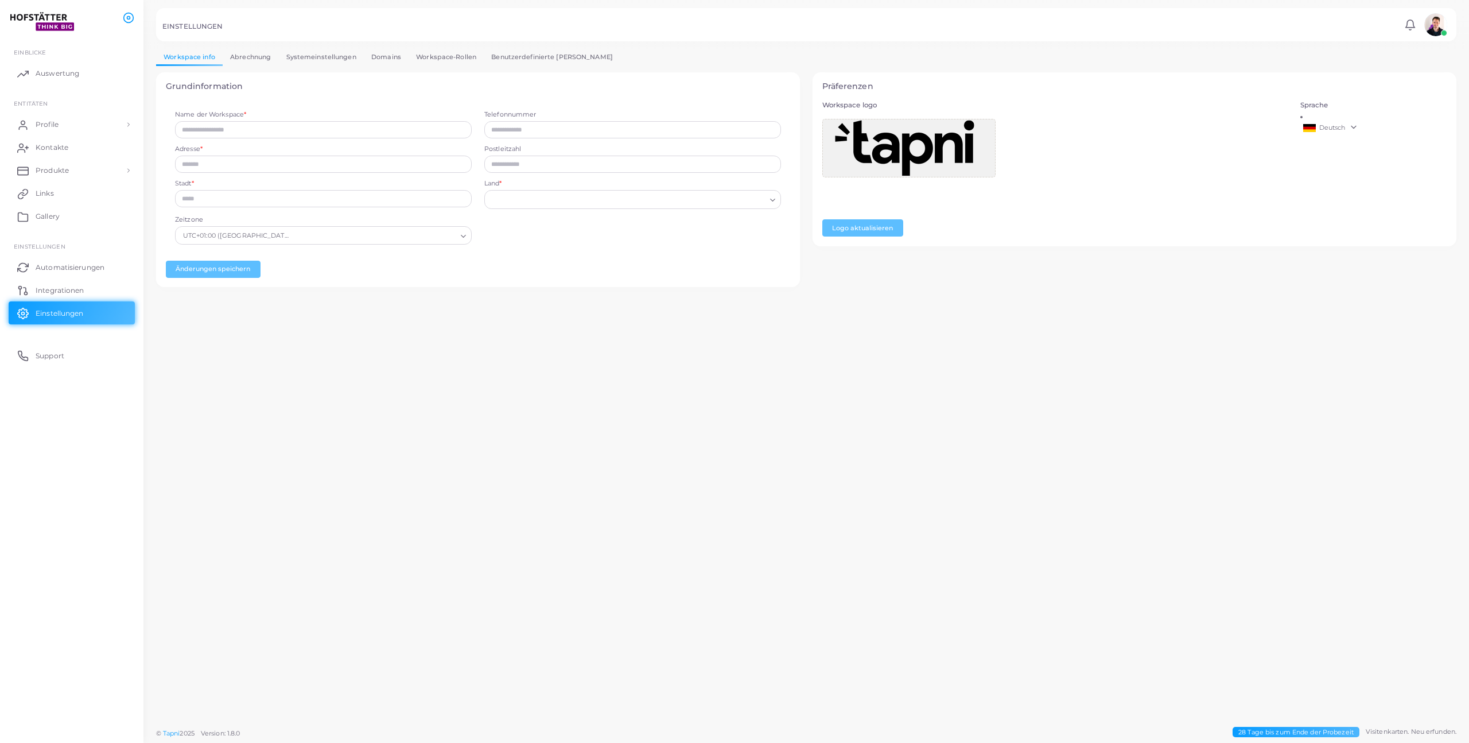
type input "**********"
type input "****"
type input "**********"
click at [531, 61] on link "Benutzerdefinierte [PERSON_NAME]" at bounding box center [552, 57] width 137 height 17
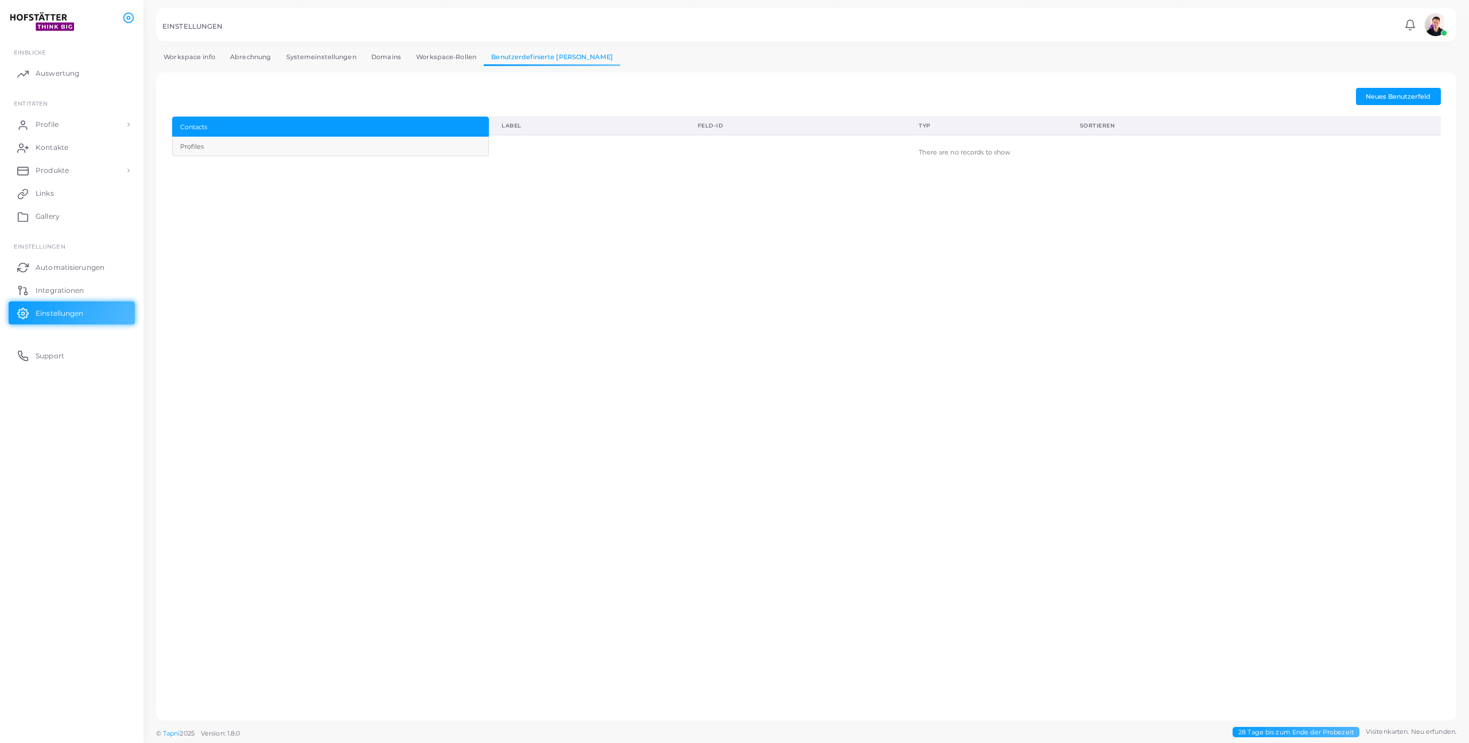
click at [306, 145] on div "Profiles" at bounding box center [330, 147] width 300 height 10
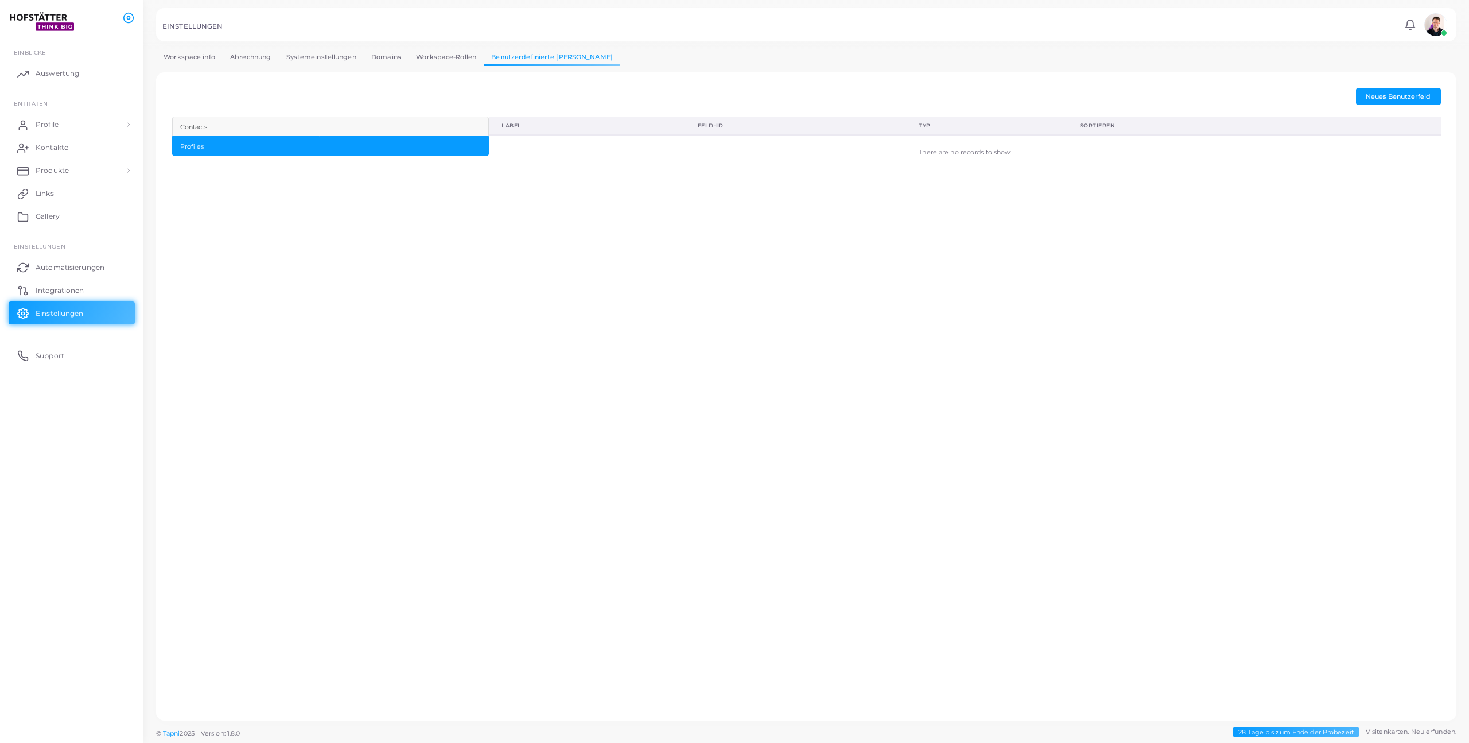
click at [307, 127] on div "Contacts" at bounding box center [330, 127] width 300 height 10
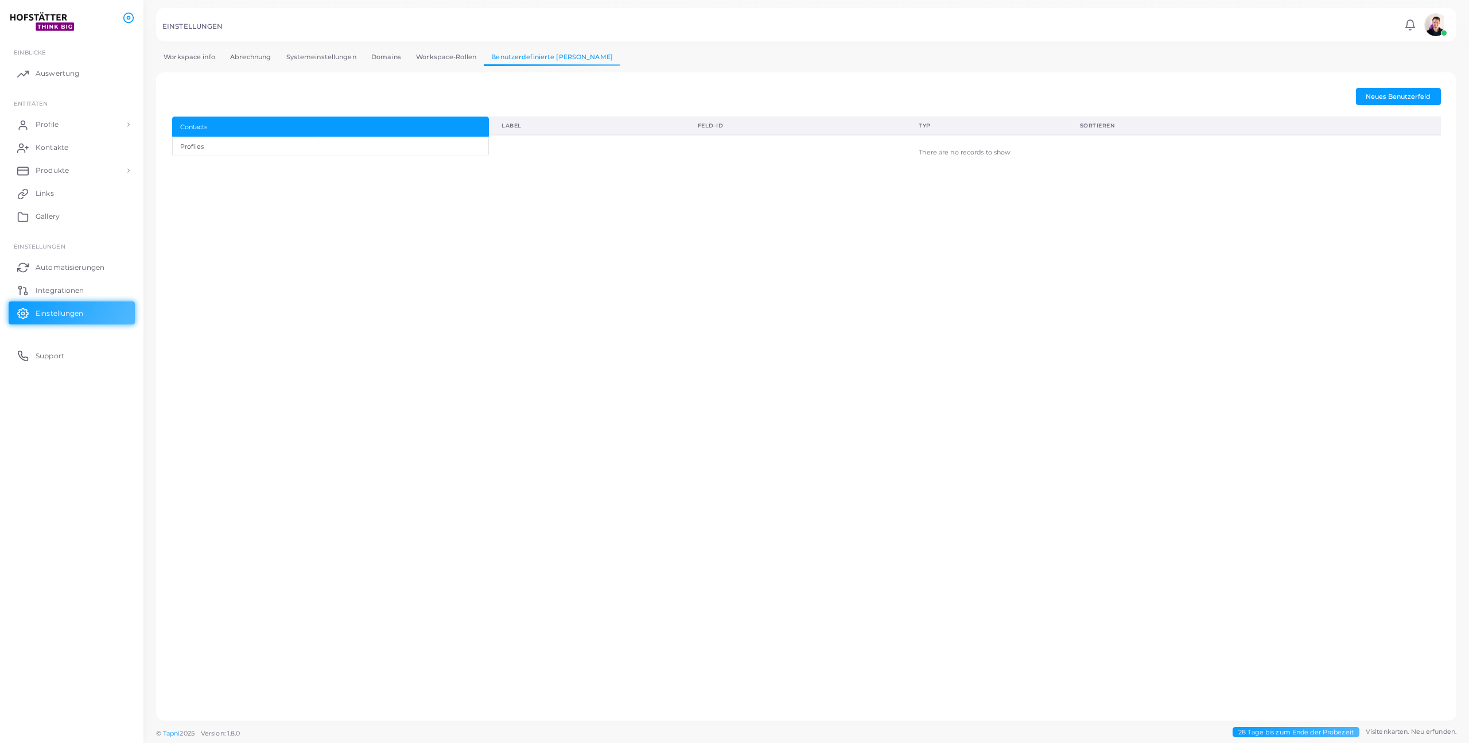
click at [472, 257] on div "Neues Benutzerfeld Contacts Profiles Label Feld-ID Typ Sortieren There are no r…" at bounding box center [806, 396] width 1288 height 635
click at [63, 287] on span "Integrationen" at bounding box center [62, 290] width 48 height 10
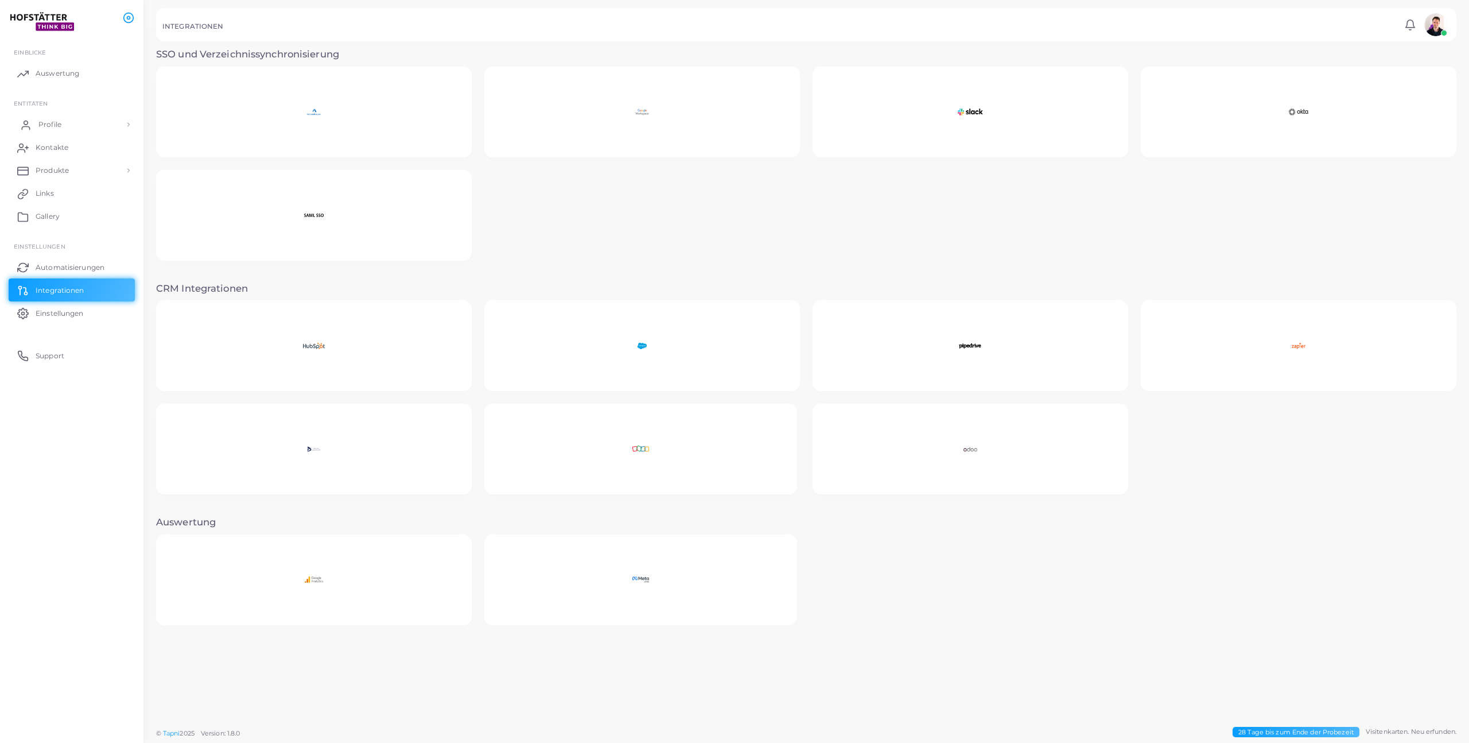
click at [61, 123] on link "Profile" at bounding box center [72, 124] width 126 height 23
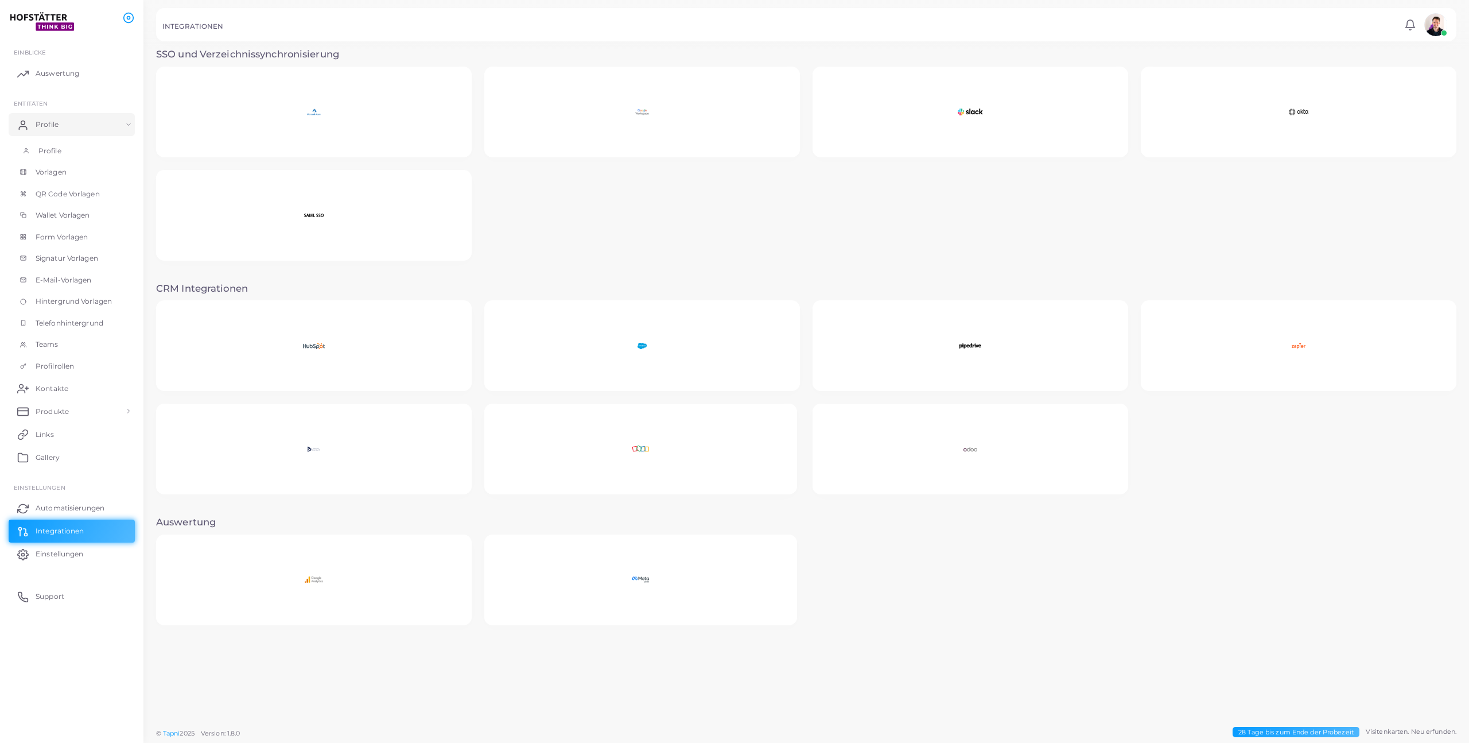
click at [57, 147] on span "Profile" at bounding box center [49, 151] width 23 height 10
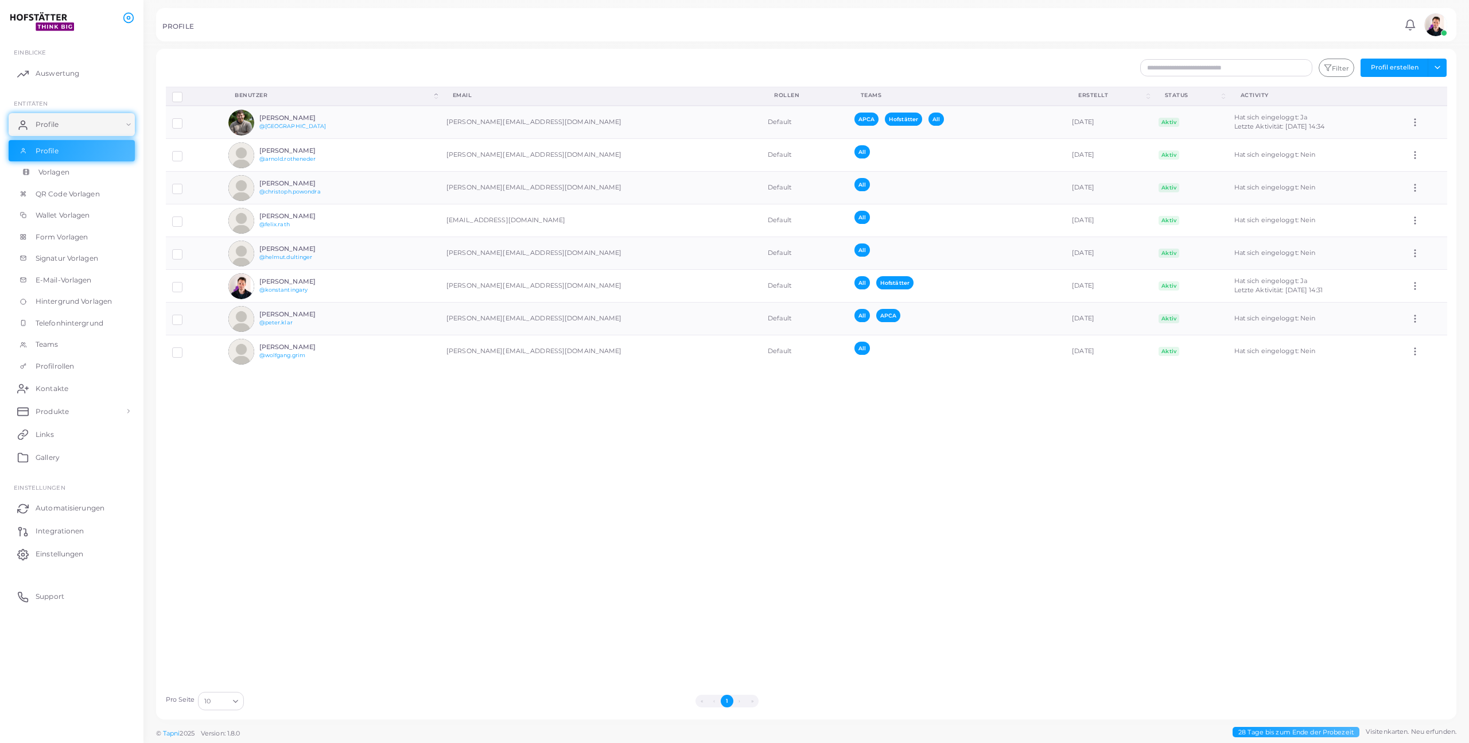
click at [63, 171] on span "Vorlagen" at bounding box center [53, 172] width 31 height 10
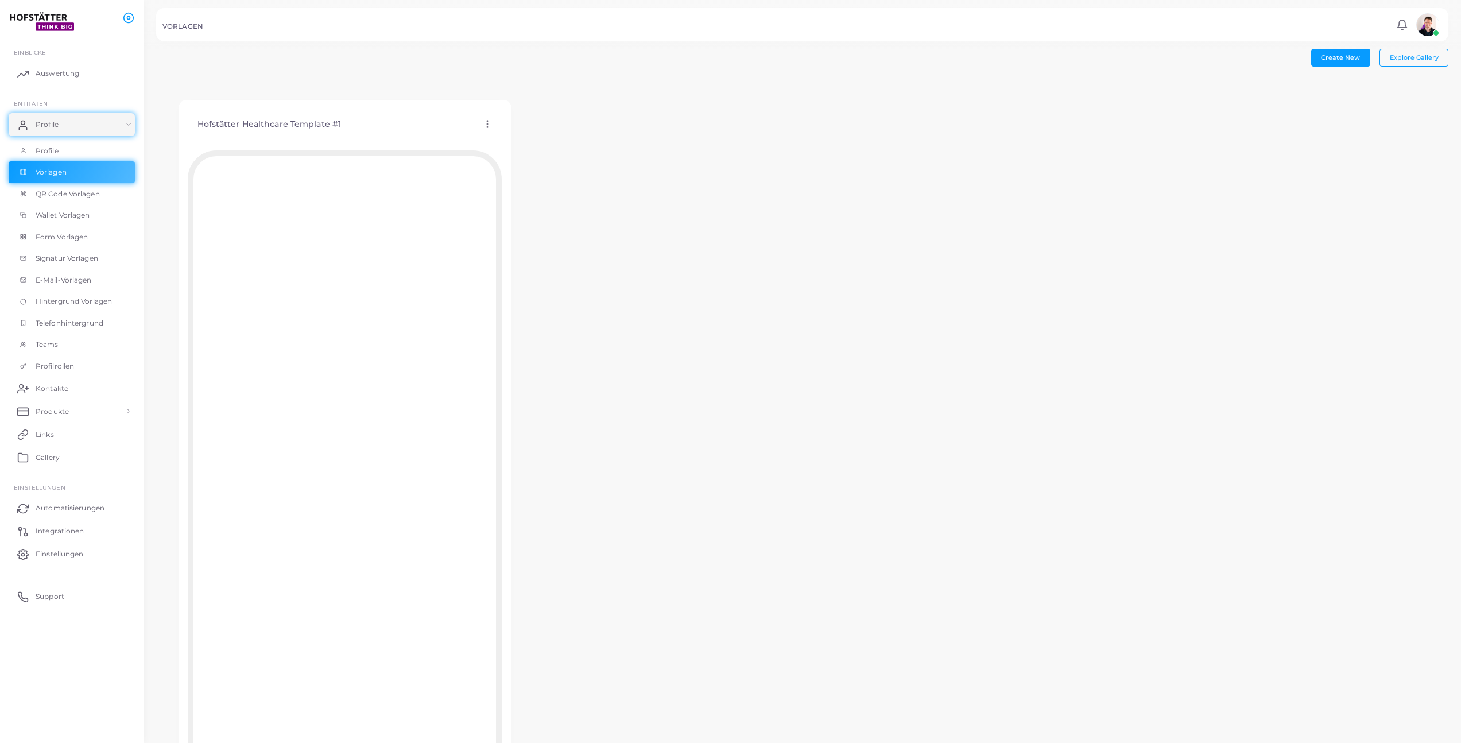
scroll to position [7, 0]
click at [51, 16] on img at bounding box center [42, 21] width 64 height 21
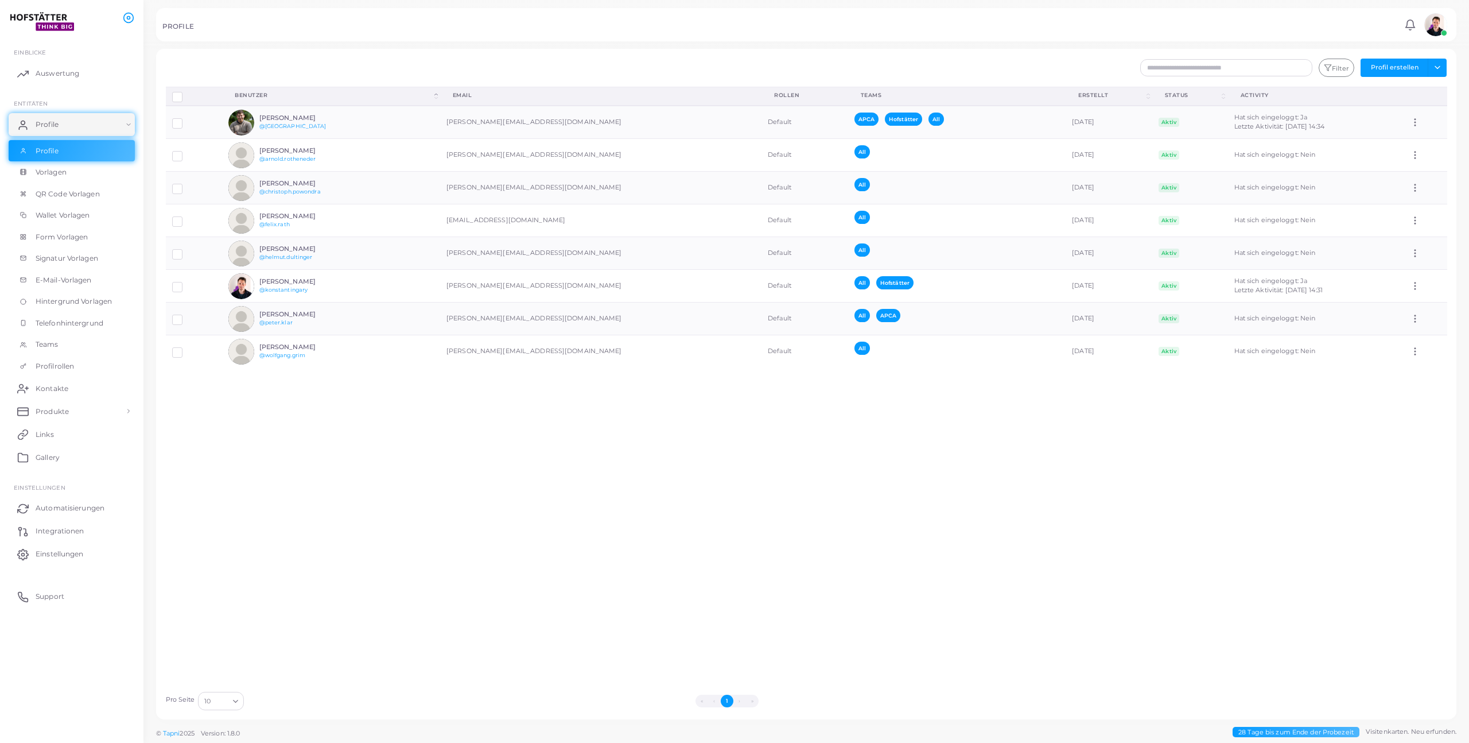
click at [1437, 28] on img at bounding box center [1436, 24] width 23 height 23
click at [1202, 25] on div "PROFILE" at bounding box center [781, 27] width 1239 height 11
click at [60, 557] on span "Einstellungen" at bounding box center [62, 554] width 48 height 10
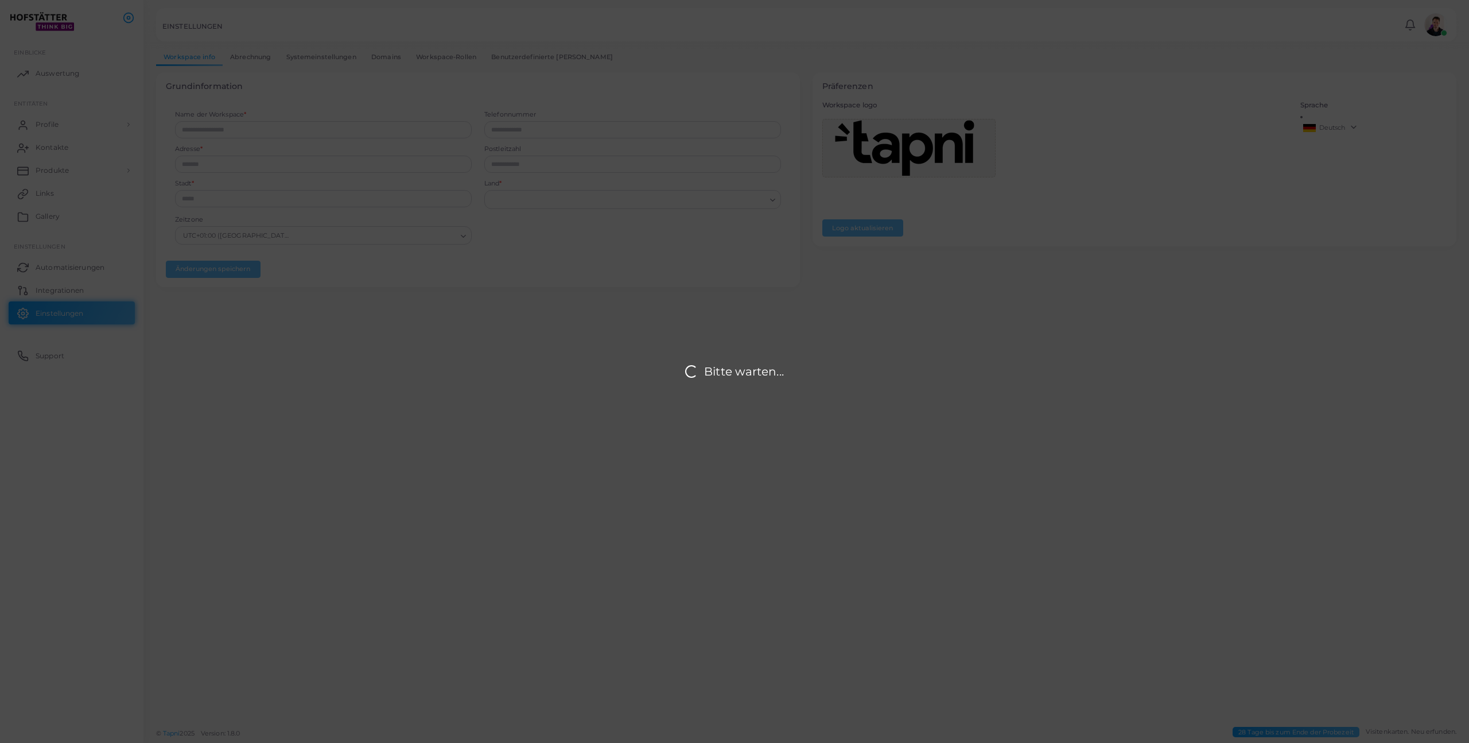
type input "**********"
type input "****"
type input "**********"
